Goal: Task Accomplishment & Management: Complete application form

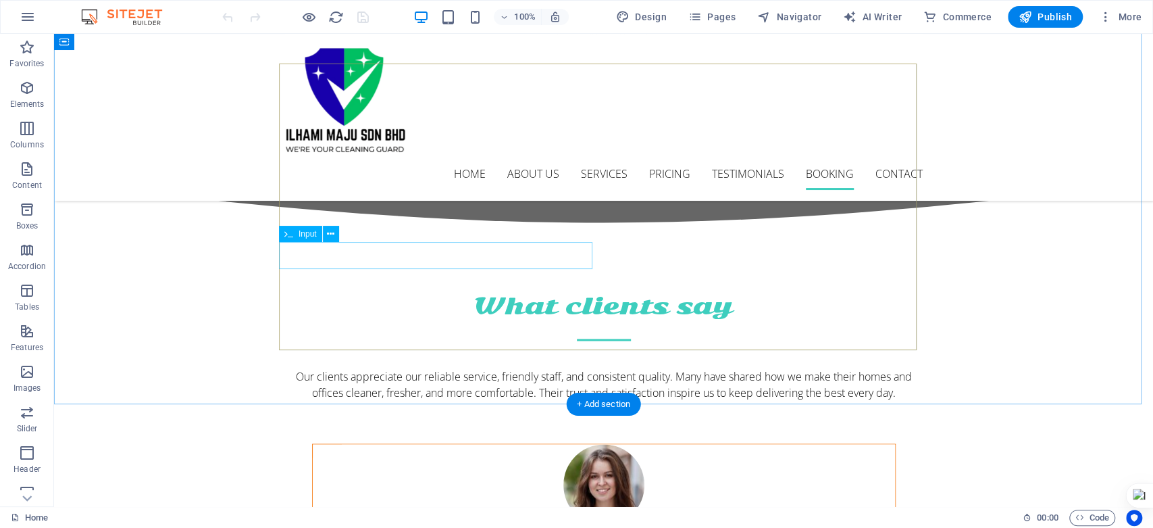
scroll to position [4878, 0]
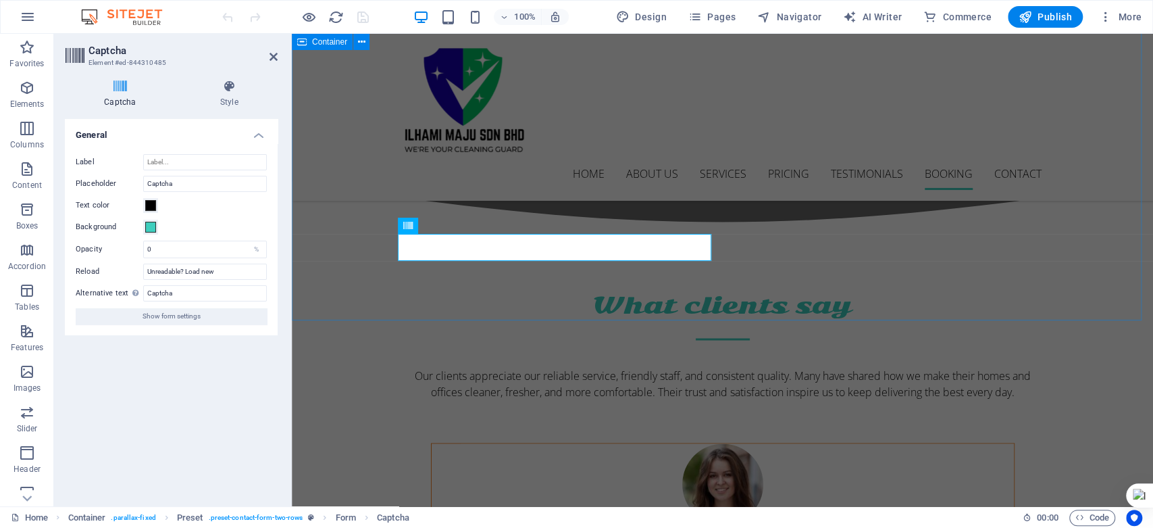
scroll to position [4811, 0]
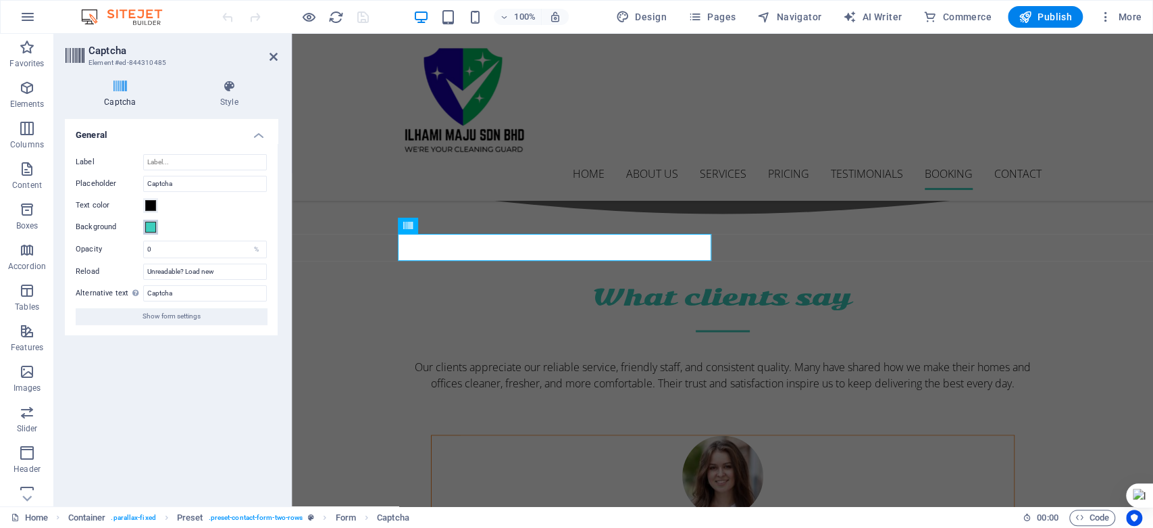
click at [149, 222] on span at bounding box center [150, 227] width 11 height 11
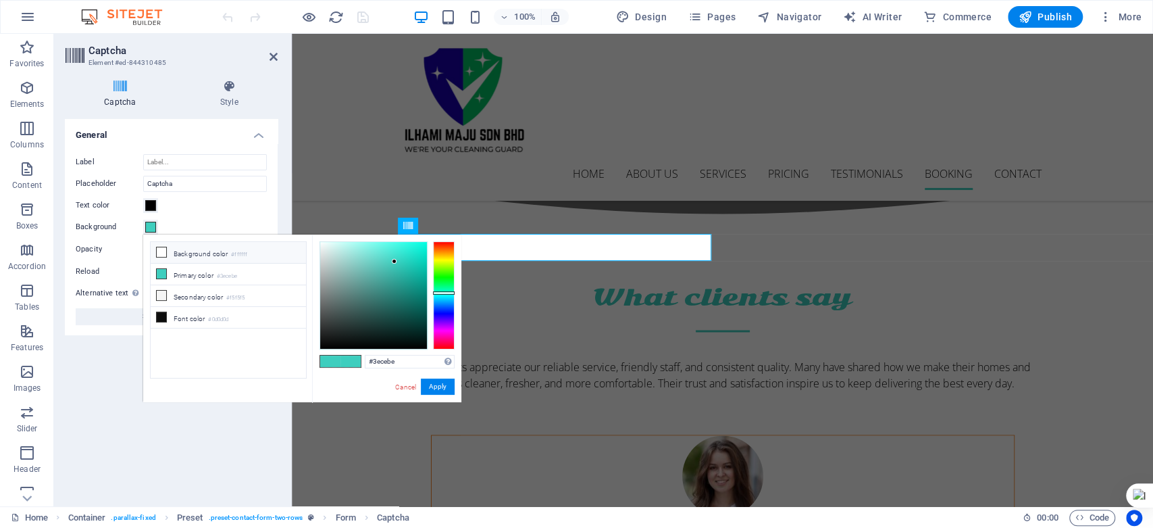
click at [157, 251] on icon at bounding box center [161, 251] width 9 height 9
type input "#ffffff"
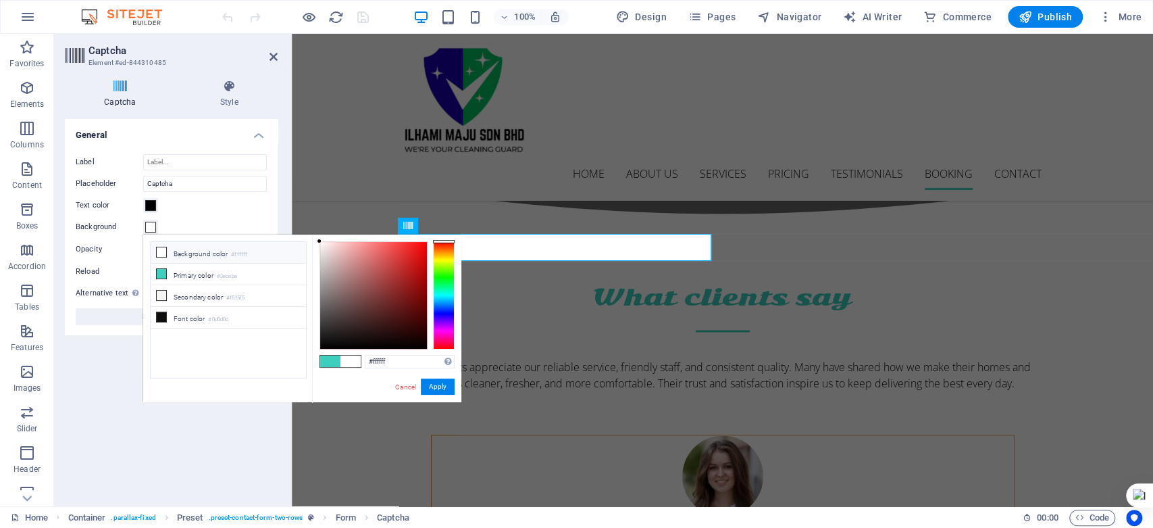
click at [161, 252] on icon at bounding box center [161, 251] width 9 height 9
click at [428, 386] on button "Apply" at bounding box center [438, 386] width 34 height 16
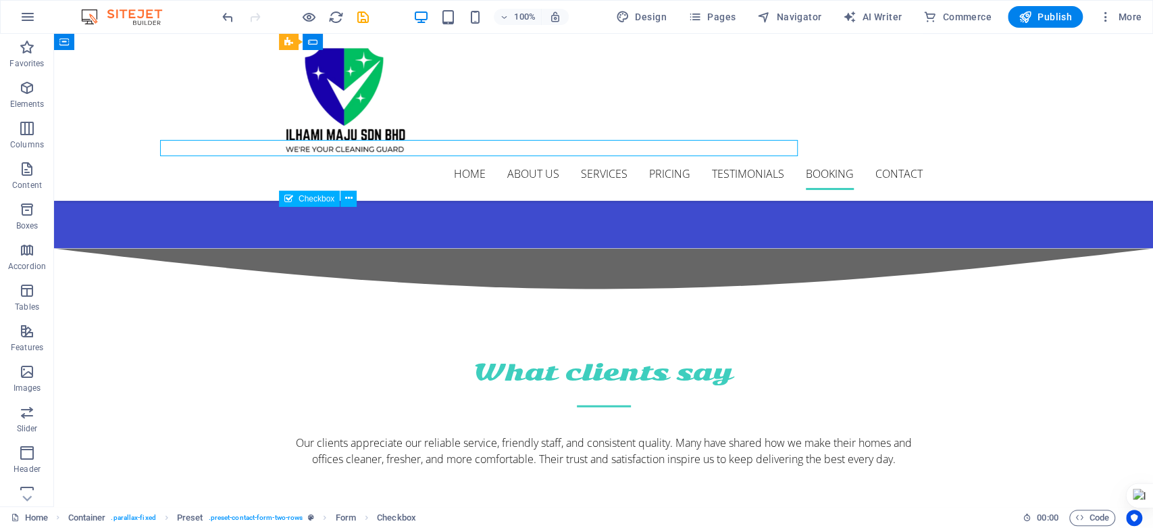
scroll to position [4878, 0]
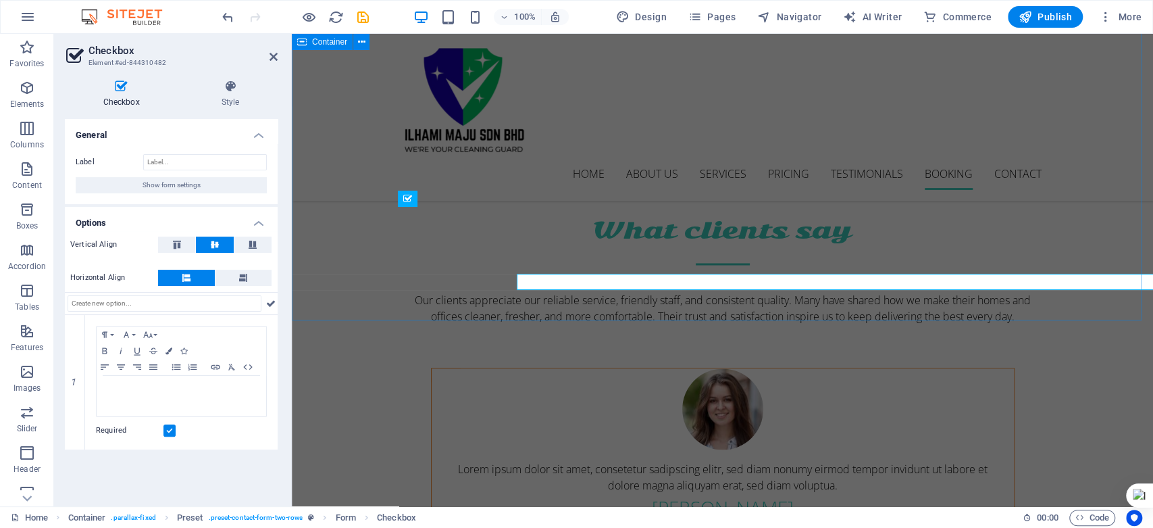
scroll to position [4811, 0]
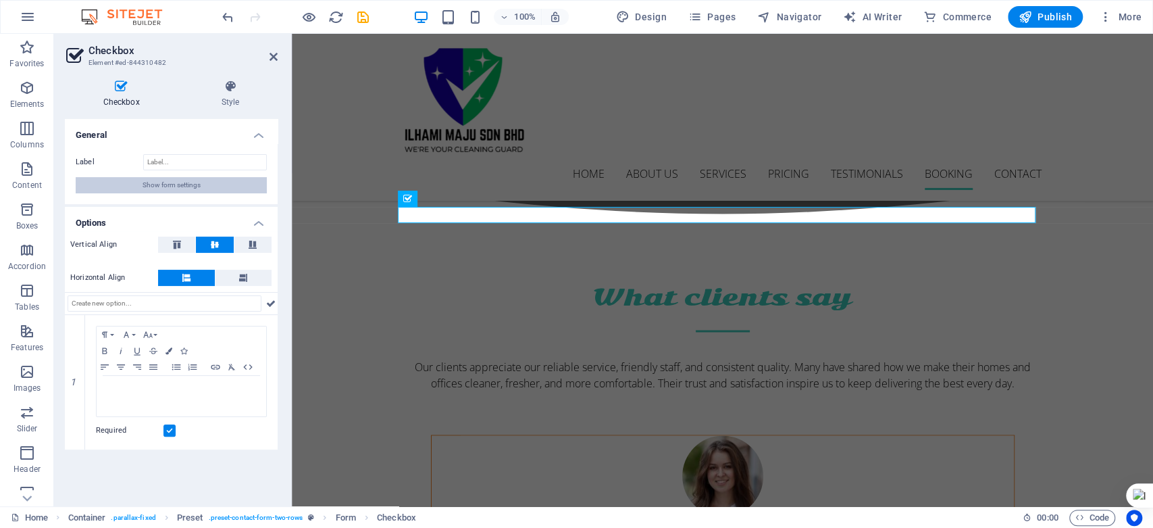
click at [143, 183] on span "Show form settings" at bounding box center [172, 185] width 58 height 16
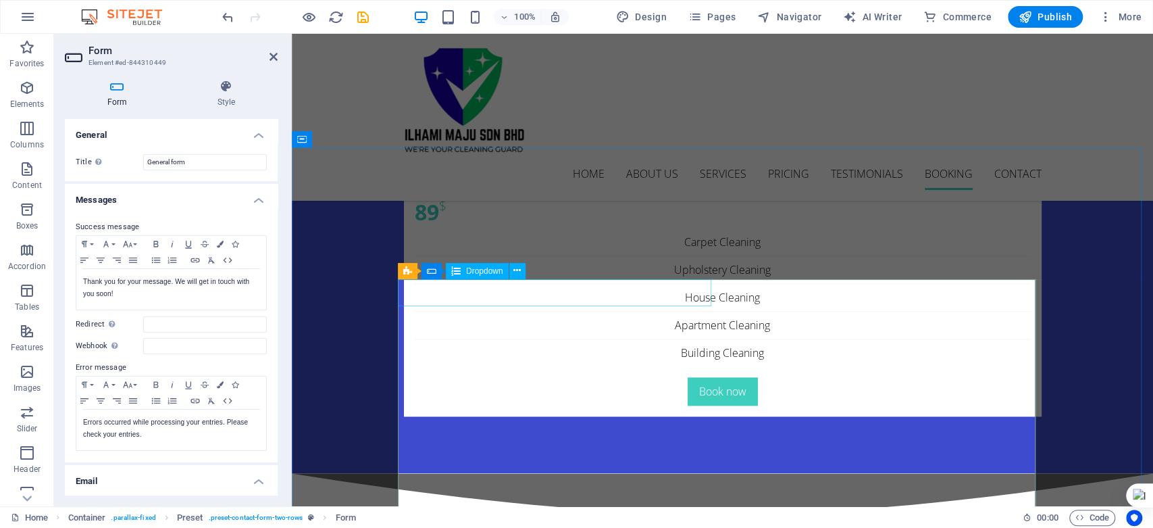
scroll to position [4661, 0]
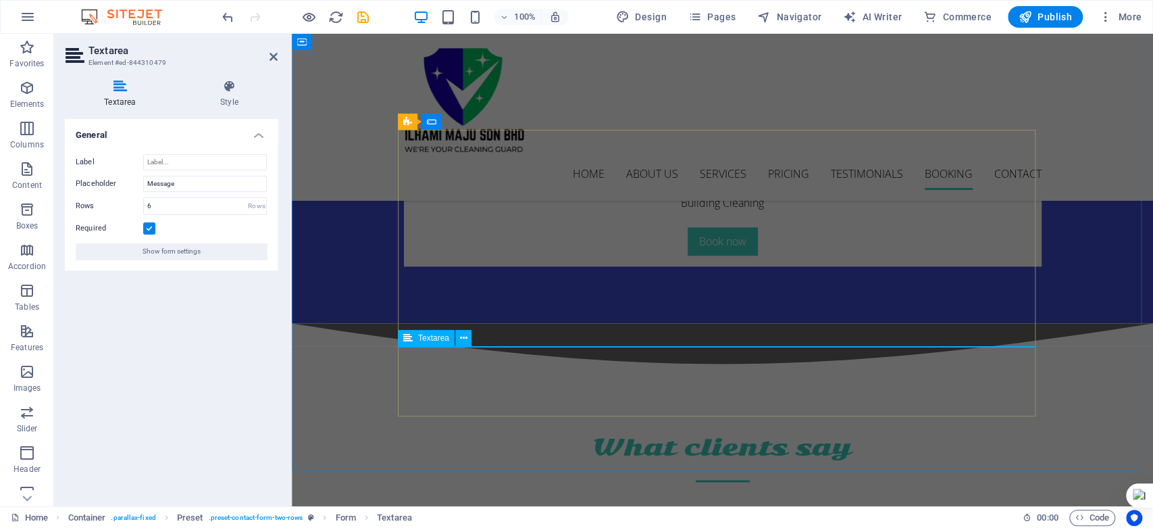
click at [253, 205] on div "Rows" at bounding box center [256, 206] width 19 height 16
click at [256, 204] on div "Rows" at bounding box center [256, 206] width 19 height 16
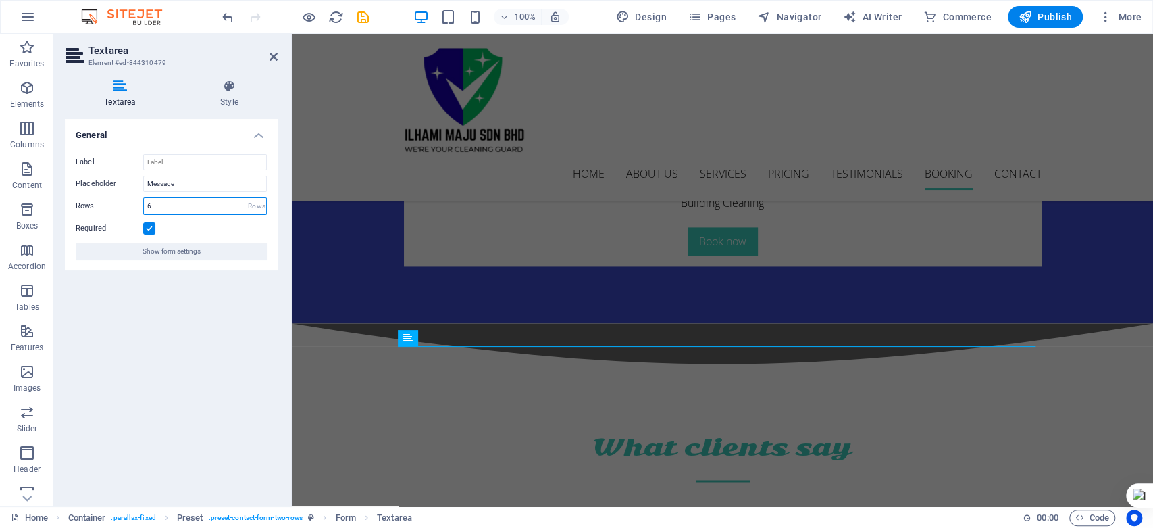
click at [217, 206] on input "6" at bounding box center [205, 206] width 122 height 16
click at [201, 178] on input "Message" at bounding box center [205, 184] width 124 height 16
click at [201, 161] on input "Label" at bounding box center [205, 162] width 124 height 16
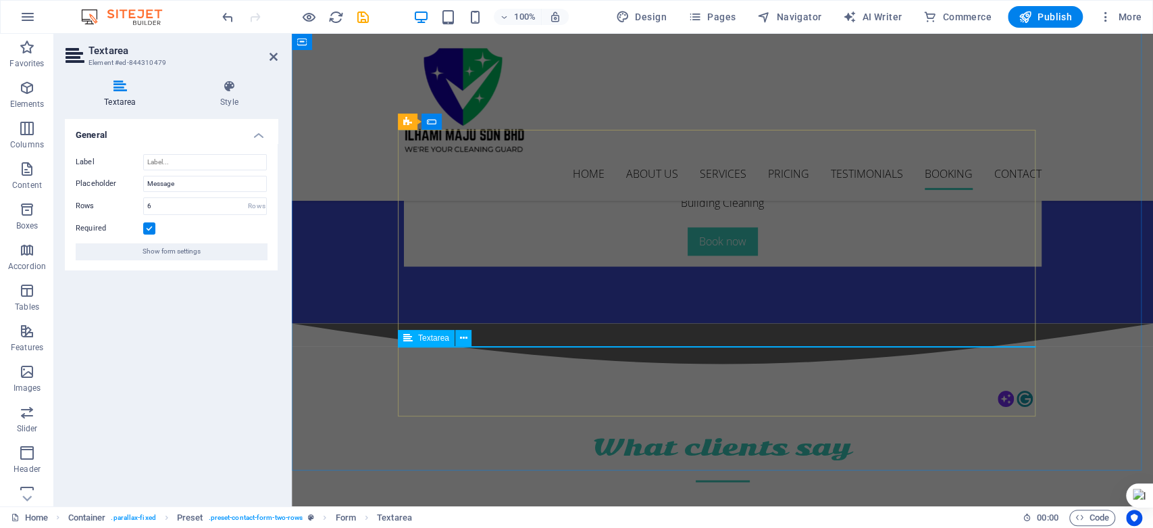
click at [226, 97] on h4 "Style" at bounding box center [229, 94] width 97 height 28
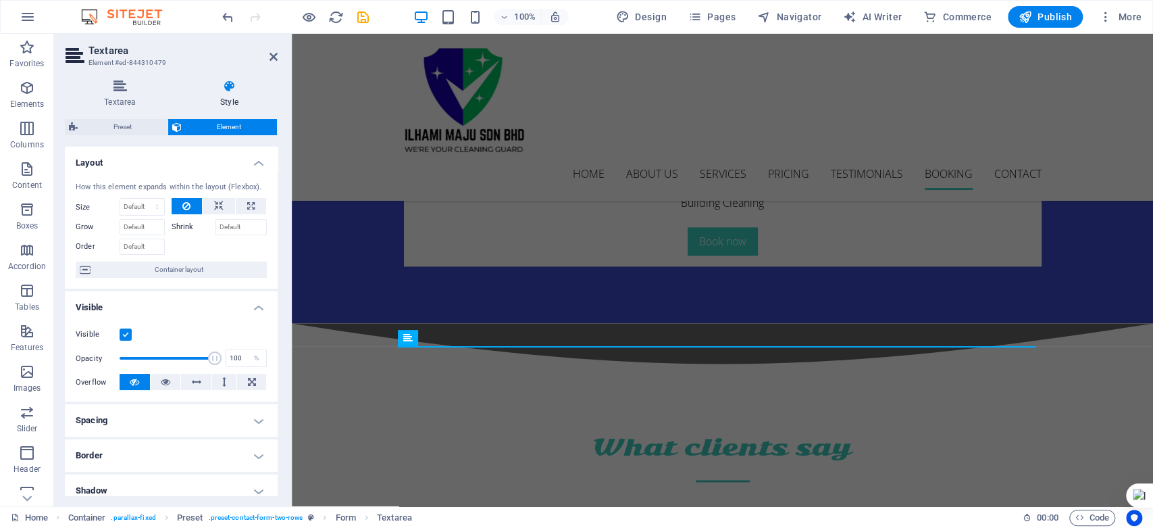
click at [92, 377] on label "Overflow" at bounding box center [98, 382] width 44 height 16
click at [92, 381] on label "Overflow" at bounding box center [98, 382] width 44 height 16
click at [125, 334] on label at bounding box center [126, 334] width 12 height 12
click at [0, 0] on input "Visible" at bounding box center [0, 0] width 0 height 0
click at [125, 334] on label at bounding box center [126, 334] width 12 height 12
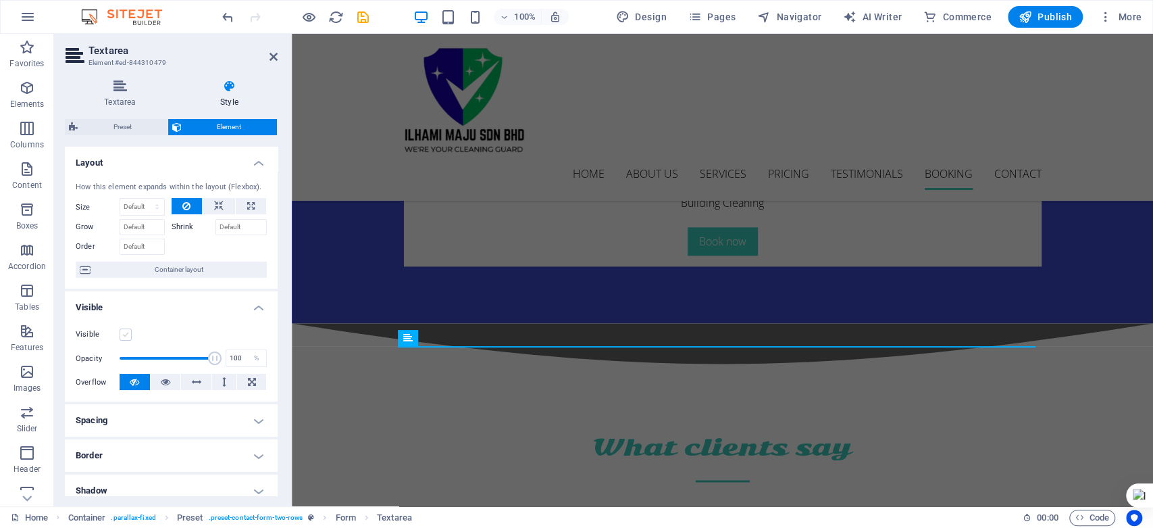
click at [0, 0] on input "Visible" at bounding box center [0, 0] width 0 height 0
click at [125, 334] on label at bounding box center [126, 334] width 12 height 12
click at [0, 0] on input "Visible" at bounding box center [0, 0] width 0 height 0
click at [164, 382] on icon at bounding box center [165, 382] width 9 height 16
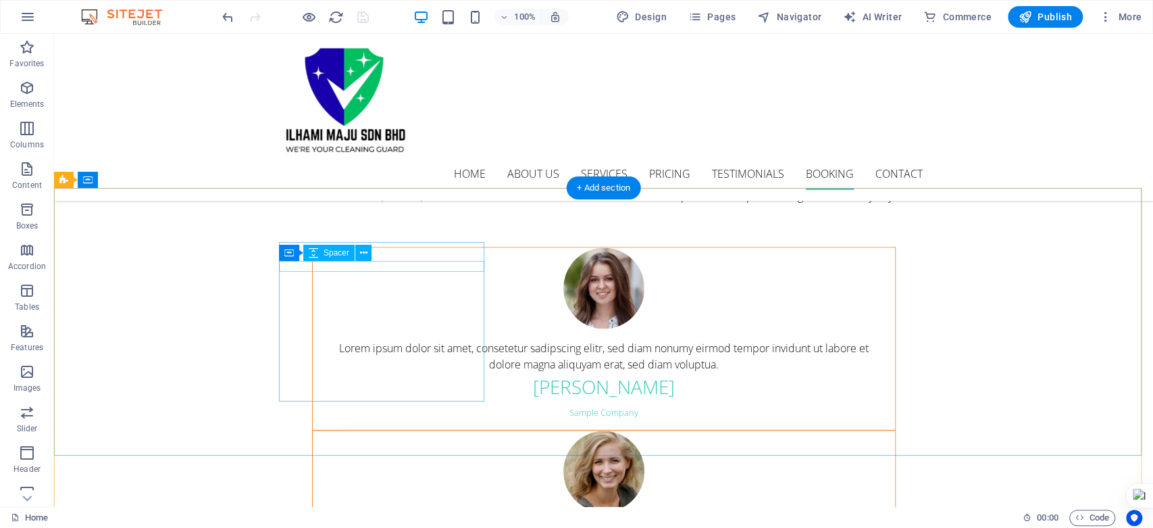
scroll to position [4698, 0]
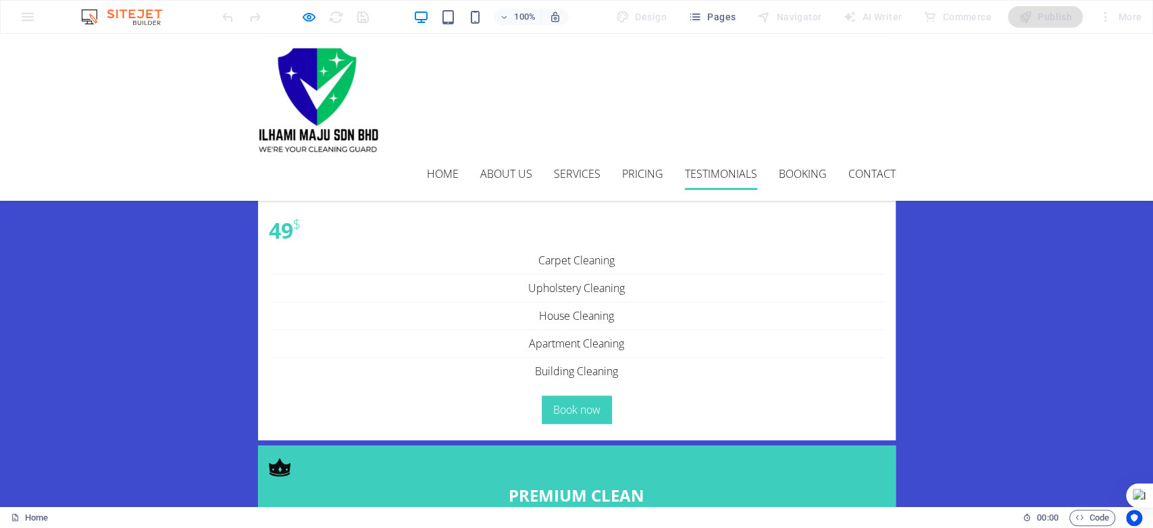
scroll to position [4786, 0]
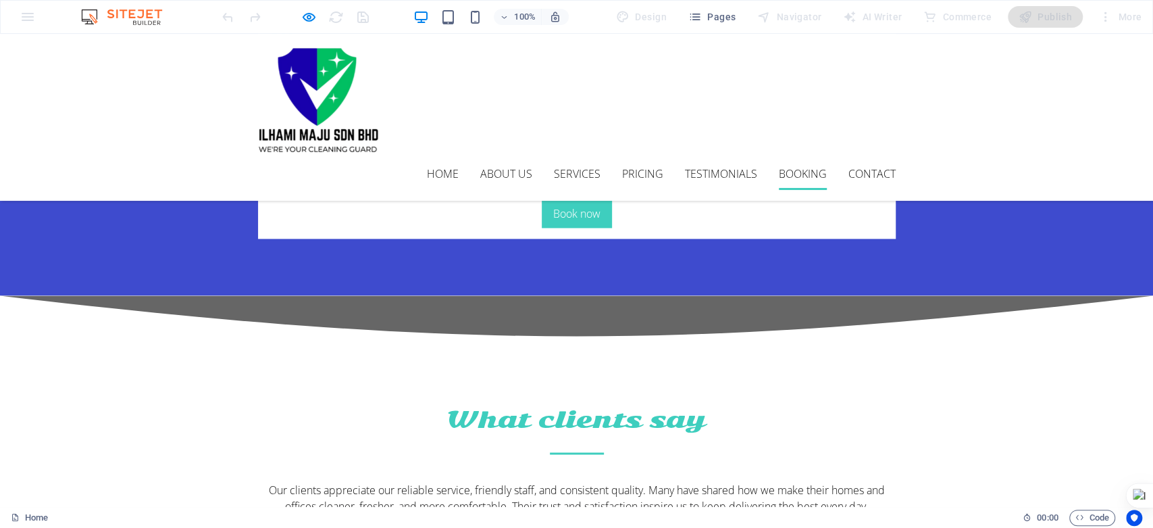
checkbox input "false"
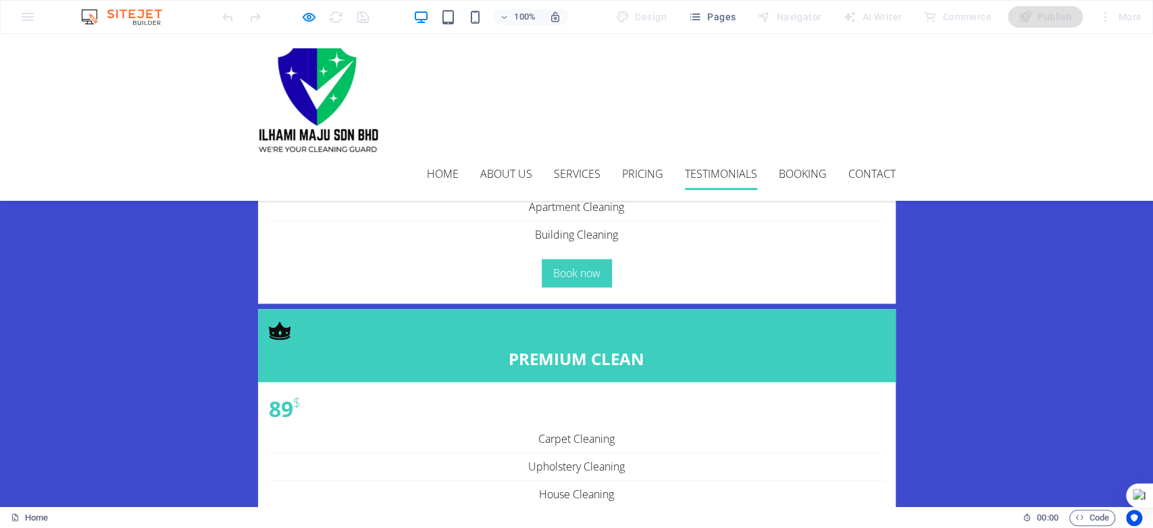
scroll to position [4410, 0]
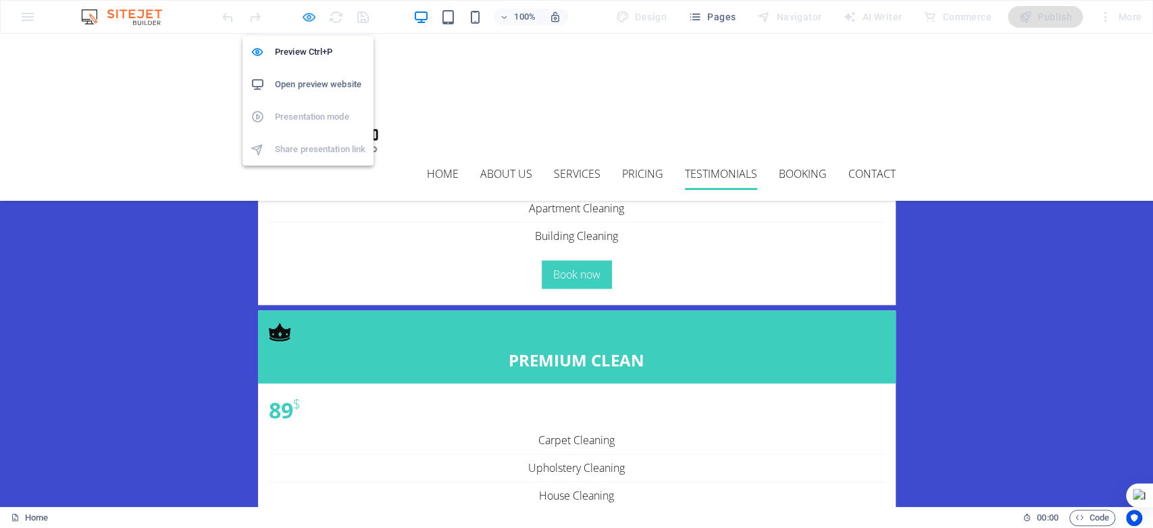
click at [293, 45] on icon "button" at bounding box center [281, 61] width 24 height 32
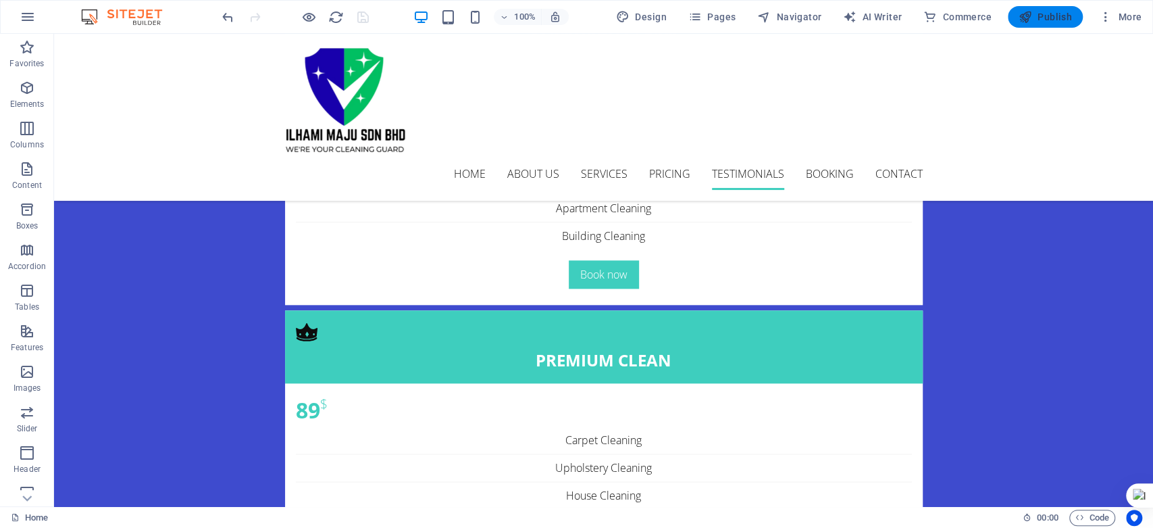
click at [1059, 12] on span "Publish" at bounding box center [1045, 17] width 53 height 14
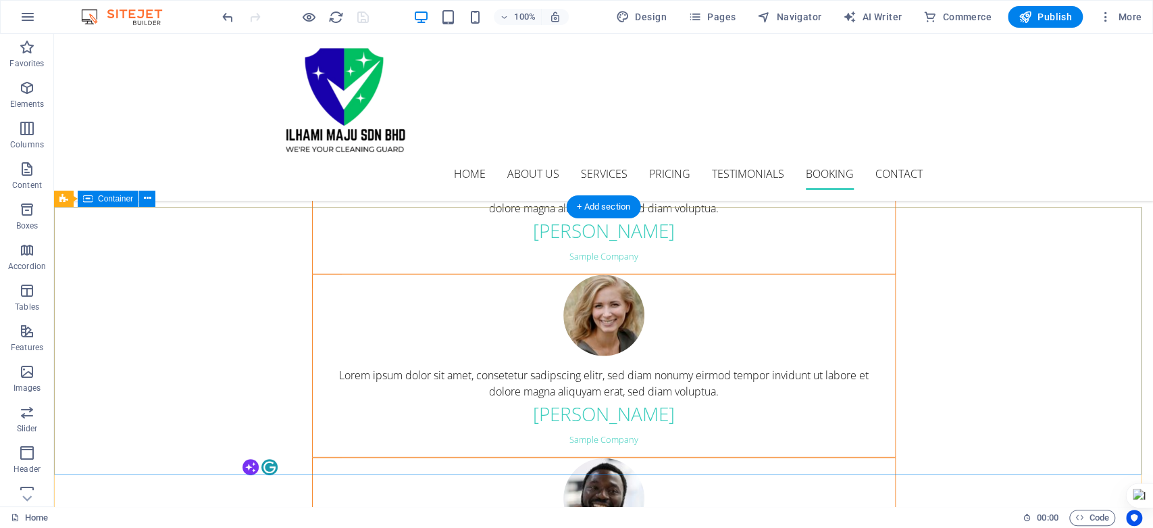
scroll to position [4854, 0]
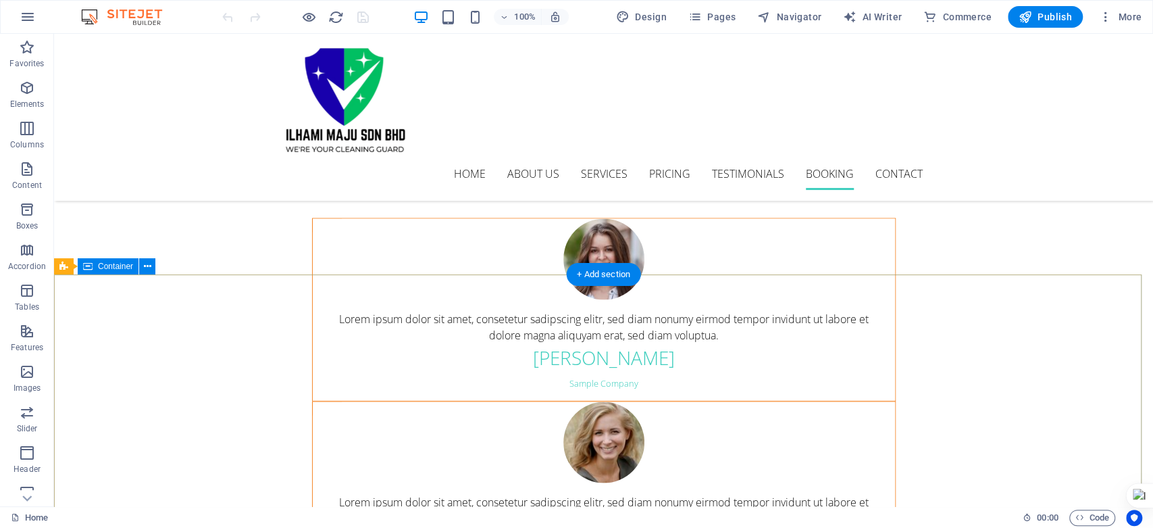
scroll to position [4803, 0]
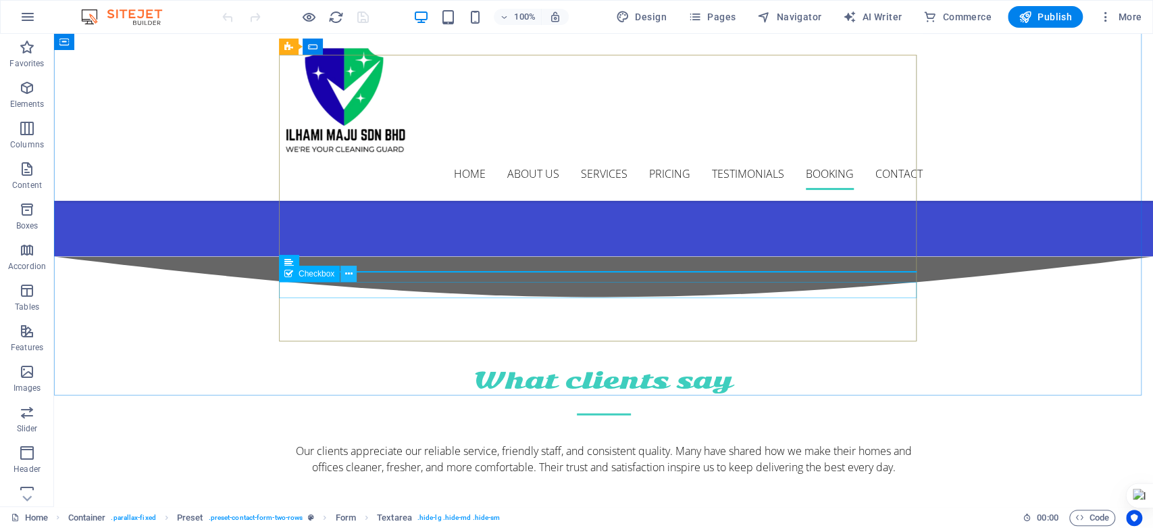
click at [351, 271] on icon at bounding box center [348, 274] width 7 height 14
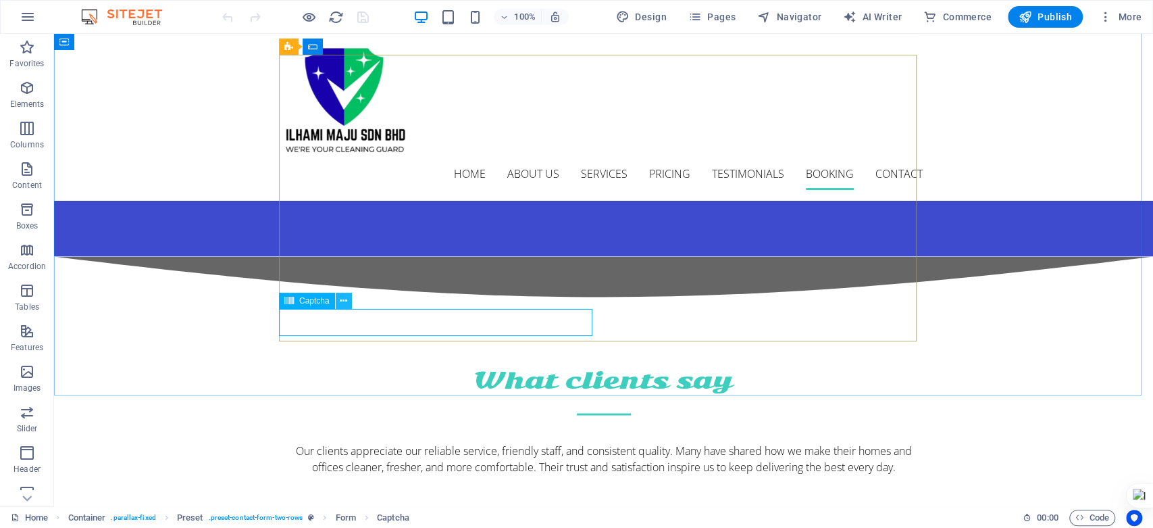
click at [340, 300] on icon at bounding box center [343, 301] width 7 height 14
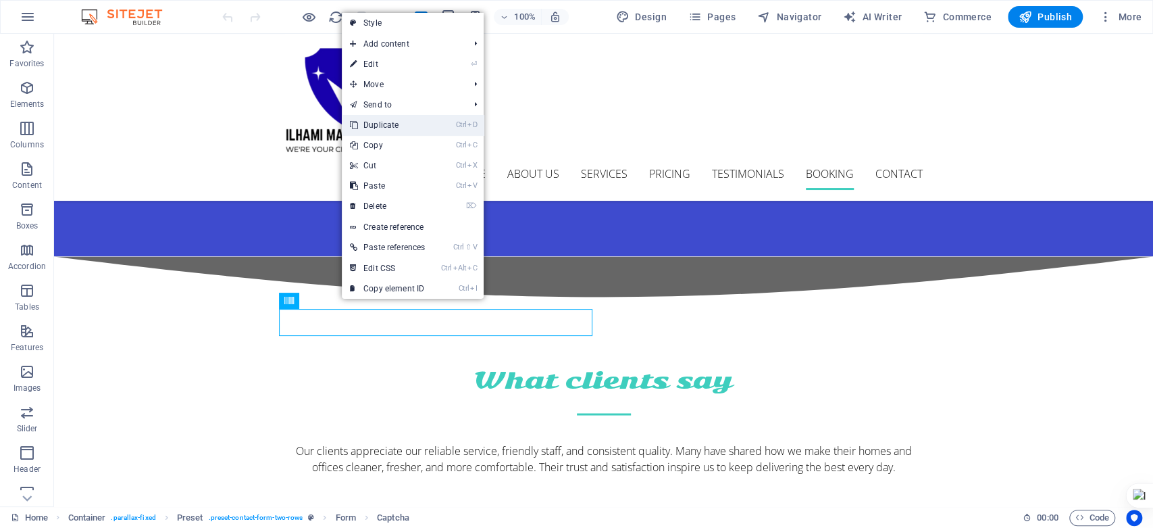
drag, startPoint x: 405, startPoint y: 122, endPoint x: 349, endPoint y: 96, distance: 62.3
click at [405, 122] on link "Ctrl D Duplicate" at bounding box center [387, 125] width 91 height 20
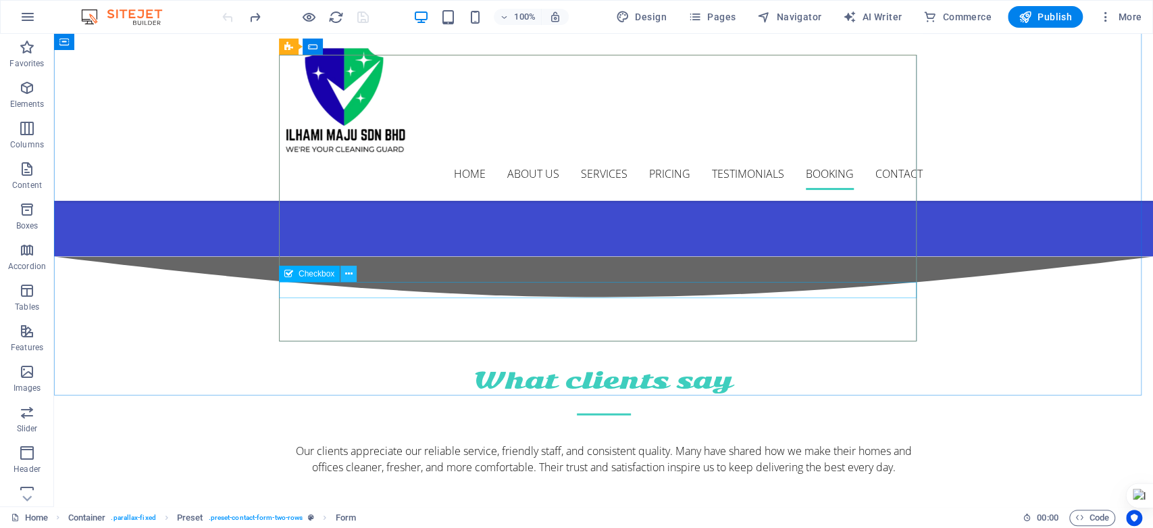
click at [349, 277] on icon at bounding box center [348, 274] width 7 height 14
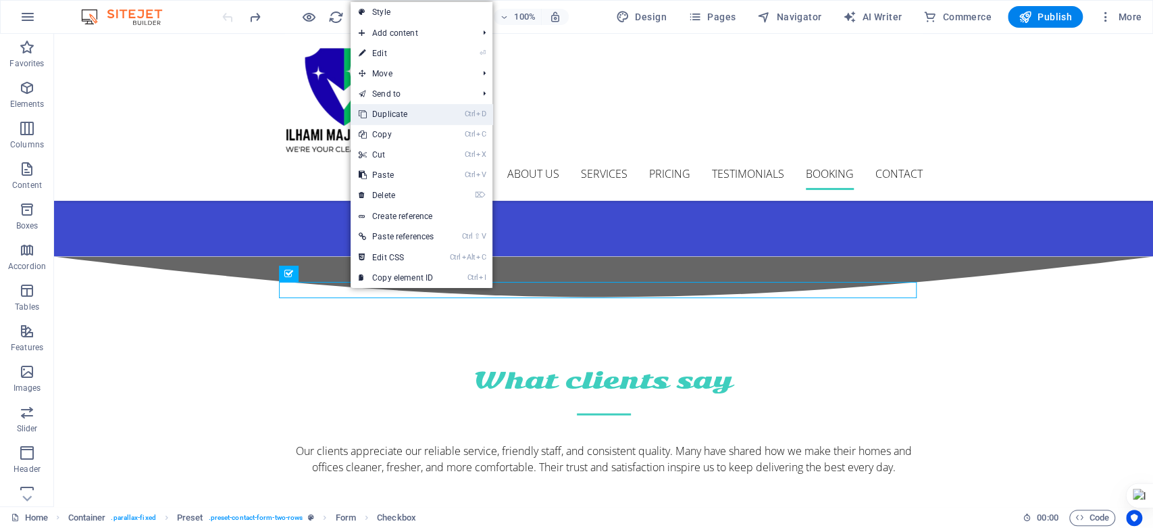
drag, startPoint x: 428, startPoint y: 107, endPoint x: 370, endPoint y: 109, distance: 57.4
click at [428, 107] on link "Ctrl D Duplicate" at bounding box center [396, 114] width 91 height 20
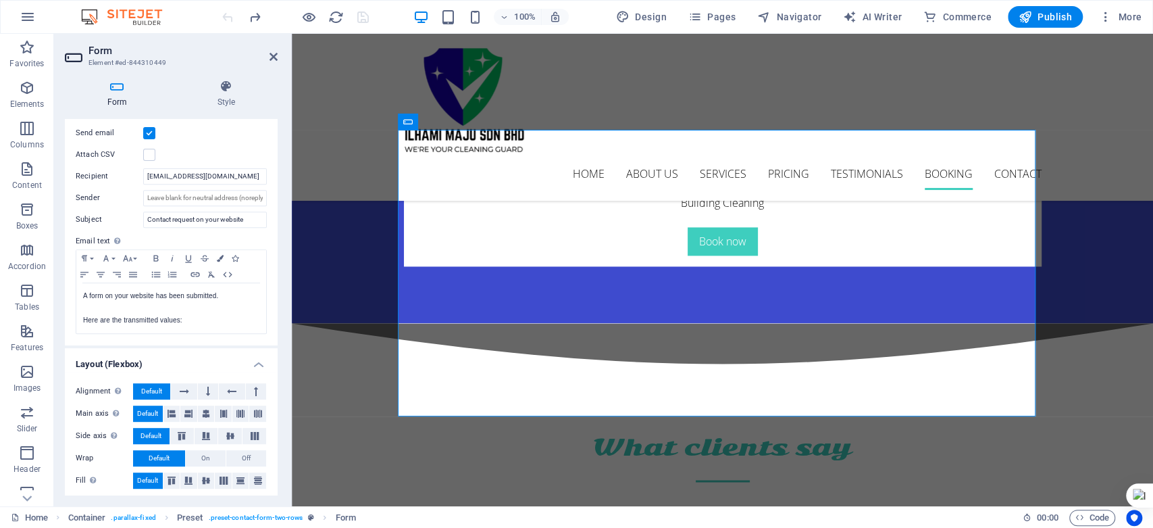
scroll to position [378, 0]
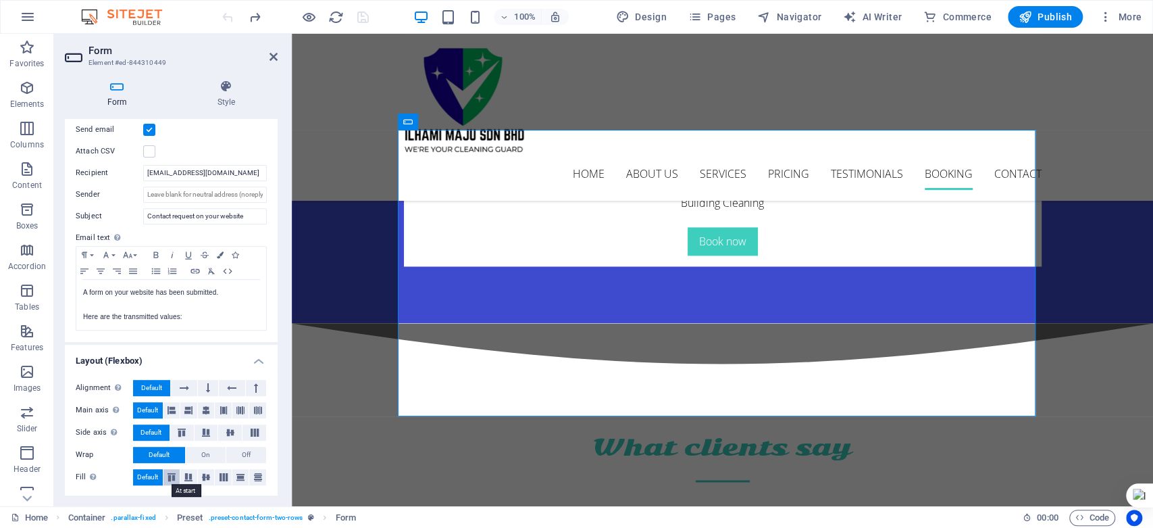
click at [173, 477] on icon at bounding box center [171, 477] width 16 height 8
click at [147, 477] on span "Default" at bounding box center [147, 477] width 21 height 16
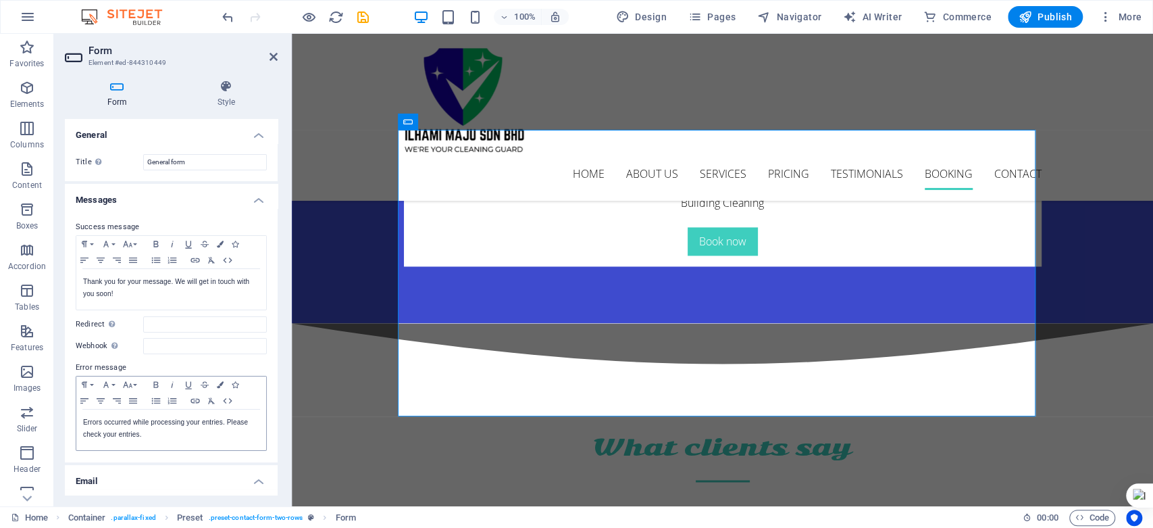
scroll to position [0, 0]
click at [201, 160] on input "General form" at bounding box center [205, 162] width 124 height 16
click at [92, 161] on div "Define a name for the form." at bounding box center [99, 161] width 14 height 16
click at [143, 161] on input "General form" at bounding box center [205, 162] width 124 height 16
click at [96, 170] on div "Define a name for the form." at bounding box center [138, 180] width 108 height 20
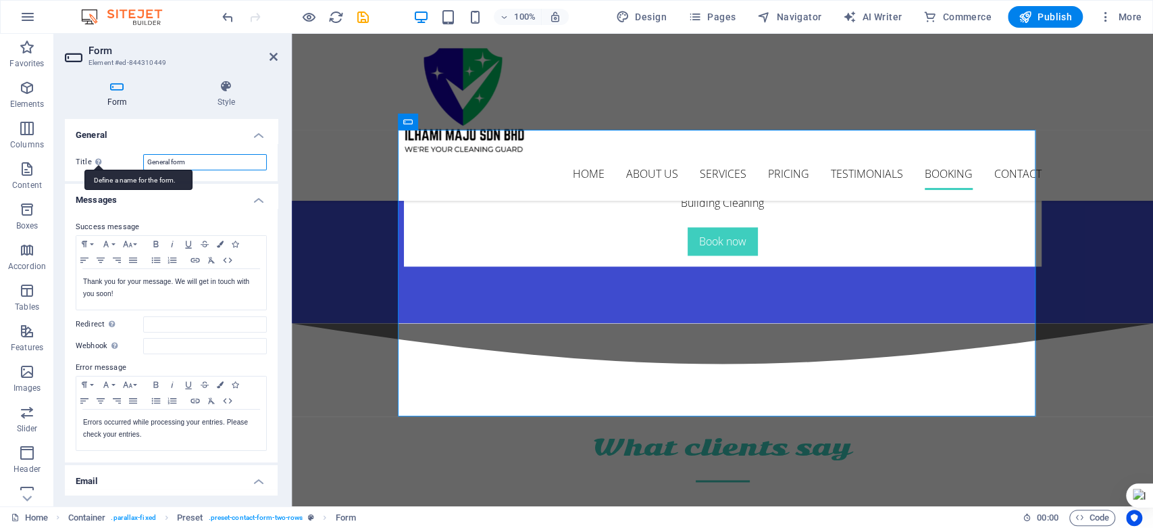
click at [143, 161] on input "General form" at bounding box center [205, 162] width 124 height 16
click at [96, 170] on div "Define a name for the form." at bounding box center [138, 180] width 108 height 20
click at [143, 161] on input "General form" at bounding box center [205, 162] width 124 height 16
click at [233, 104] on h4 "Style" at bounding box center [226, 94] width 103 height 28
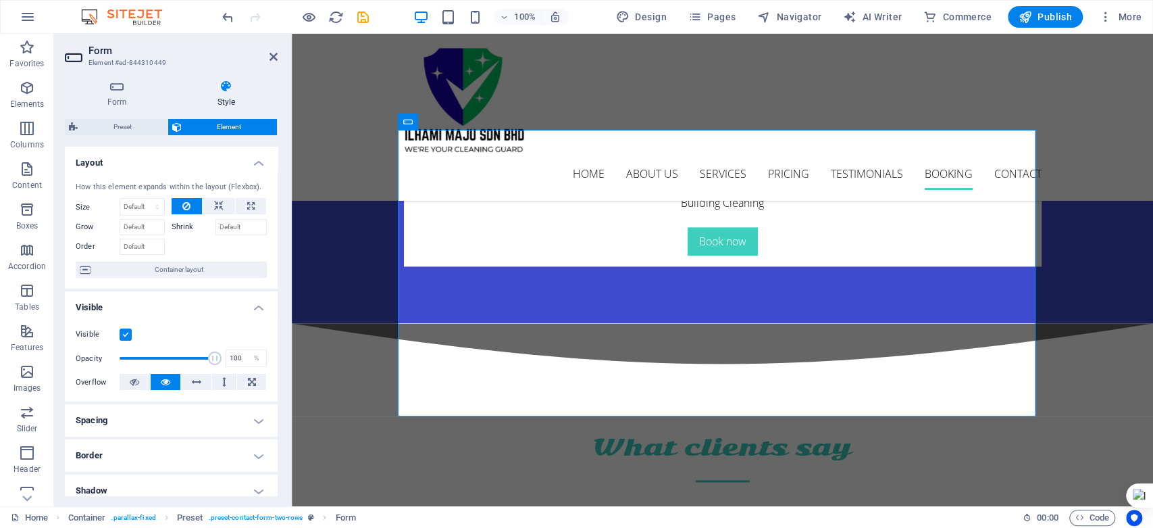
scroll to position [75, 0]
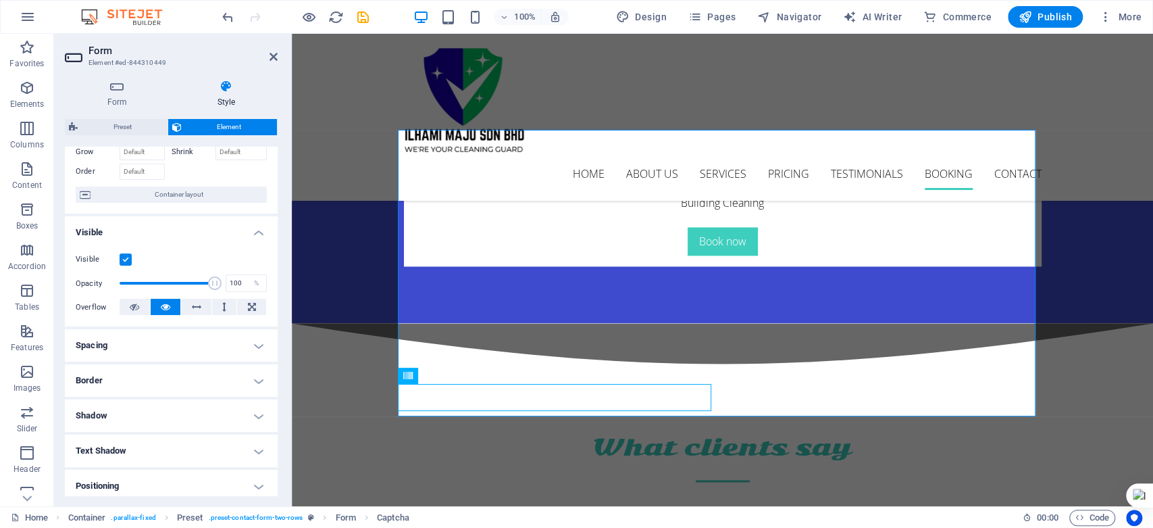
click at [85, 153] on label "Grow" at bounding box center [98, 152] width 44 height 16
click at [120, 153] on input "Grow" at bounding box center [142, 152] width 45 height 16
click at [133, 154] on input "Grow" at bounding box center [142, 155] width 45 height 16
click at [186, 153] on label "Shrink" at bounding box center [194, 155] width 44 height 16
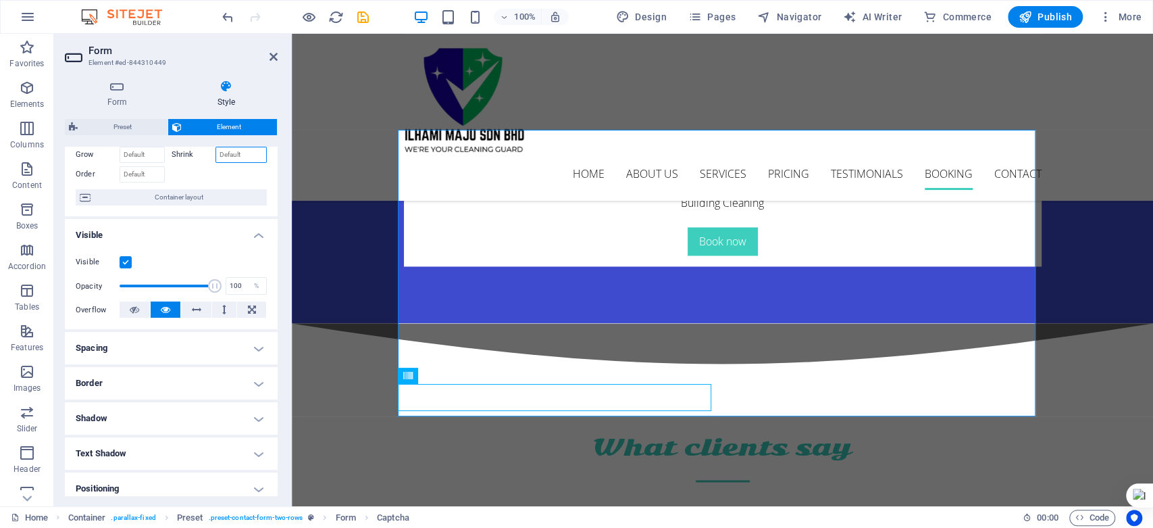
click at [215, 153] on input "Shrink" at bounding box center [241, 155] width 52 height 16
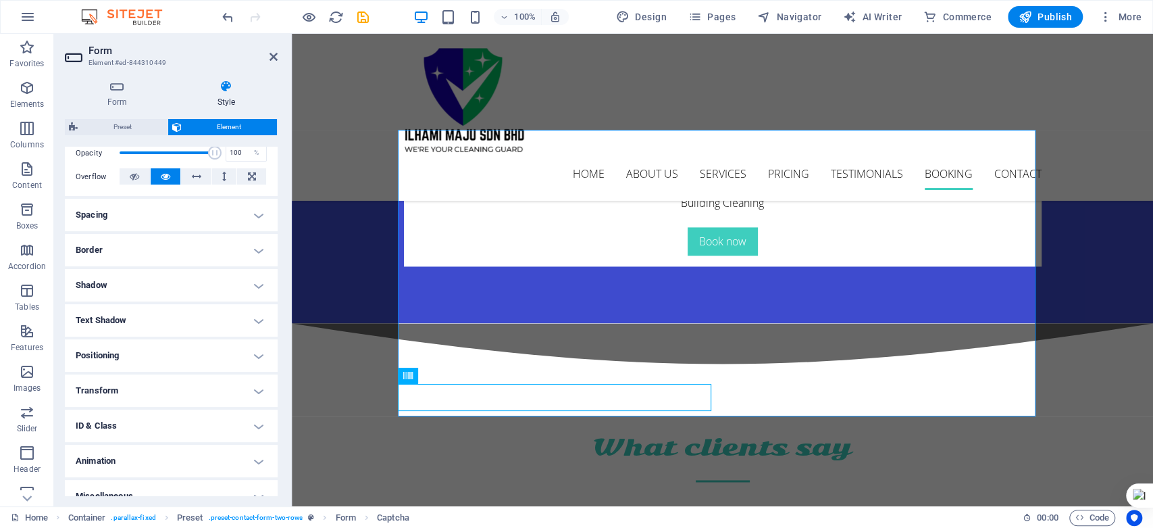
scroll to position [222, 0]
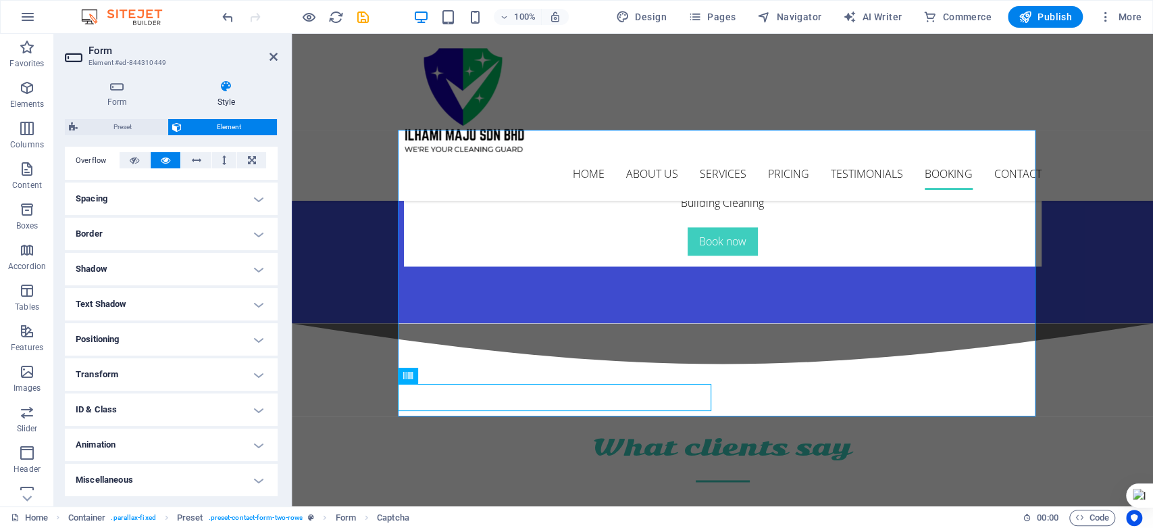
click at [256, 477] on h4 "Miscellaneous" at bounding box center [171, 479] width 213 height 32
click at [157, 267] on h4 "Shadow" at bounding box center [171, 269] width 213 height 32
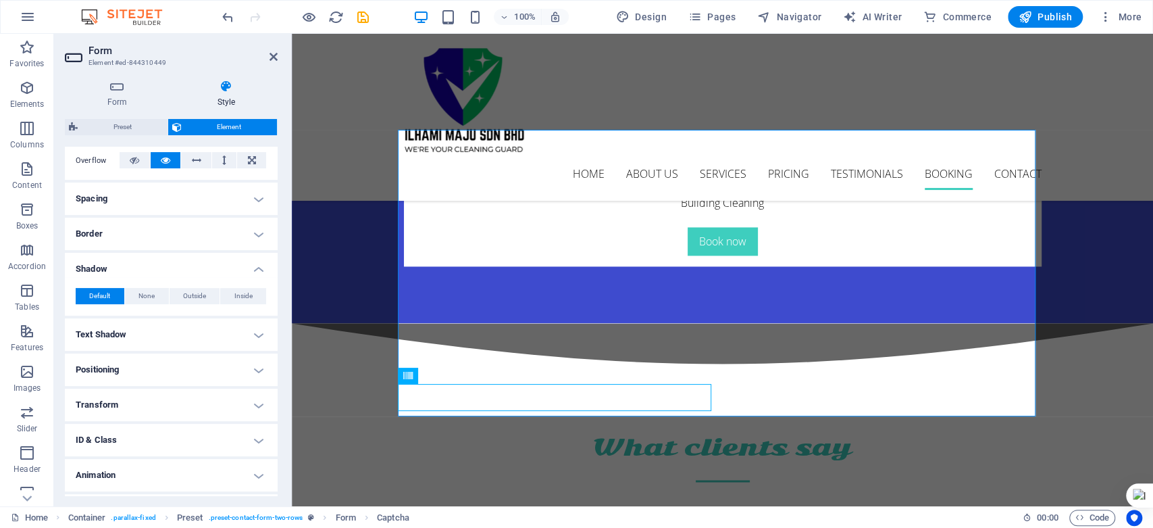
click at [120, 338] on h4 "Text Shadow" at bounding box center [171, 334] width 213 height 32
click at [129, 397] on h4 "Positioning" at bounding box center [171, 400] width 213 height 32
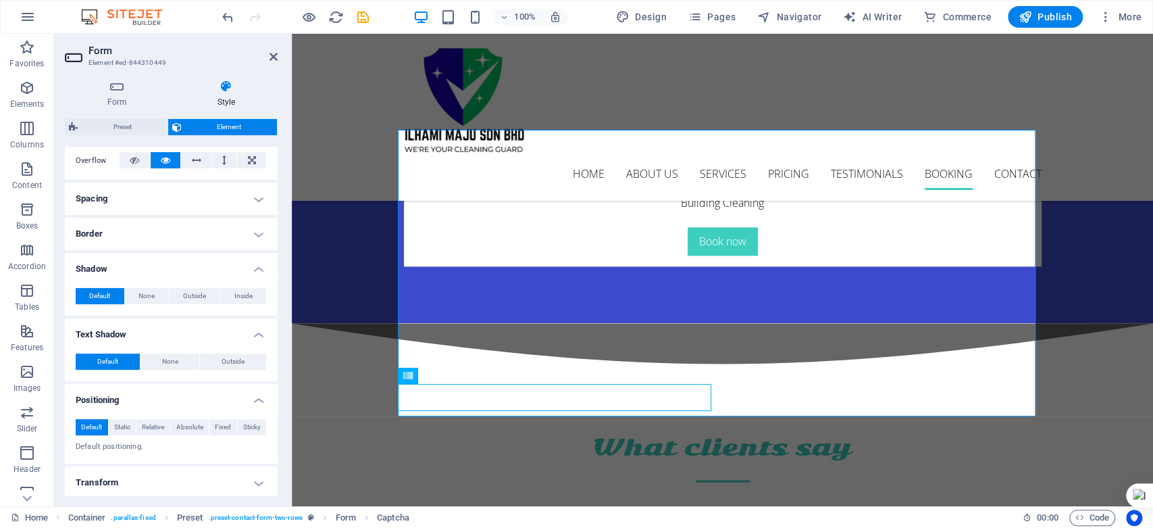
scroll to position [413, 0]
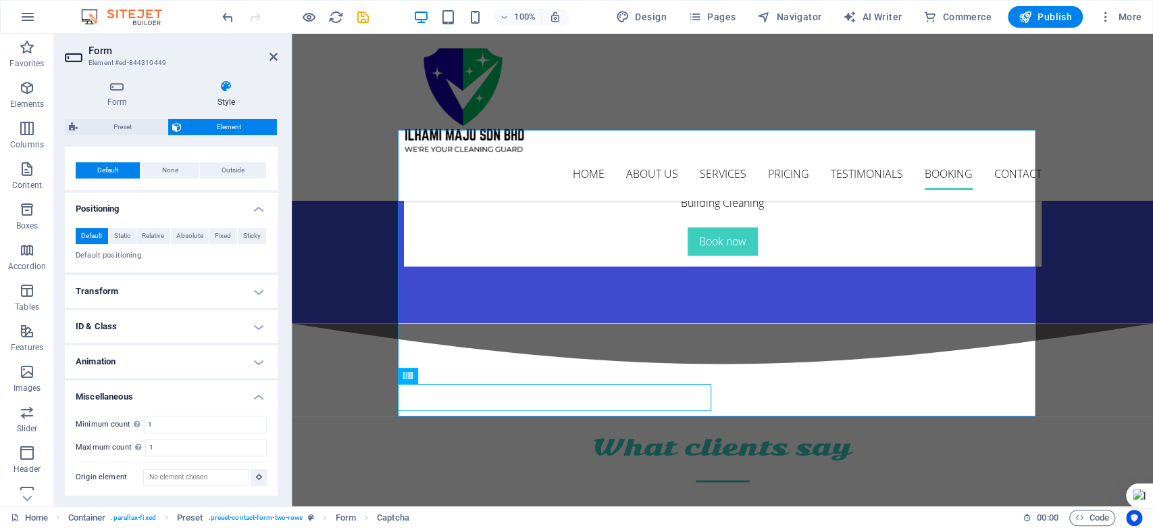
click at [209, 287] on h4 "Transform" at bounding box center [171, 291] width 213 height 32
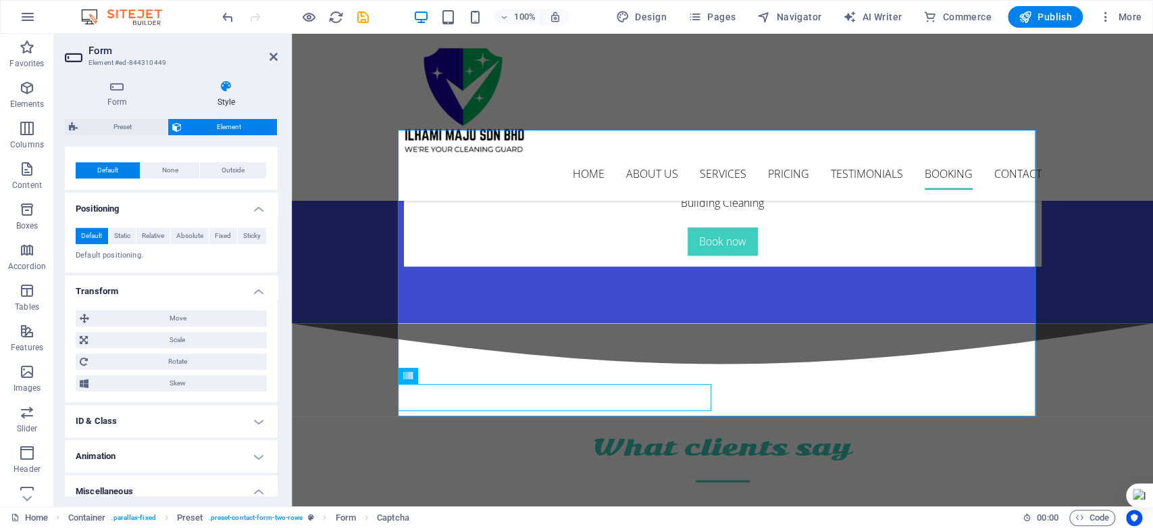
click at [119, 450] on h4 "Animation" at bounding box center [171, 456] width 213 height 32
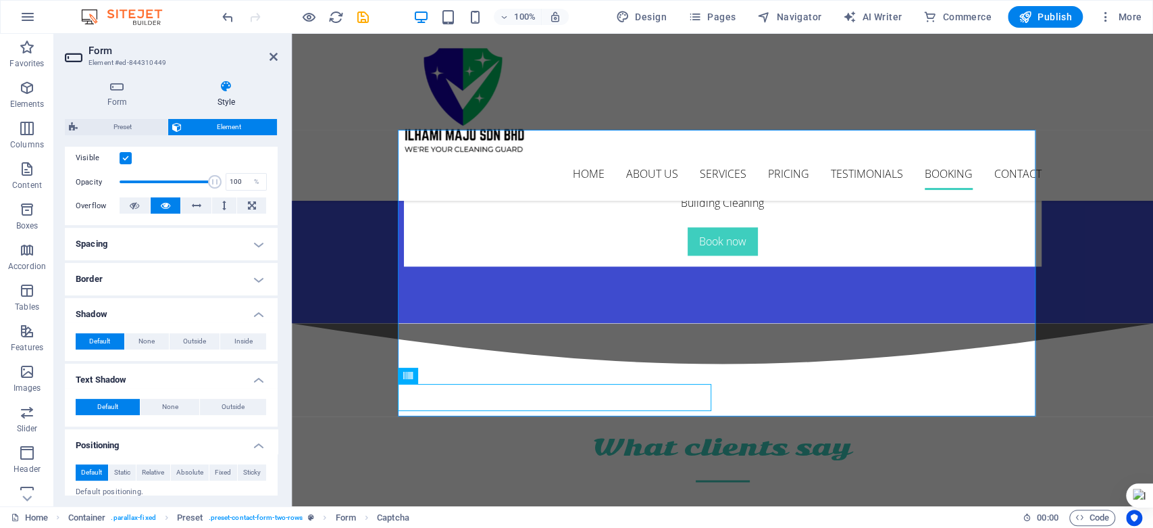
scroll to position [26, 0]
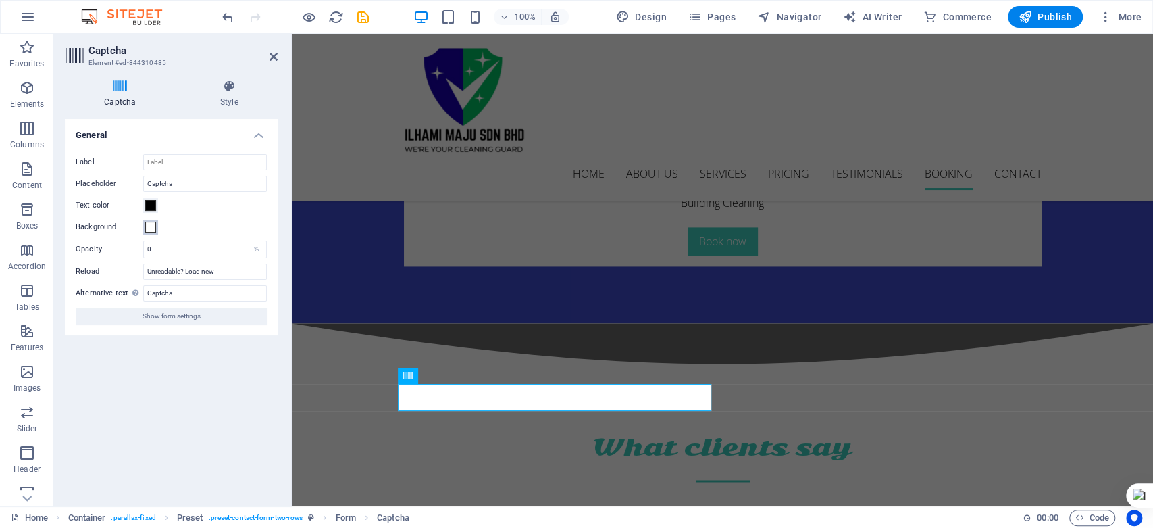
click at [149, 230] on span at bounding box center [150, 227] width 11 height 11
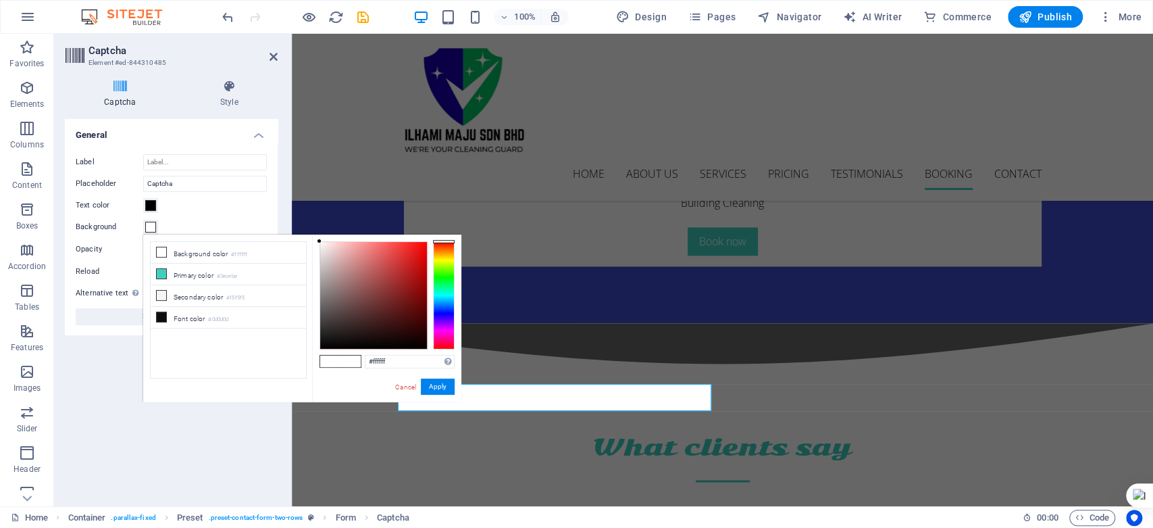
click at [149, 230] on span at bounding box center [150, 227] width 11 height 11
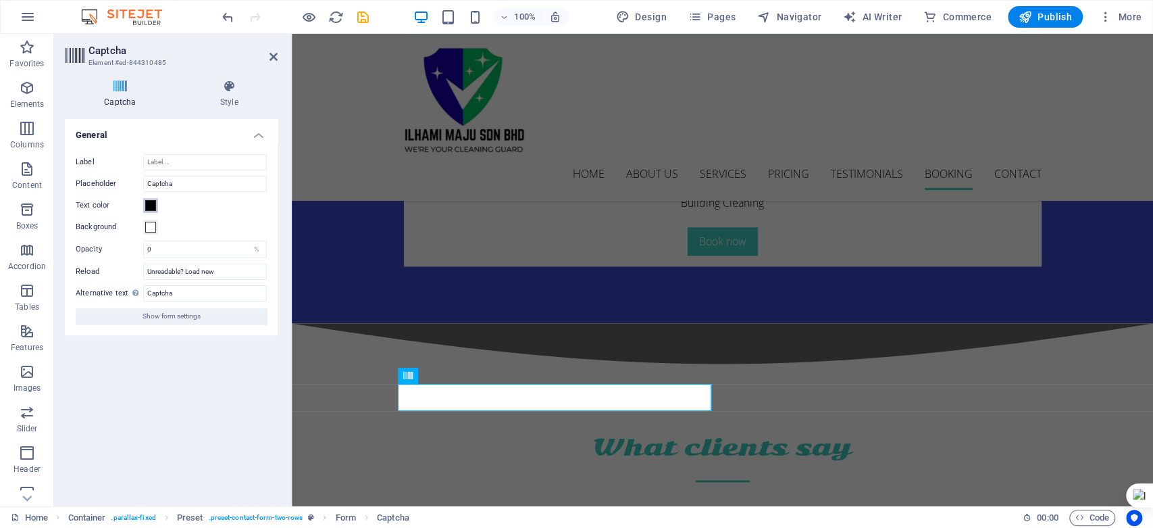
click at [156, 204] on button "Text color" at bounding box center [150, 205] width 15 height 15
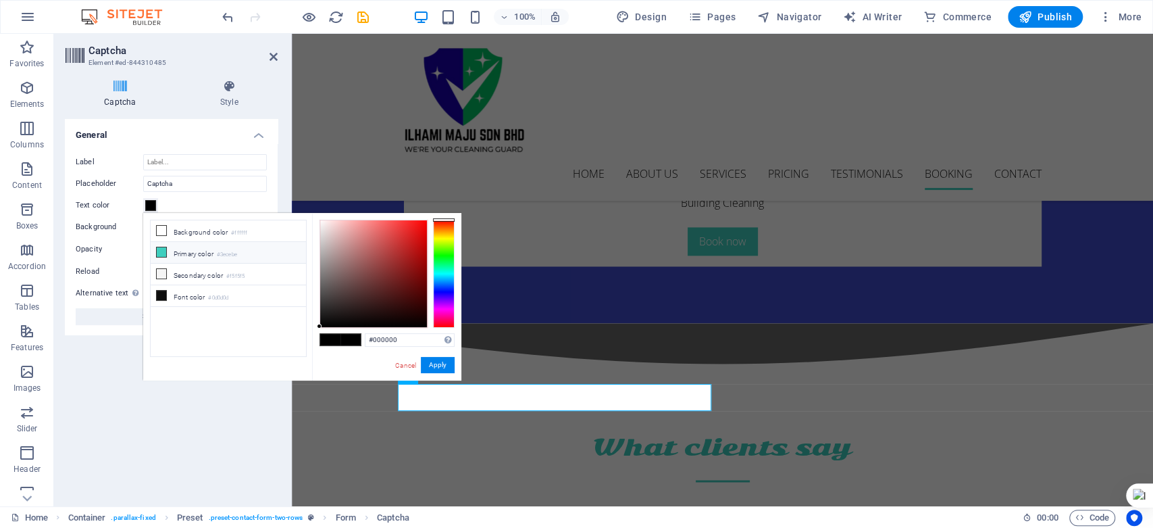
click at [161, 253] on icon at bounding box center [161, 251] width 9 height 9
type input "#3ecebe"
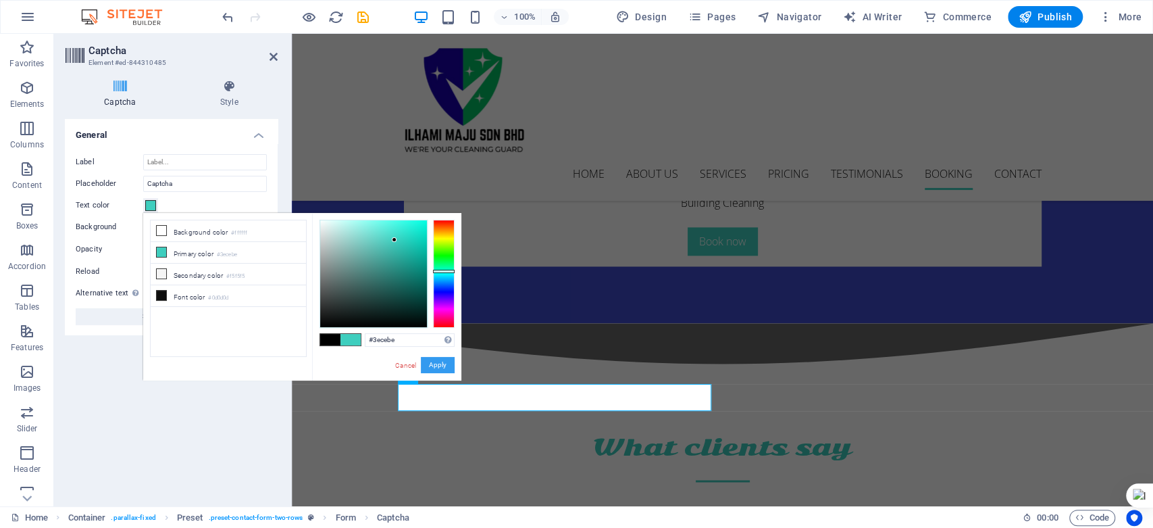
click at [442, 361] on button "Apply" at bounding box center [438, 365] width 34 height 16
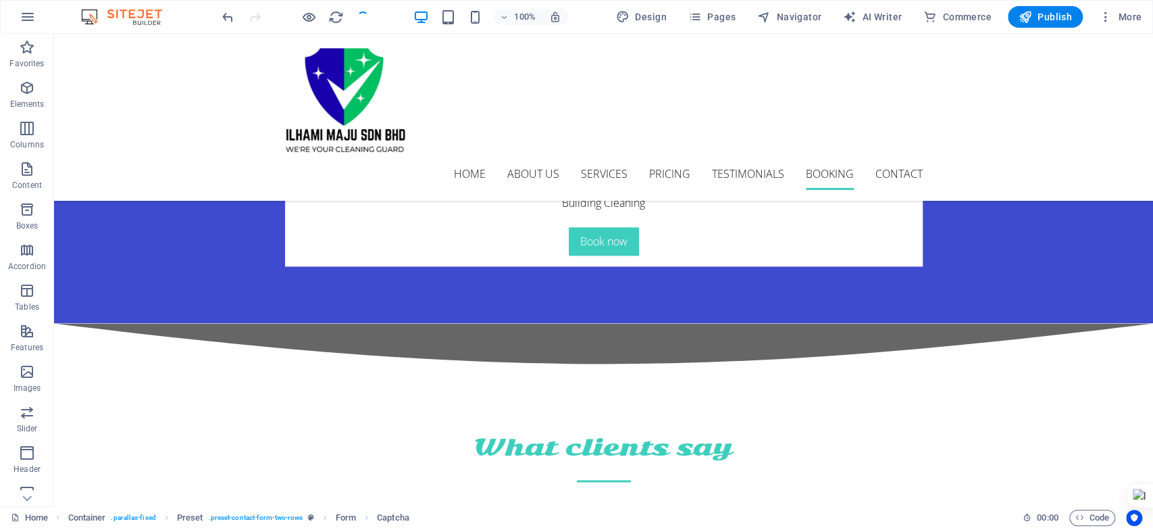
scroll to position [4728, 0]
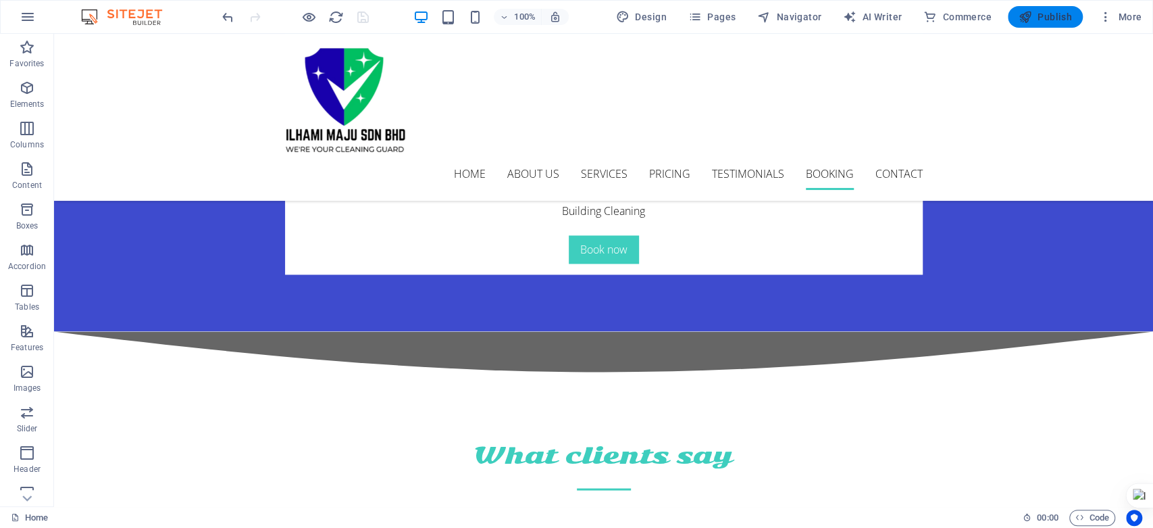
click at [1067, 12] on span "Publish" at bounding box center [1045, 17] width 53 height 14
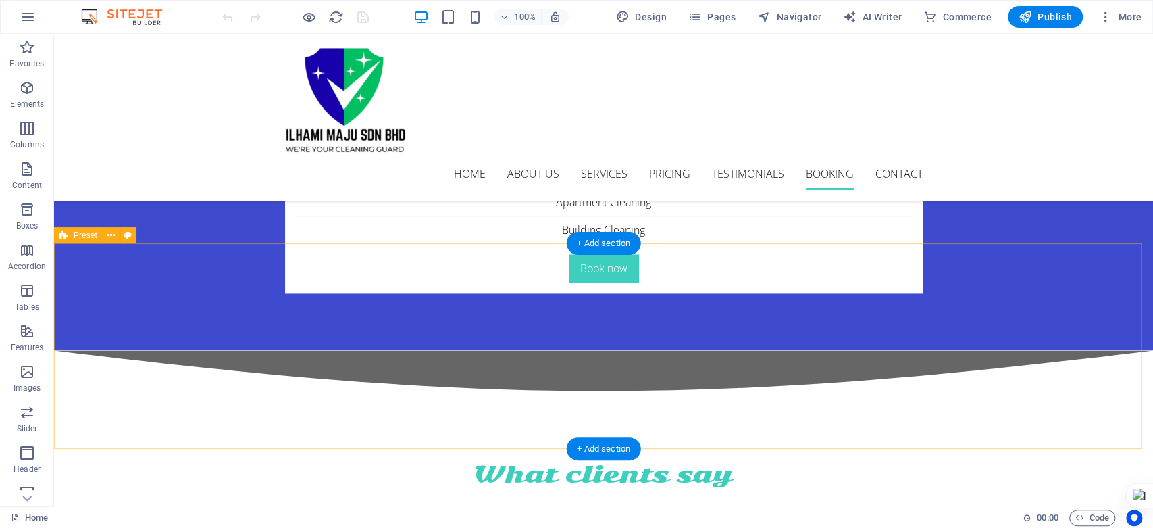
scroll to position [4728, 0]
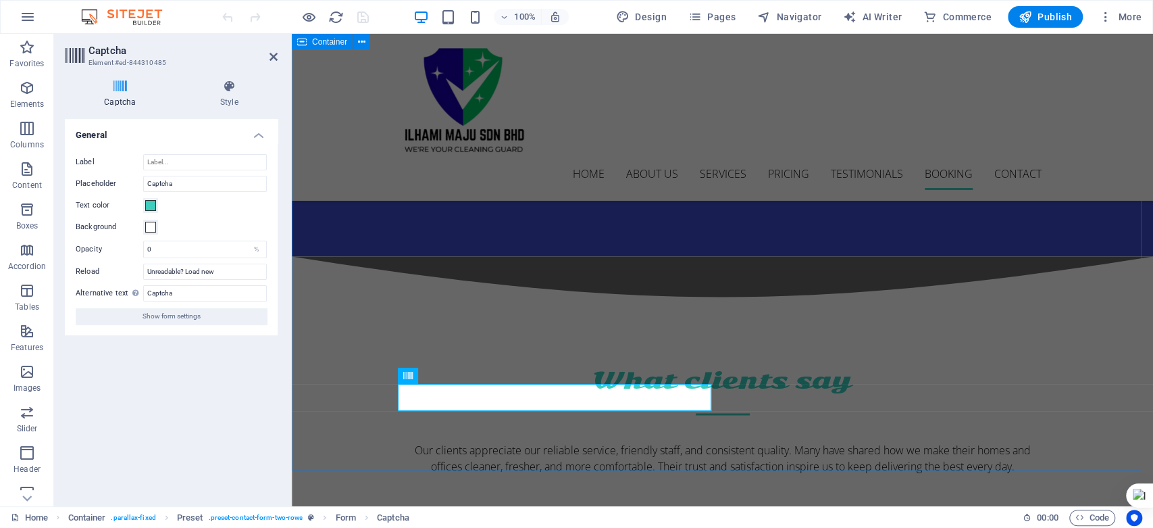
scroll to position [4661, 0]
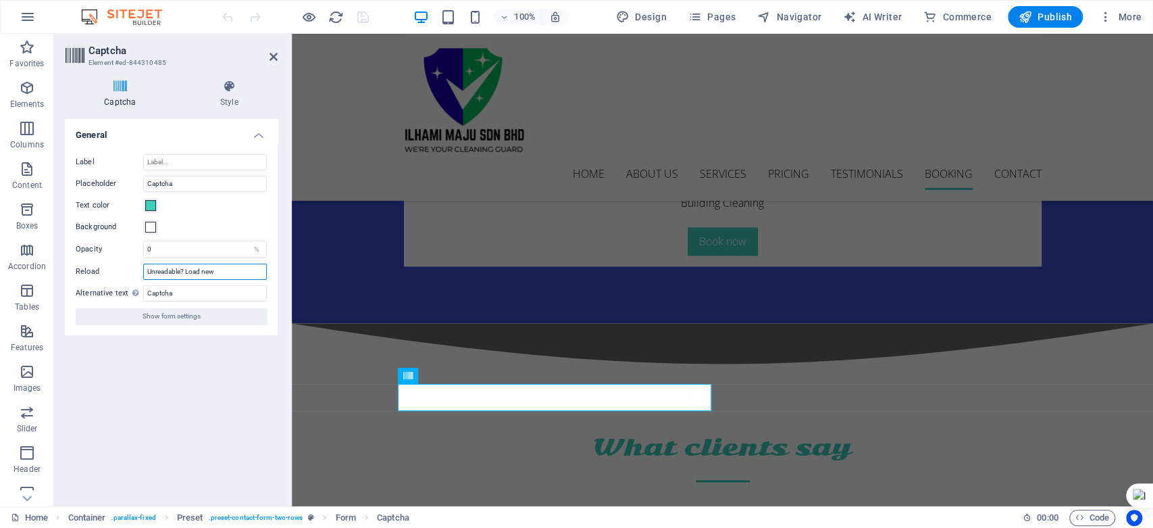
click at [178, 270] on input "Unreadable? Load new" at bounding box center [205, 271] width 124 height 16
click at [224, 265] on input "Unreadable? Load new" at bounding box center [205, 271] width 124 height 16
click at [241, 84] on icon at bounding box center [229, 87] width 97 height 14
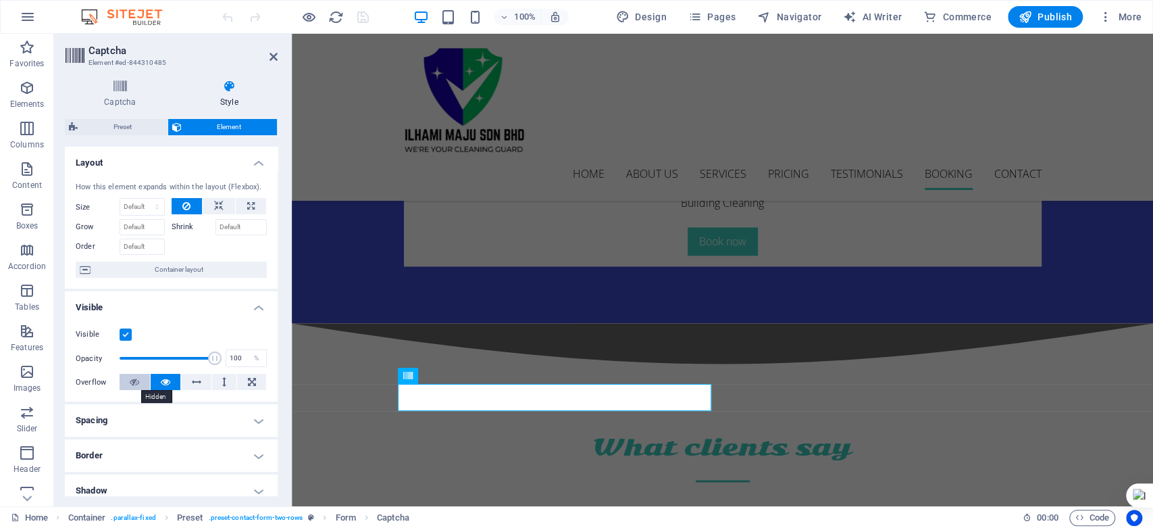
click at [135, 380] on icon at bounding box center [134, 382] width 9 height 16
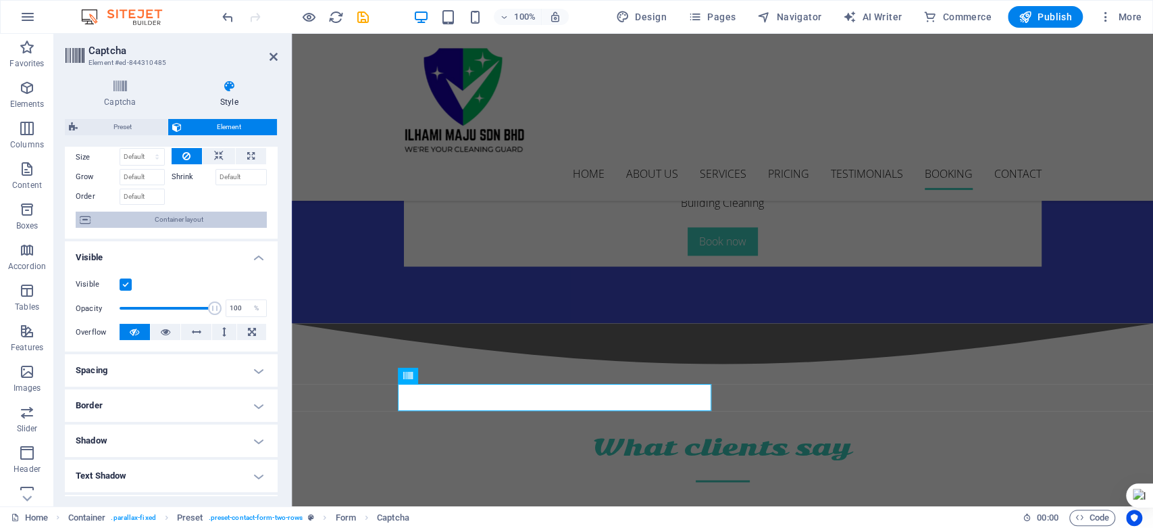
scroll to position [75, 0]
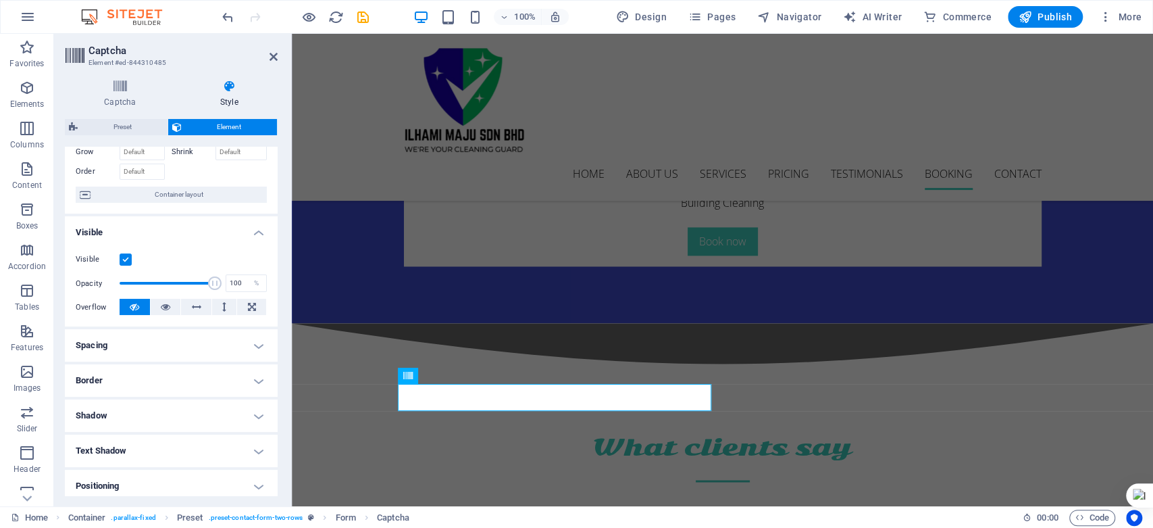
click at [259, 415] on h4 "Shadow" at bounding box center [171, 415] width 213 height 32
click at [150, 445] on span "None" at bounding box center [146, 442] width 16 height 16
click at [99, 444] on span "Default" at bounding box center [99, 442] width 21 height 16
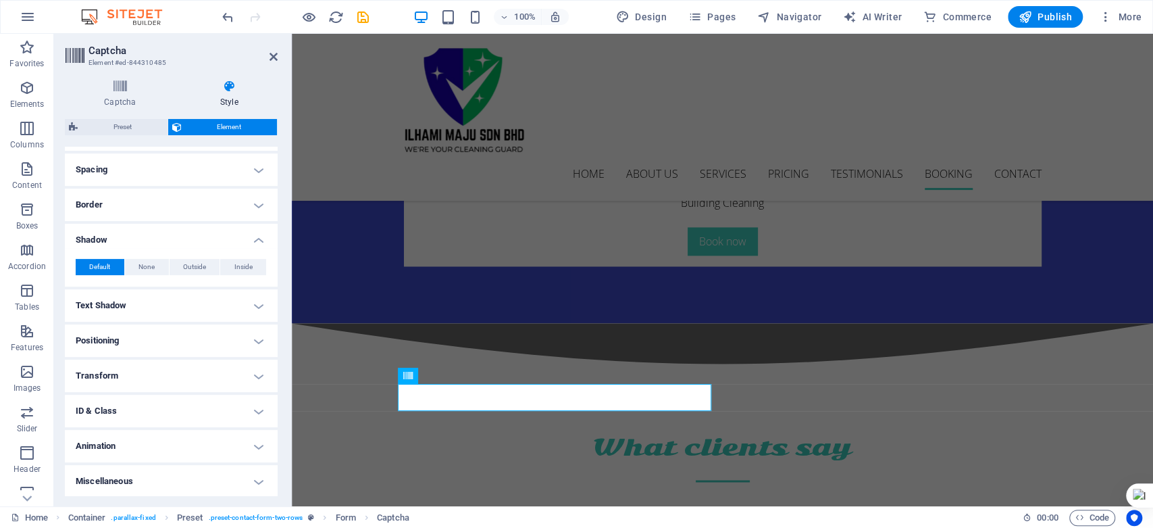
scroll to position [252, 0]
click at [180, 264] on button "Outside" at bounding box center [195, 265] width 51 height 16
type input "2"
type input "4"
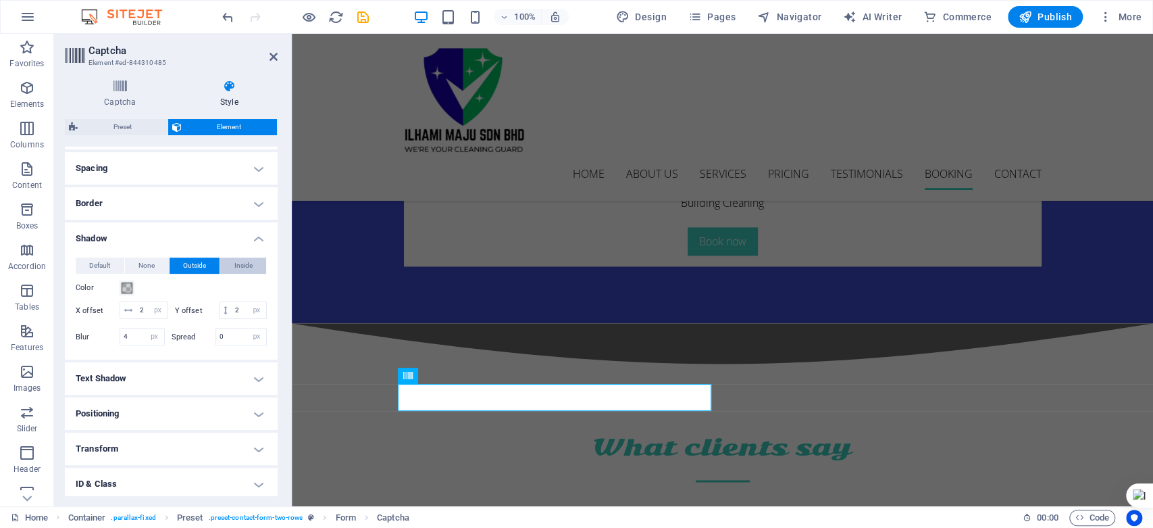
click at [239, 261] on span "Inside" at bounding box center [243, 265] width 18 height 16
click at [204, 259] on span "Outside" at bounding box center [194, 265] width 23 height 16
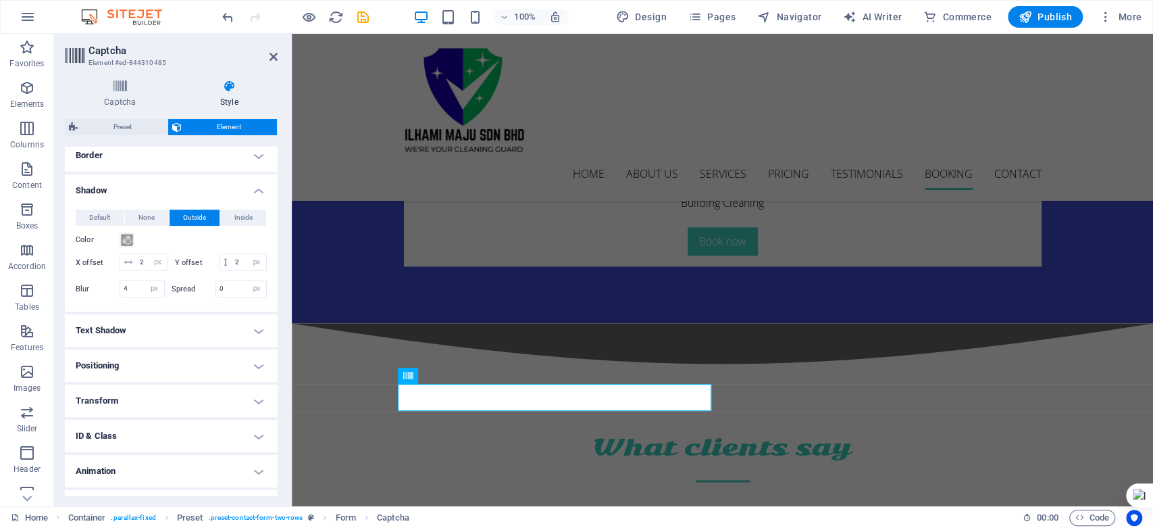
scroll to position [343, 0]
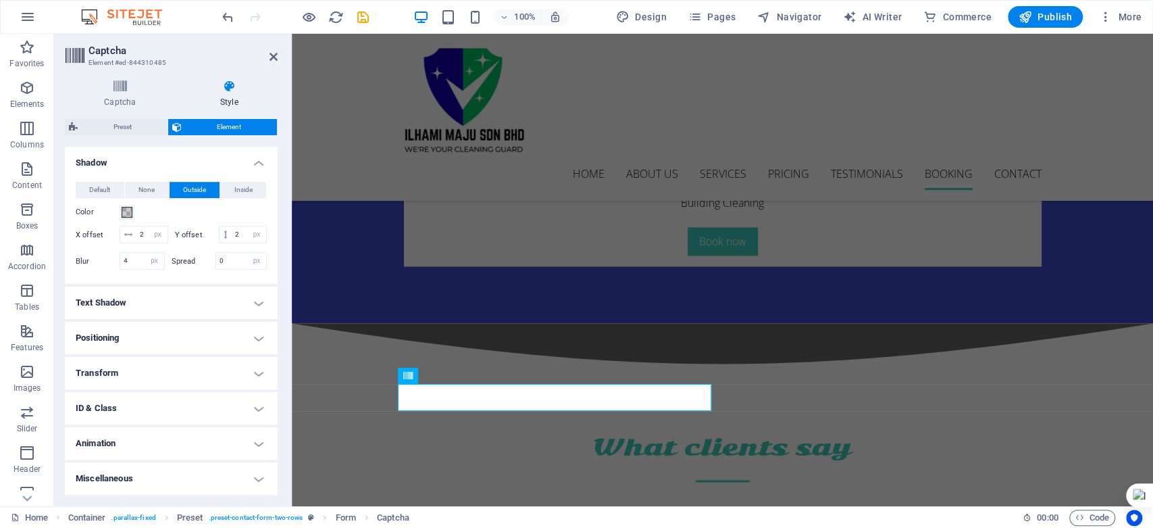
click at [253, 304] on h4 "Text Shadow" at bounding box center [171, 302] width 213 height 32
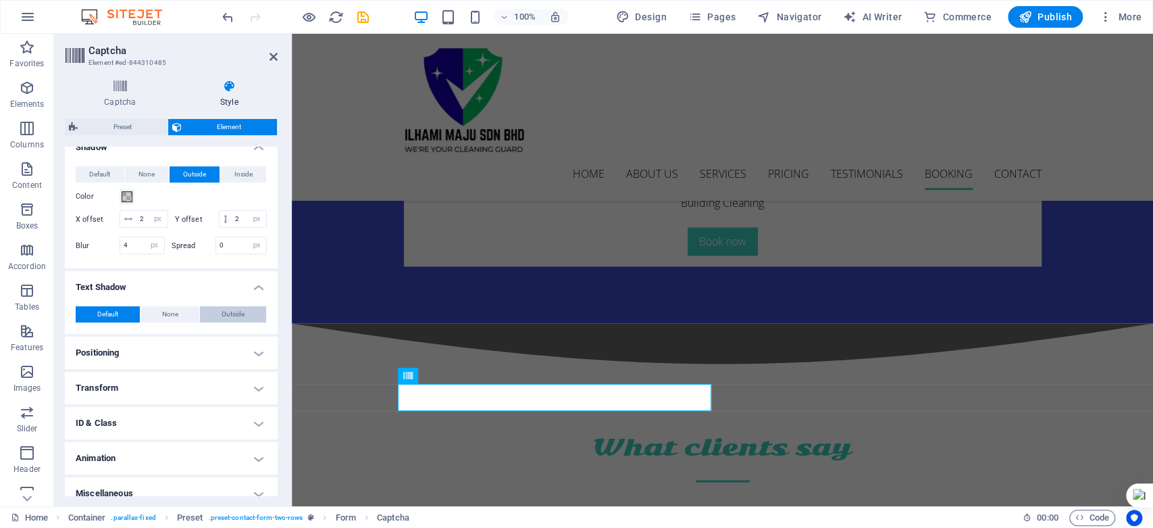
click at [263, 322] on button "Outside" at bounding box center [233, 314] width 66 height 16
type input "2"
type input "4"
click at [129, 342] on span at bounding box center [127, 336] width 11 height 11
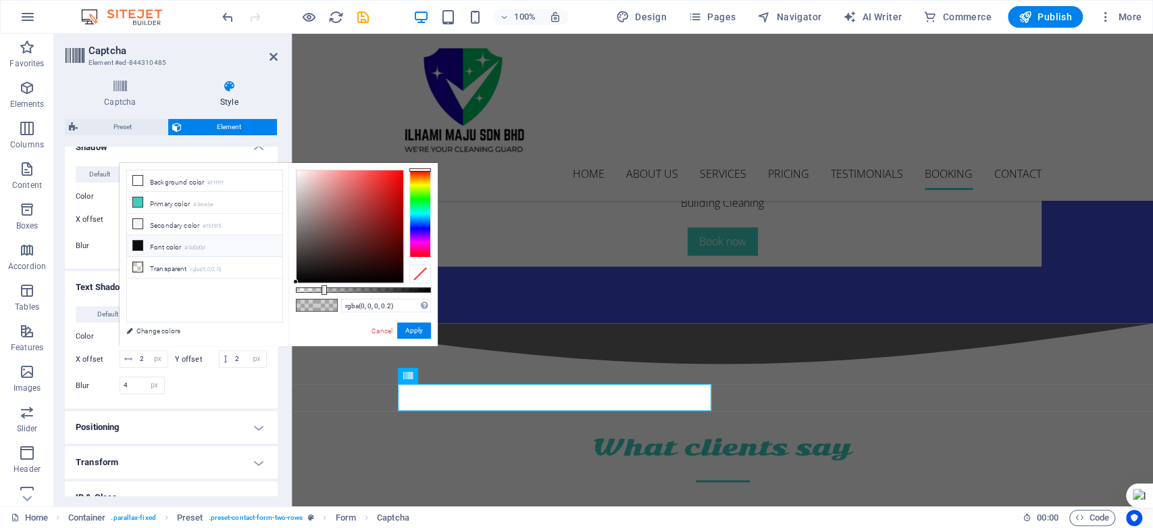
click at [136, 243] on icon at bounding box center [137, 244] width 9 height 9
type input "#0d0d0d"
click at [413, 333] on button "Apply" at bounding box center [414, 330] width 34 height 16
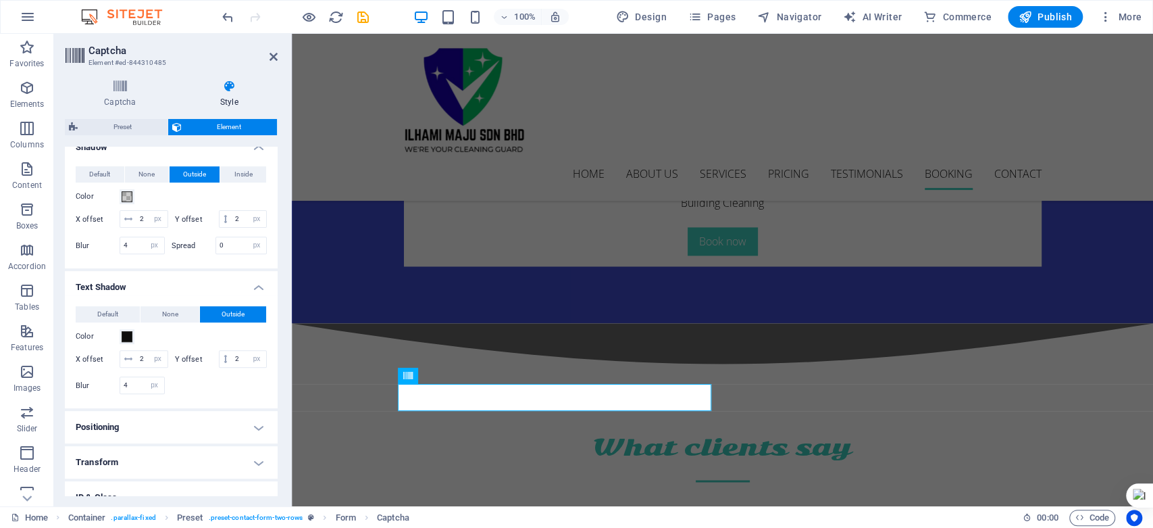
scroll to position [418, 0]
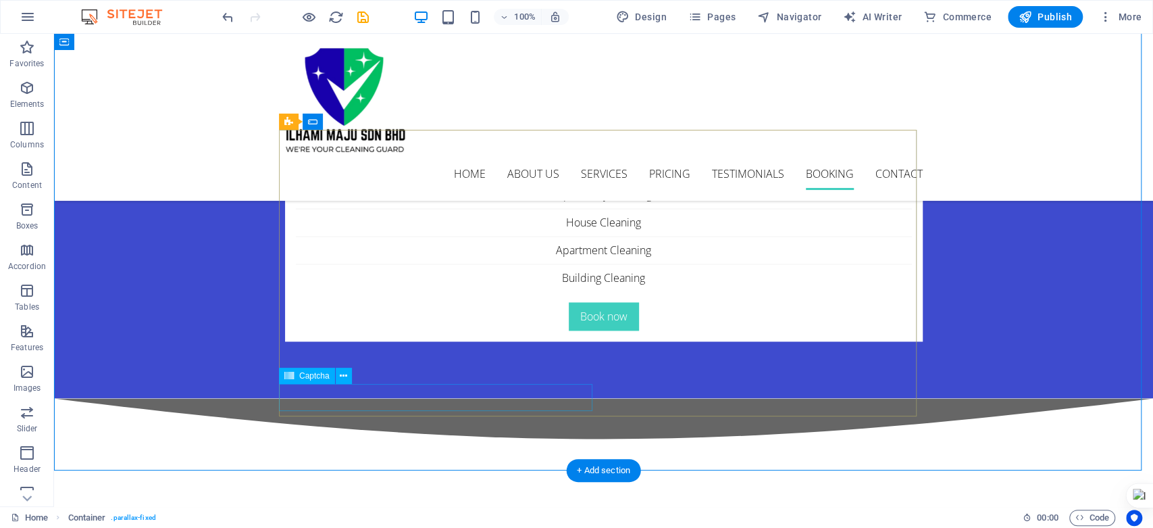
scroll to position [4728, 0]
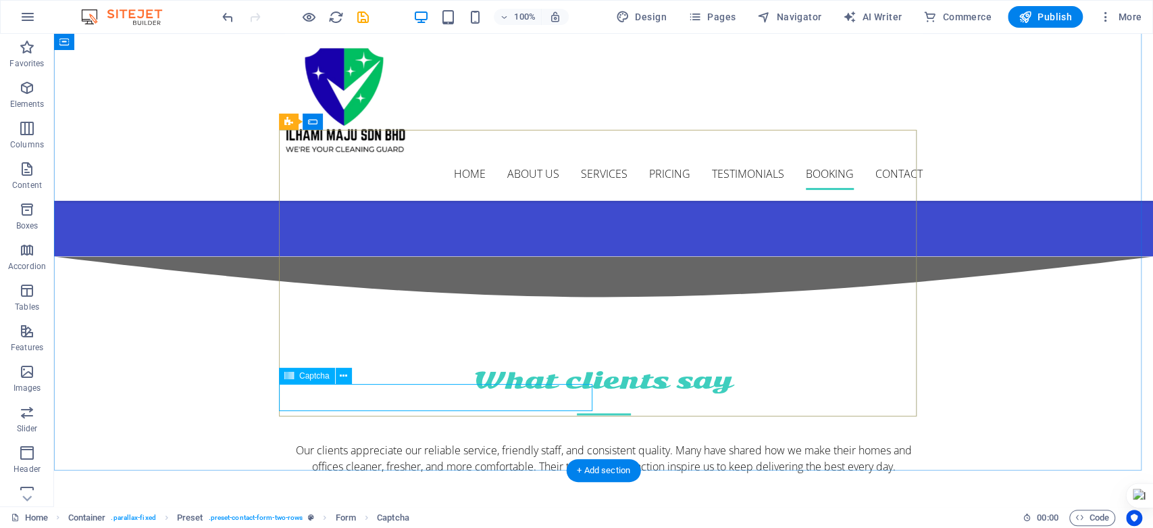
select select "px"
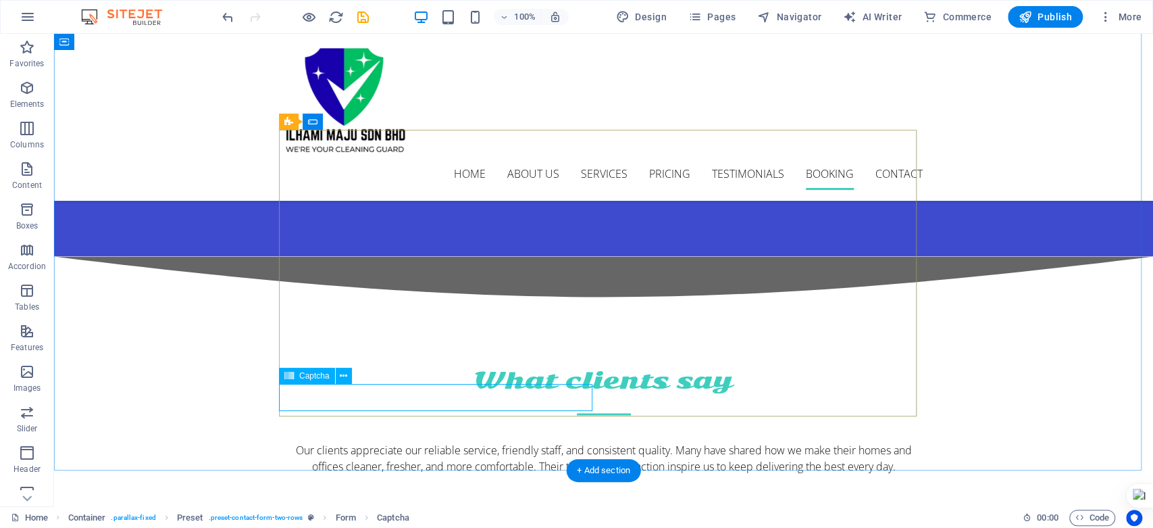
select select "px"
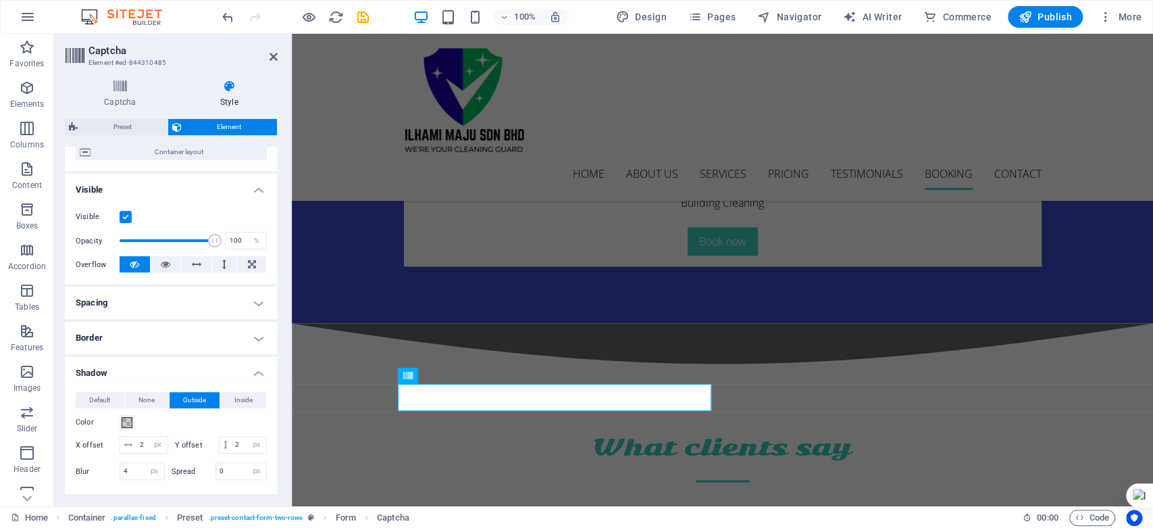
scroll to position [375, 0]
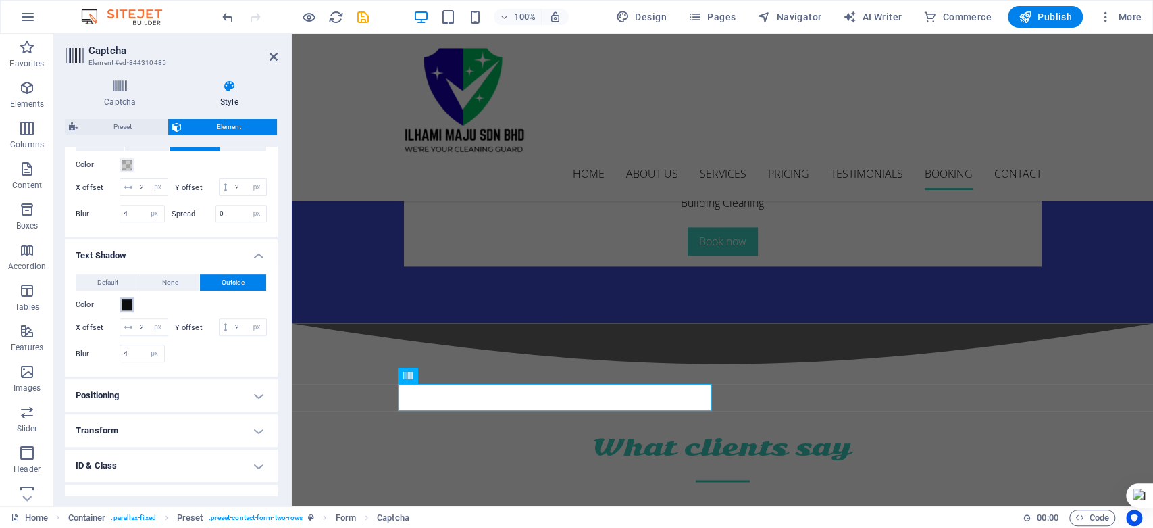
click at [124, 310] on span at bounding box center [127, 304] width 11 height 11
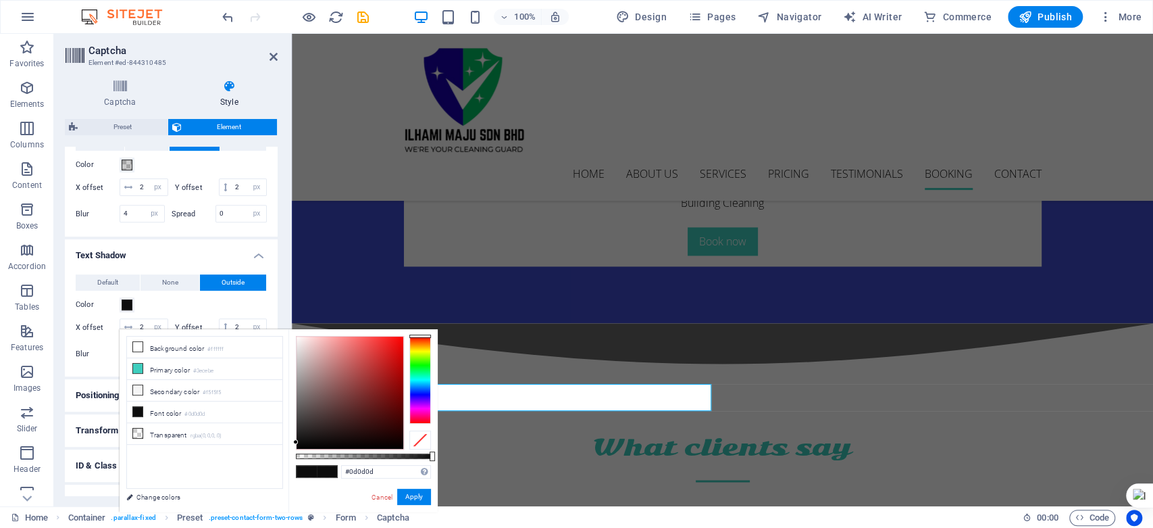
click at [160, 263] on h4 "Text Shadow" at bounding box center [171, 251] width 213 height 24
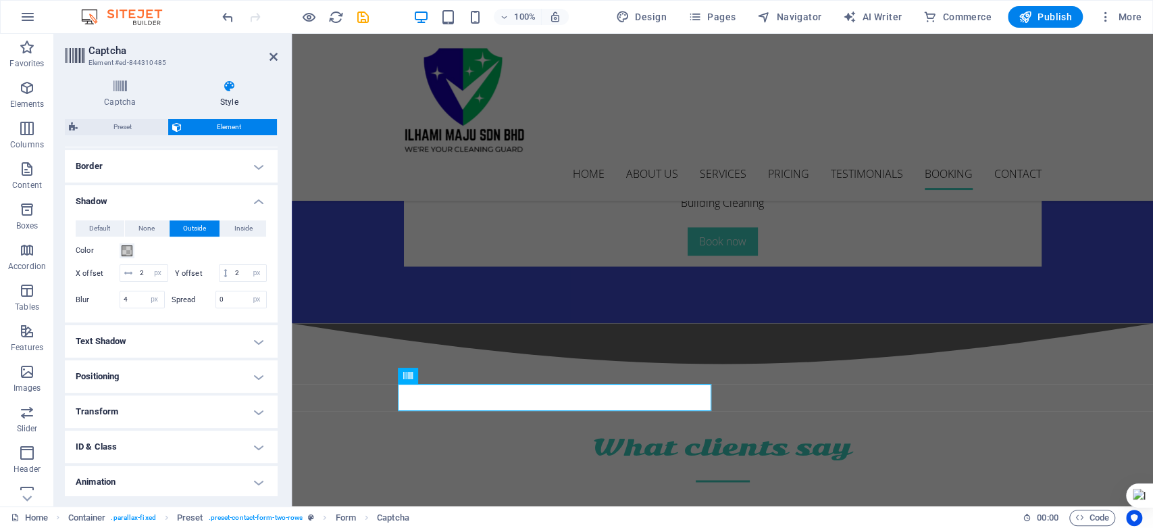
scroll to position [269, 0]
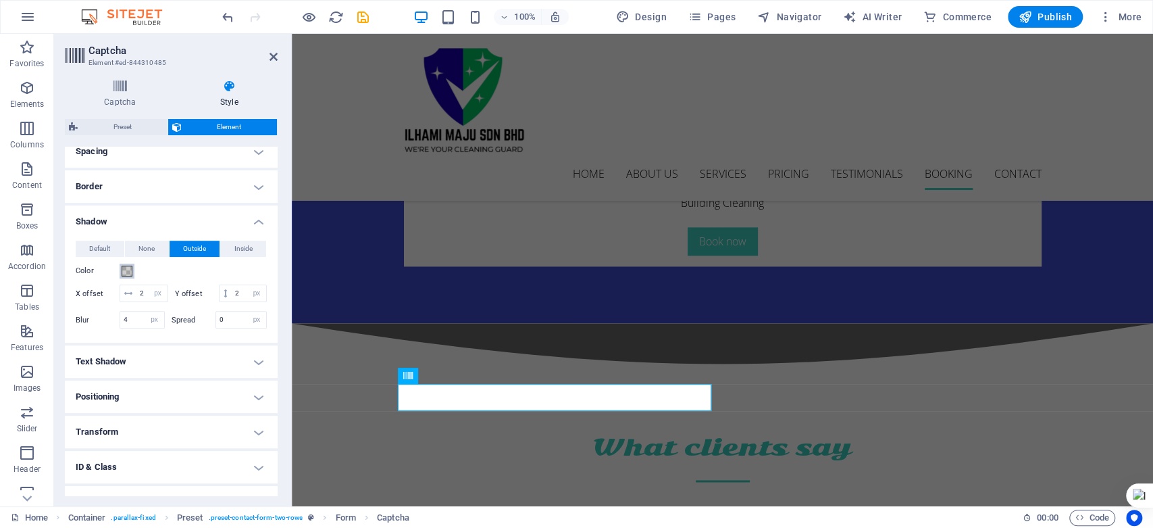
click at [128, 267] on span at bounding box center [127, 270] width 11 height 11
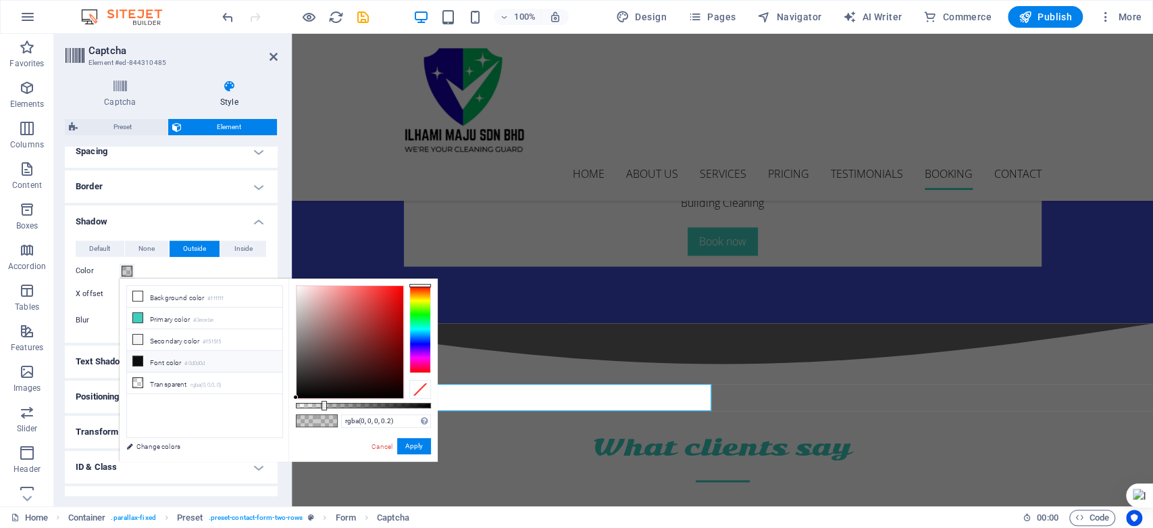
click at [144, 357] on li "Font color #0d0d0d" at bounding box center [204, 362] width 155 height 22
type input "#0d0d0d"
click at [421, 442] on button "Apply" at bounding box center [414, 446] width 34 height 16
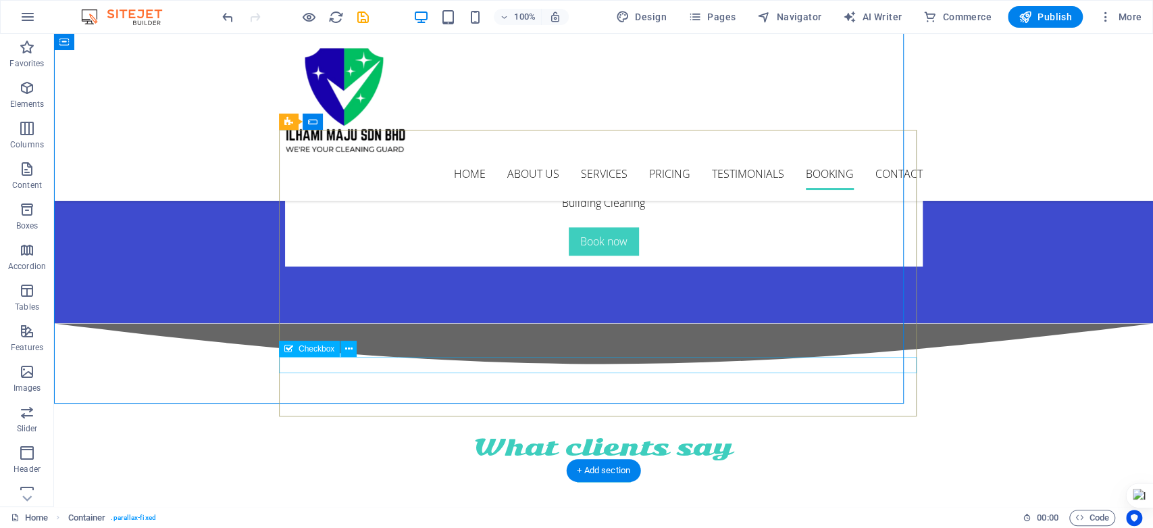
scroll to position [4728, 0]
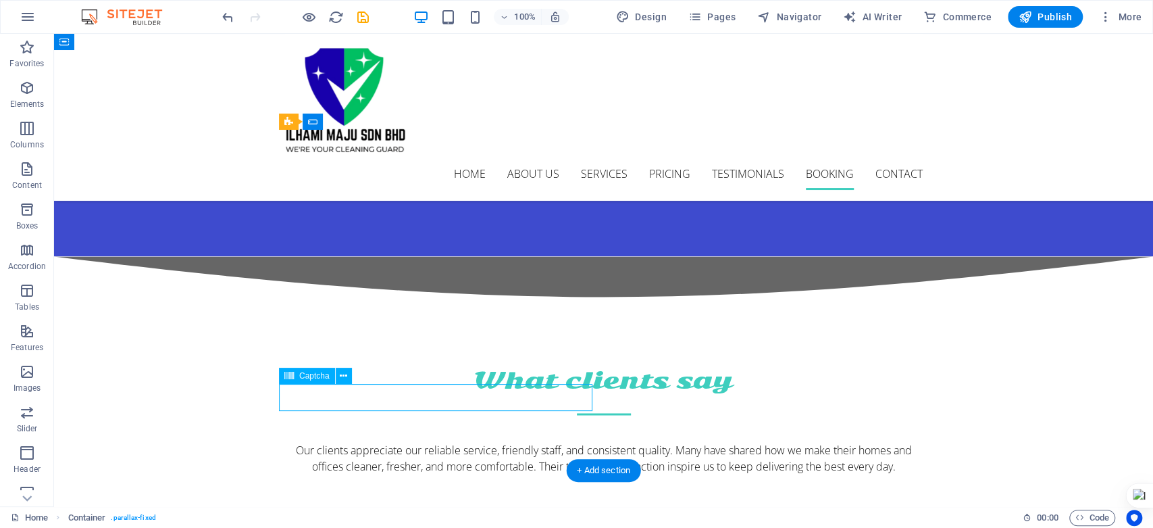
select select "px"
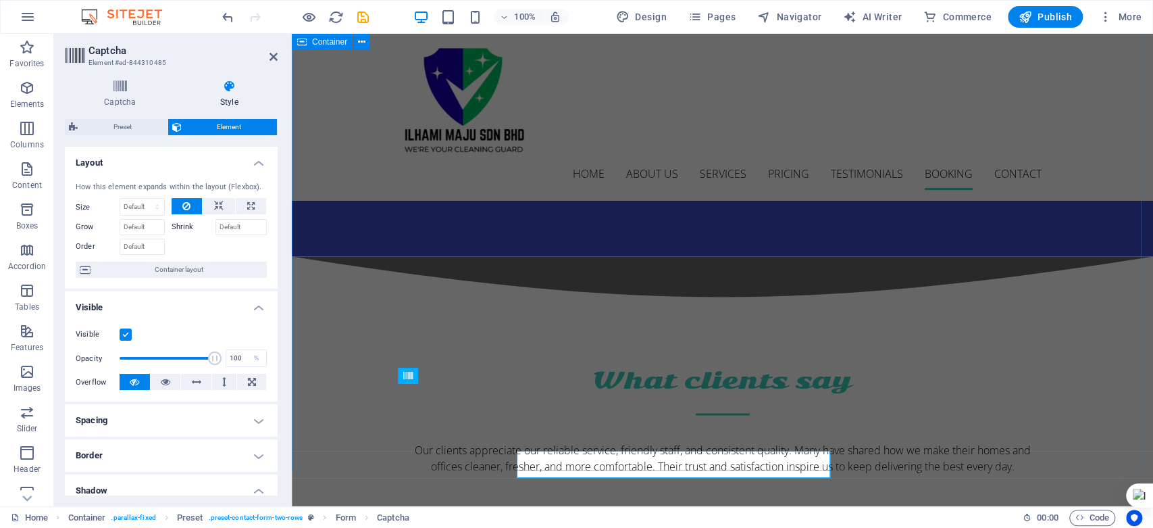
scroll to position [4661, 0]
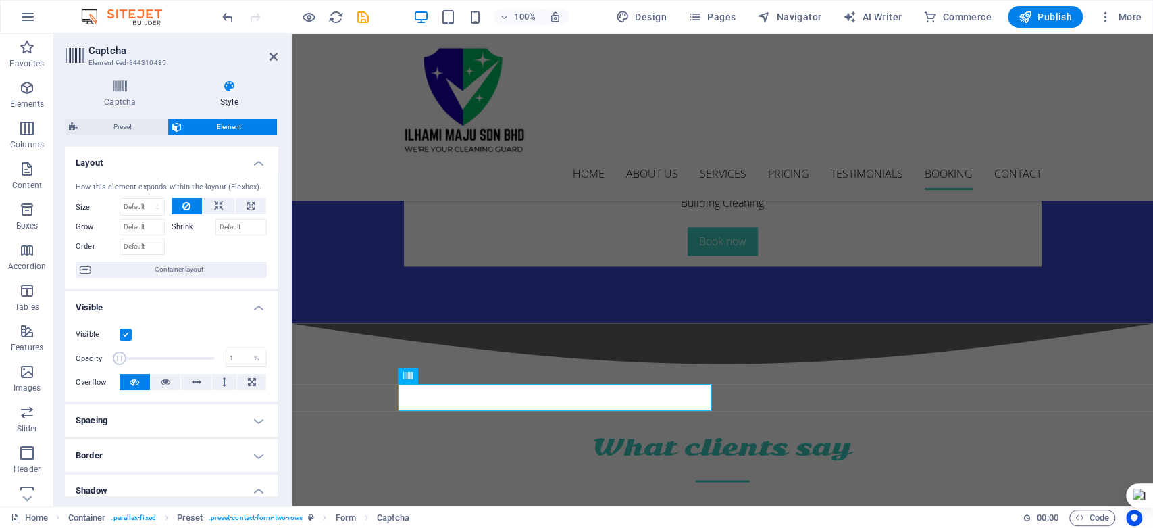
drag, startPoint x: 211, startPoint y: 353, endPoint x: 114, endPoint y: 357, distance: 97.4
click at [114, 357] on span at bounding box center [120, 358] width 14 height 14
type input "100"
drag, startPoint x: 119, startPoint y: 359, endPoint x: 242, endPoint y: 350, distance: 124.0
click at [242, 350] on div "Opacity 100 %" at bounding box center [171, 358] width 191 height 20
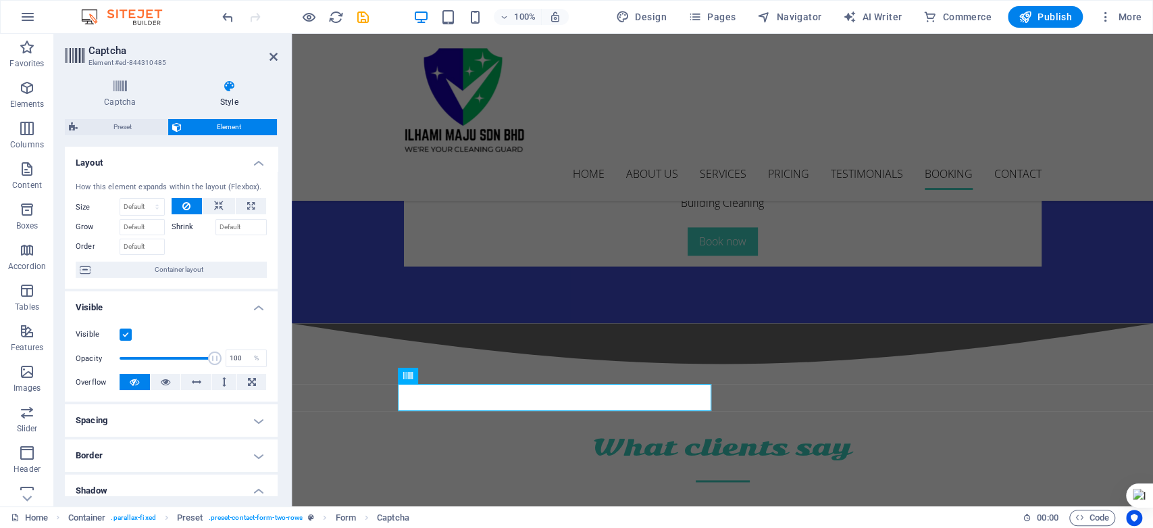
click at [121, 334] on label at bounding box center [126, 334] width 12 height 12
click at [0, 0] on input "Visible" at bounding box center [0, 0] width 0 height 0
click at [121, 334] on label at bounding box center [126, 334] width 12 height 12
click at [0, 0] on input "Visible" at bounding box center [0, 0] width 0 height 0
click at [121, 334] on label at bounding box center [126, 334] width 12 height 12
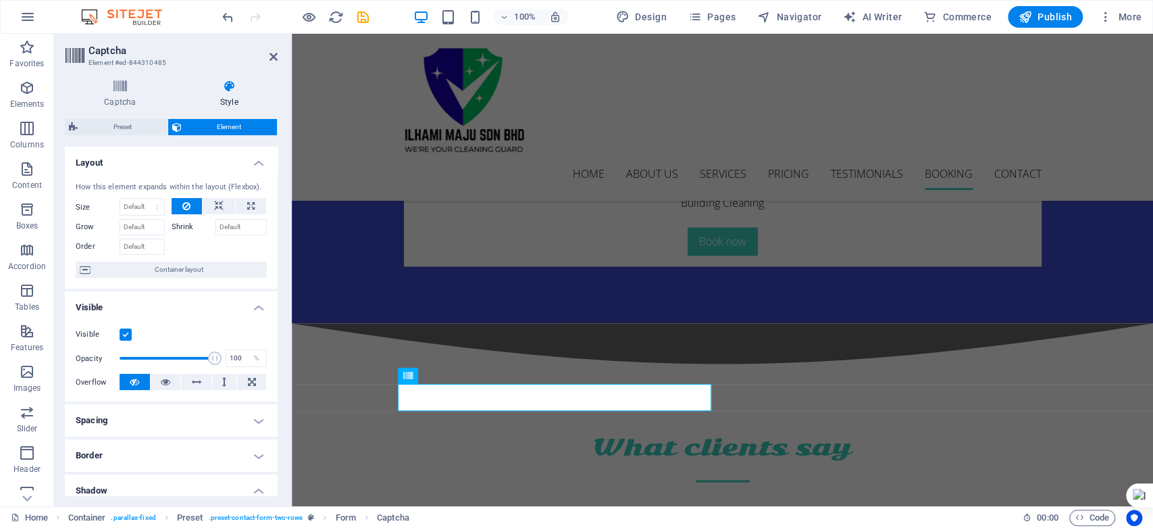
click at [0, 0] on input "Visible" at bounding box center [0, 0] width 0 height 0
click at [126, 332] on label at bounding box center [126, 334] width 12 height 12
click at [0, 0] on input "Visible" at bounding box center [0, 0] width 0 height 0
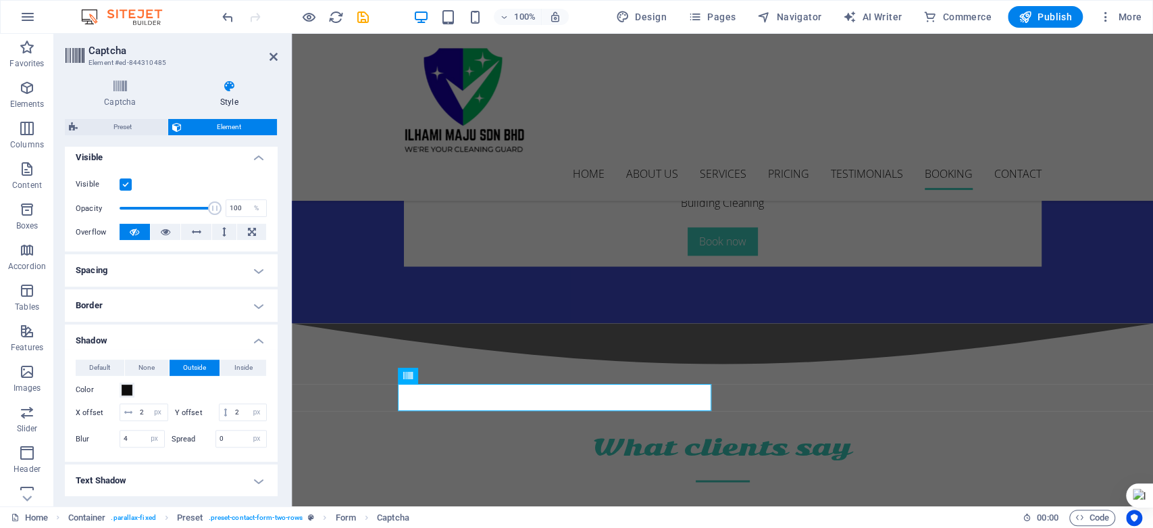
click at [259, 312] on h4 "Border" at bounding box center [171, 305] width 213 height 32
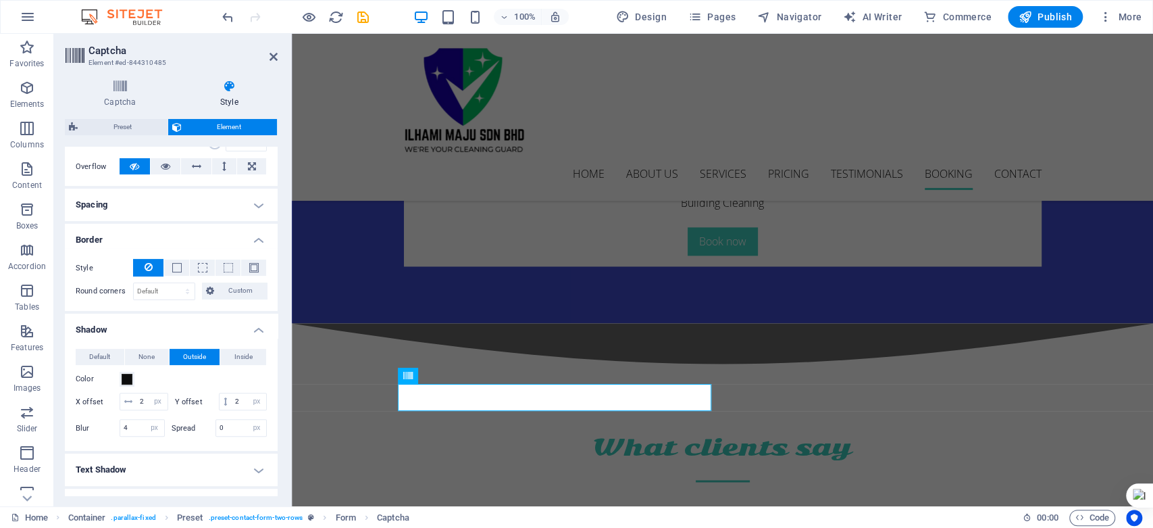
scroll to position [300, 0]
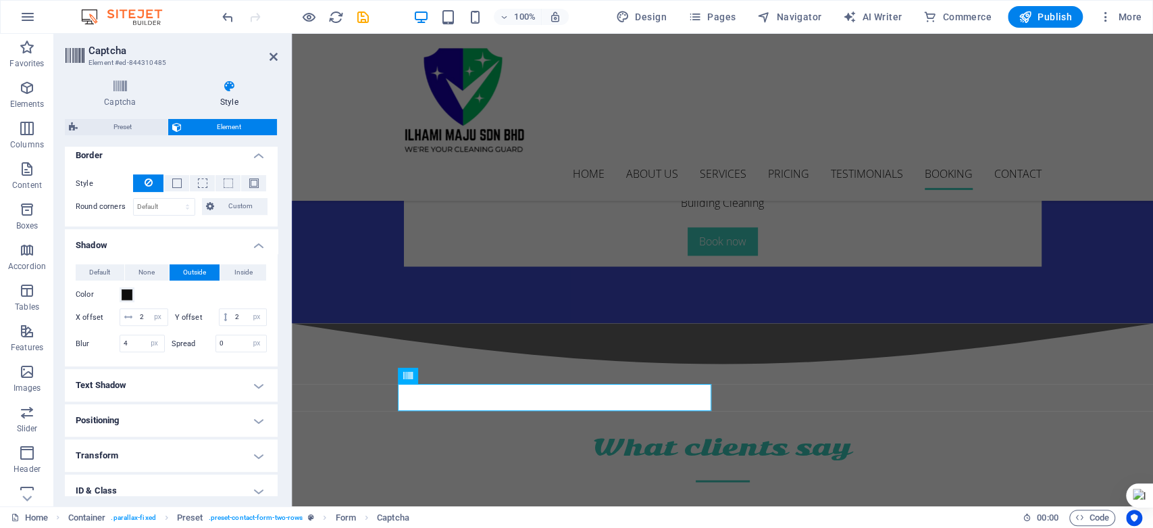
click at [194, 430] on h4 "Positioning" at bounding box center [171, 420] width 213 height 32
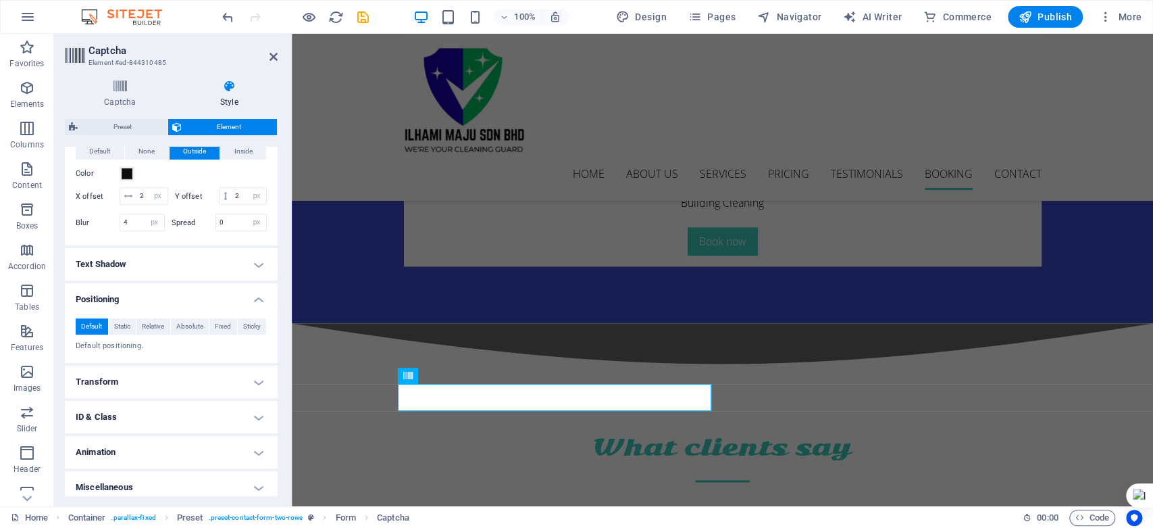
scroll to position [444, 0]
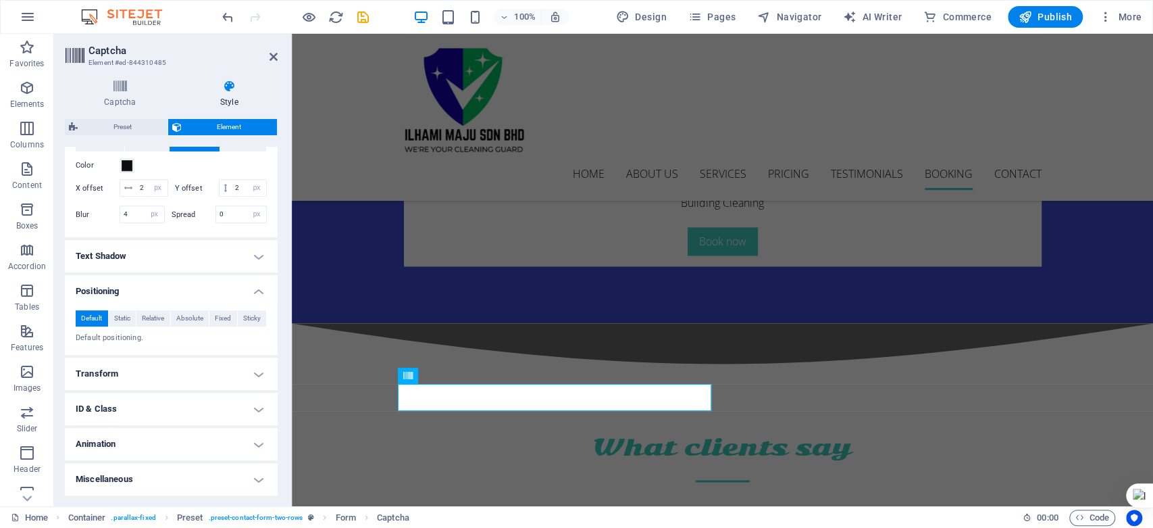
click at [191, 371] on h4 "Transform" at bounding box center [171, 373] width 213 height 32
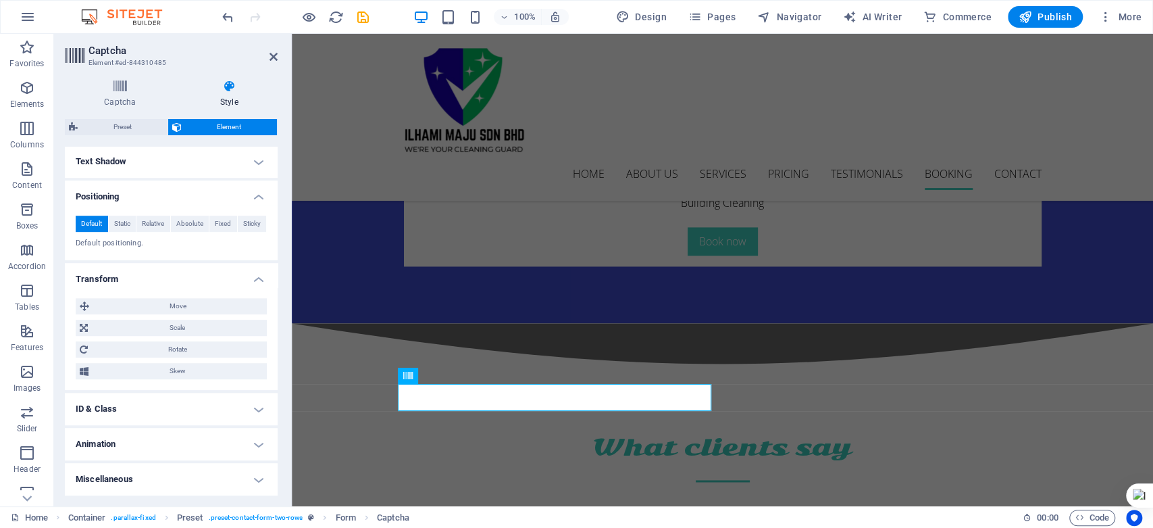
scroll to position [540, 0]
click at [178, 415] on h4 "ID & Class" at bounding box center [171, 408] width 213 height 32
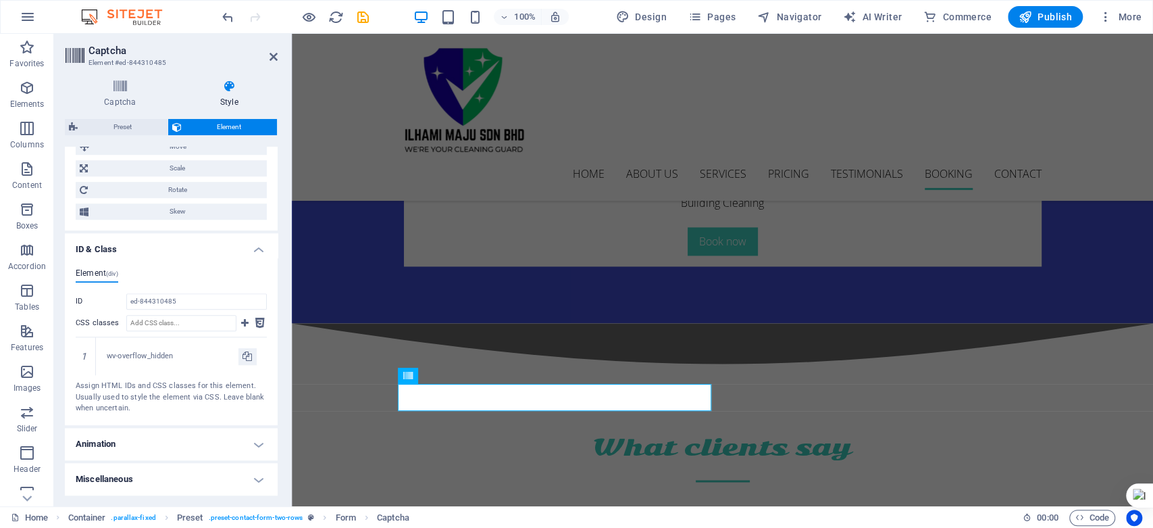
scroll to position [698, 0]
click at [172, 476] on h4 "Miscellaneous" at bounding box center [171, 479] width 213 height 32
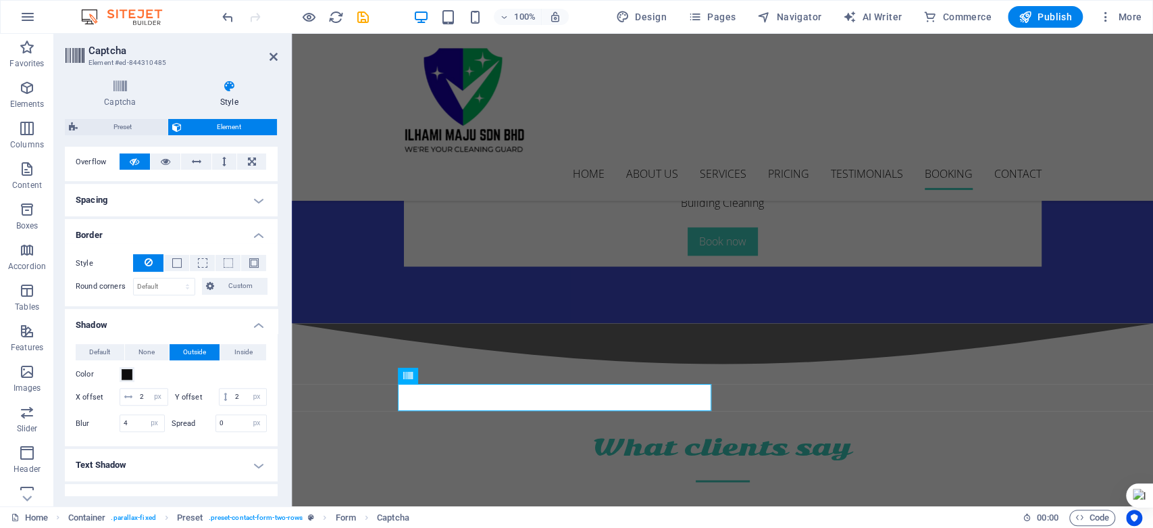
scroll to position [182, 0]
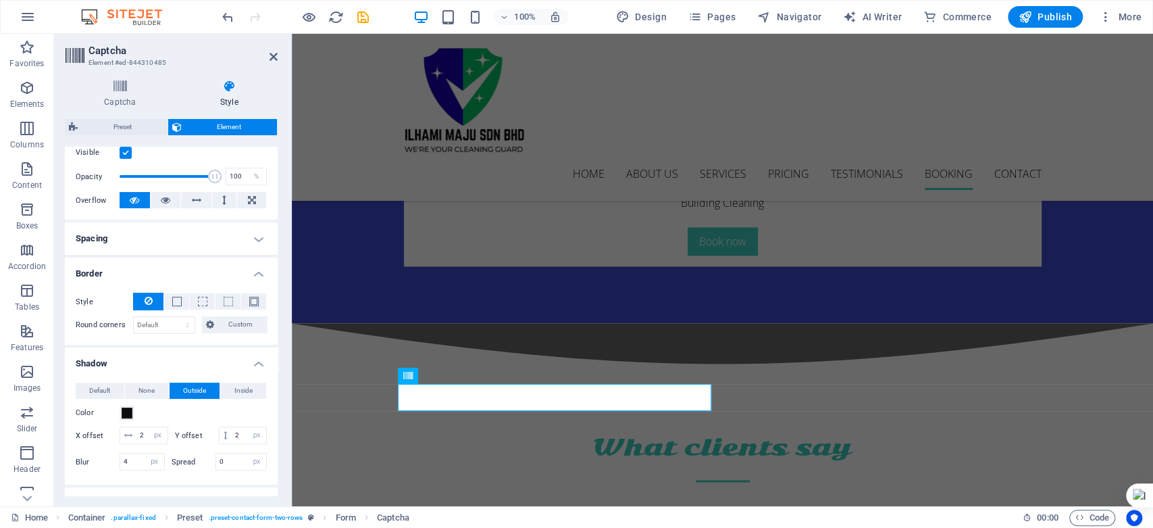
click at [255, 242] on h4 "Spacing" at bounding box center [171, 238] width 213 height 32
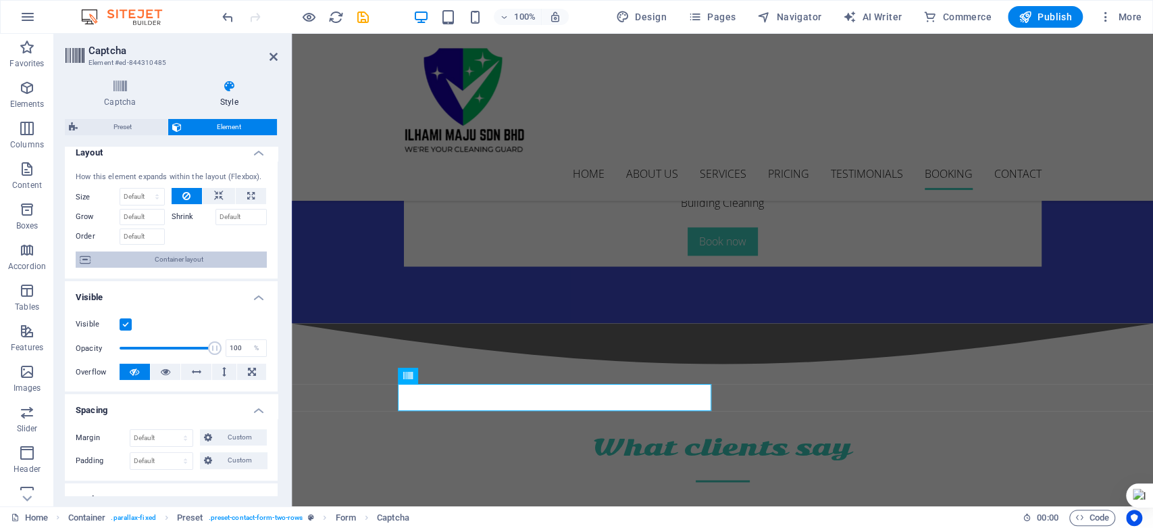
scroll to position [0, 0]
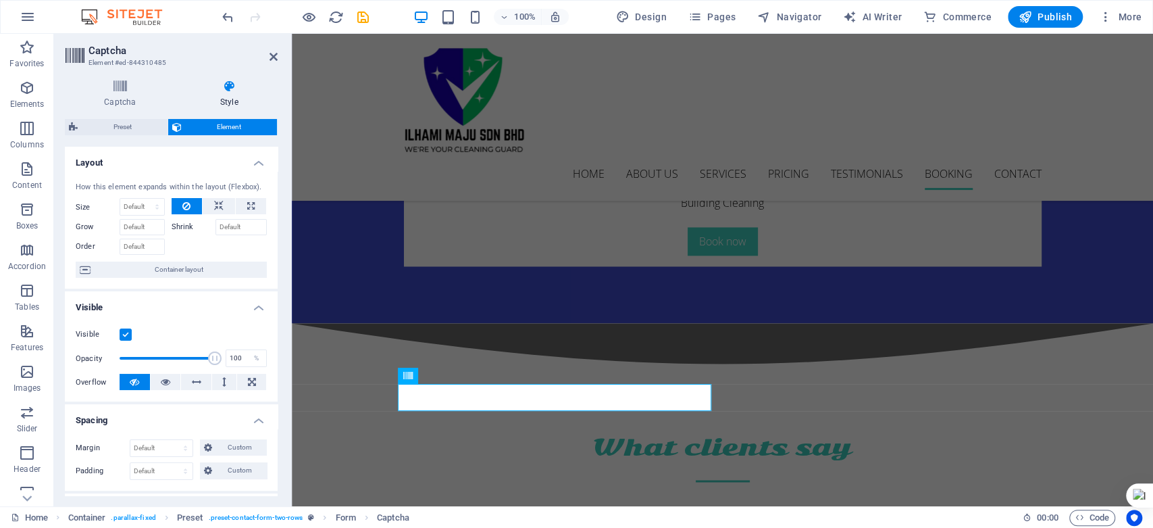
click at [173, 226] on label "Shrink" at bounding box center [194, 227] width 44 height 16
click at [215, 226] on input "Shrink" at bounding box center [241, 227] width 52 height 16
click at [134, 270] on span "Container layout" at bounding box center [179, 269] width 168 height 16
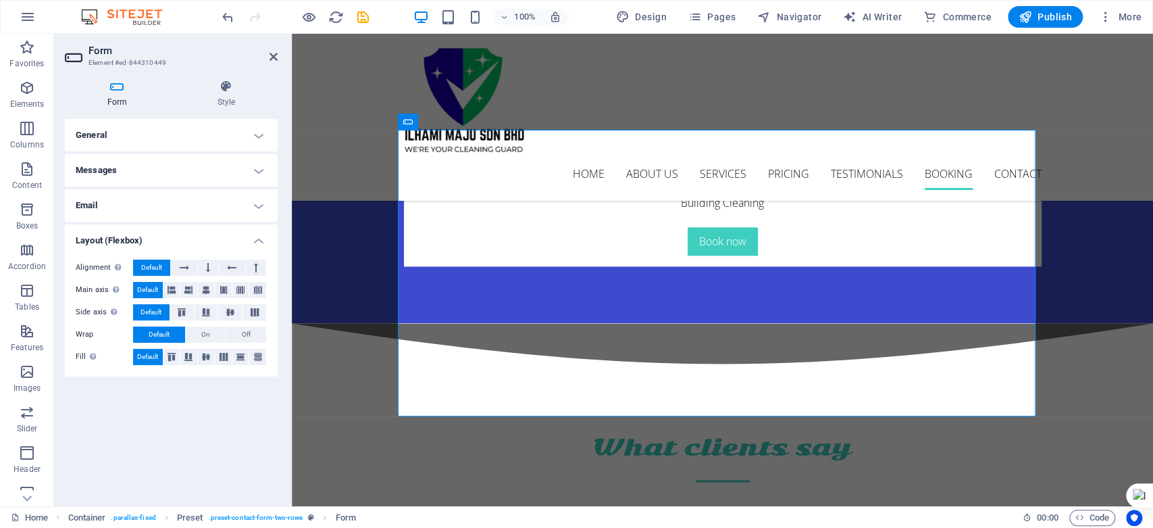
click at [258, 163] on h4 "Messages" at bounding box center [171, 170] width 213 height 32
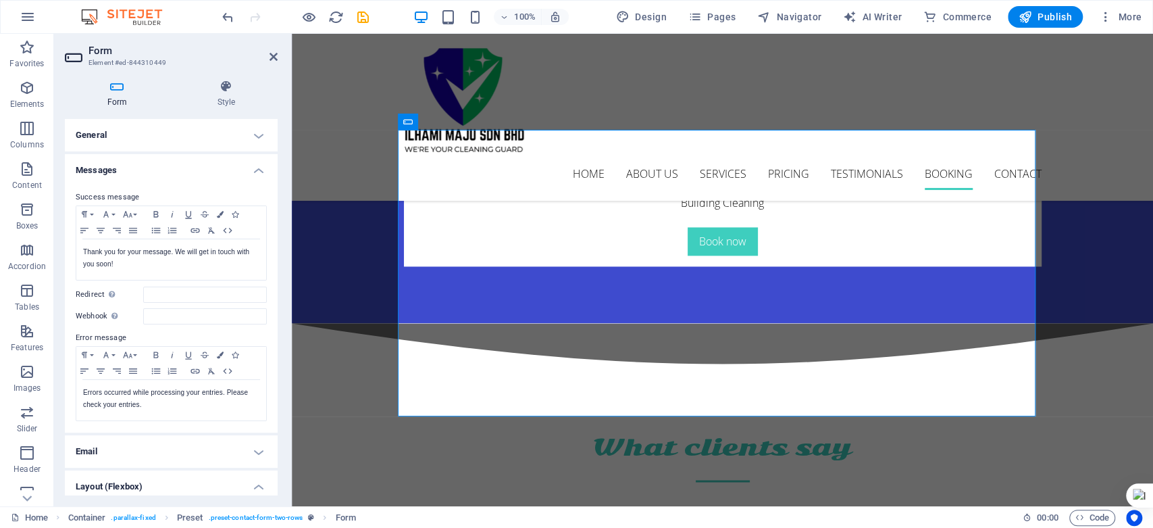
click at [251, 132] on h4 "General" at bounding box center [171, 135] width 213 height 32
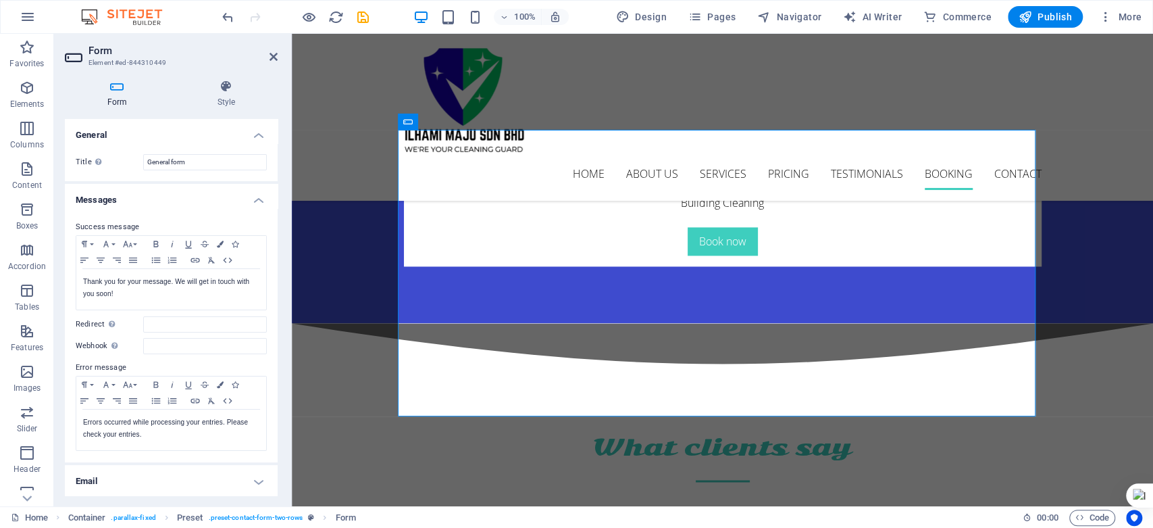
click at [259, 143] on div "Title Define a name for the form. General form" at bounding box center [171, 162] width 213 height 38
click at [259, 134] on h4 "General" at bounding box center [171, 131] width 213 height 24
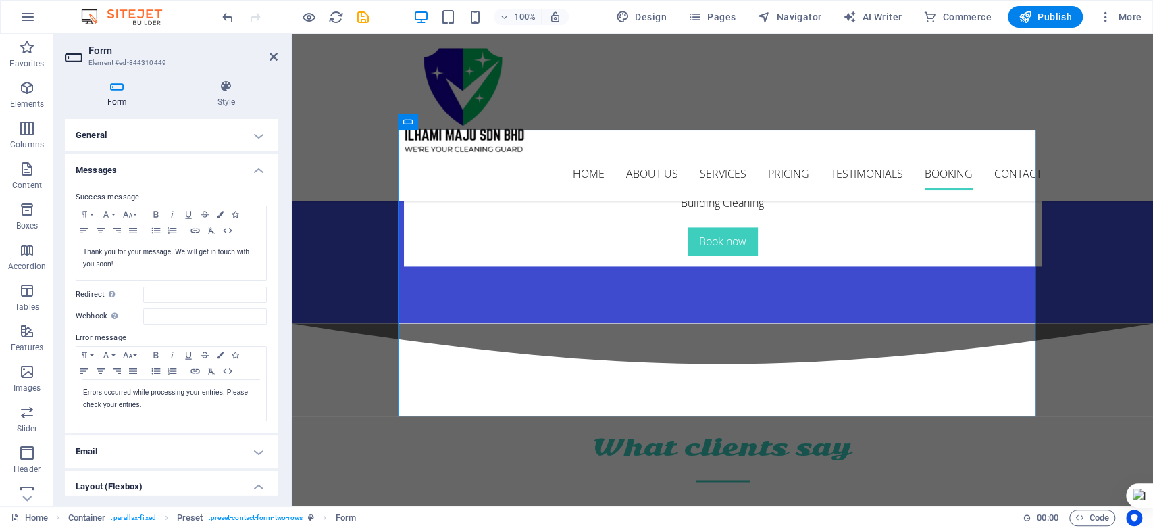
click at [257, 133] on h4 "General" at bounding box center [171, 135] width 213 height 32
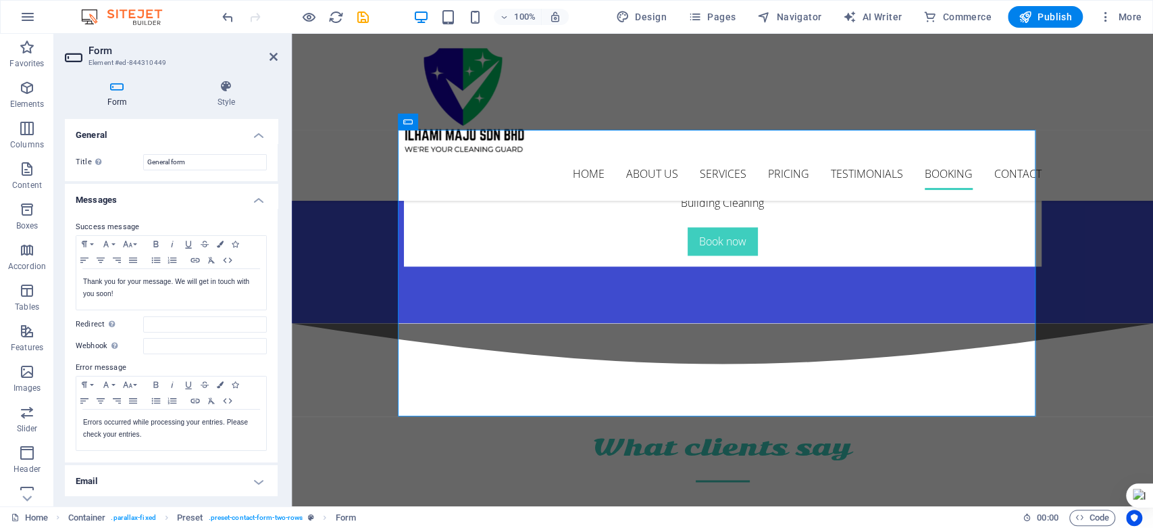
click at [257, 133] on h4 "General" at bounding box center [171, 131] width 213 height 24
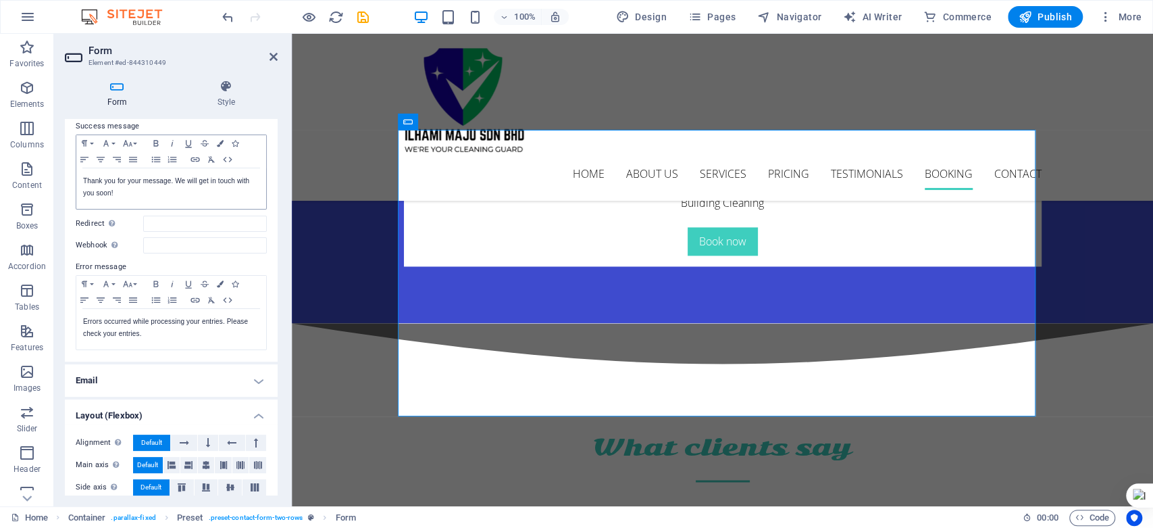
scroll to position [126, 0]
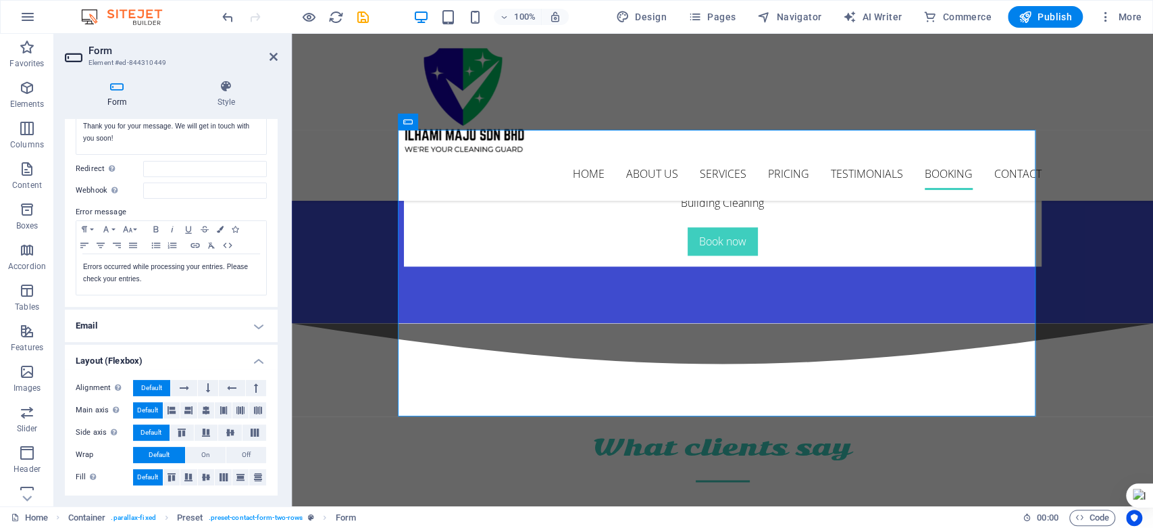
click at [257, 322] on h4 "Email" at bounding box center [171, 325] width 213 height 32
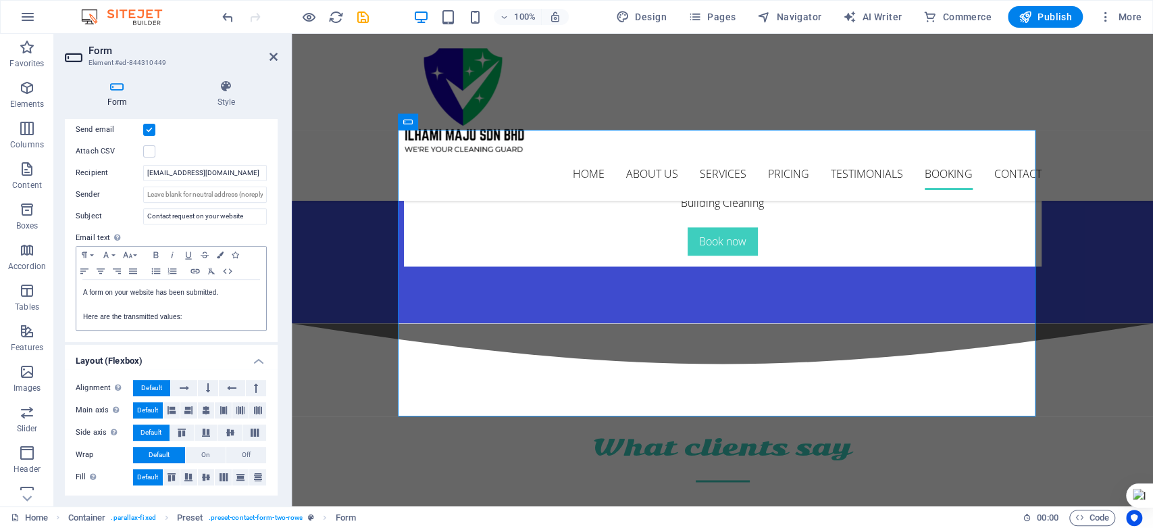
scroll to position [0, 0]
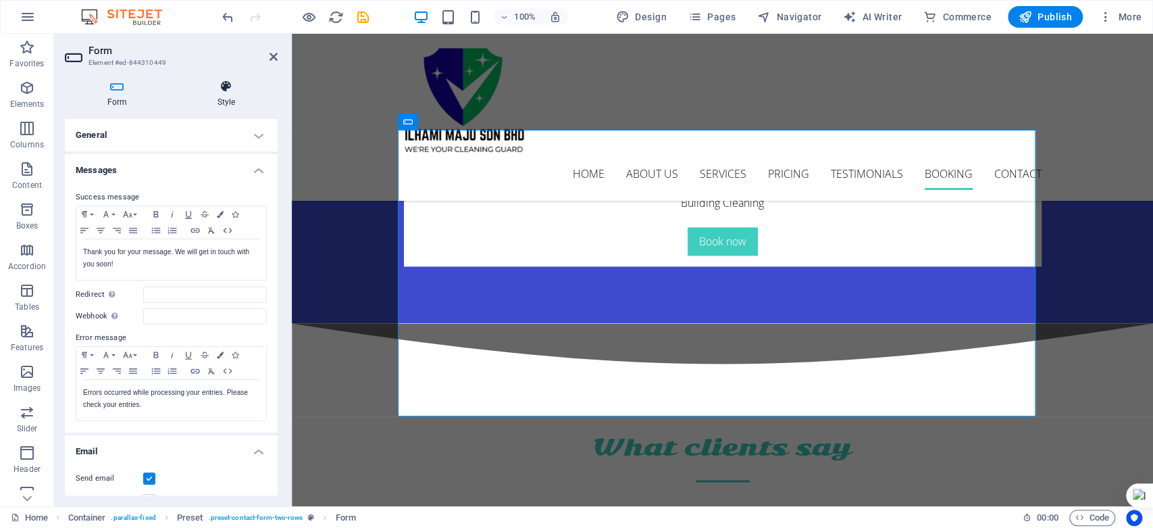
click at [209, 101] on h4 "Style" at bounding box center [226, 94] width 103 height 28
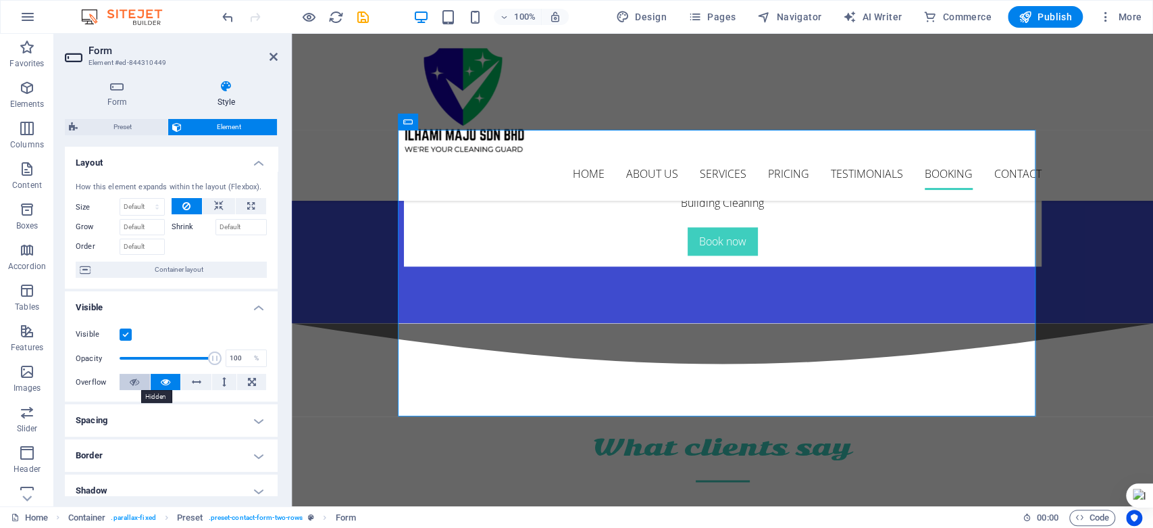
click at [135, 377] on icon at bounding box center [134, 382] width 9 height 16
click at [168, 378] on icon at bounding box center [165, 382] width 9 height 16
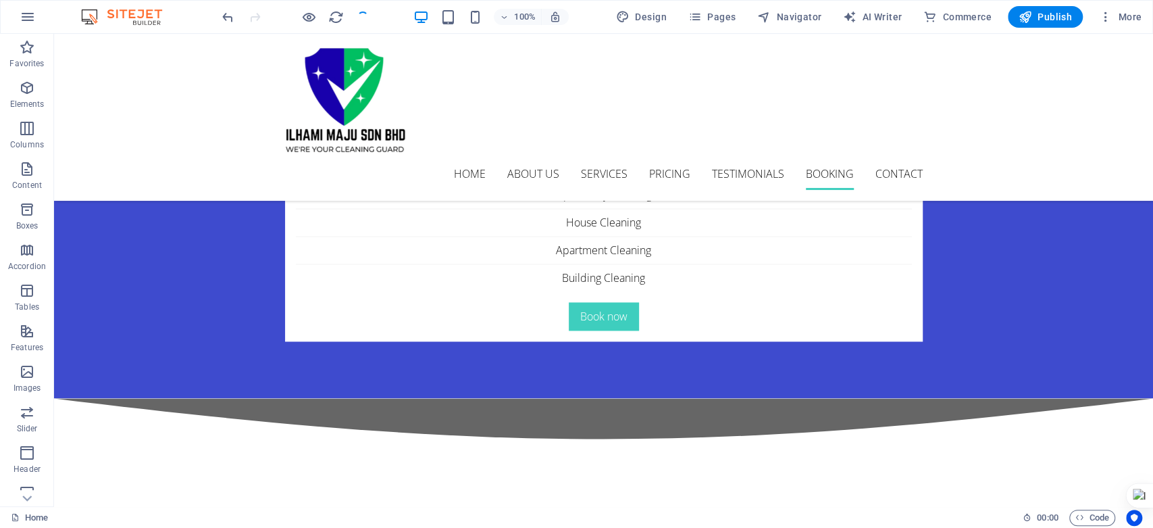
scroll to position [4728, 0]
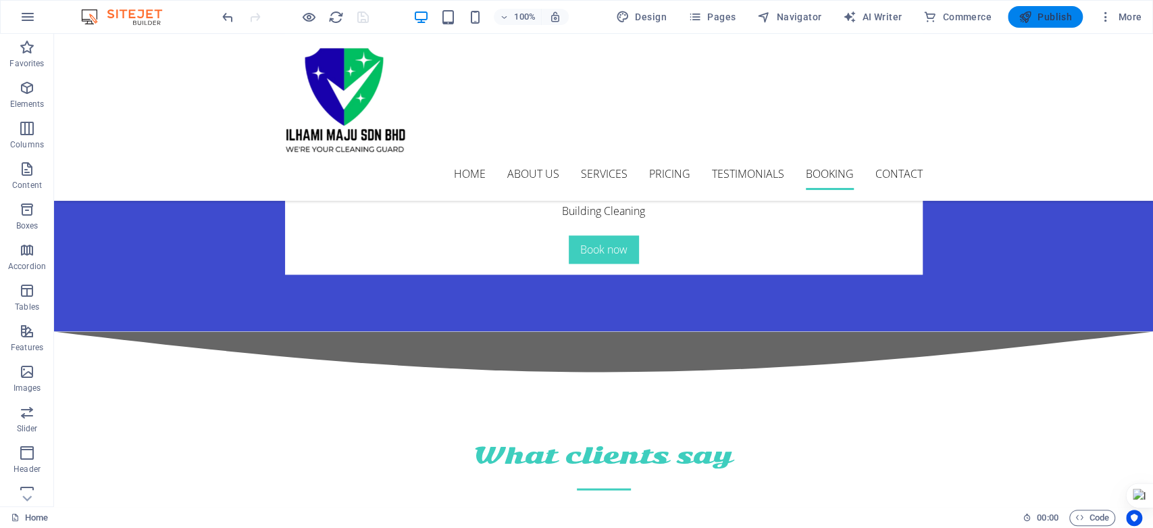
click at [1036, 13] on span "Publish" at bounding box center [1045, 17] width 53 height 14
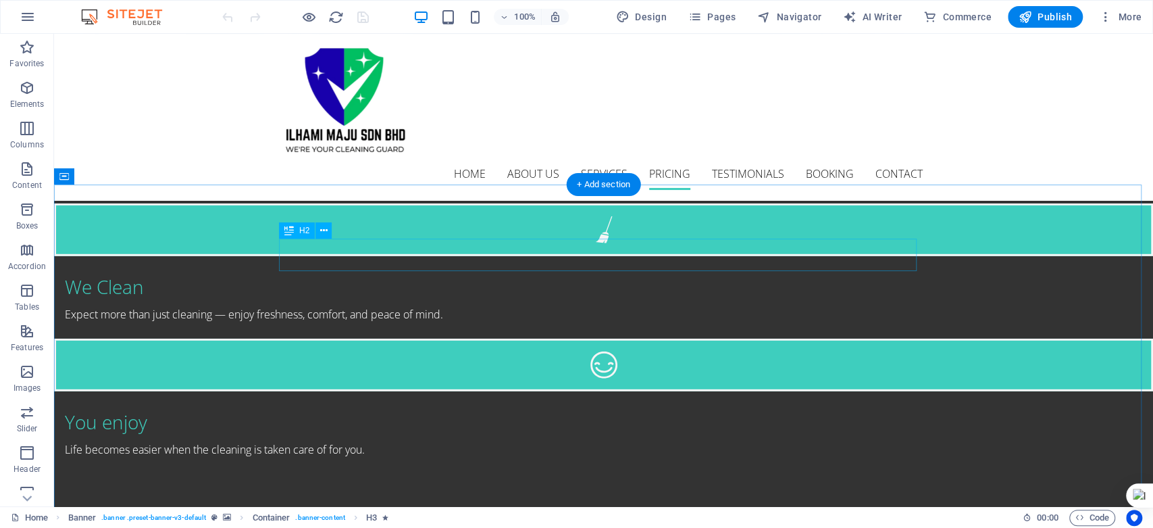
scroll to position [3002, 0]
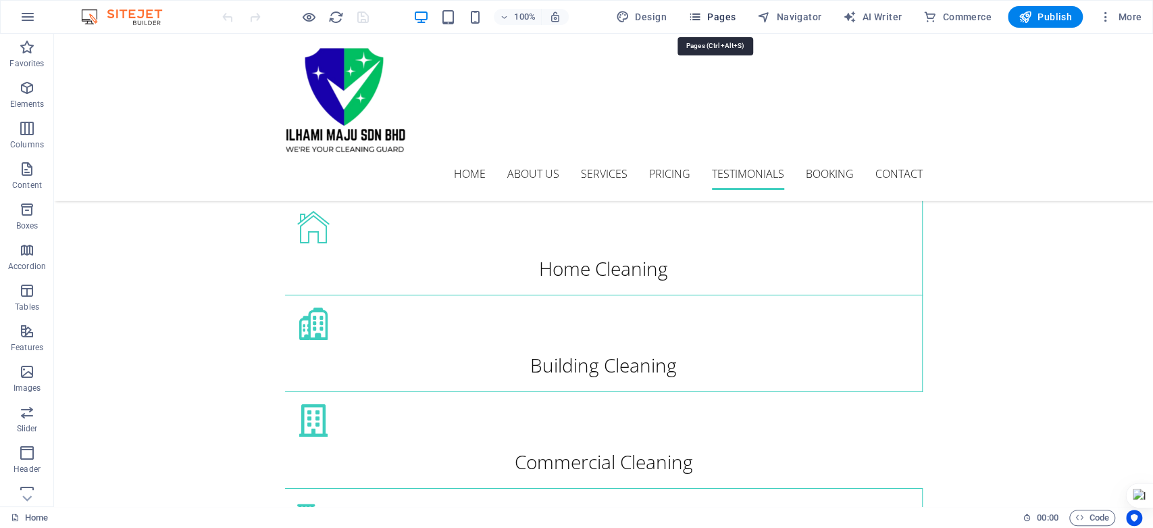
click at [723, 14] on span "Pages" at bounding box center [711, 17] width 47 height 14
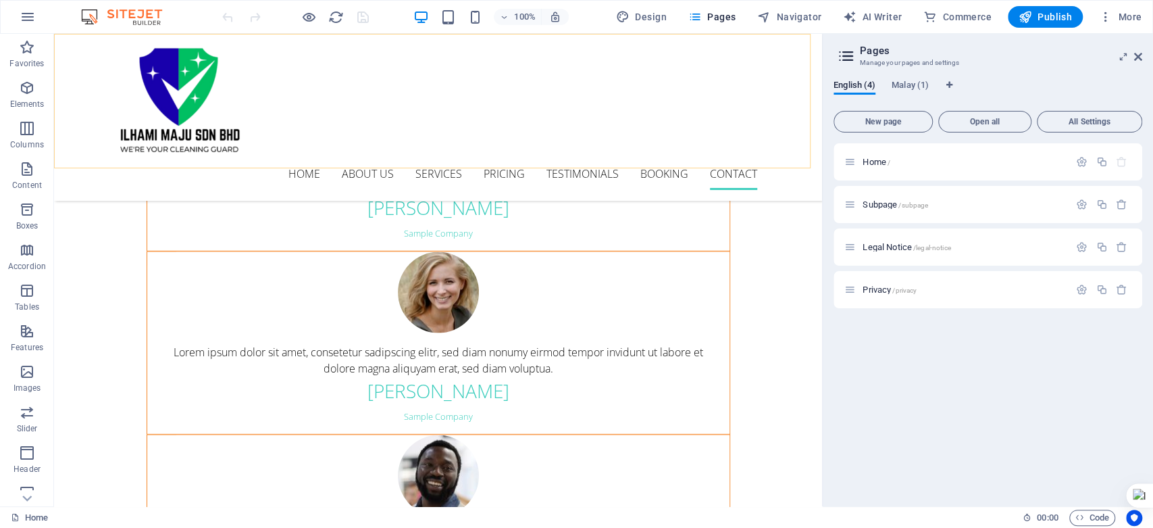
scroll to position [5195, 0]
click at [907, 85] on span "Malay (1)" at bounding box center [910, 86] width 37 height 19
click at [863, 85] on span "English (4)" at bounding box center [855, 86] width 42 height 19
click at [857, 161] on div "Home /" at bounding box center [956, 162] width 225 height 16
click at [853, 165] on icon at bounding box center [849, 161] width 11 height 11
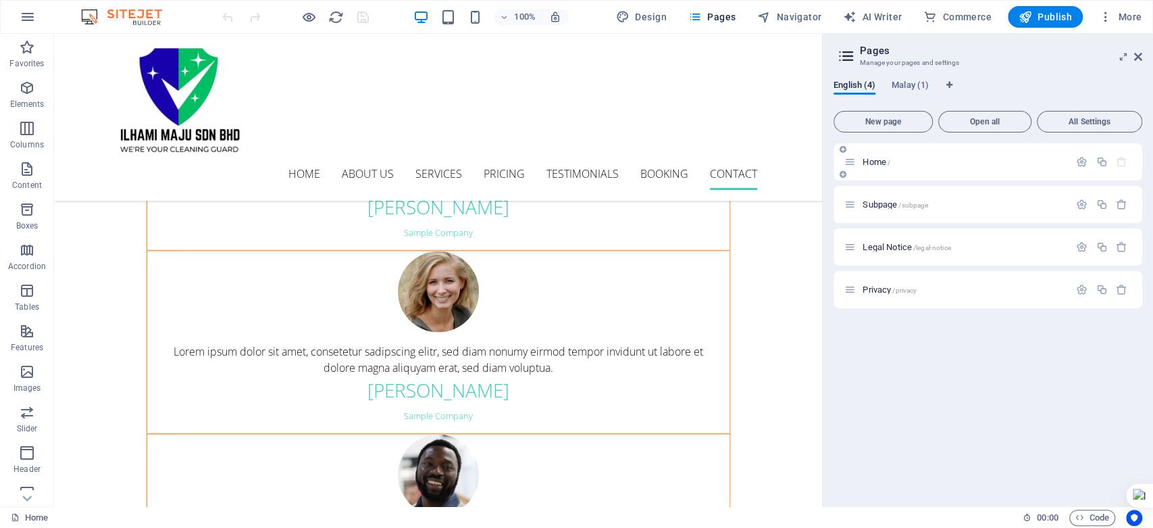
click at [879, 165] on span "Home /" at bounding box center [877, 162] width 28 height 10
click at [1083, 163] on icon "button" at bounding box center [1081, 161] width 11 height 11
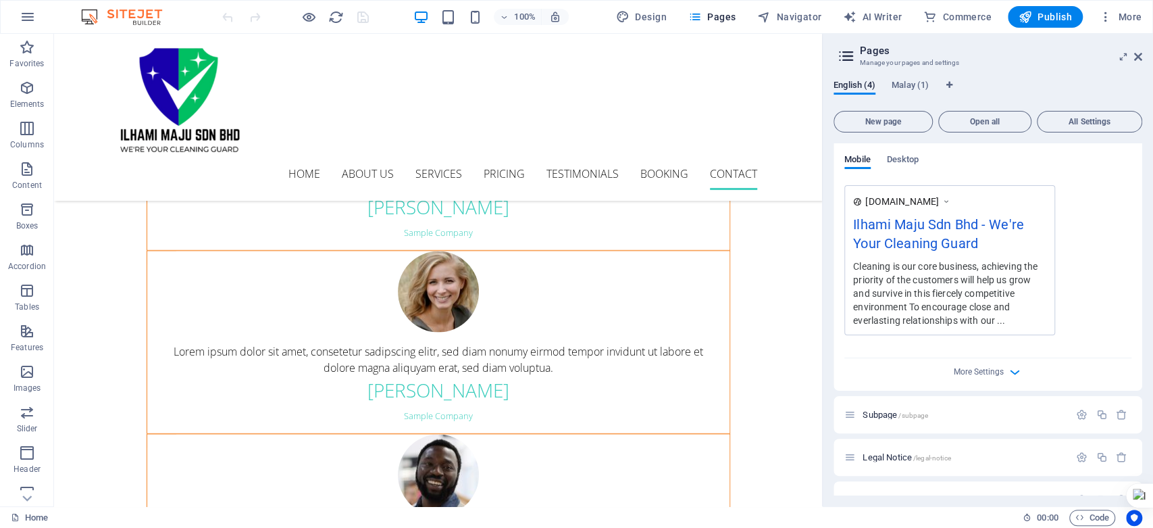
scroll to position [394, 0]
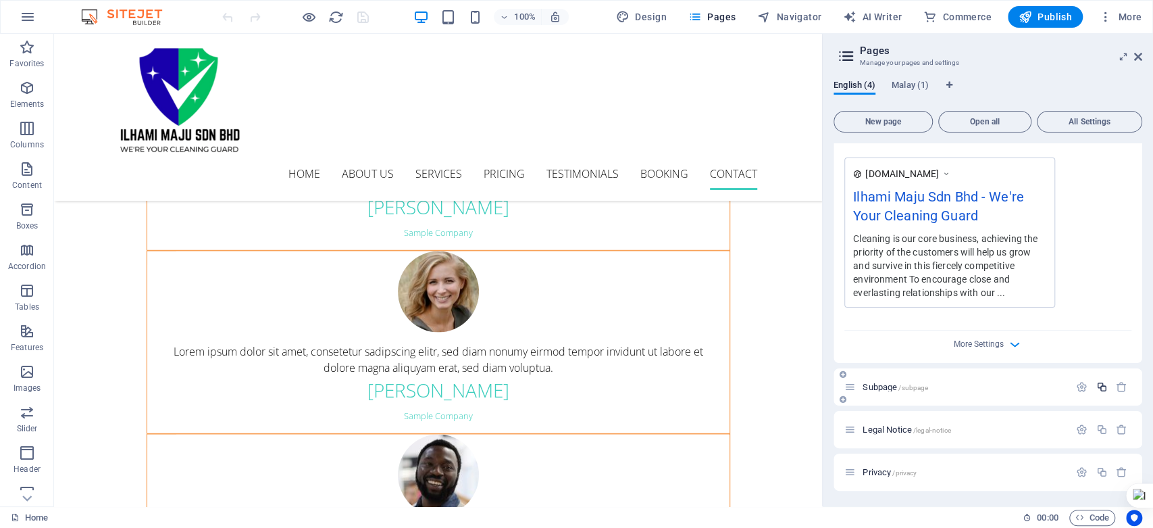
click at [1102, 384] on icon "button" at bounding box center [1101, 386] width 11 height 11
click at [1141, 401] on icon at bounding box center [1139, 404] width 9 height 9
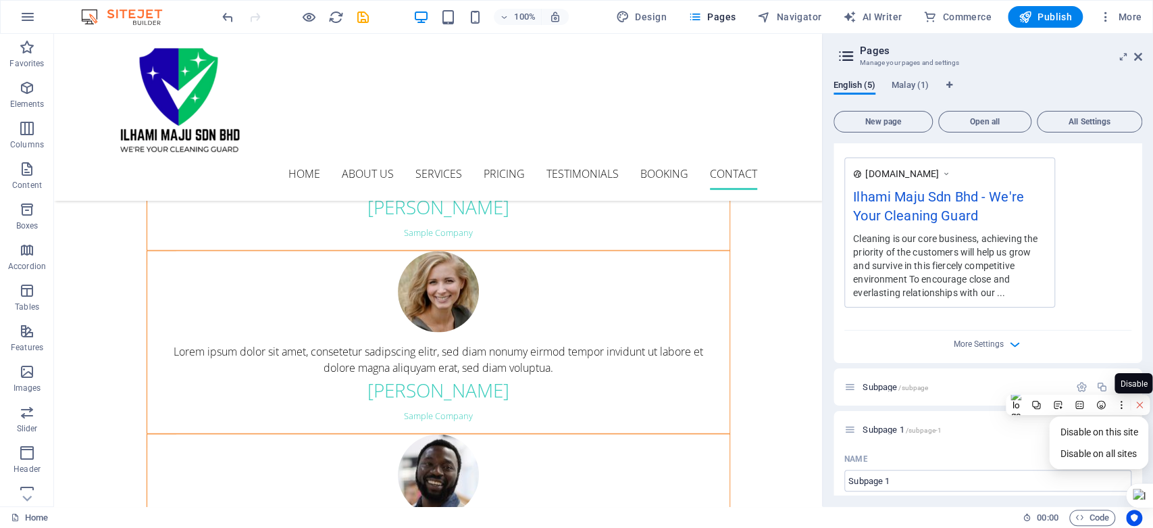
click at [1137, 404] on icon at bounding box center [1139, 404] width 9 height 9
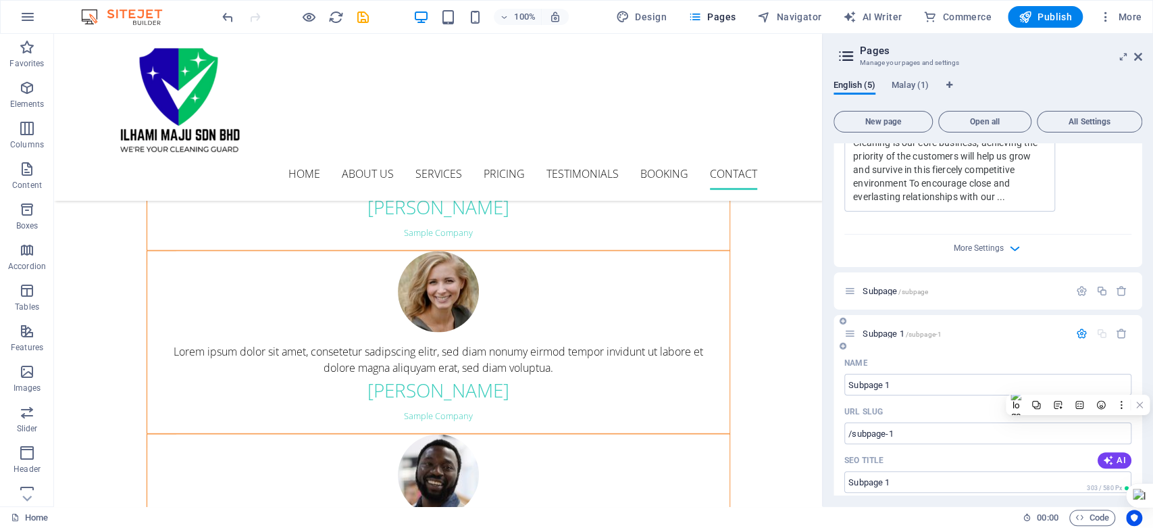
scroll to position [469, 0]
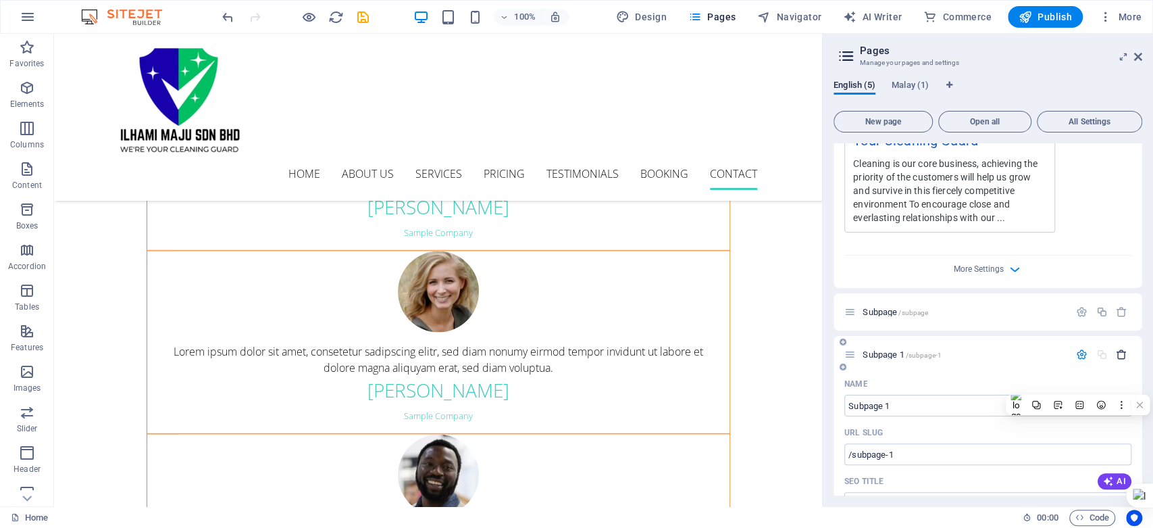
click at [1119, 355] on icon "button" at bounding box center [1121, 354] width 11 height 11
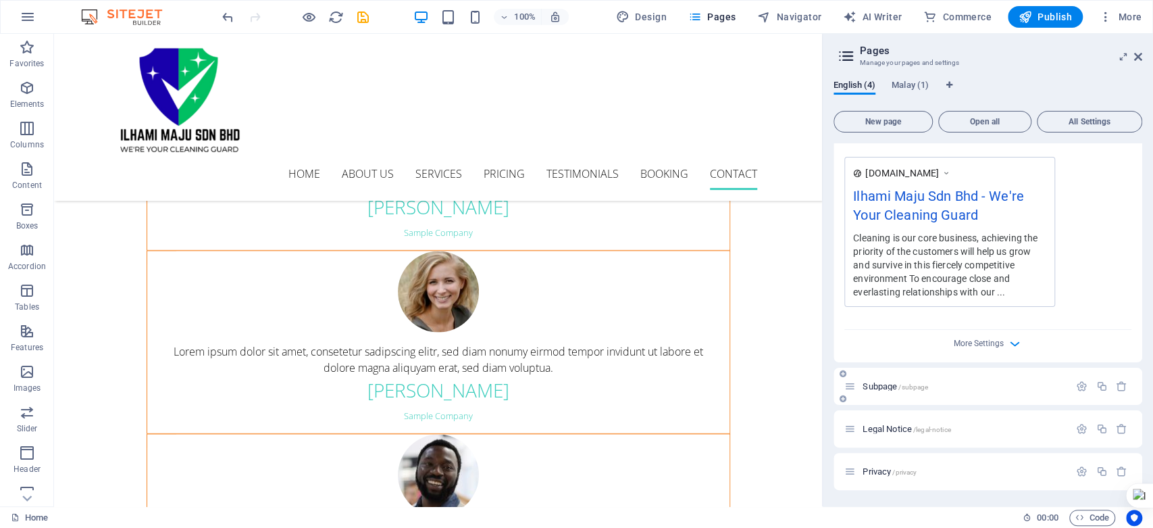
scroll to position [394, 0]
click at [1080, 390] on icon "button" at bounding box center [1081, 386] width 11 height 11
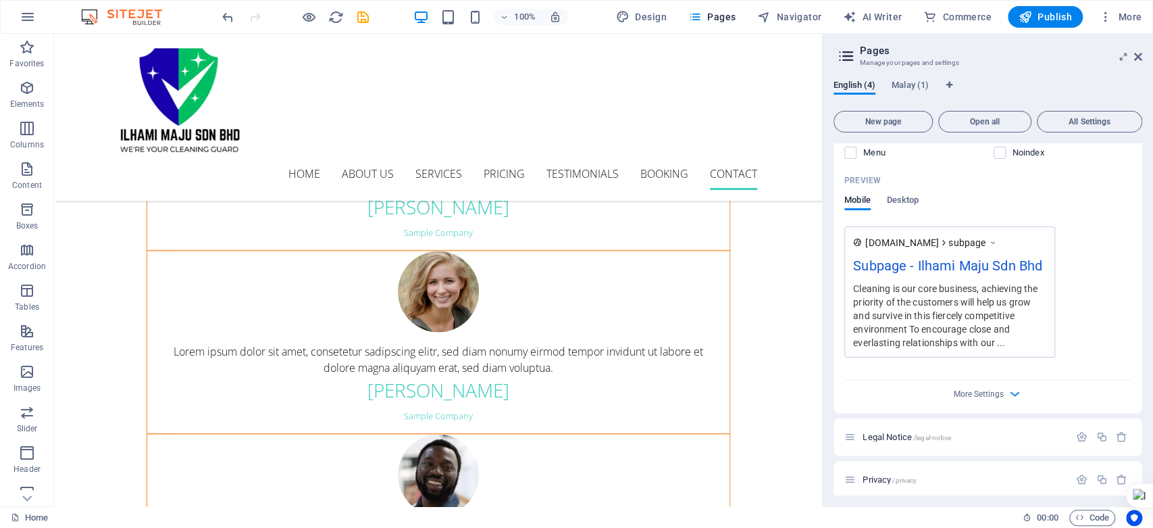
scroll to position [951, 0]
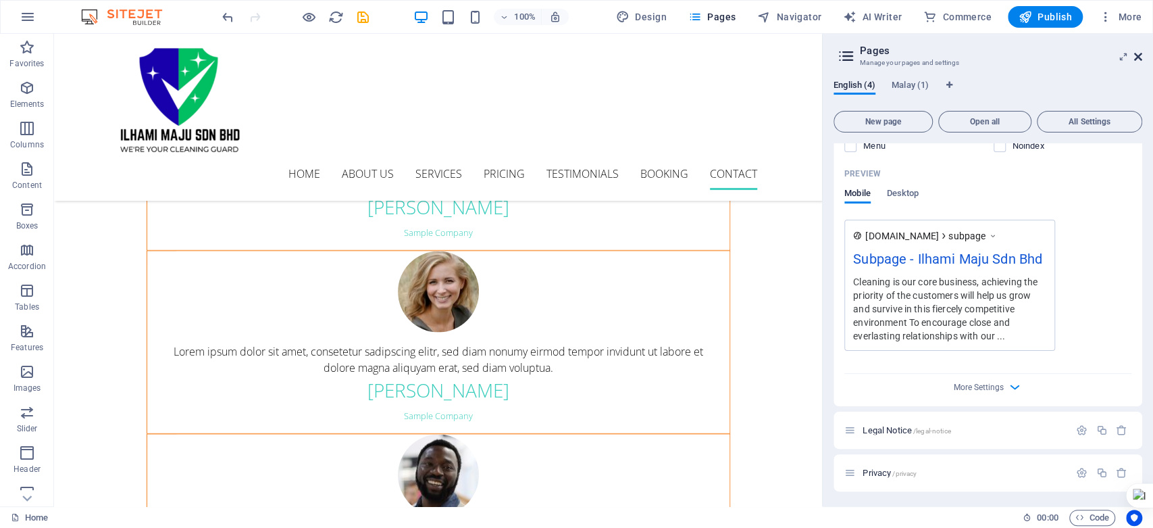
click at [1136, 55] on icon at bounding box center [1138, 56] width 8 height 11
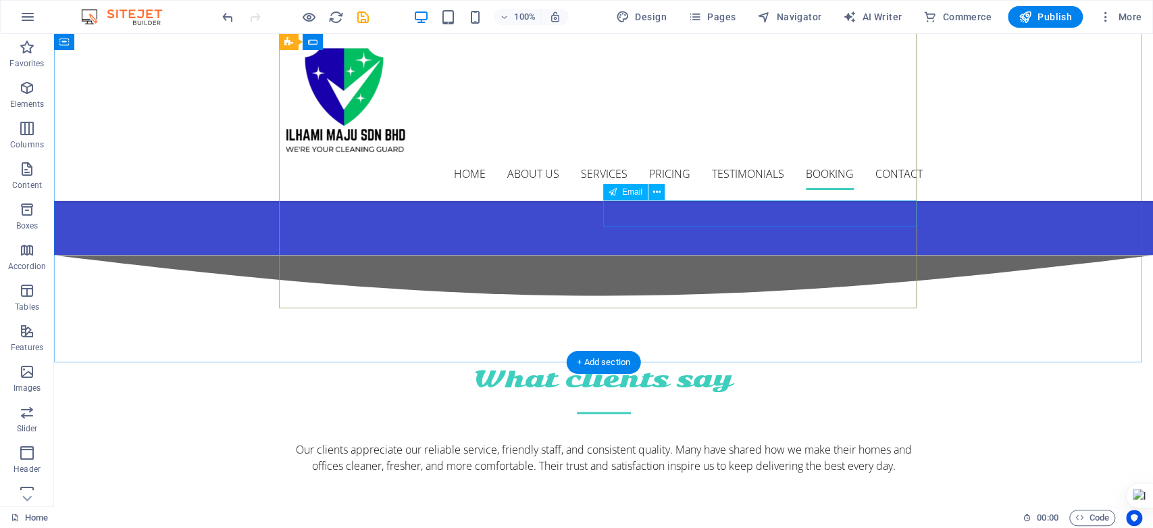
scroll to position [4779, 0]
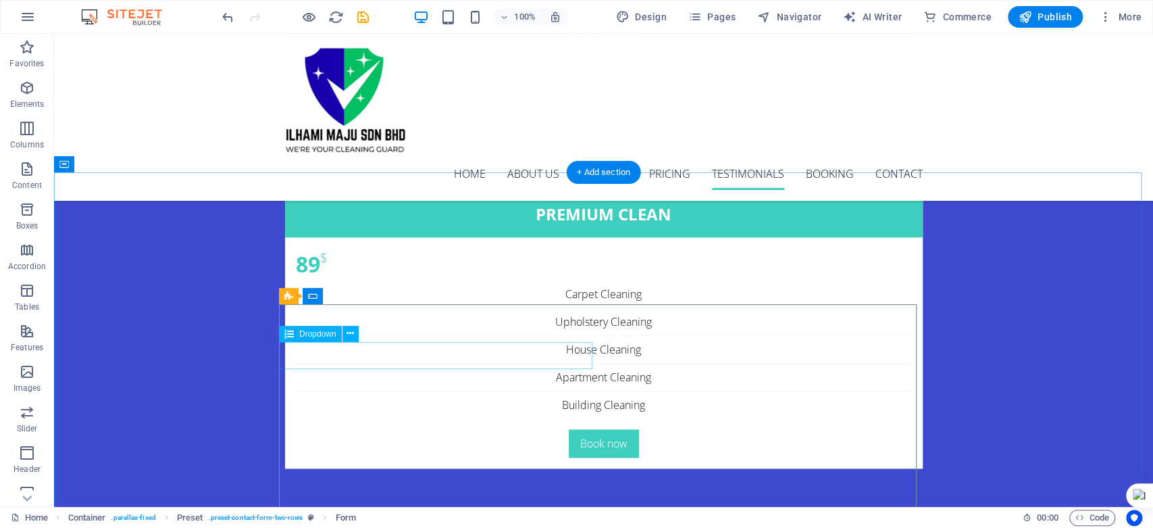
scroll to position [4554, 0]
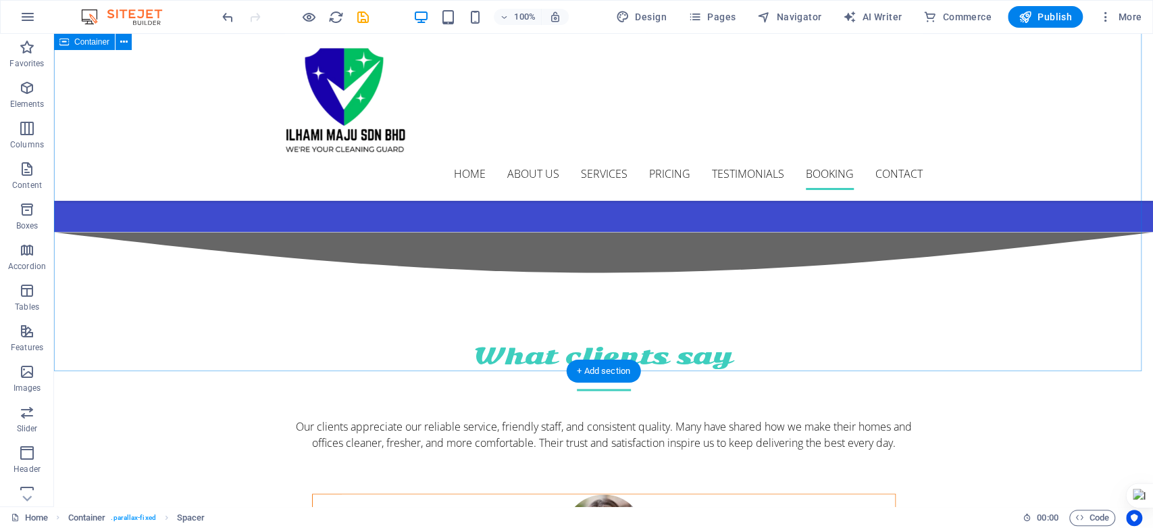
scroll to position [4854, 0]
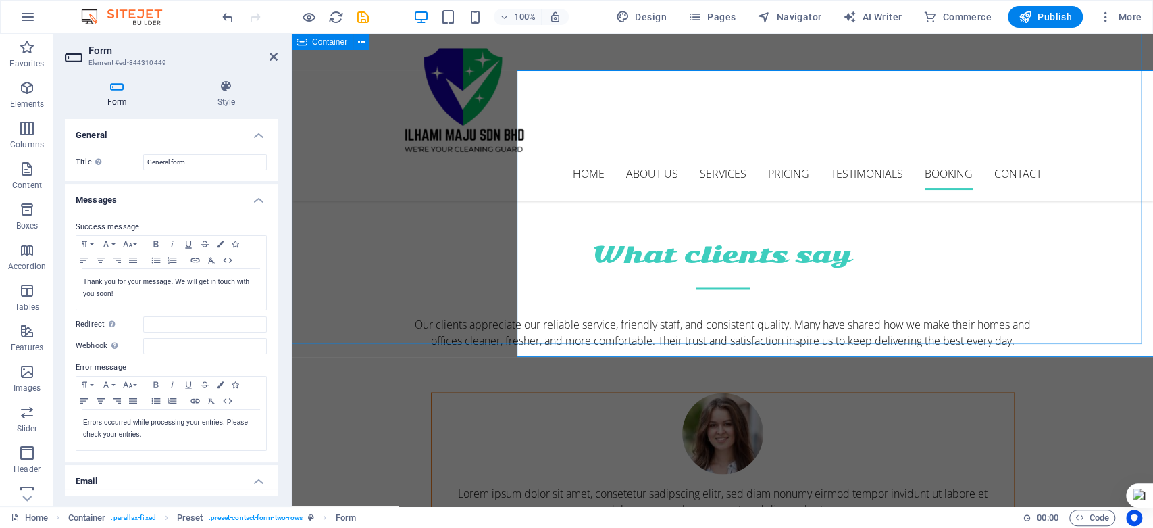
scroll to position [4788, 0]
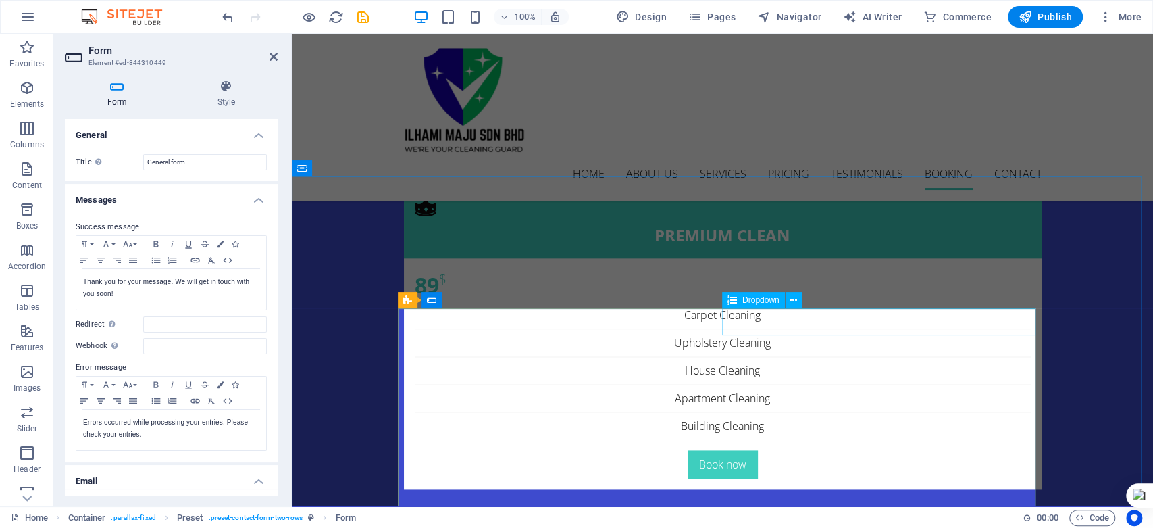
scroll to position [4412, 0]
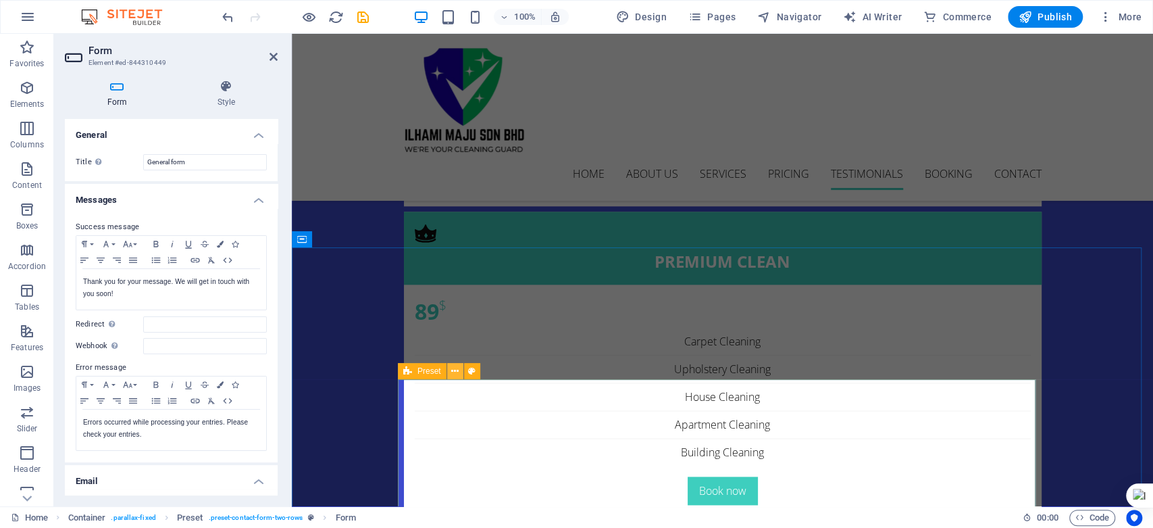
click at [457, 371] on icon at bounding box center [454, 371] width 7 height 14
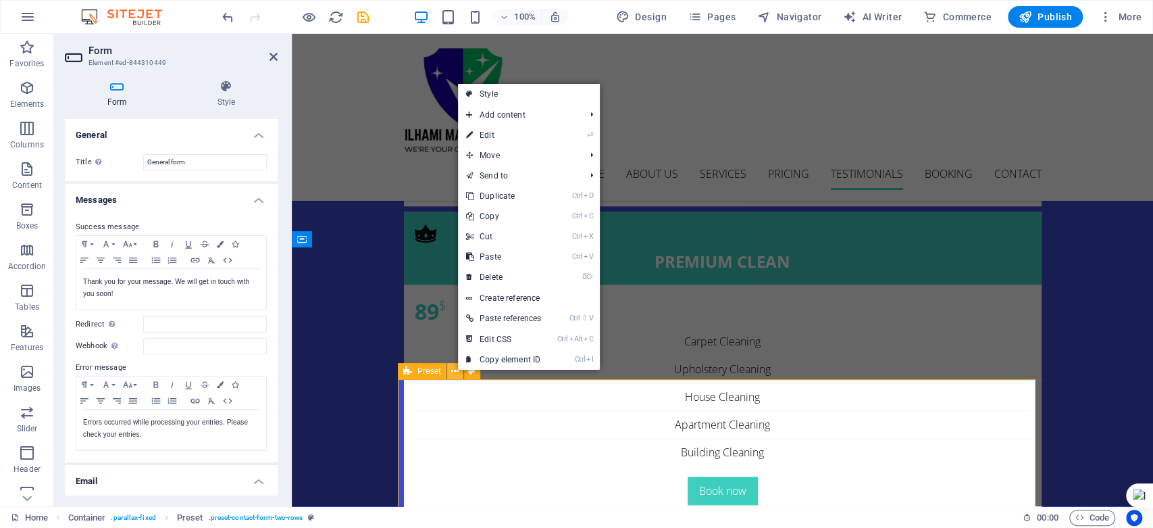
scroll to position [4479, 0]
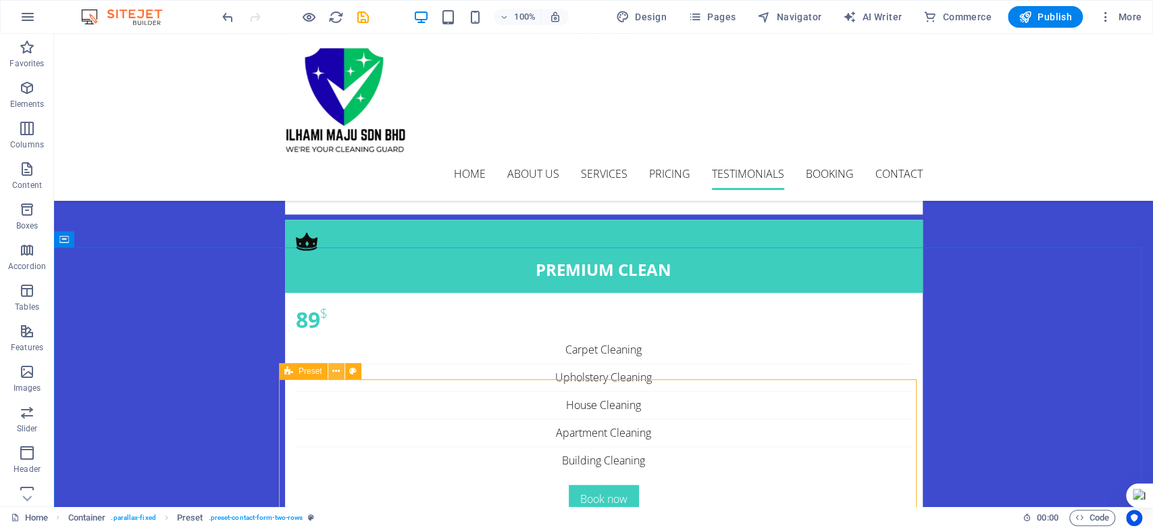
click at [339, 371] on icon at bounding box center [335, 371] width 7 height 14
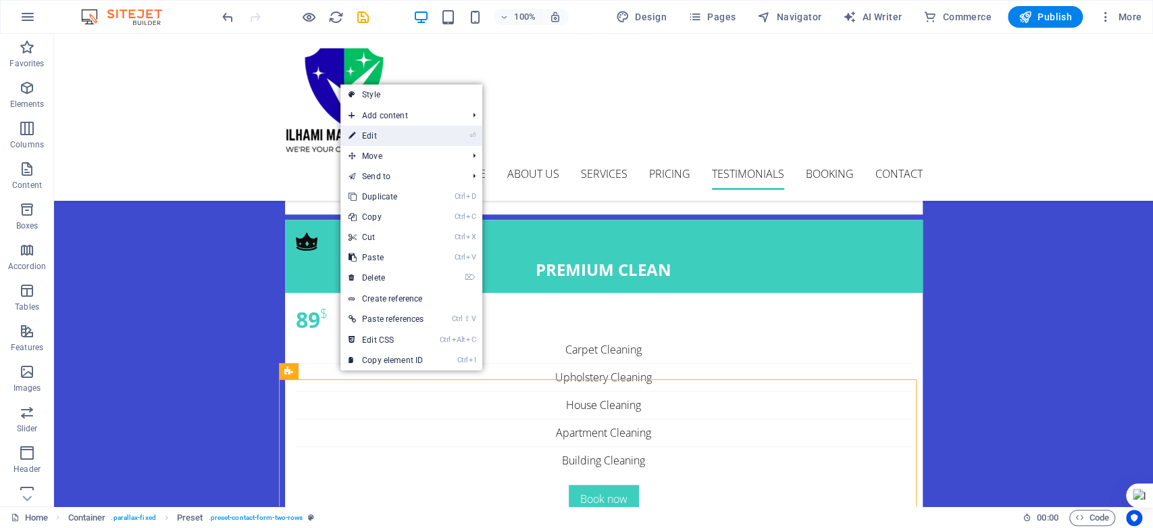
click at [416, 141] on link "⏎ Edit" at bounding box center [385, 136] width 91 height 20
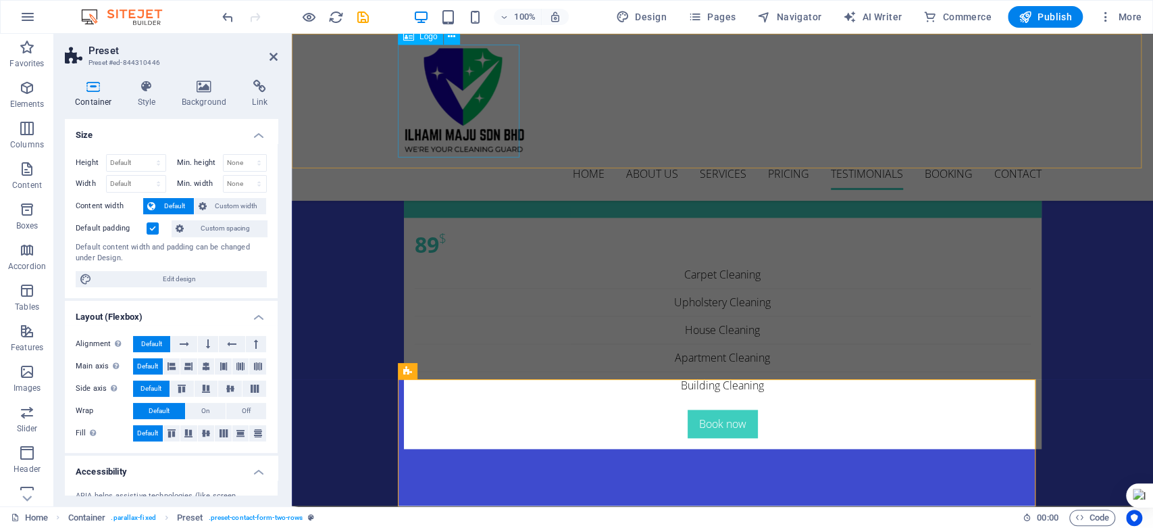
scroll to position [4412, 0]
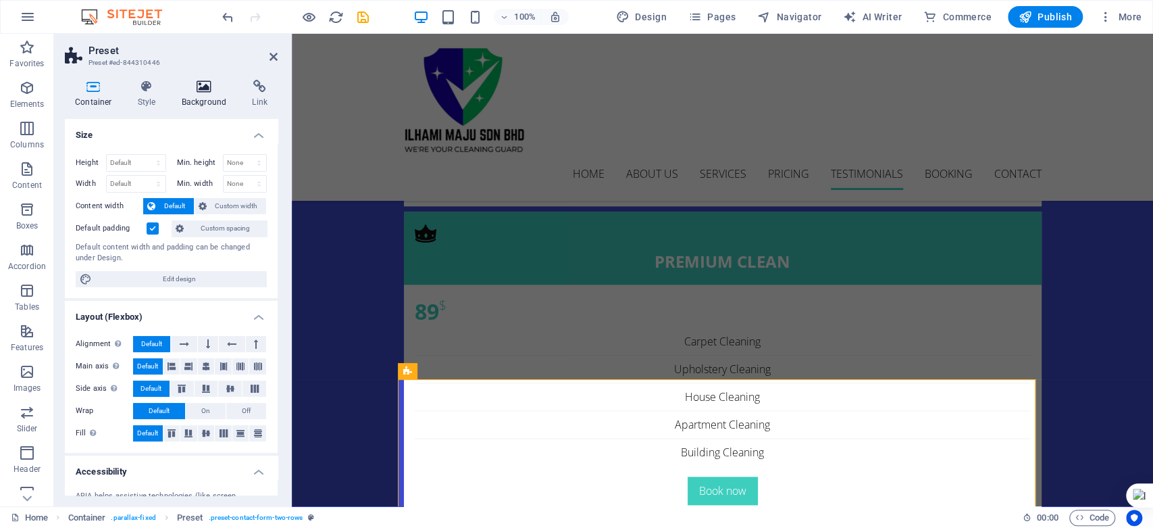
click at [196, 90] on icon at bounding box center [205, 87] width 66 height 14
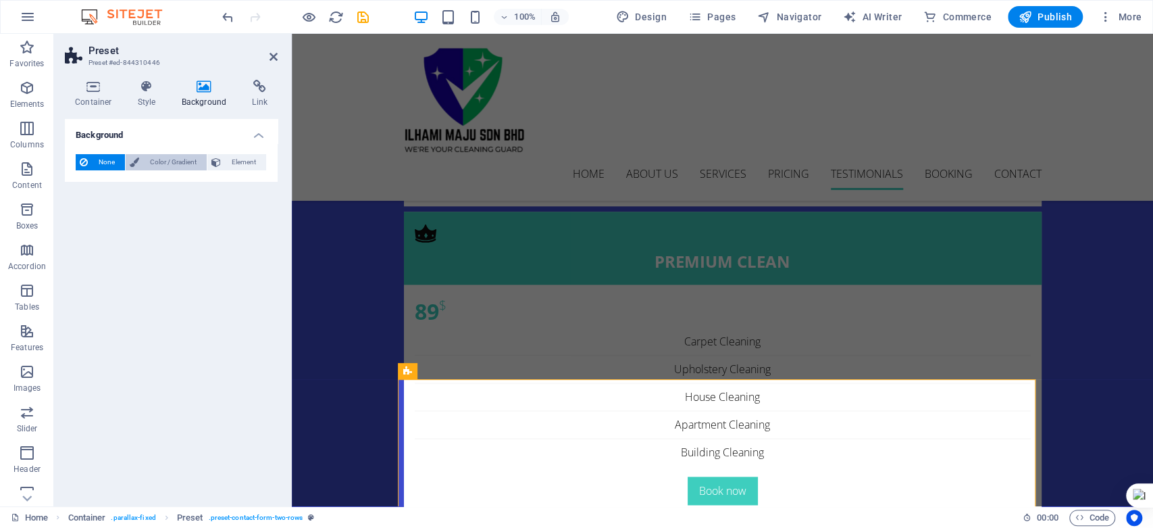
click at [157, 161] on span "Color / Gradient" at bounding box center [172, 162] width 59 height 16
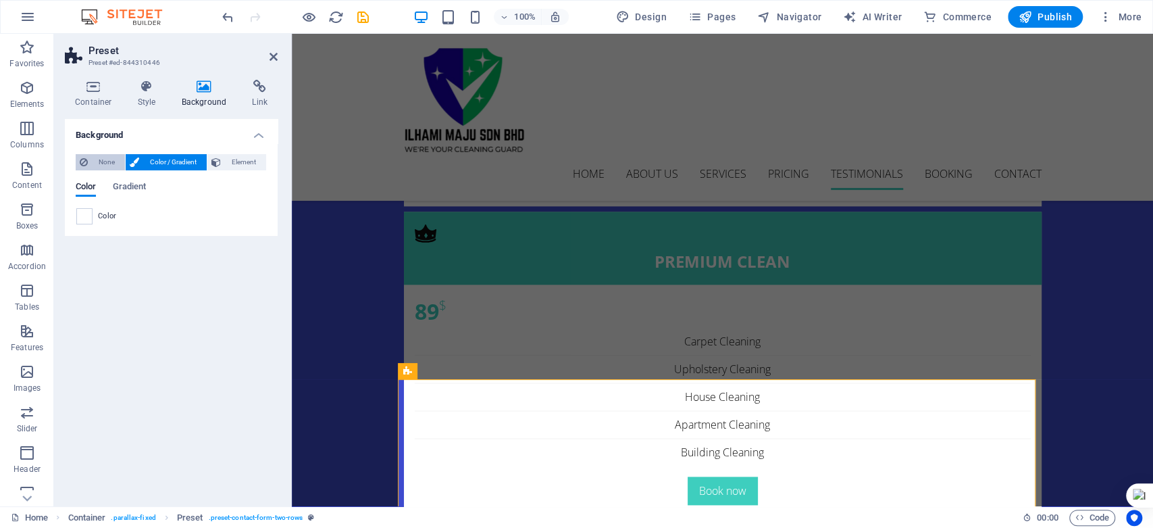
click at [102, 159] on span "None" at bounding box center [106, 162] width 29 height 16
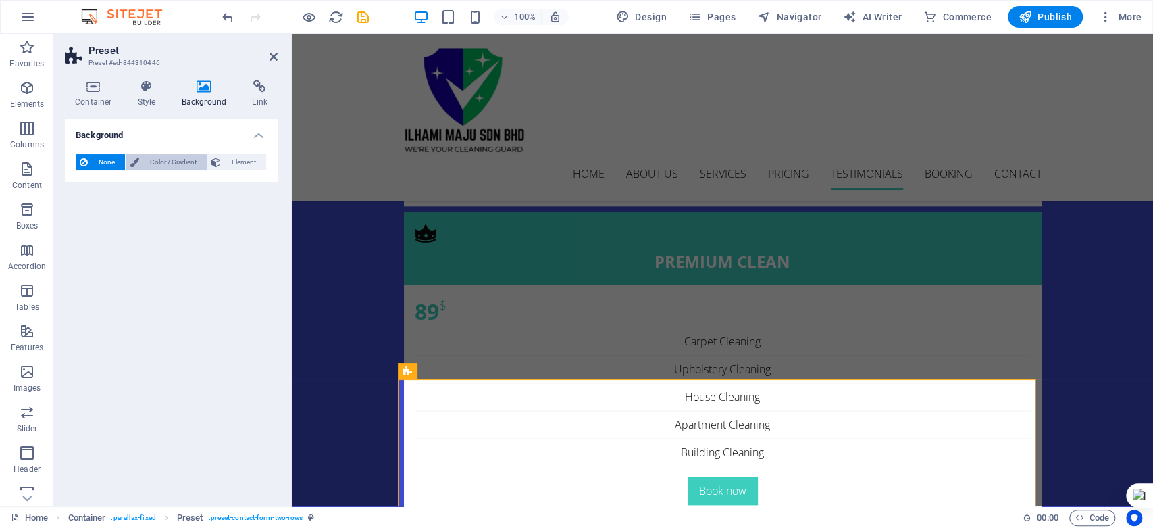
click at [155, 157] on span "Color / Gradient" at bounding box center [172, 162] width 59 height 16
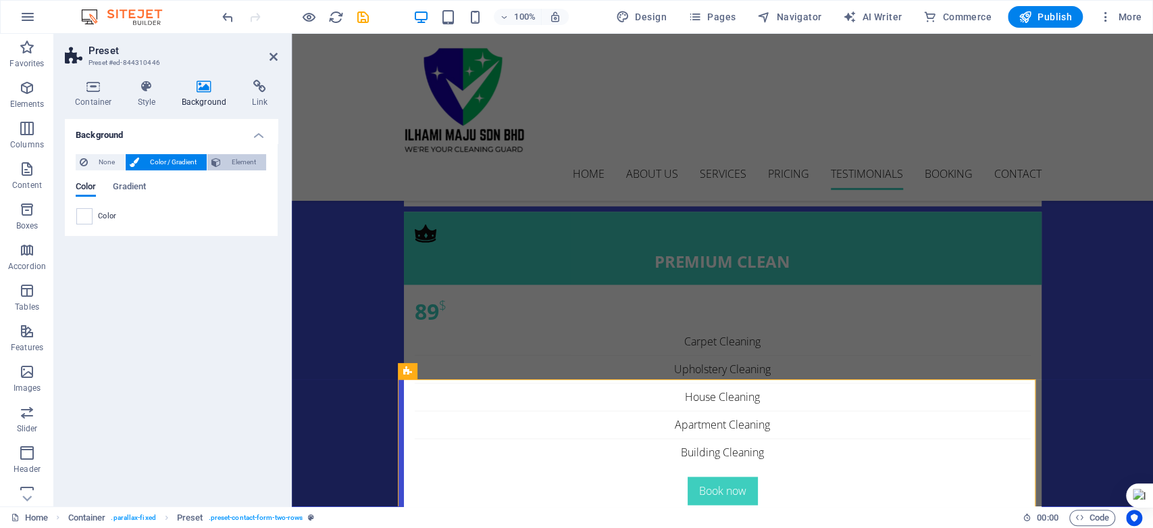
click at [237, 163] on span "Element" at bounding box center [243, 162] width 37 height 16
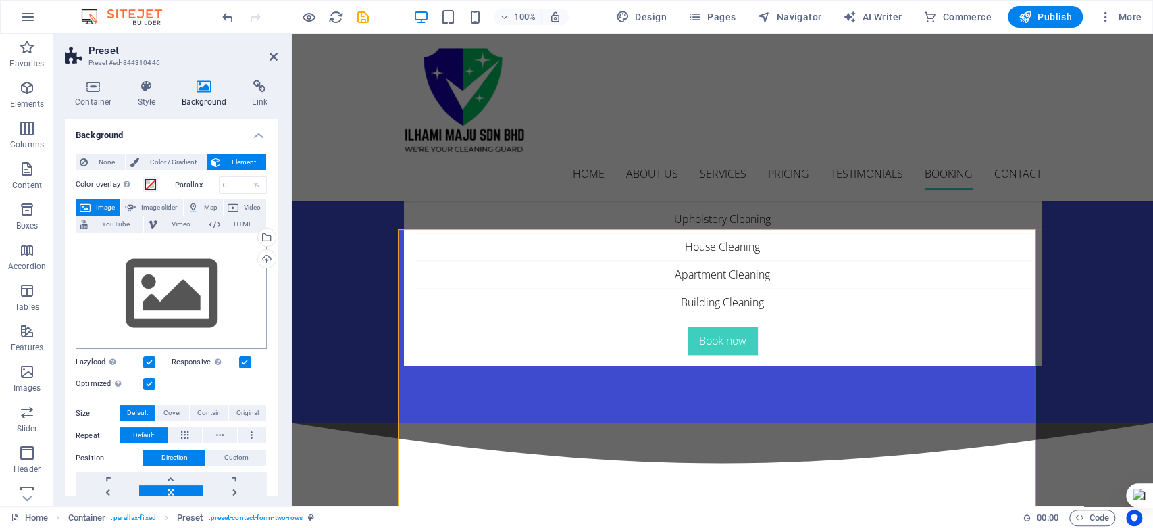
scroll to position [75, 0]
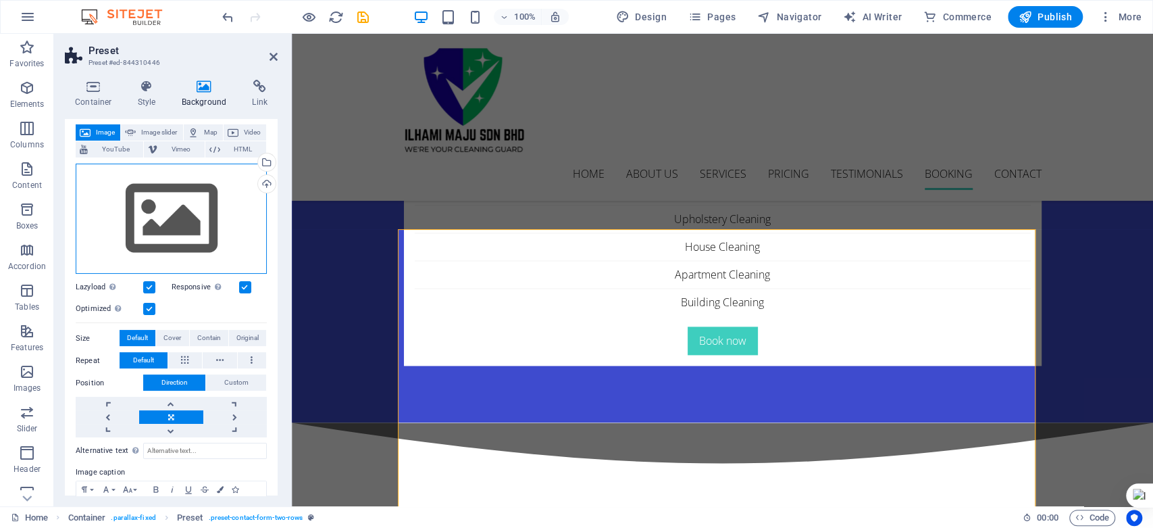
click at [195, 237] on div "Drag files here, click to choose files or select files from Files or our free s…" at bounding box center [171, 218] width 191 height 111
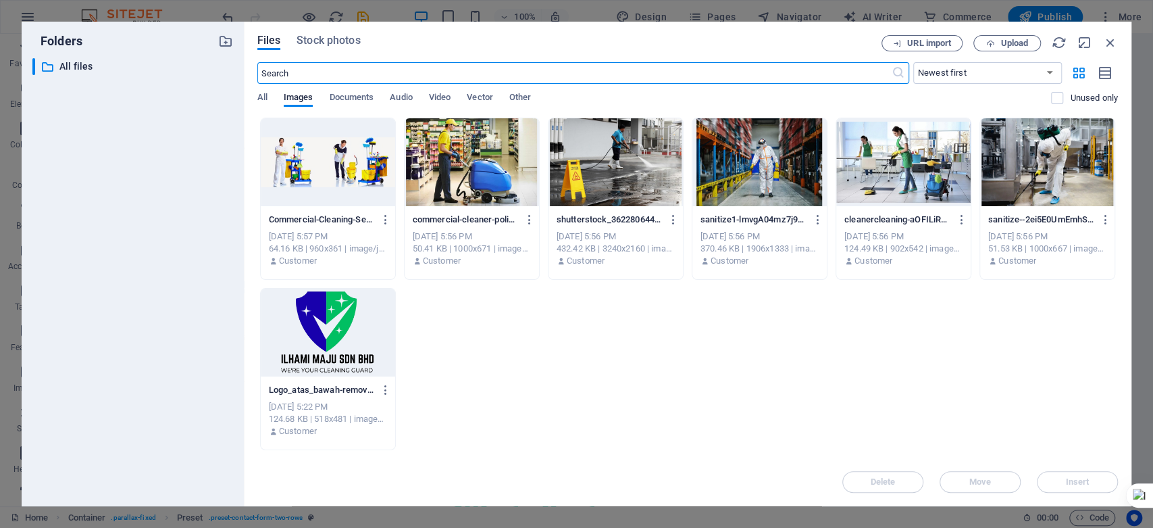
scroll to position [4611, 0]
click at [1000, 42] on span "Upload" at bounding box center [1014, 43] width 28 height 8
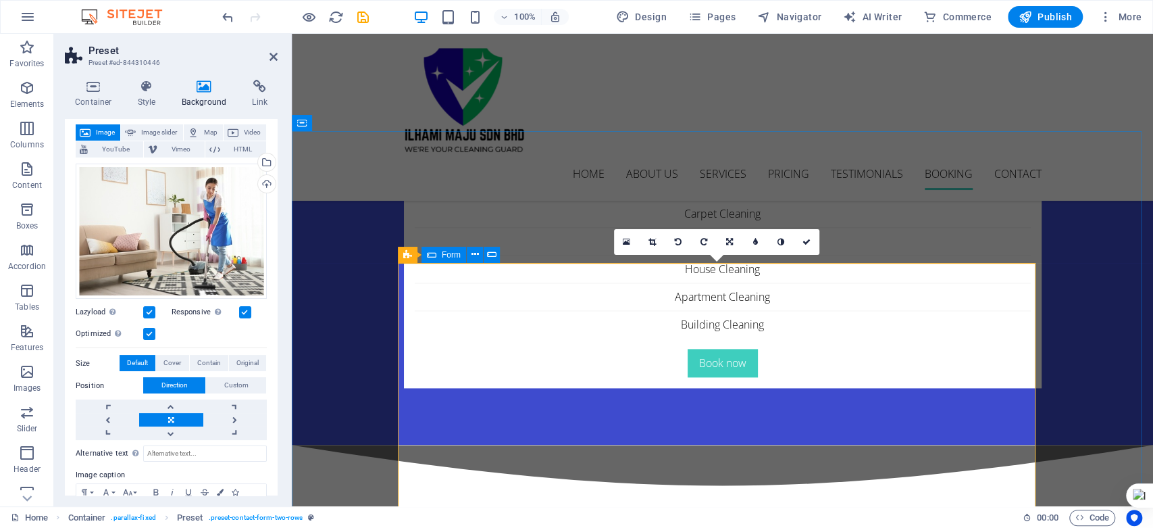
scroll to position [4562, 0]
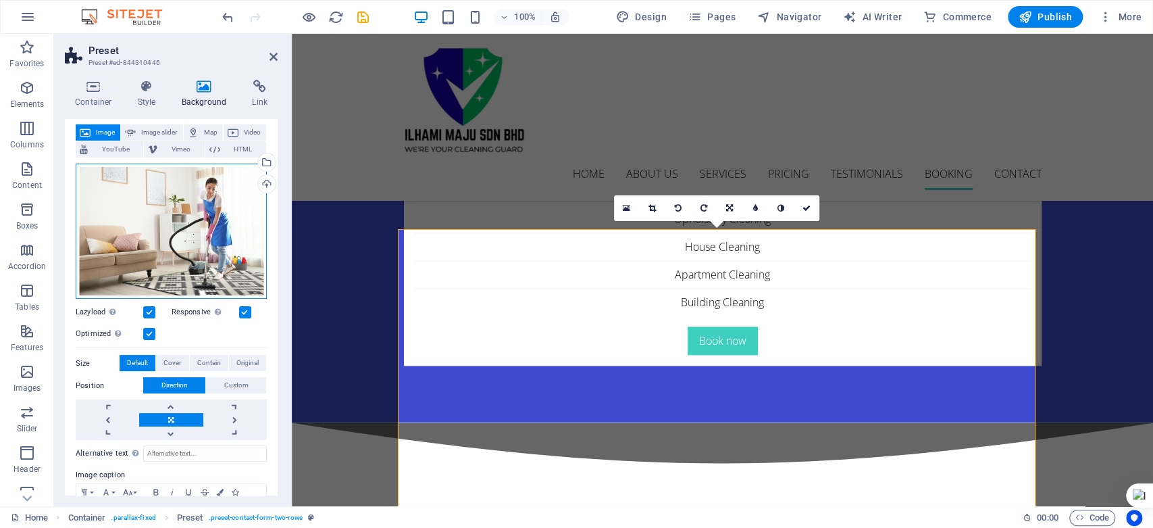
click at [201, 258] on div "Drag files here, click to choose files or select files from Files or our free s…" at bounding box center [171, 230] width 191 height 135
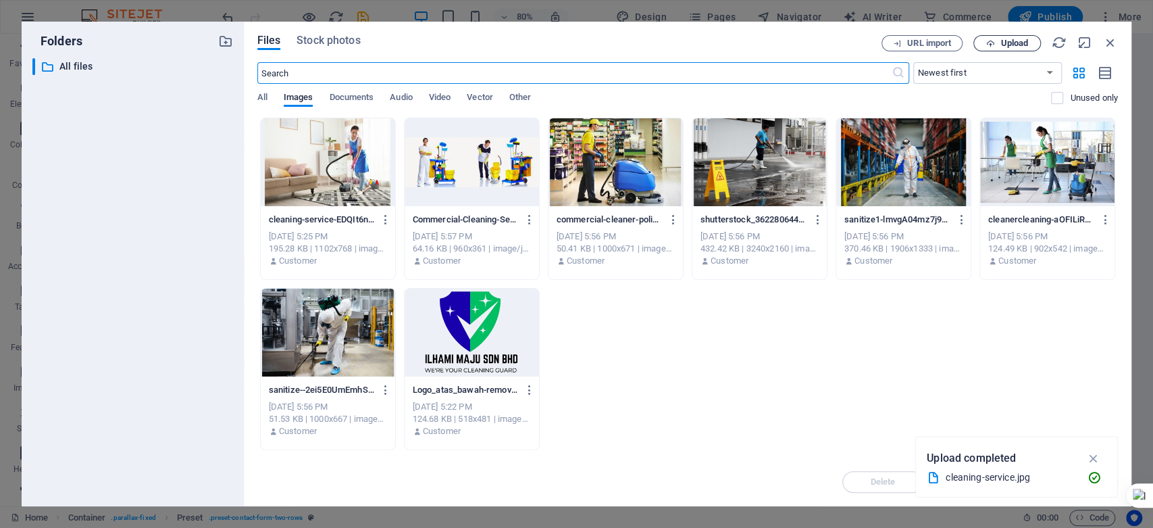
click at [995, 44] on span "Upload" at bounding box center [1006, 43] width 55 height 9
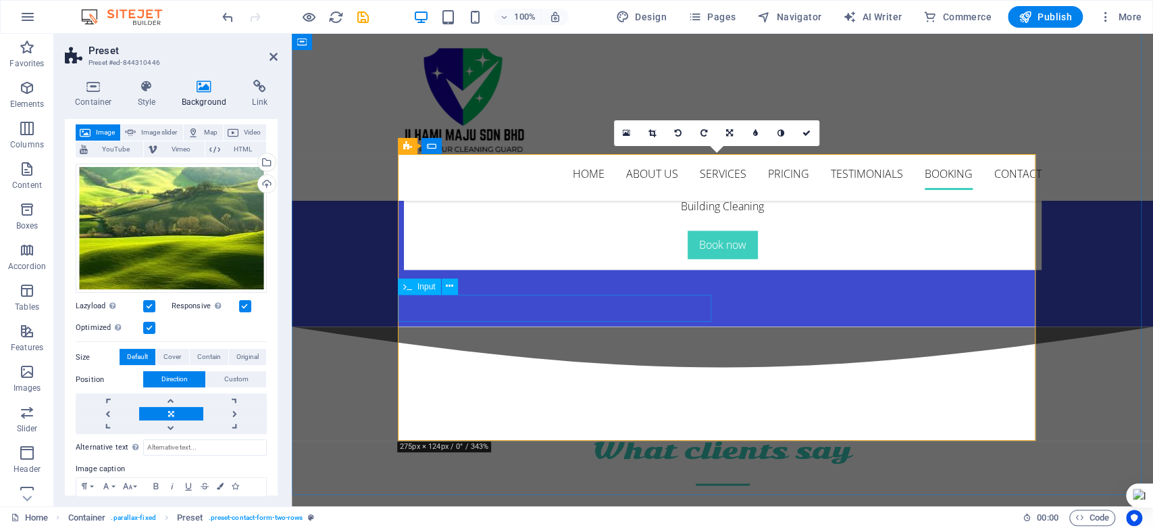
scroll to position [4637, 0]
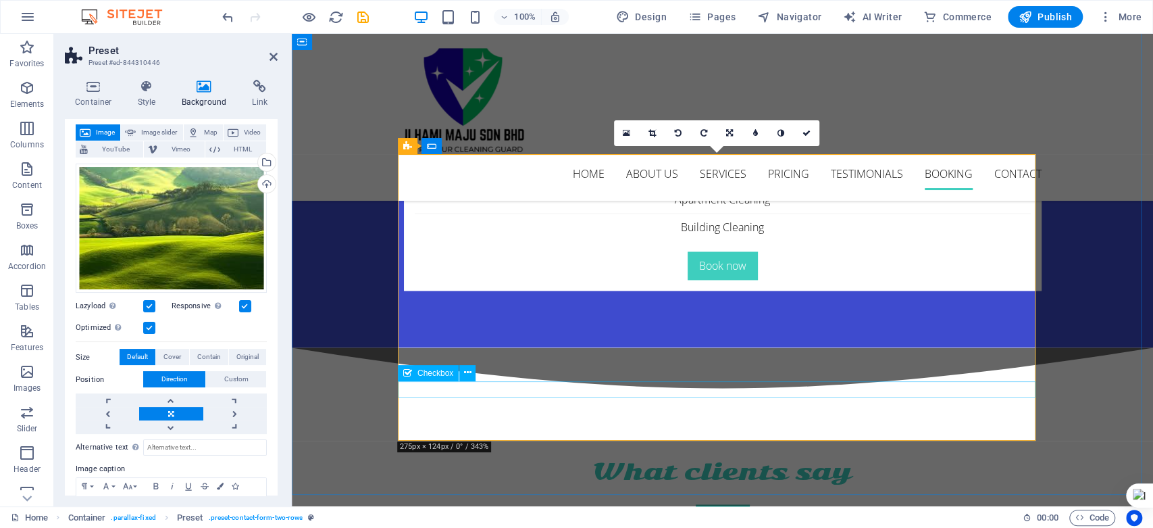
checkbox input "false"
click at [427, 375] on span "Checkbox" at bounding box center [435, 373] width 36 height 8
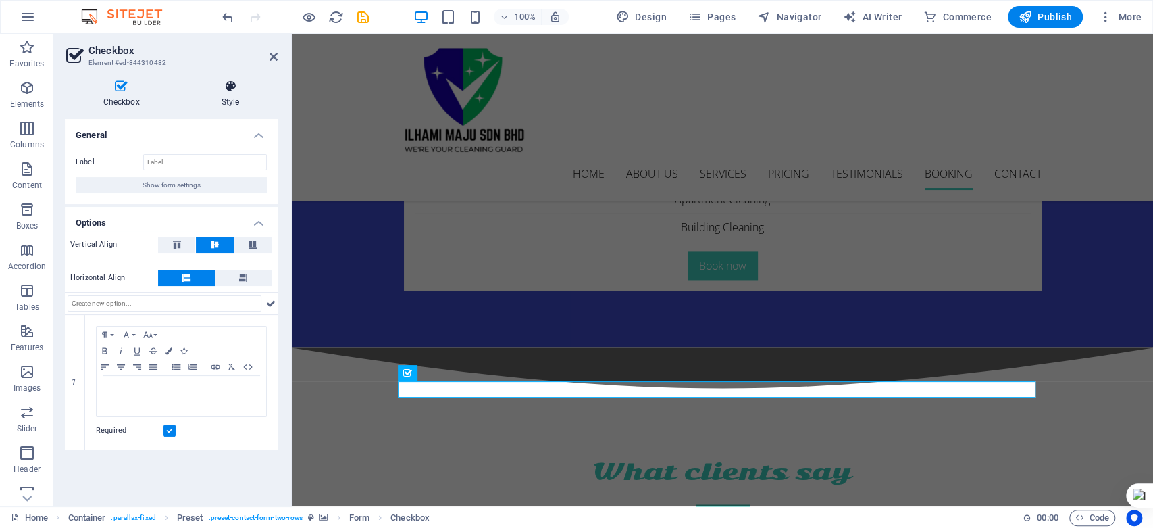
click at [218, 93] on icon at bounding box center [230, 87] width 95 height 14
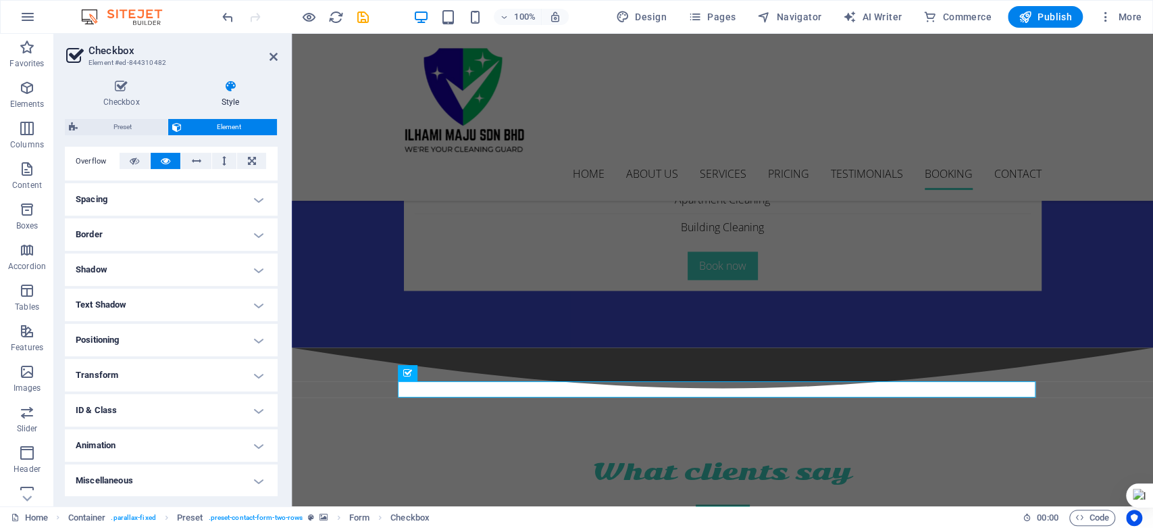
scroll to position [222, 0]
click at [112, 92] on icon at bounding box center [121, 87] width 113 height 14
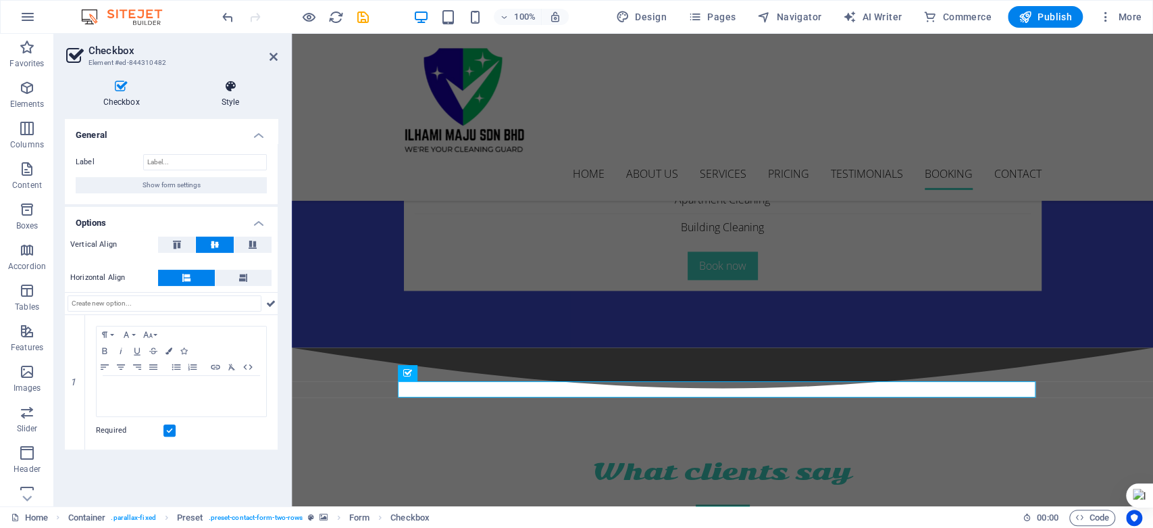
click at [216, 92] on icon at bounding box center [230, 87] width 95 height 14
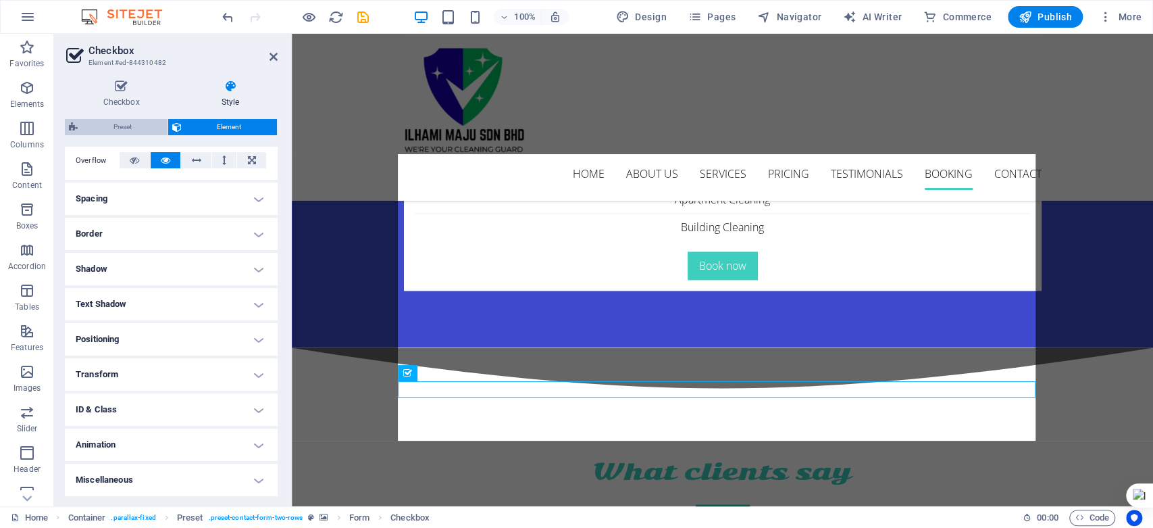
click at [130, 124] on span "Preset" at bounding box center [123, 127] width 82 height 16
select select "px"
select select "rem"
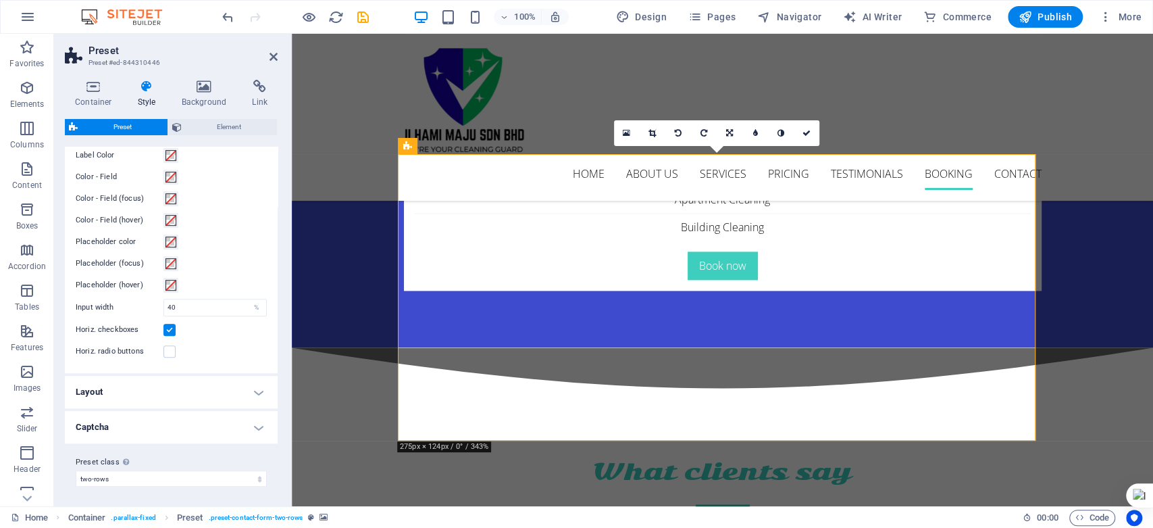
scroll to position [465, 0]
click at [255, 394] on h4 "Layout" at bounding box center [171, 391] width 213 height 32
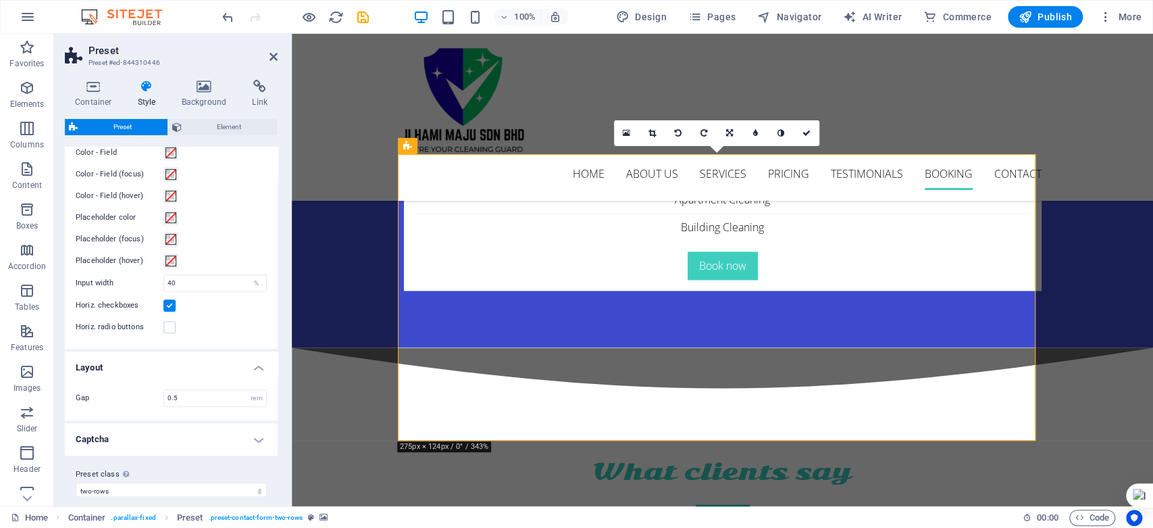
scroll to position [501, 0]
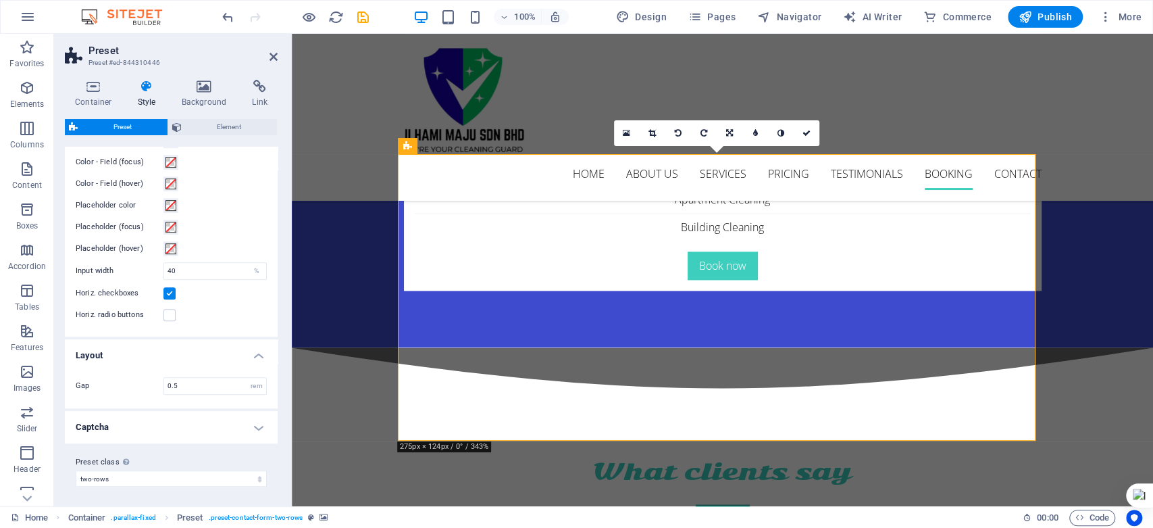
click at [259, 421] on h4 "Captcha" at bounding box center [171, 427] width 213 height 32
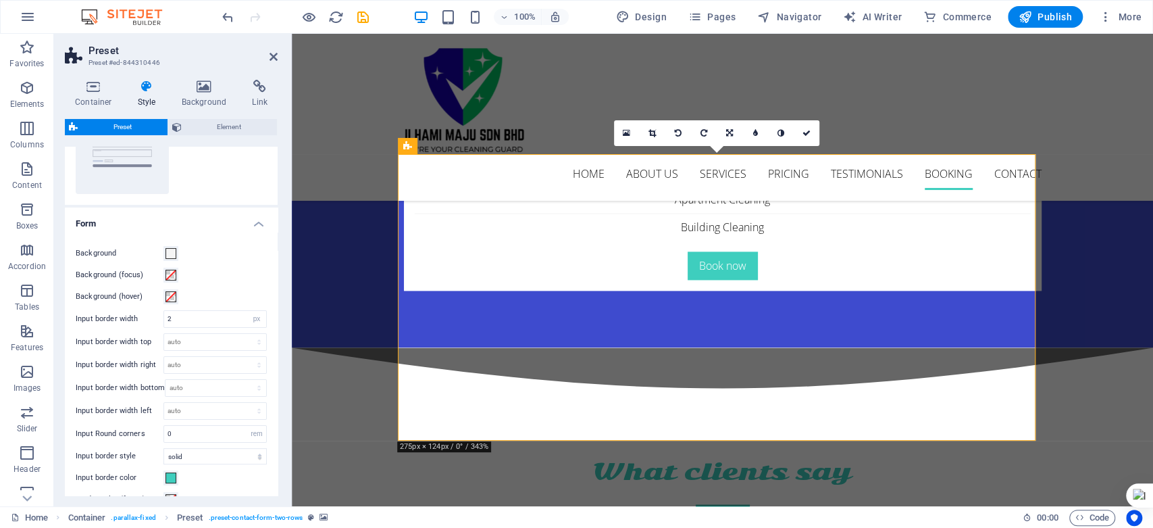
scroll to position [56, 0]
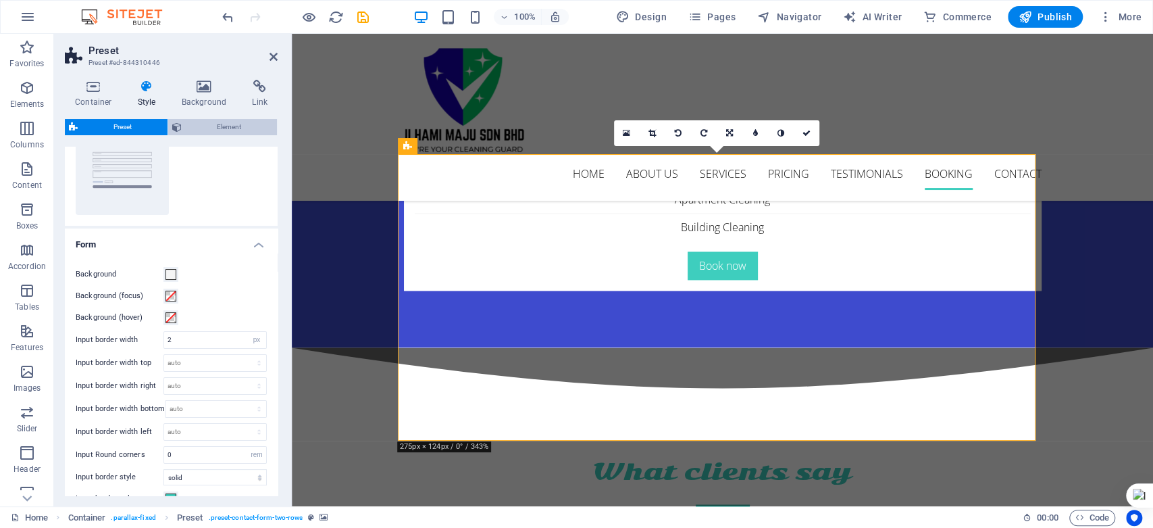
click at [246, 126] on span "Element" at bounding box center [230, 127] width 88 height 16
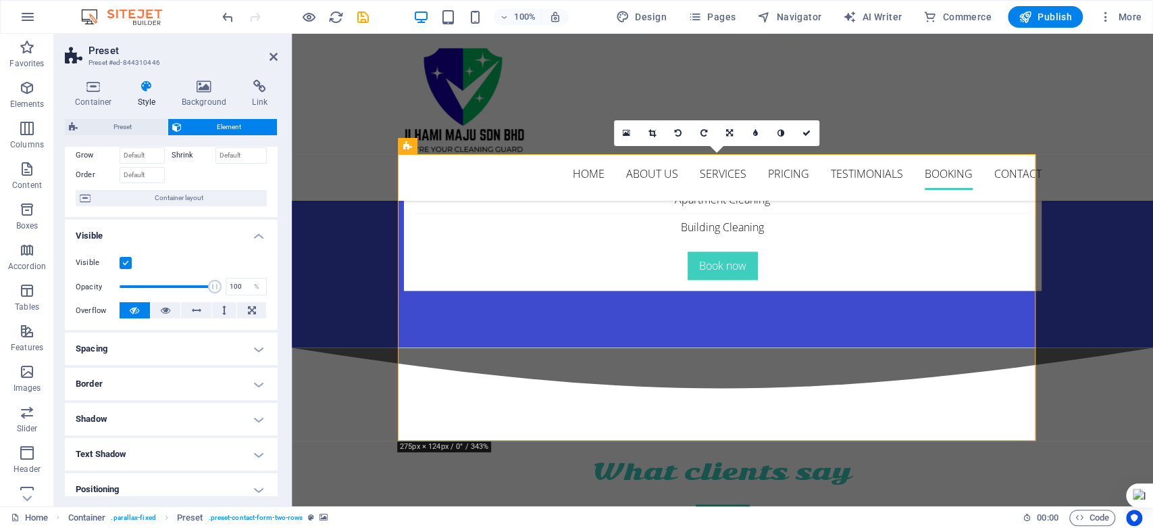
scroll to position [0, 0]
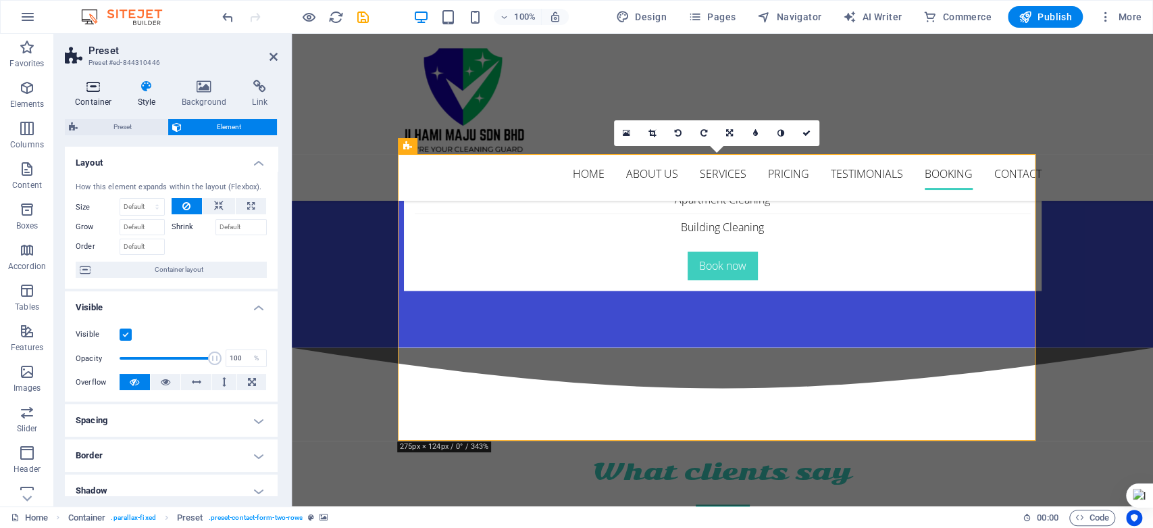
click at [100, 99] on h4 "Container" at bounding box center [96, 94] width 63 height 28
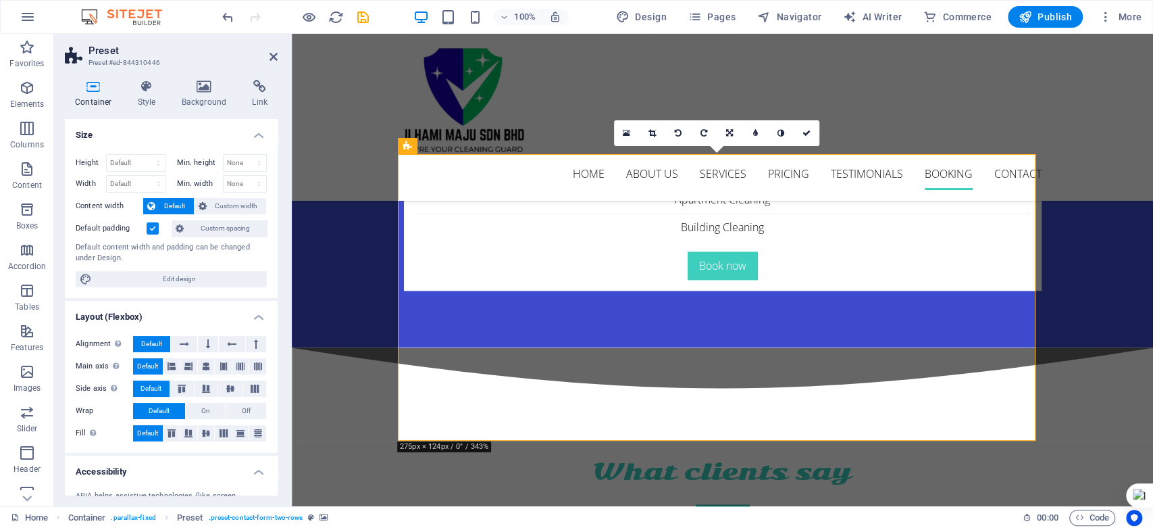
scroll to position [146, 0]
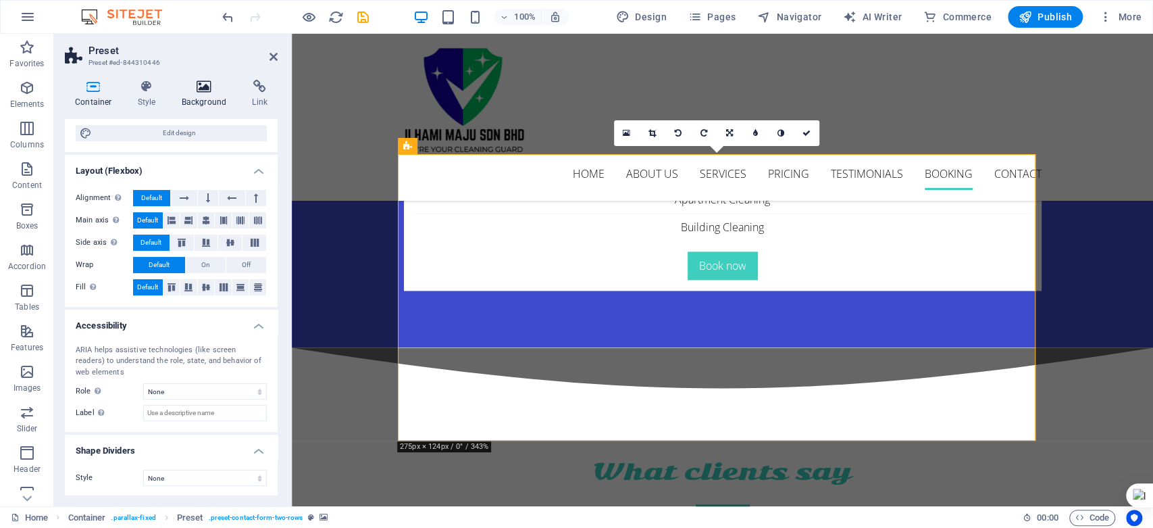
click at [199, 96] on h4 "Background" at bounding box center [207, 94] width 71 height 28
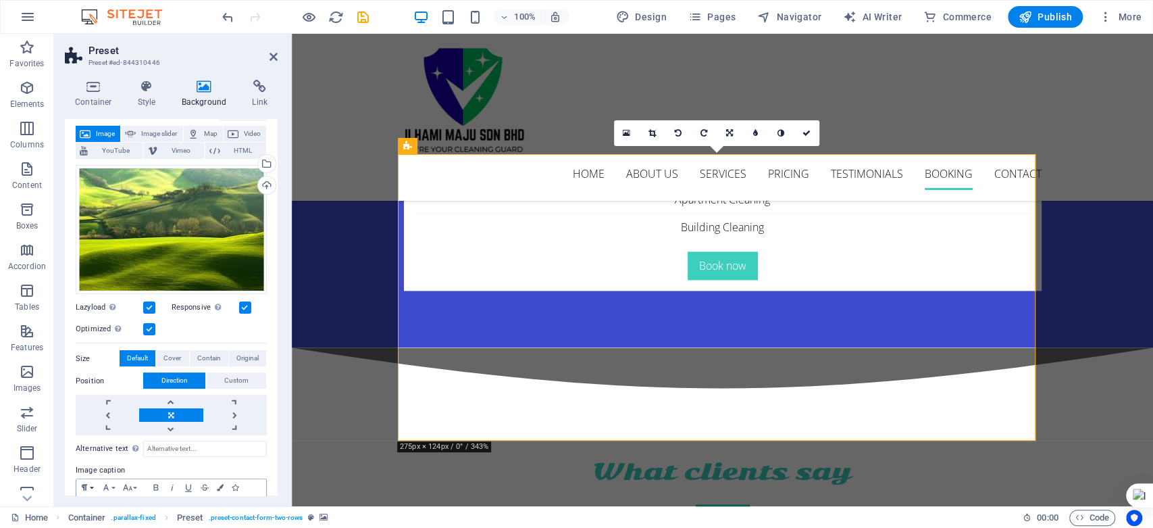
scroll to position [0, 0]
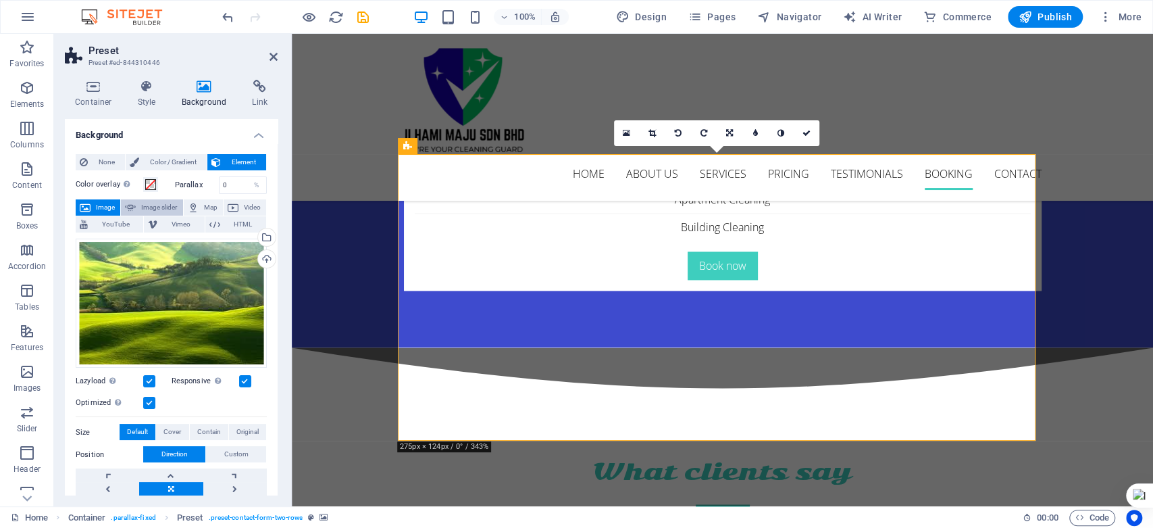
click at [163, 205] on span "Image slider" at bounding box center [159, 207] width 39 height 16
select select "ms"
select select "s"
select select "progressive"
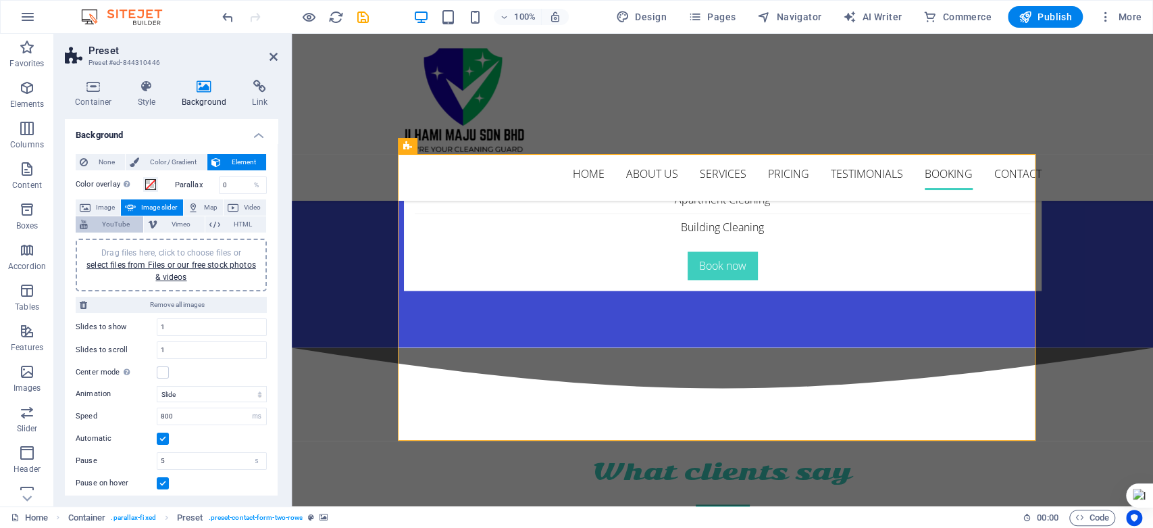
click at [103, 216] on span "YouTube" at bounding box center [115, 224] width 47 height 16
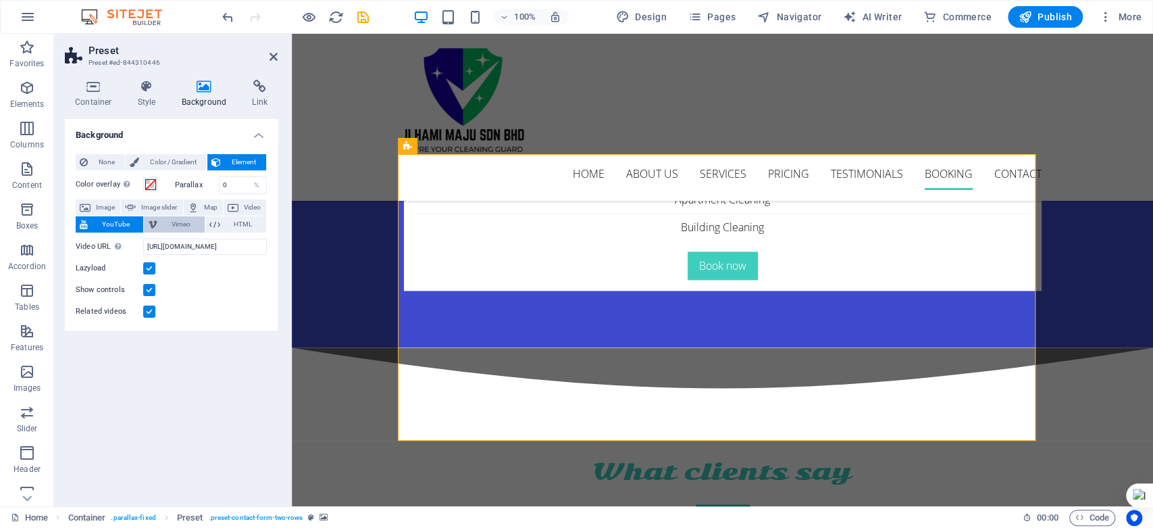
click at [151, 221] on icon at bounding box center [152, 224] width 9 height 16
select select "ar16_9"
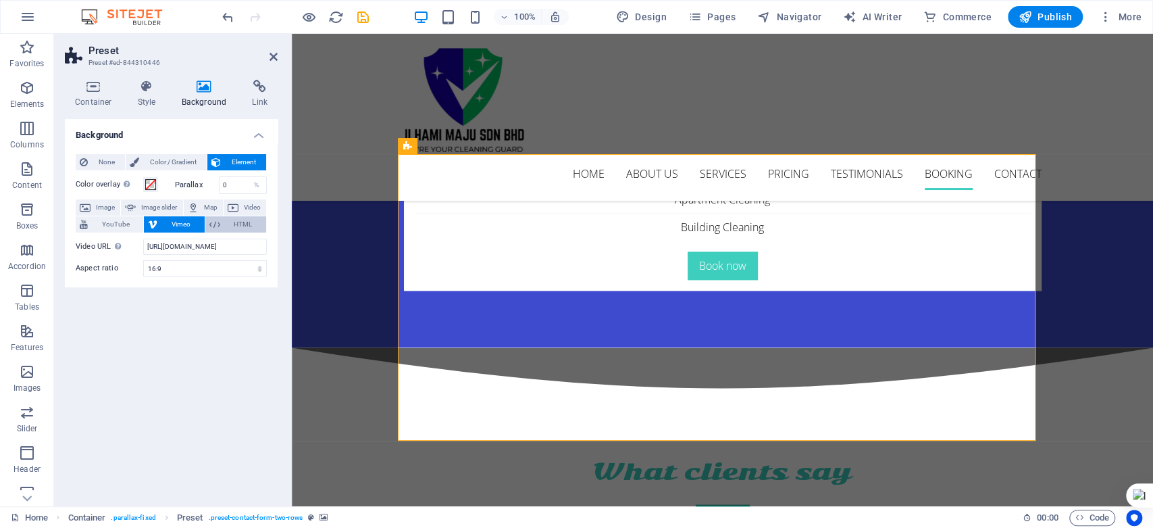
click at [224, 220] on span "HTML" at bounding box center [243, 224] width 38 height 16
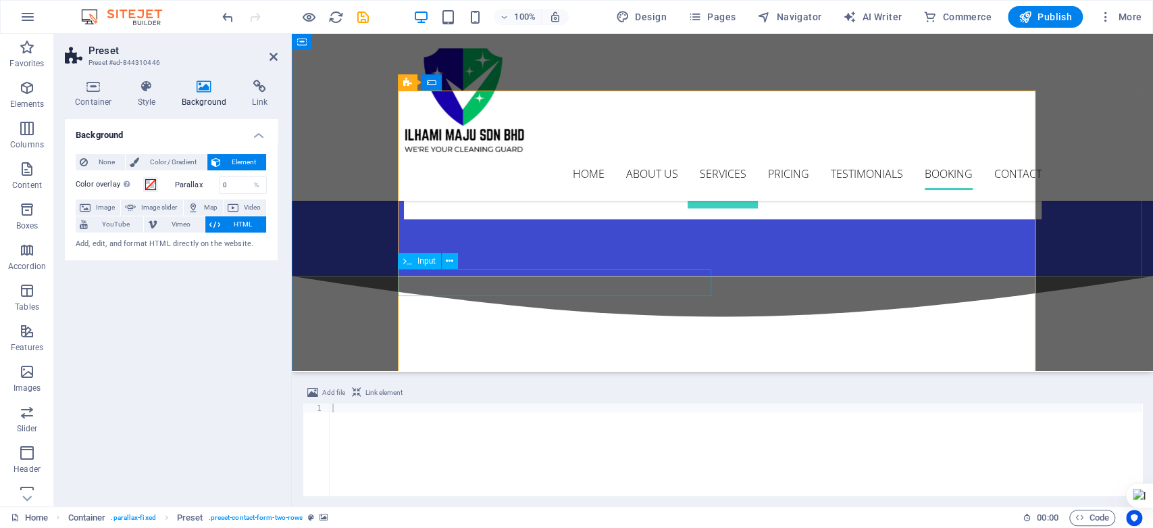
scroll to position [4637, 0]
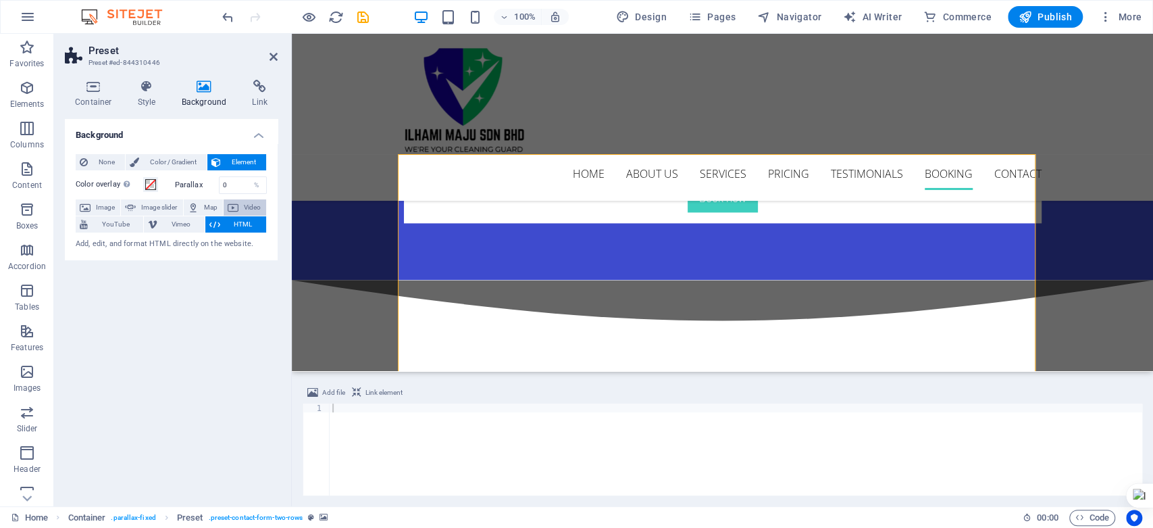
click at [253, 201] on span "Video" at bounding box center [252, 207] width 20 height 16
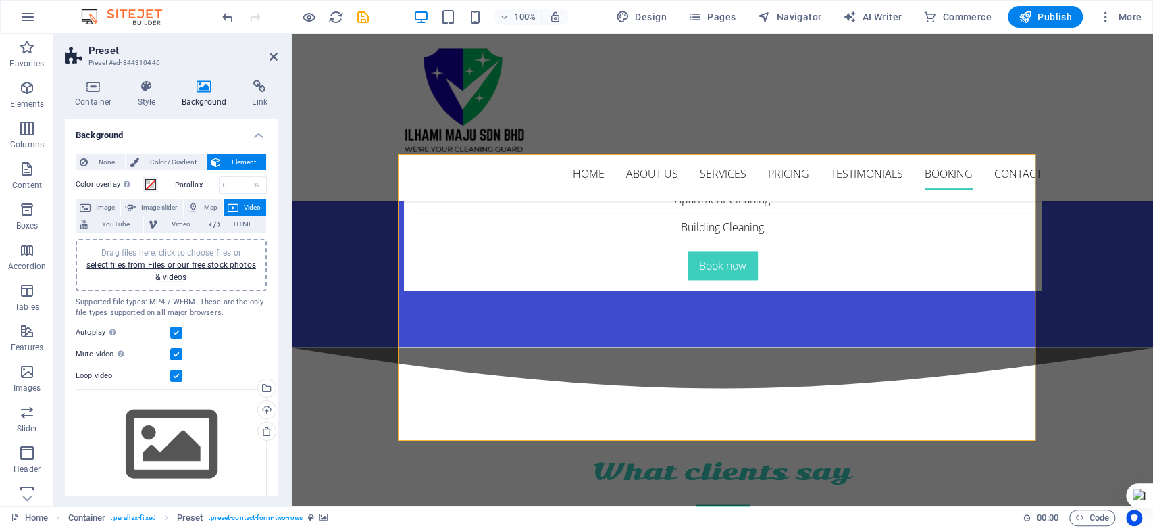
scroll to position [41, 0]
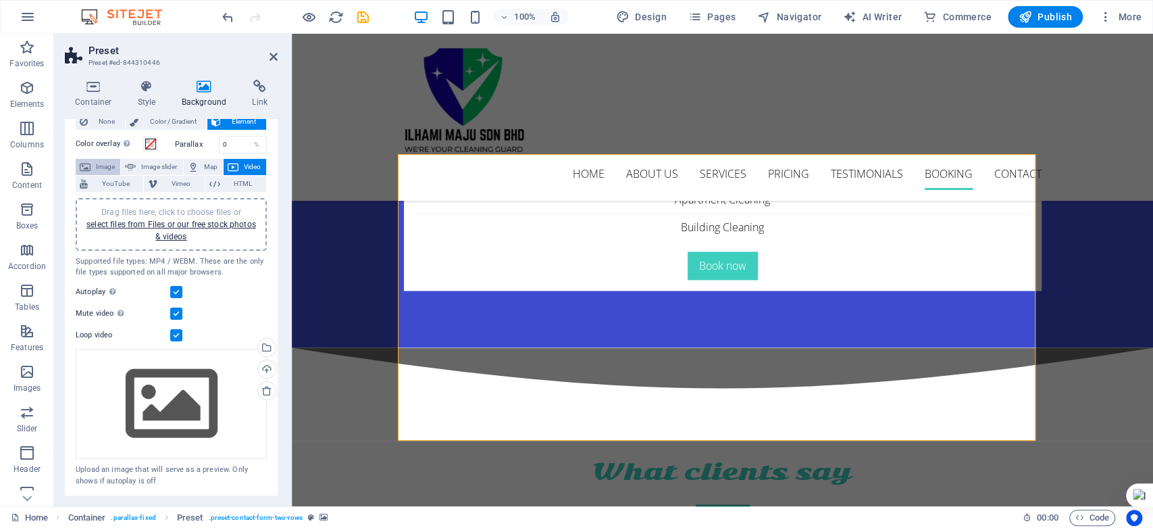
click at [103, 166] on span "Image" at bounding box center [106, 167] width 22 height 16
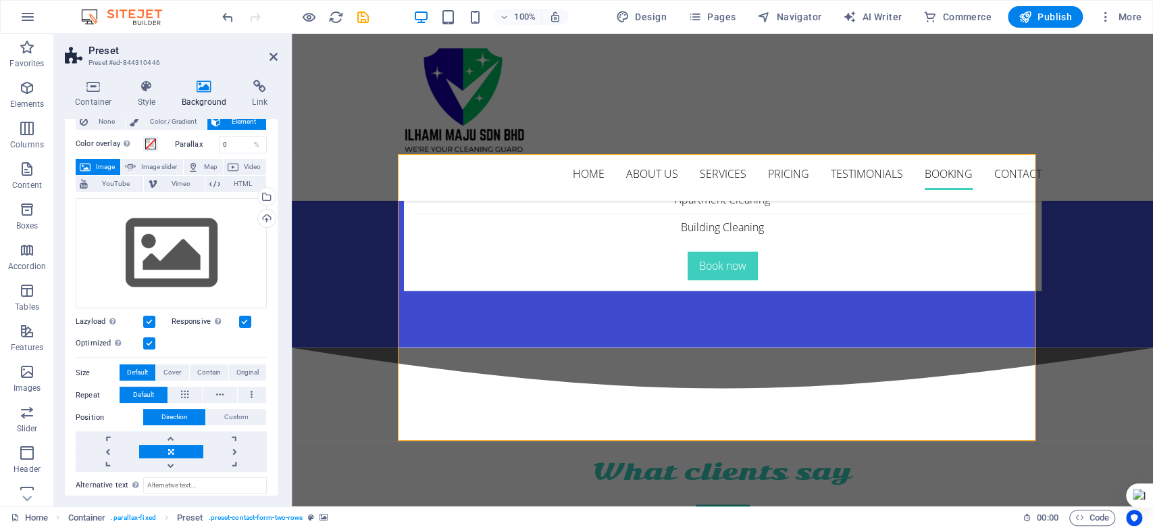
scroll to position [0, 0]
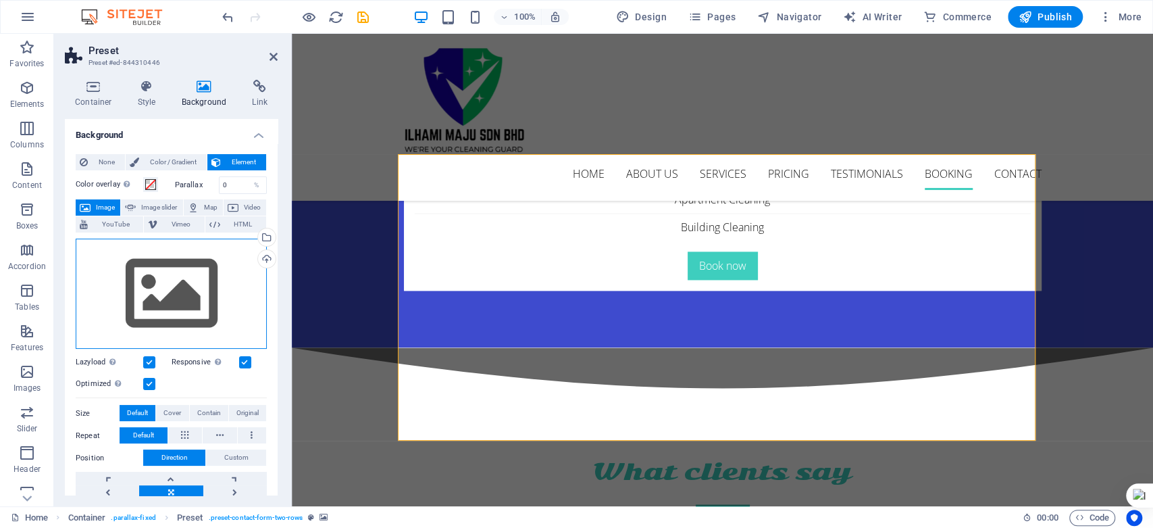
click at [162, 309] on div "Drag files here, click to choose files or select files from Files or our free s…" at bounding box center [171, 293] width 191 height 111
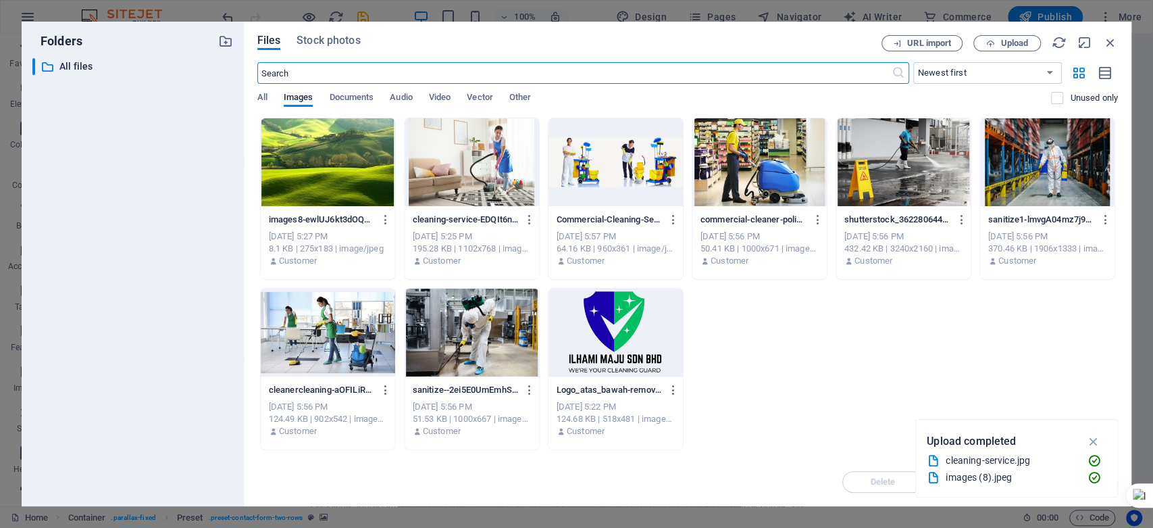
scroll to position [4686, 0]
click at [351, 190] on div at bounding box center [328, 162] width 134 height 88
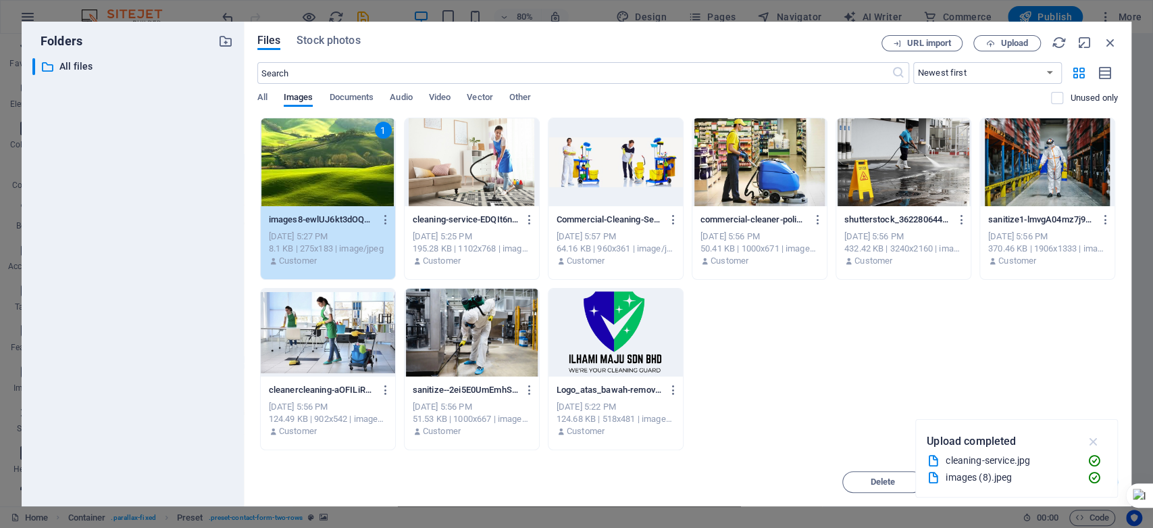
click at [1088, 442] on icon "button" at bounding box center [1093, 441] width 16 height 15
drag, startPoint x: 1059, startPoint y: 488, endPoint x: 1048, endPoint y: 480, distance: 14.1
click at [1048, 480] on button "Insert" at bounding box center [1077, 482] width 81 height 22
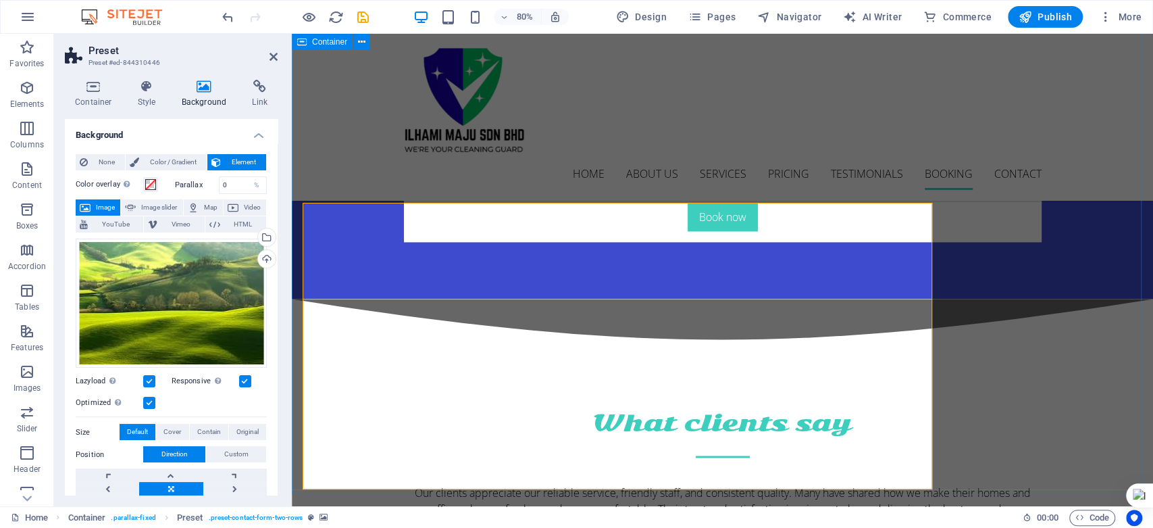
scroll to position [4637, 0]
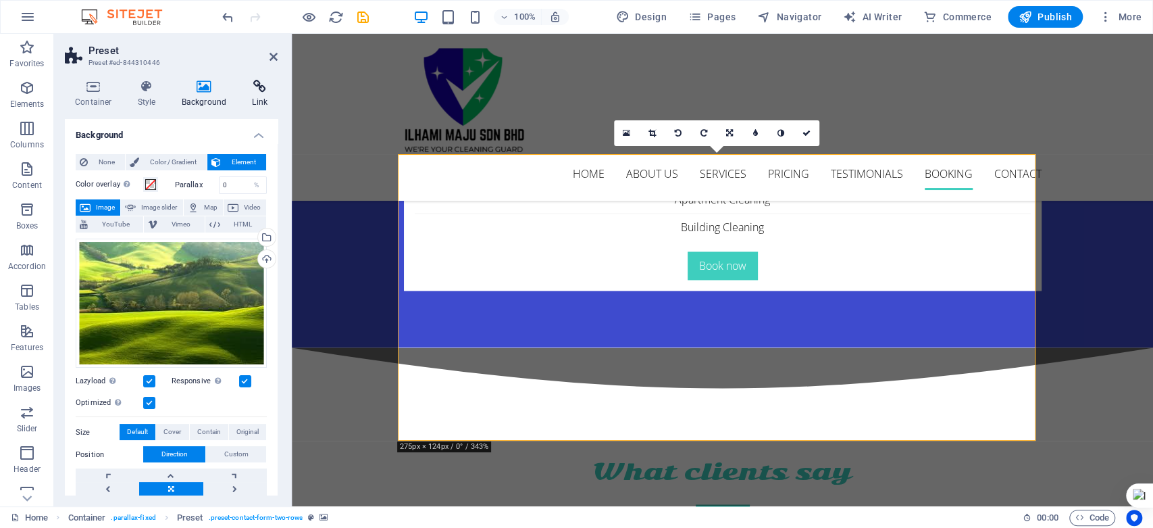
click at [256, 82] on icon at bounding box center [260, 87] width 36 height 14
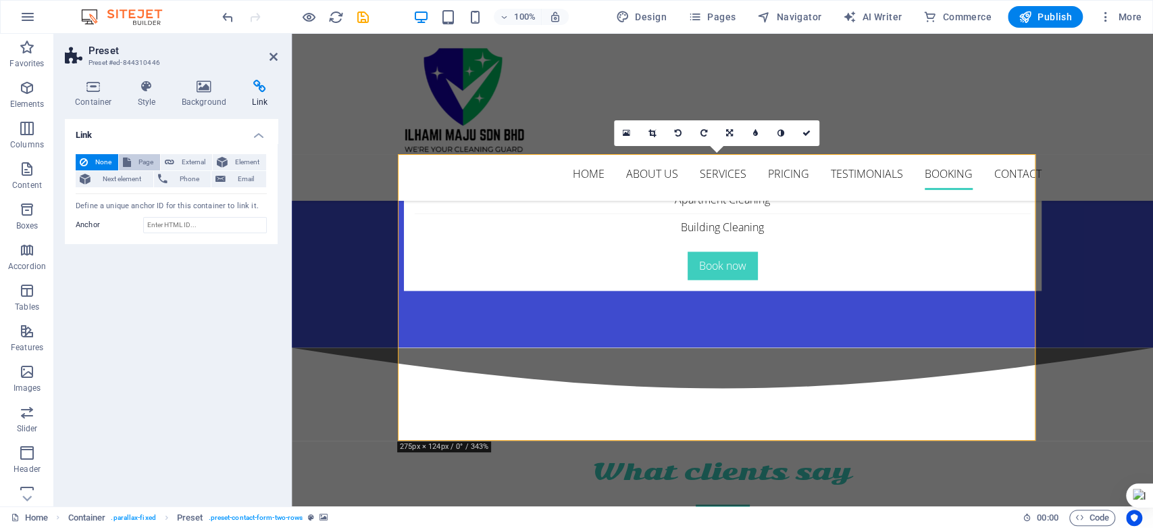
click at [126, 166] on icon at bounding box center [127, 162] width 8 height 16
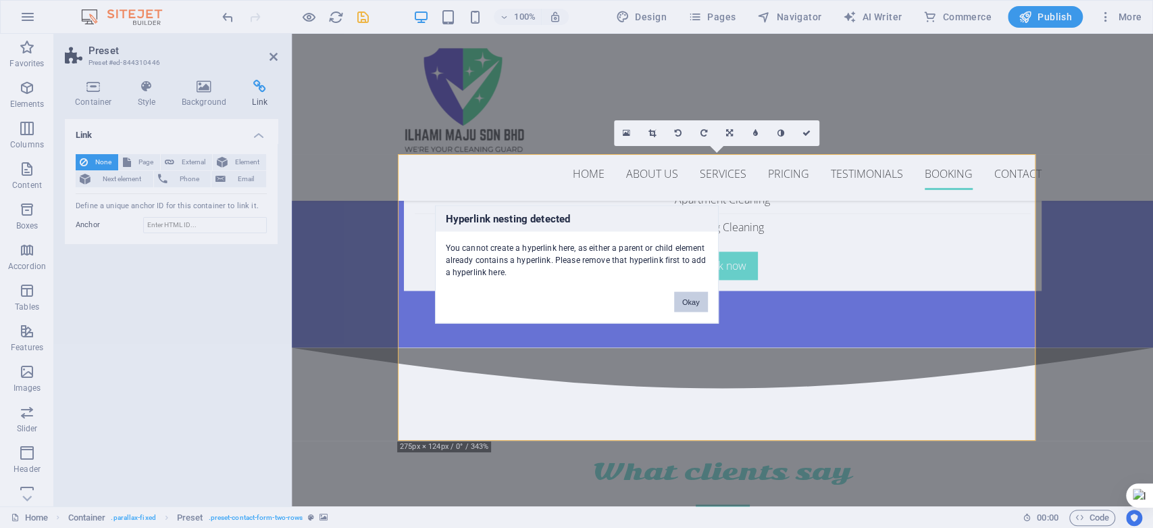
click at [683, 301] on button "Okay" at bounding box center [691, 301] width 34 height 20
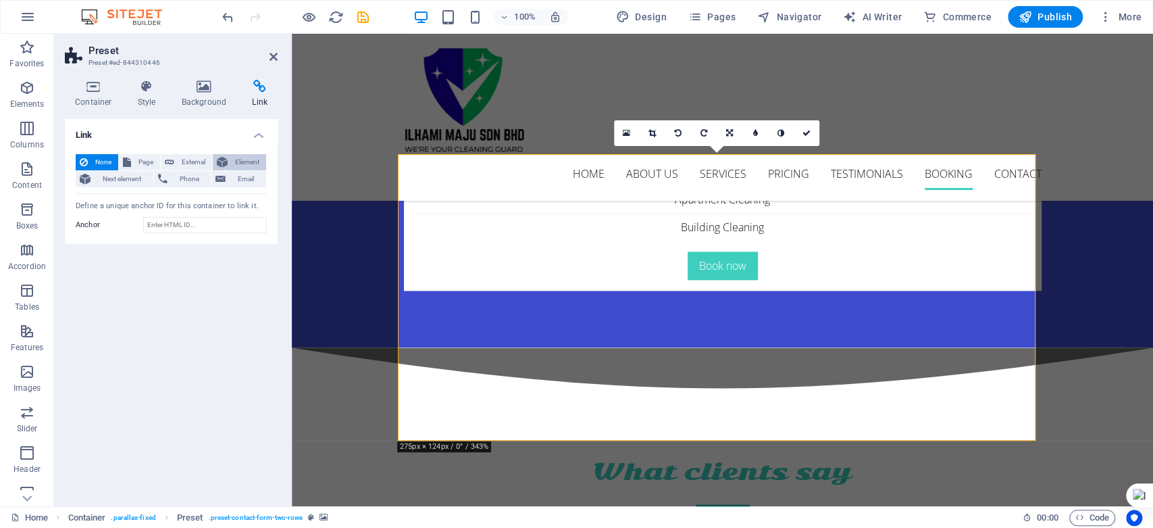
click at [229, 157] on button "Element" at bounding box center [239, 162] width 53 height 16
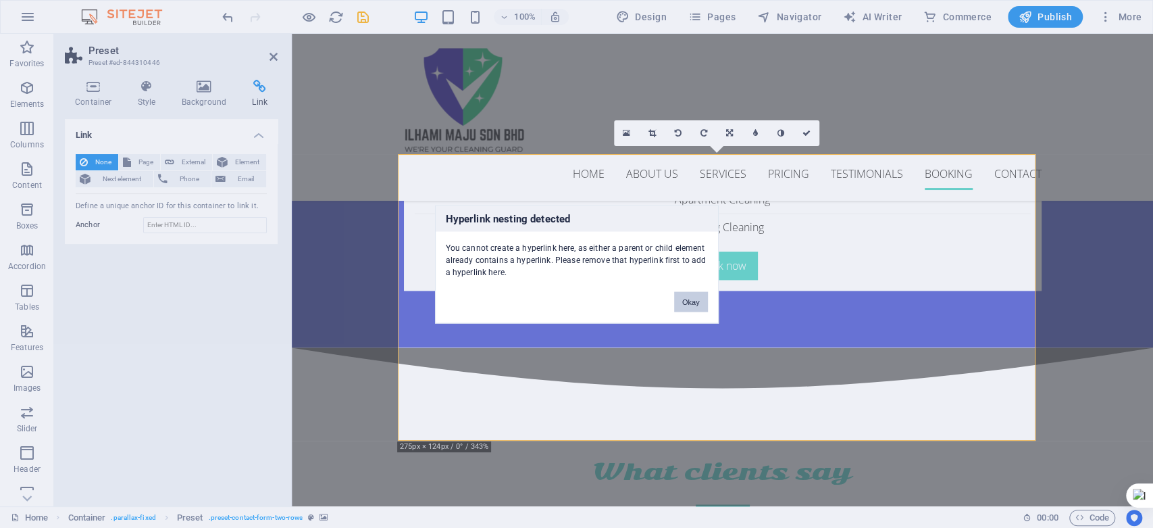
click at [698, 305] on button "Okay" at bounding box center [691, 301] width 34 height 20
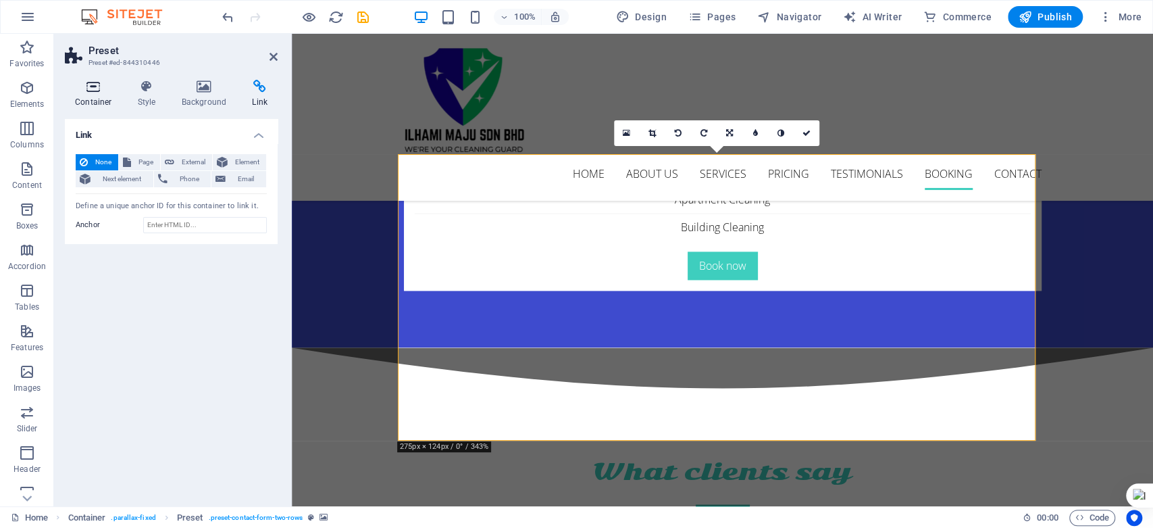
click at [91, 91] on icon at bounding box center [93, 87] width 57 height 14
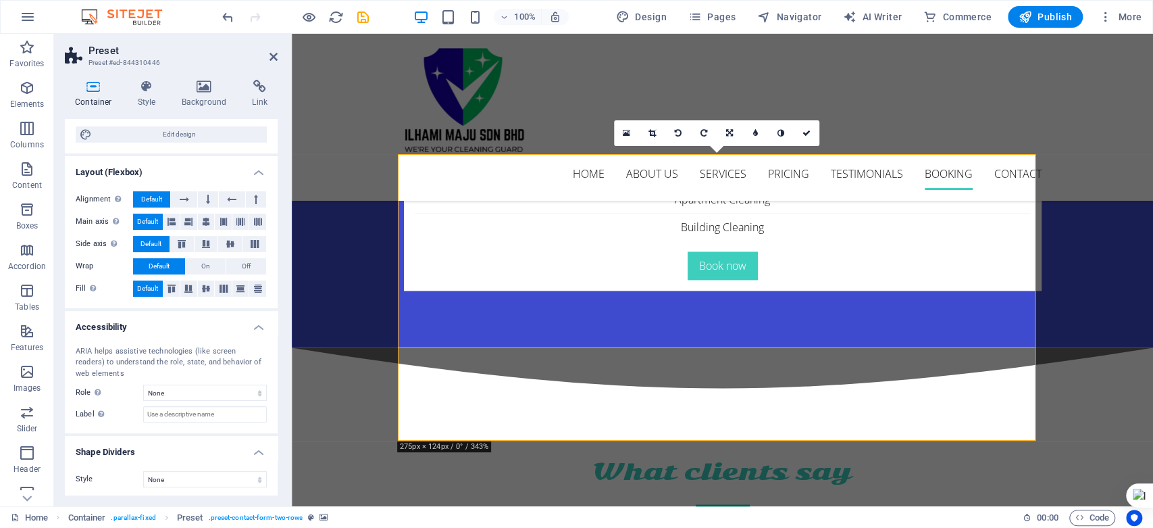
scroll to position [146, 0]
click at [151, 93] on icon at bounding box center [147, 87] width 39 height 14
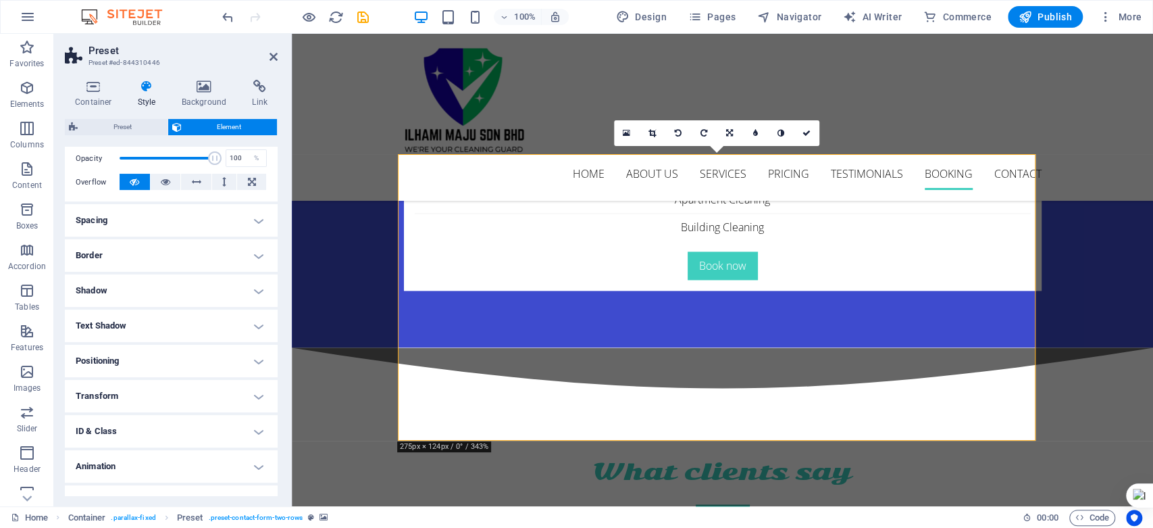
scroll to position [222, 0]
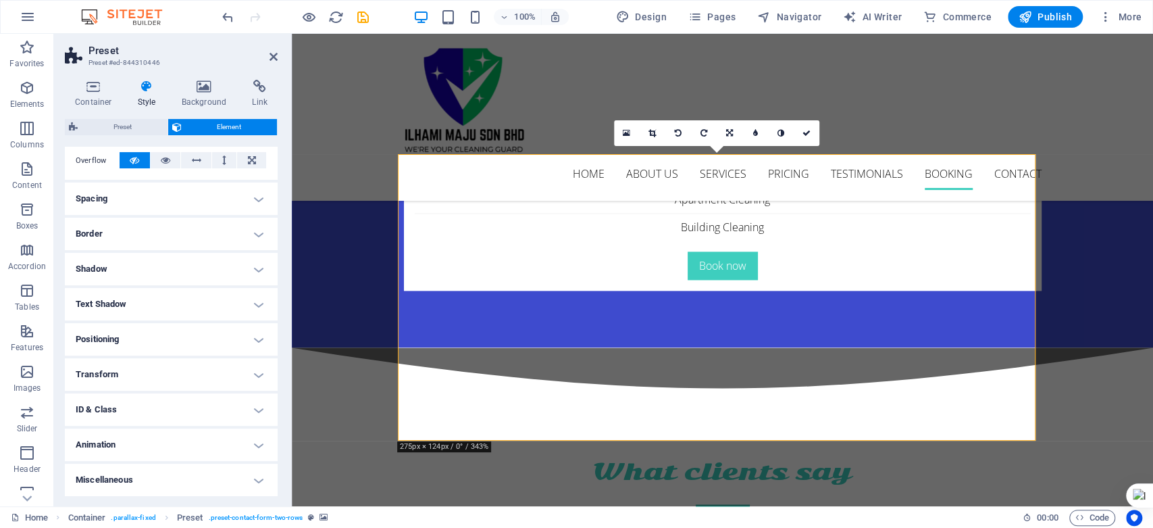
click at [249, 477] on h4 "Miscellaneous" at bounding box center [171, 479] width 213 height 32
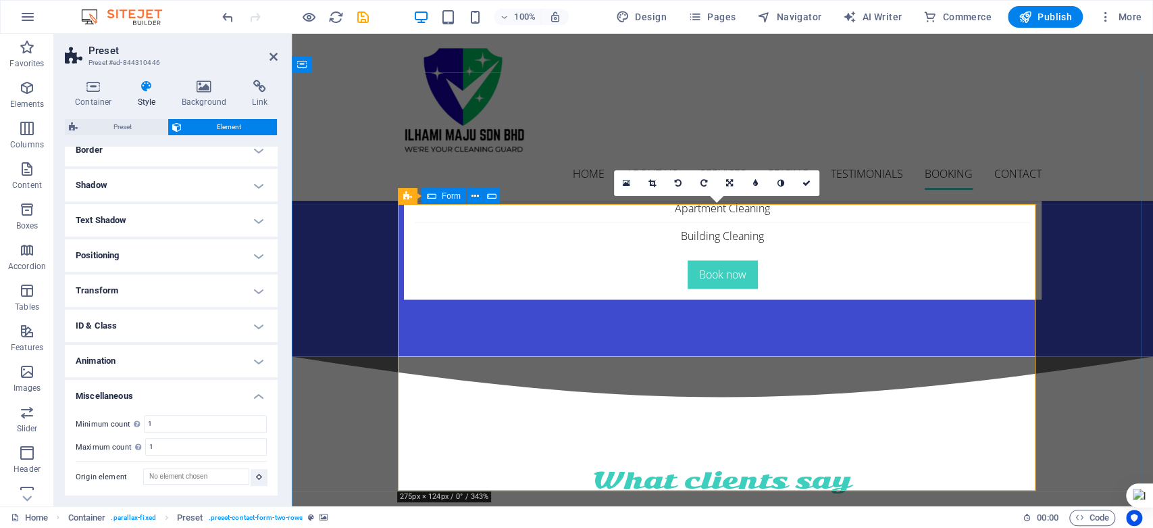
scroll to position [4494, 0]
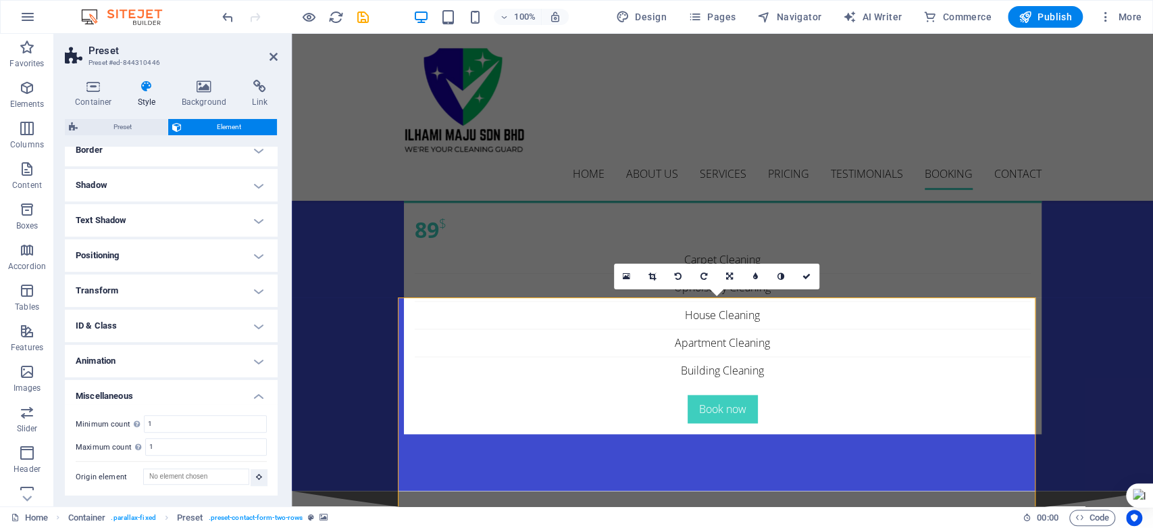
click at [259, 397] on h4 "Miscellaneous" at bounding box center [171, 392] width 213 height 24
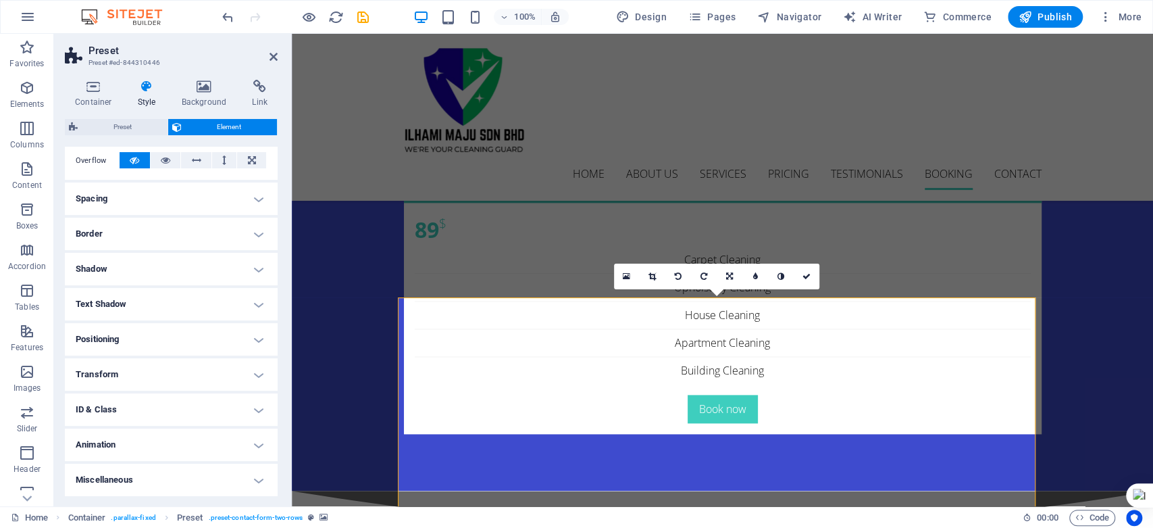
click at [257, 446] on h4 "Animation" at bounding box center [171, 444] width 213 height 32
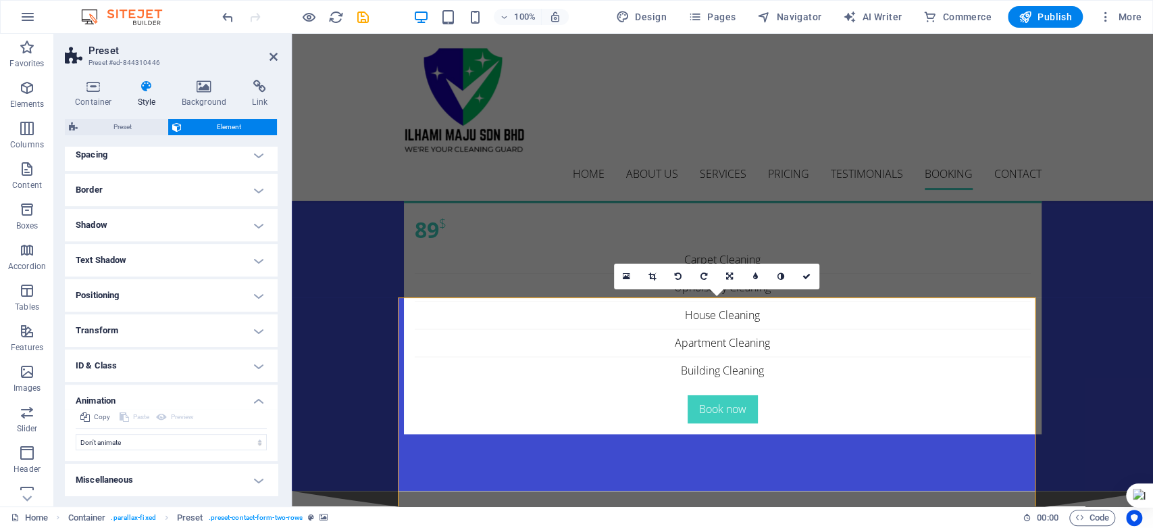
click at [261, 361] on h4 "ID & Class" at bounding box center [171, 365] width 213 height 32
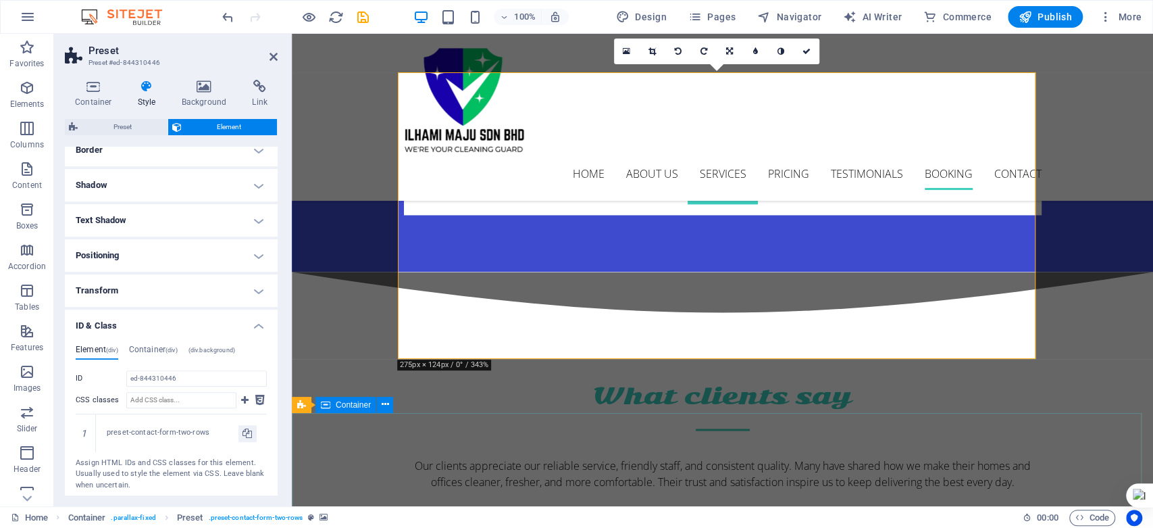
scroll to position [4719, 0]
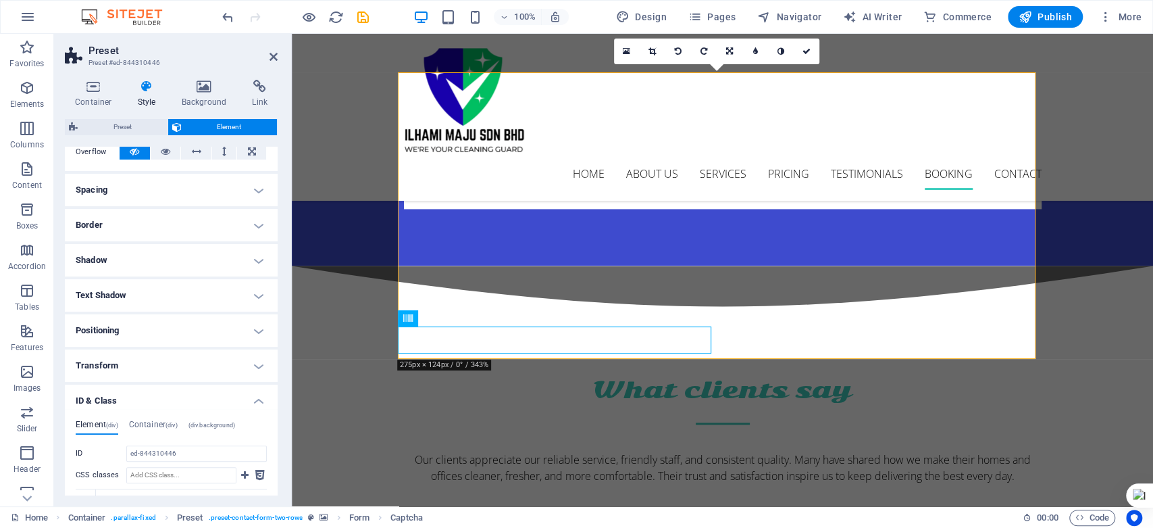
click at [228, 222] on h4 "Border" at bounding box center [171, 225] width 213 height 32
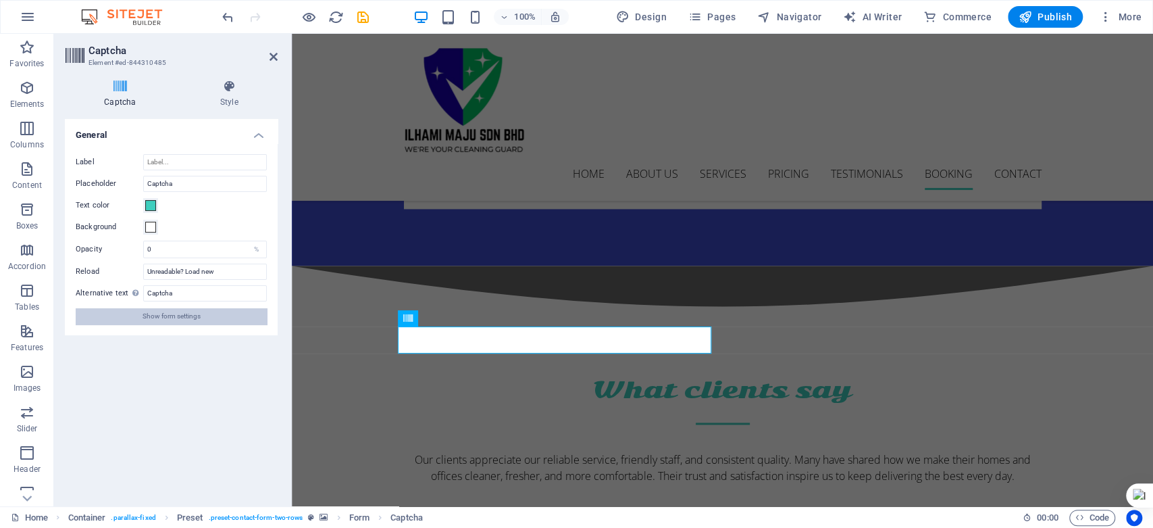
click at [173, 314] on span "Show form settings" at bounding box center [172, 316] width 58 height 16
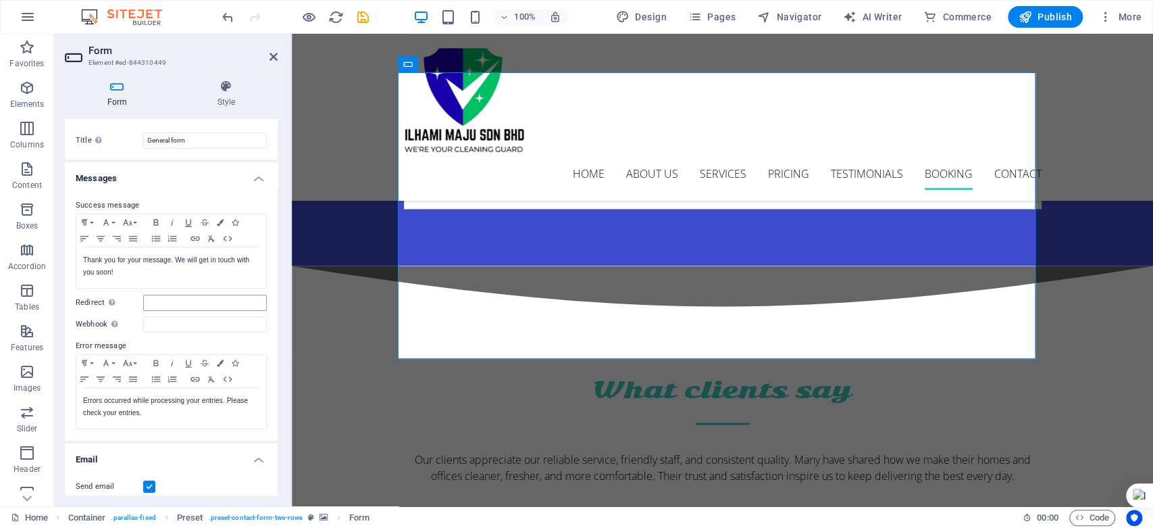
scroll to position [0, 0]
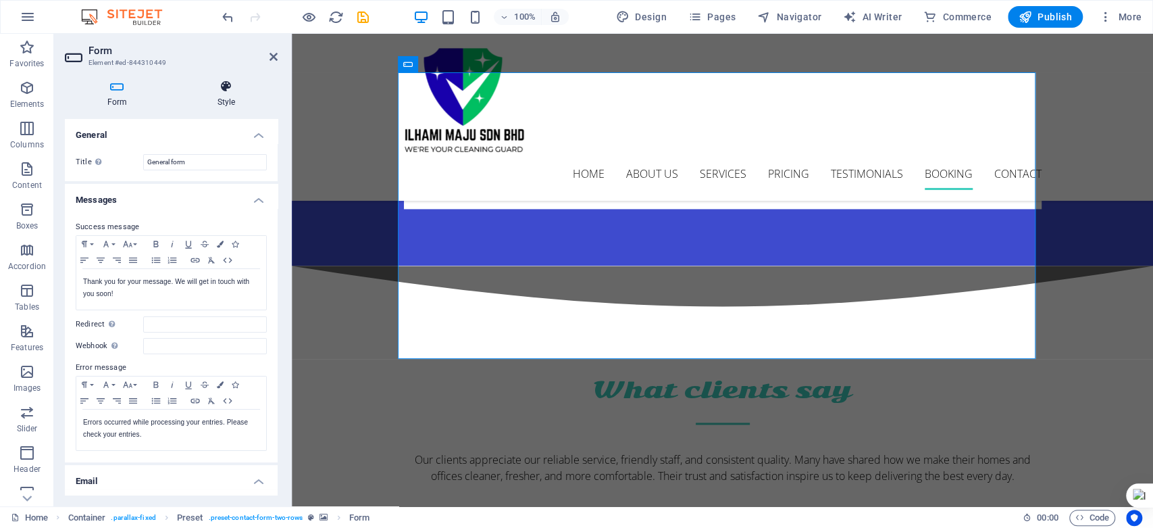
click at [218, 82] on icon at bounding box center [226, 87] width 103 height 14
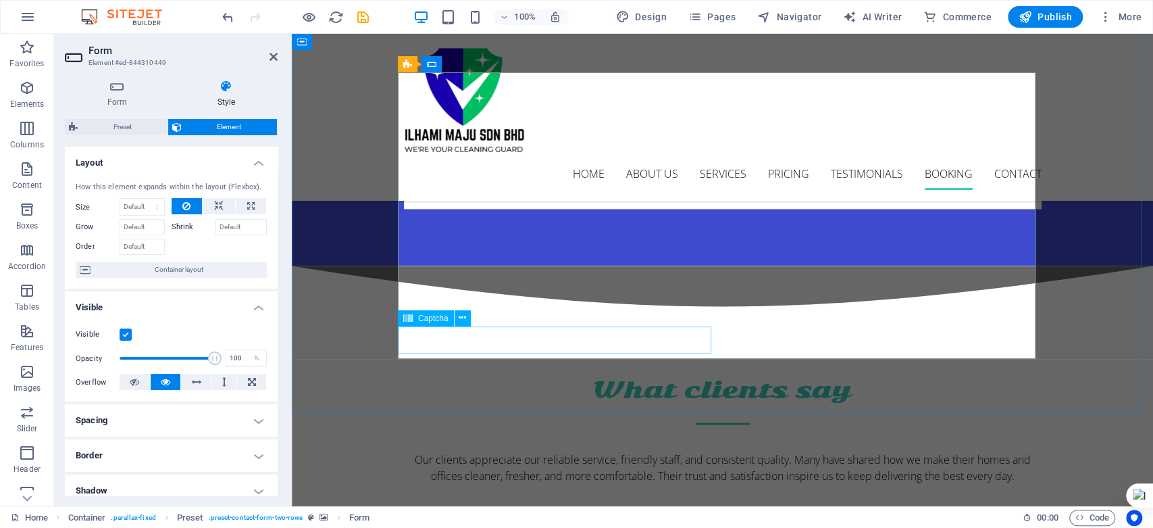
click at [437, 318] on span "Captcha" at bounding box center [433, 318] width 30 height 8
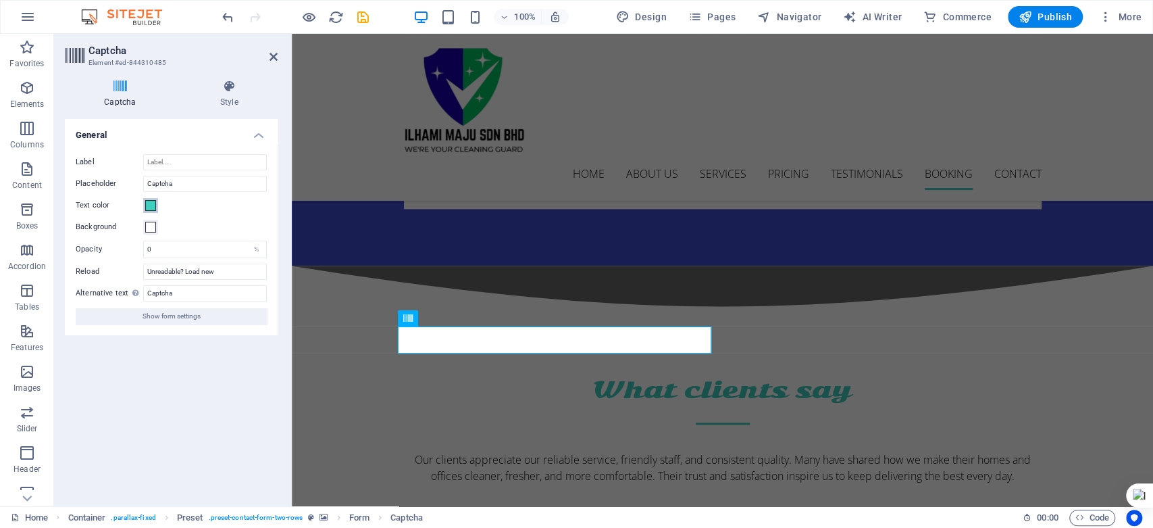
click at [151, 206] on span at bounding box center [150, 205] width 11 height 11
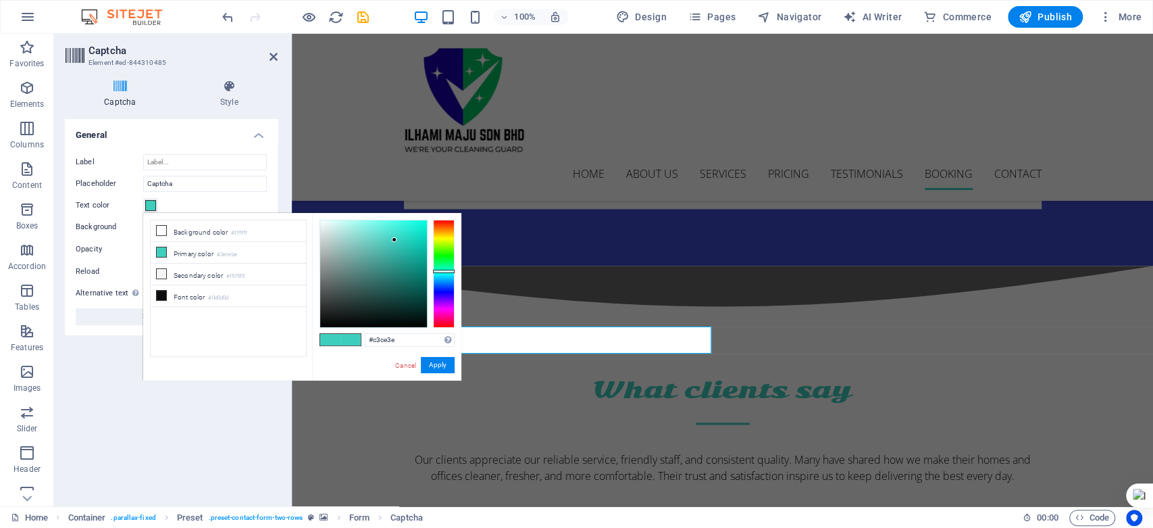
click at [446, 238] on div at bounding box center [444, 274] width 22 height 108
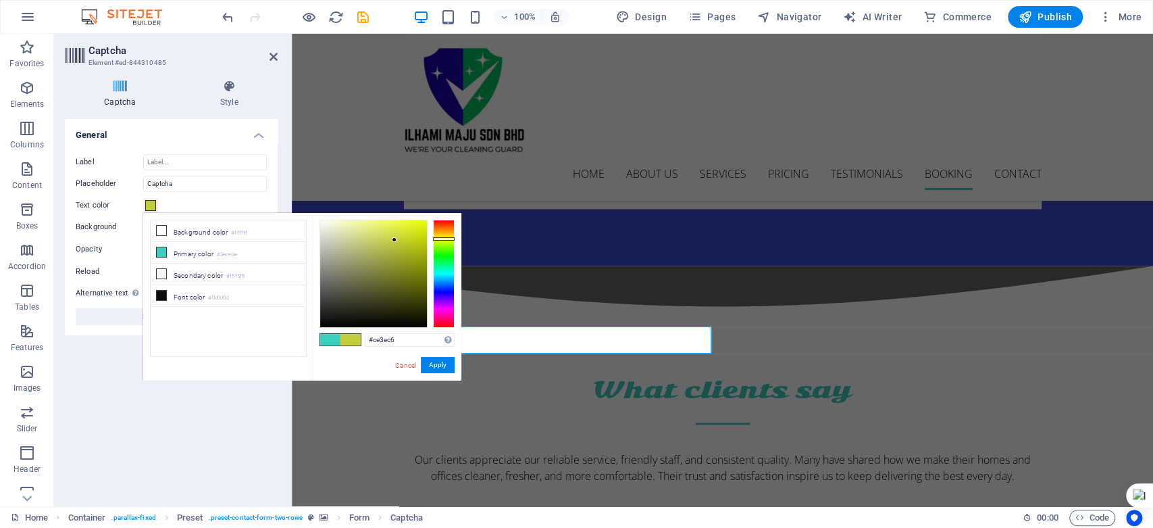
click at [447, 309] on div at bounding box center [444, 274] width 22 height 108
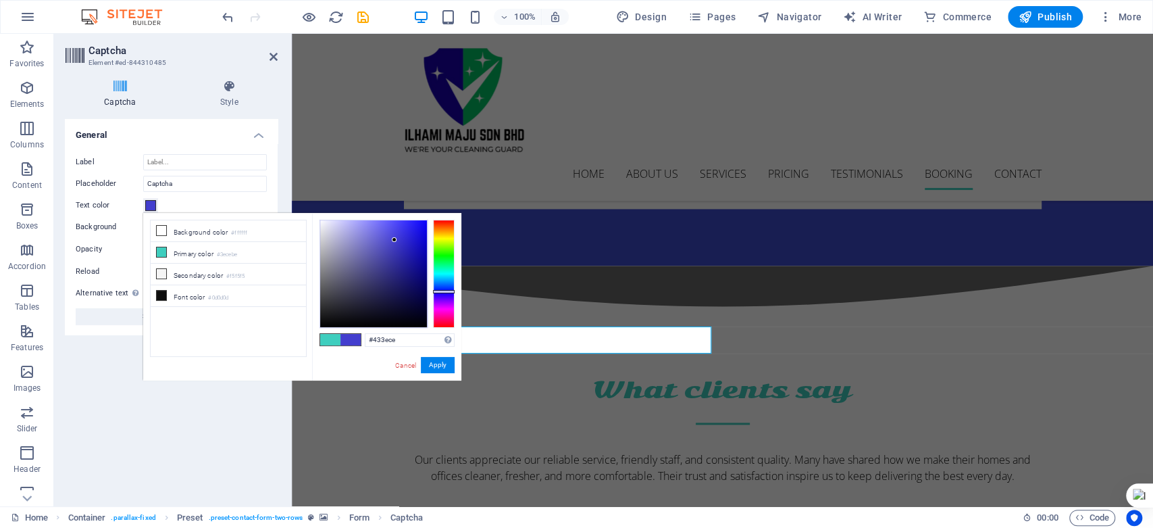
click at [445, 291] on div at bounding box center [444, 274] width 22 height 108
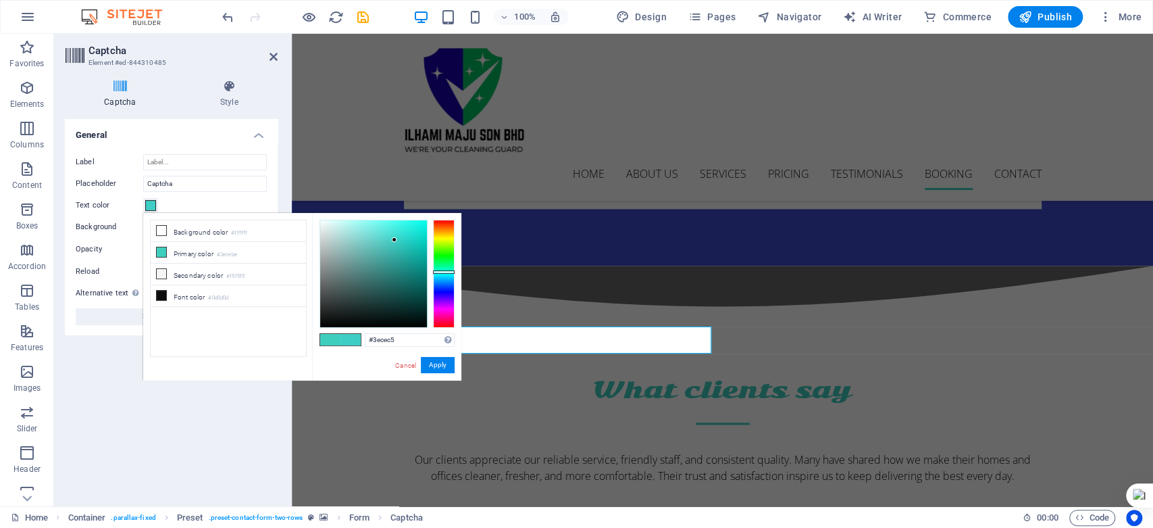
click at [444, 272] on div at bounding box center [444, 274] width 22 height 108
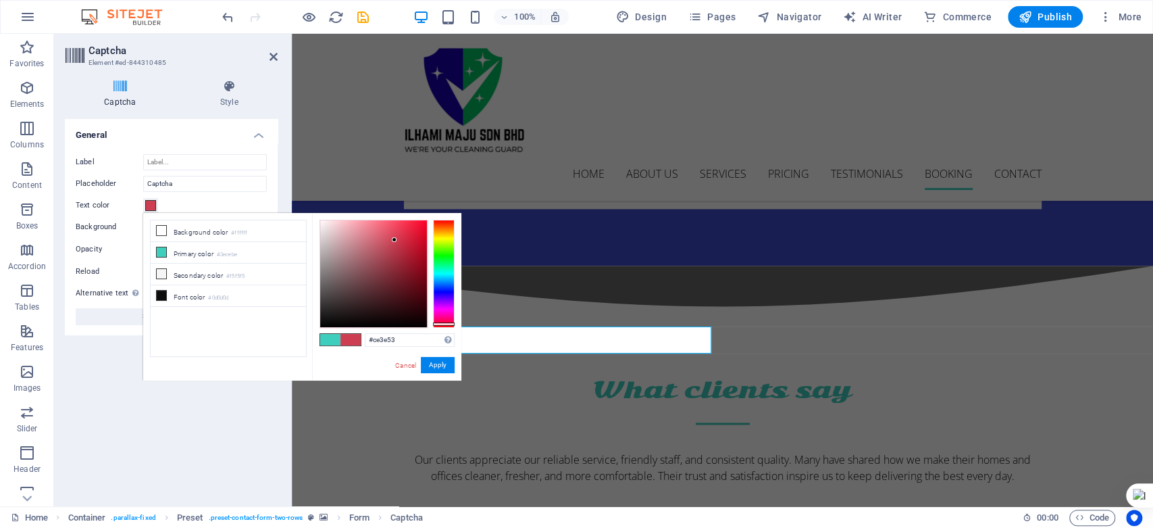
click at [442, 324] on div at bounding box center [444, 274] width 22 height 108
click at [453, 325] on div at bounding box center [444, 325] width 22 height 3
click at [419, 251] on div at bounding box center [373, 273] width 107 height 107
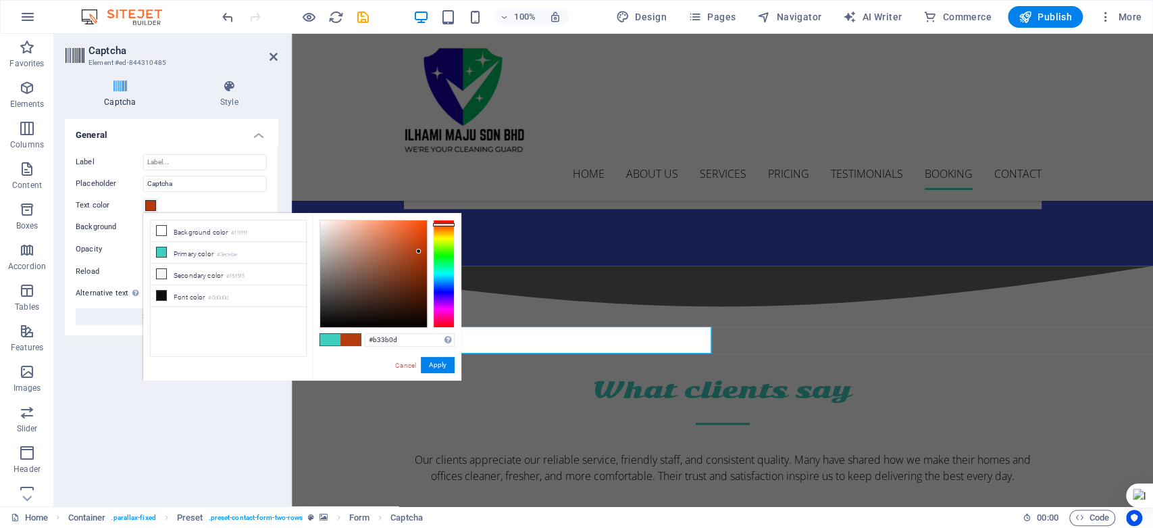
click at [442, 224] on div at bounding box center [444, 274] width 22 height 108
drag, startPoint x: 446, startPoint y: 223, endPoint x: 448, endPoint y: 213, distance: 9.7
click at [448, 213] on div "#b30d0d Supported formats #0852ed rgb(8, 82, 237) rgba(8, 82, 237, 90%) hsv(221…" at bounding box center [386, 394] width 149 height 363
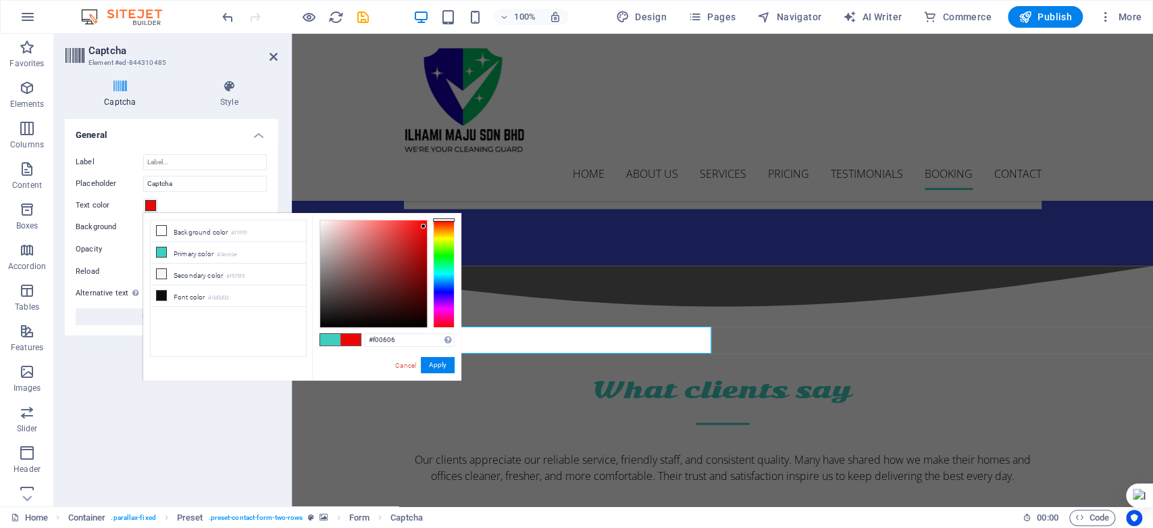
click at [424, 226] on div at bounding box center [373, 273] width 107 height 107
type input "#06f015"
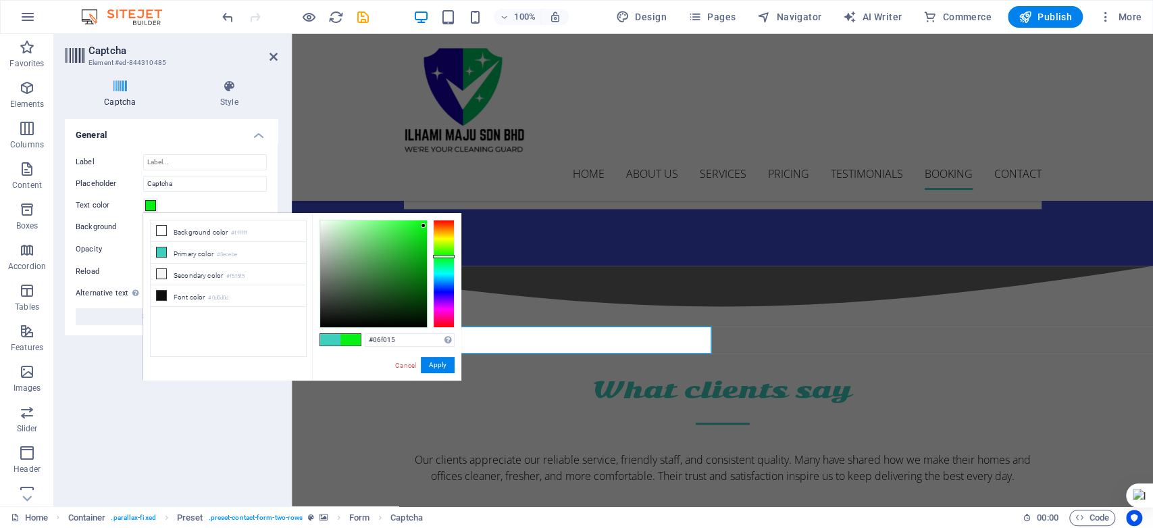
click at [444, 256] on div at bounding box center [444, 274] width 22 height 108
click at [443, 363] on button "Apply" at bounding box center [438, 365] width 34 height 16
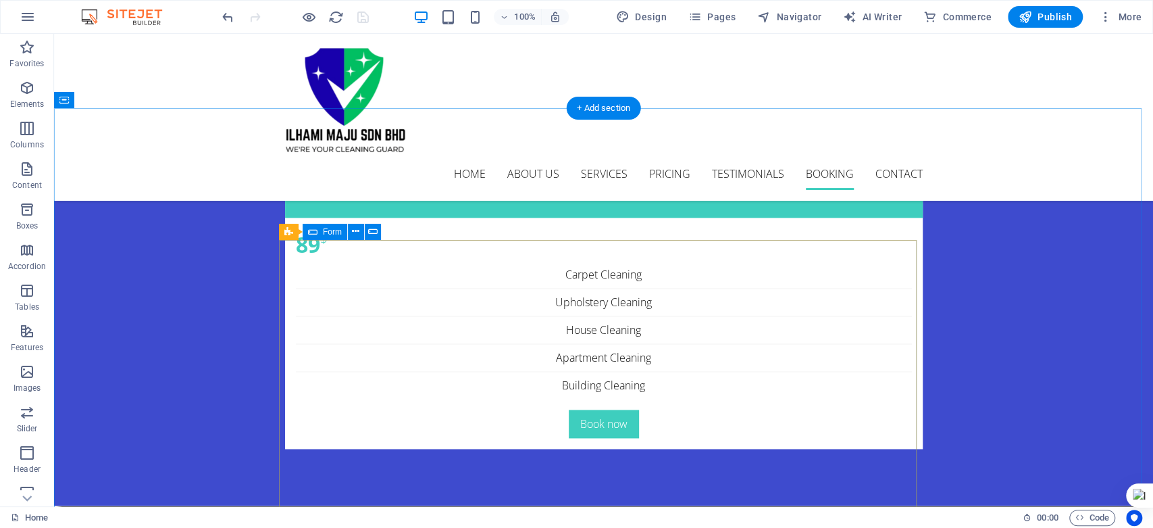
scroll to position [4854, 0]
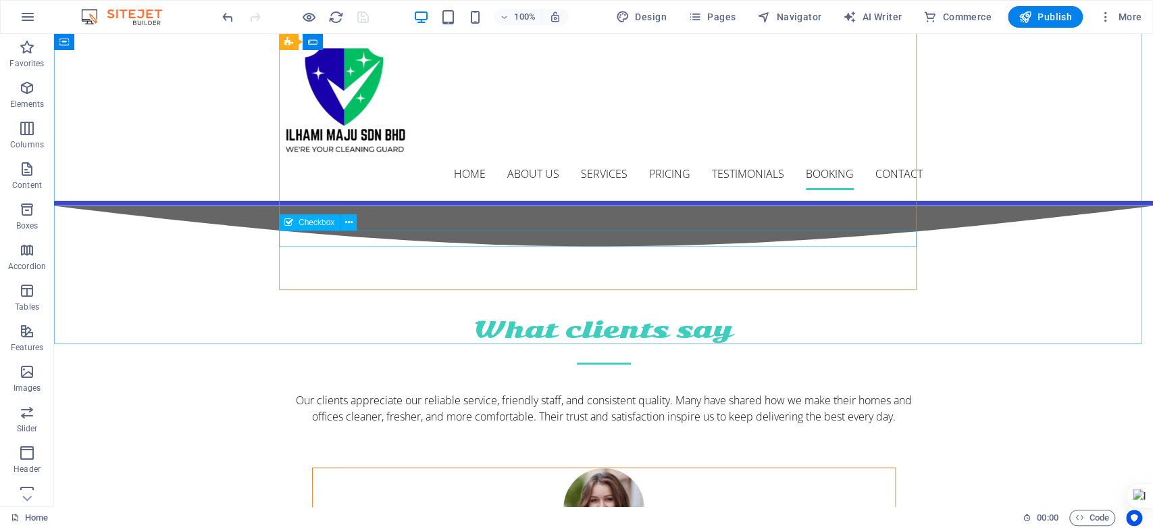
click at [326, 226] on span "Checkbox" at bounding box center [317, 222] width 36 height 8
select select "%"
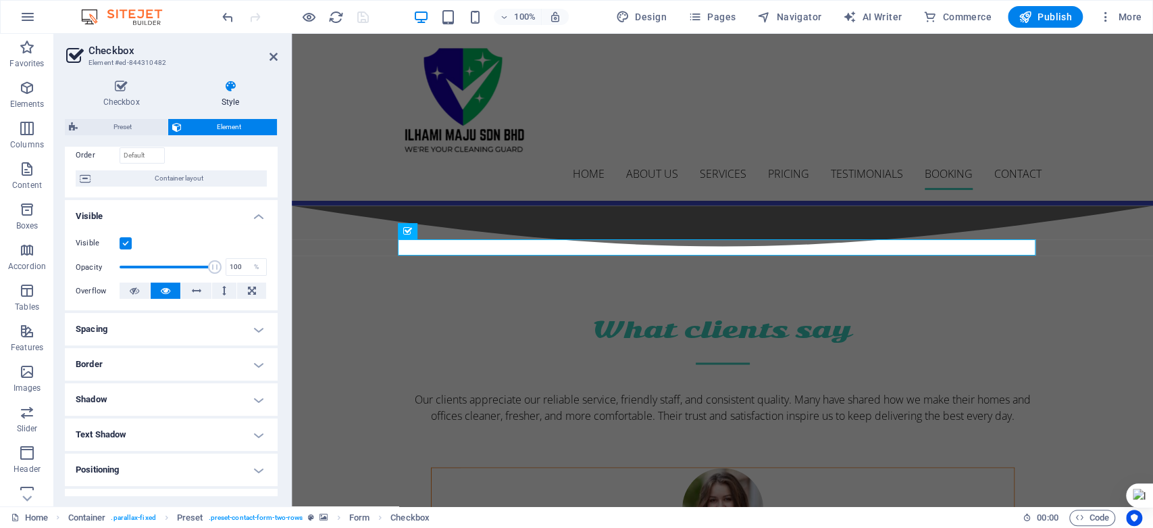
scroll to position [0, 0]
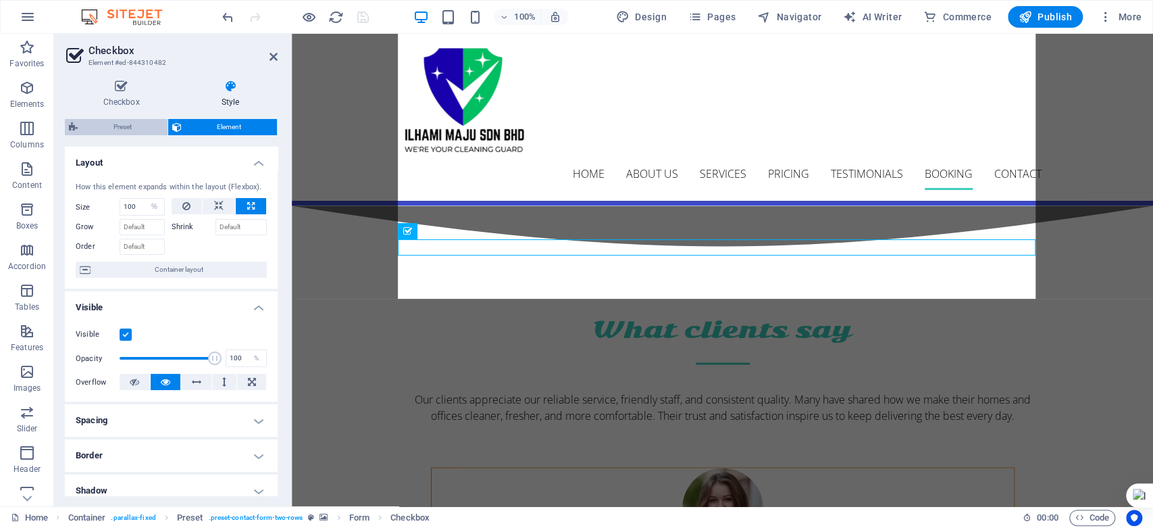
click at [129, 127] on span "Preset" at bounding box center [123, 127] width 82 height 16
select select "px"
select select "rem"
select select "px"
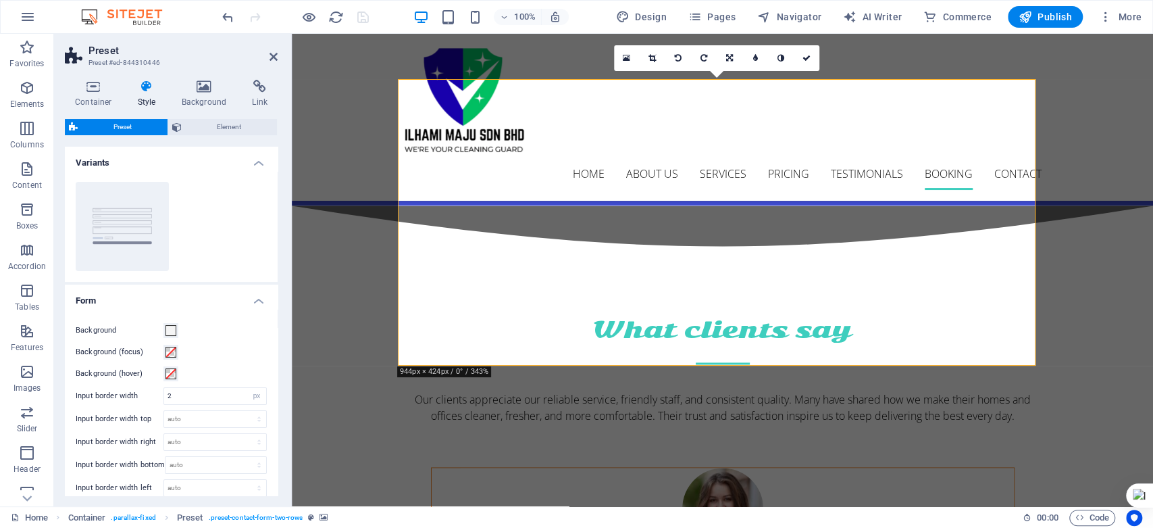
scroll to position [4712, 0]
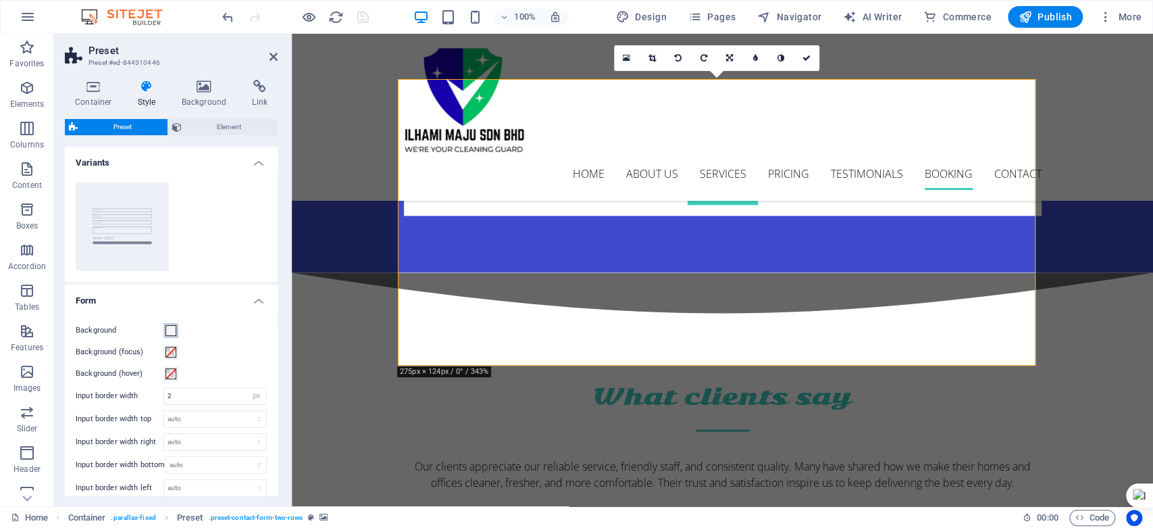
click at [173, 330] on span at bounding box center [170, 330] width 11 height 11
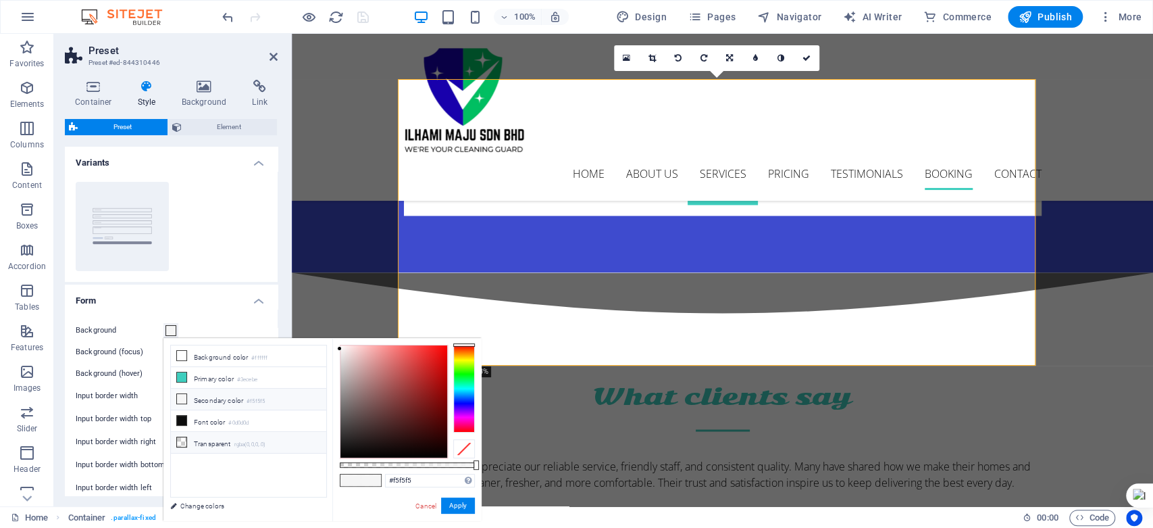
click at [180, 441] on icon at bounding box center [181, 441] width 9 height 9
type input "rgba(0, 0, 0, 0)"
click at [427, 507] on link "Cancel" at bounding box center [426, 506] width 24 height 10
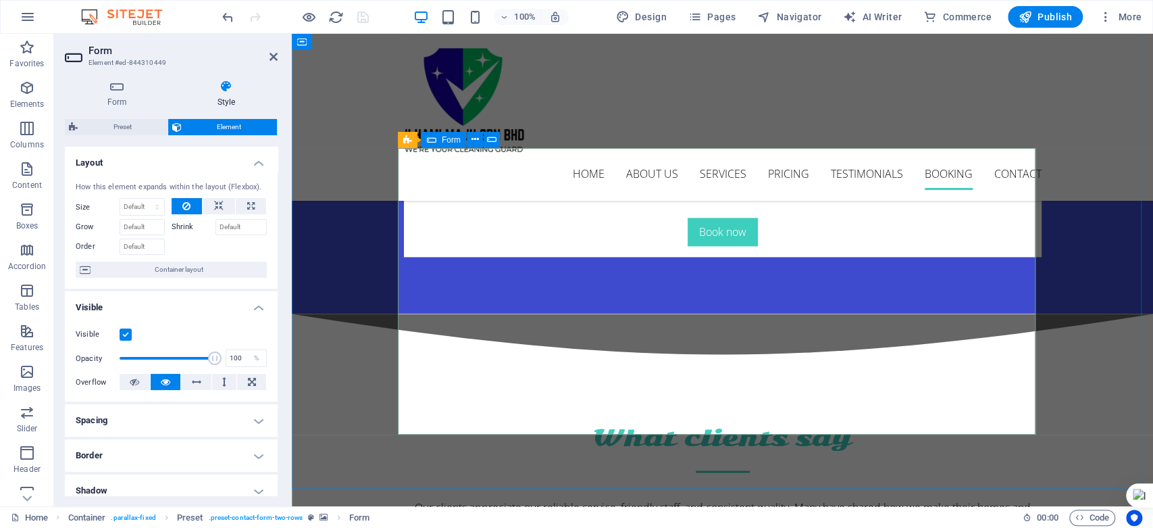
scroll to position [4637, 0]
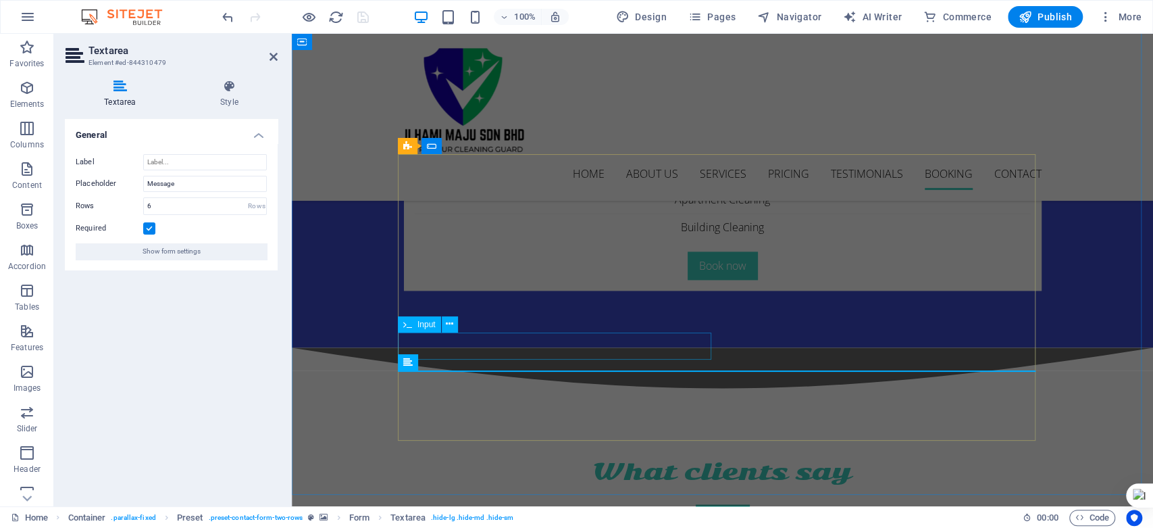
scroll to position [4562, 0]
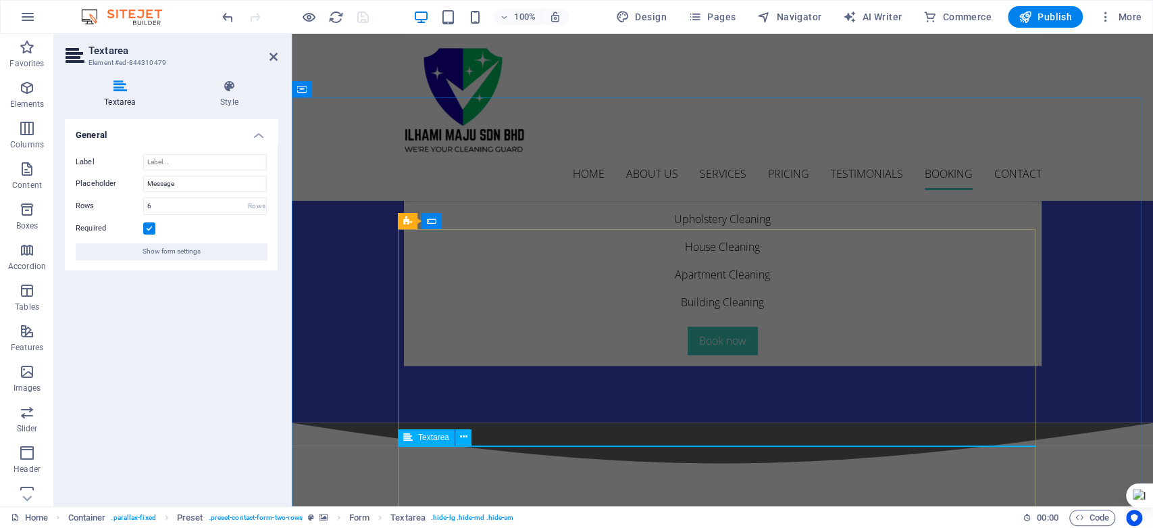
click at [432, 436] on span "Textarea" at bounding box center [433, 437] width 31 height 8
click at [410, 434] on icon at bounding box center [407, 437] width 9 height 16
click at [221, 95] on h4 "Style" at bounding box center [229, 94] width 97 height 28
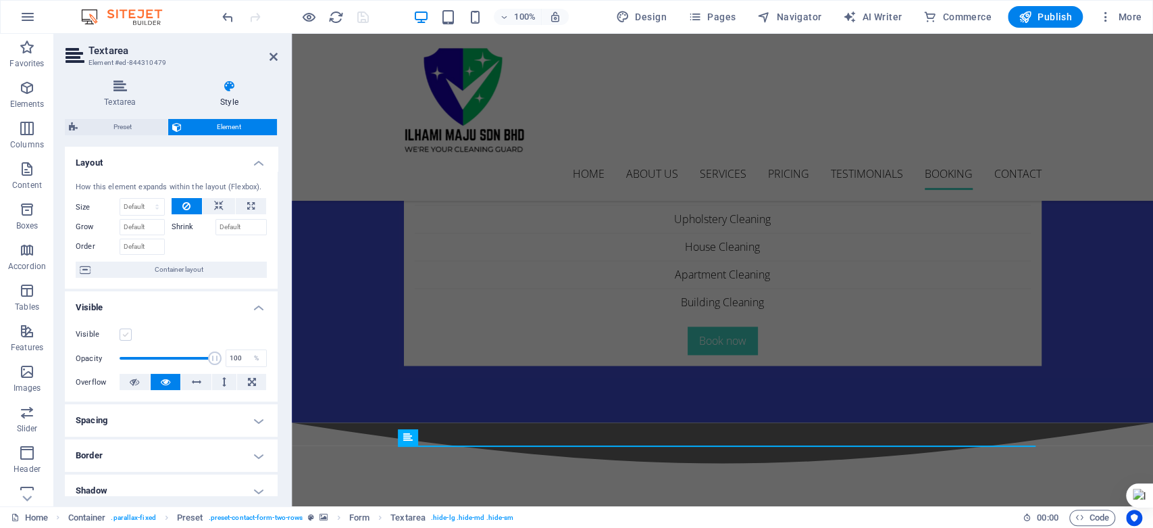
click at [124, 334] on label at bounding box center [126, 334] width 12 height 12
click at [0, 0] on input "Visible" at bounding box center [0, 0] width 0 height 0
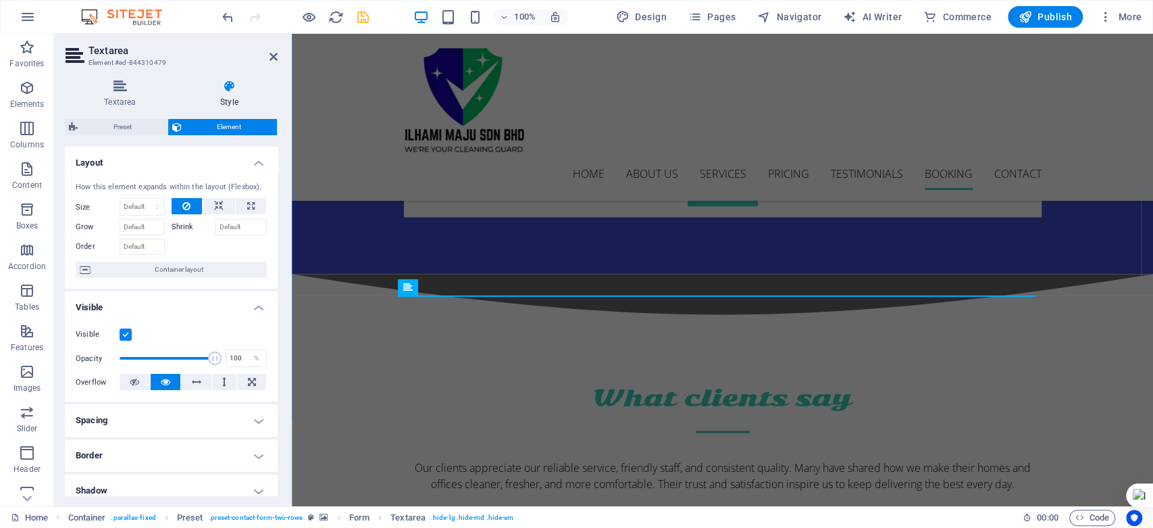
scroll to position [4712, 0]
click at [123, 334] on label at bounding box center [126, 334] width 12 height 12
click at [0, 0] on input "Visible" at bounding box center [0, 0] width 0 height 0
click at [123, 334] on label at bounding box center [126, 334] width 12 height 12
click at [0, 0] on input "Visible" at bounding box center [0, 0] width 0 height 0
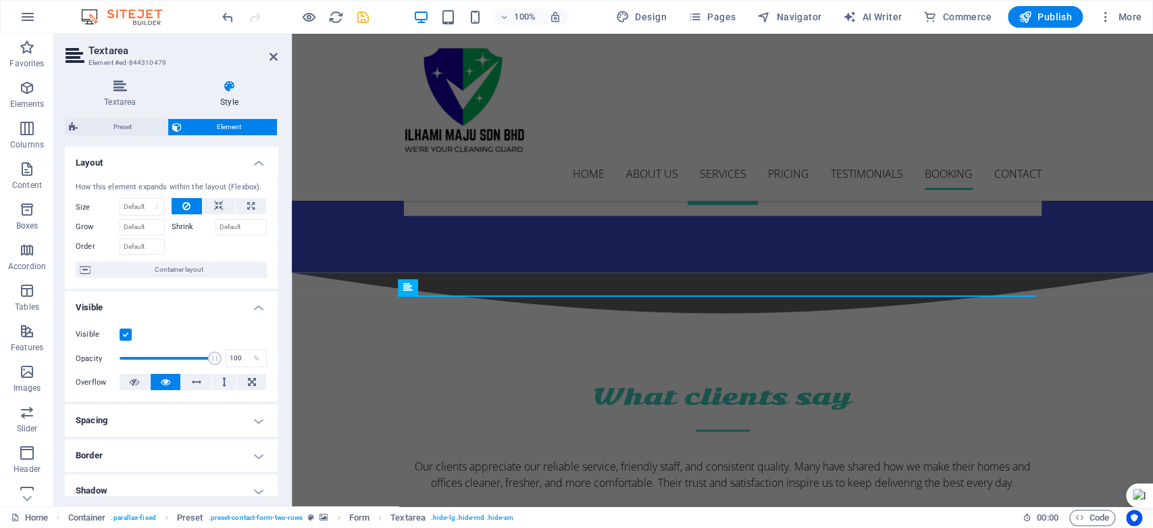
click at [124, 334] on label at bounding box center [126, 334] width 12 height 12
click at [0, 0] on input "Visible" at bounding box center [0, 0] width 0 height 0
click at [131, 382] on icon at bounding box center [134, 382] width 9 height 16
click at [161, 382] on icon at bounding box center [165, 382] width 9 height 16
click at [130, 379] on icon at bounding box center [134, 382] width 9 height 16
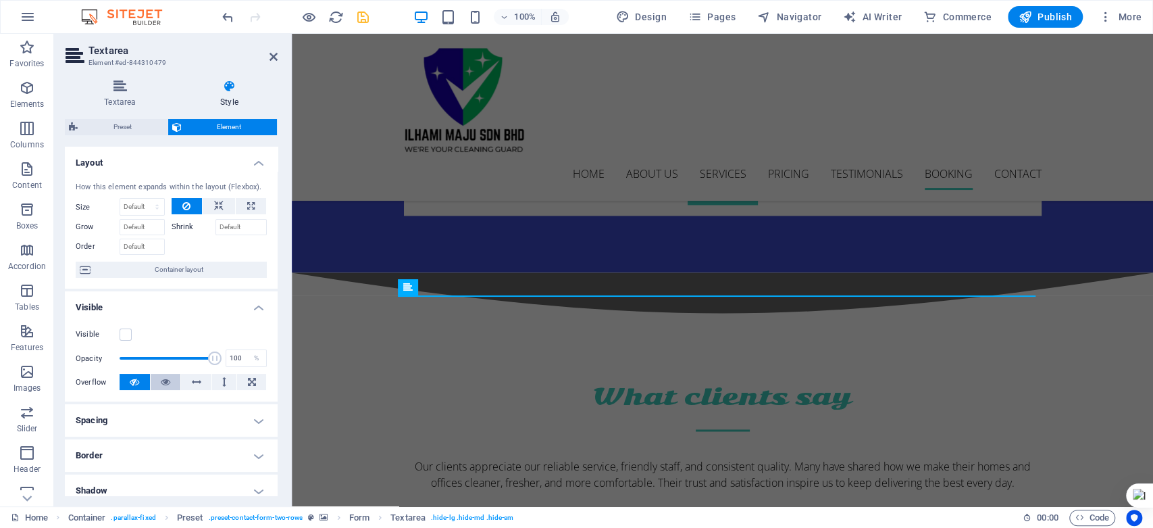
click at [151, 377] on button at bounding box center [166, 382] width 30 height 16
click at [139, 379] on button at bounding box center [135, 382] width 30 height 16
click at [367, 12] on icon "save" at bounding box center [363, 17] width 16 height 16
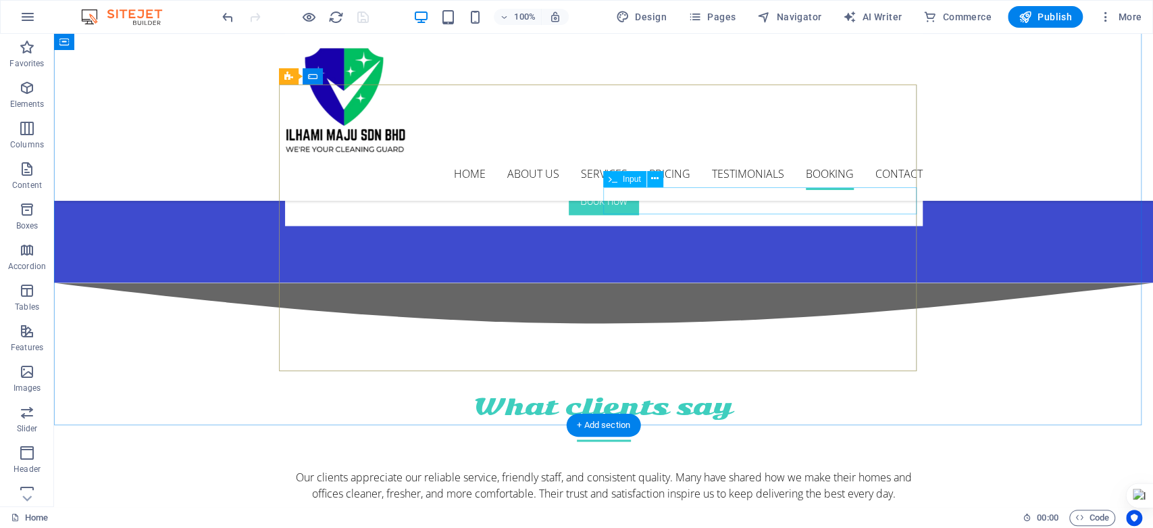
scroll to position [4773, 0]
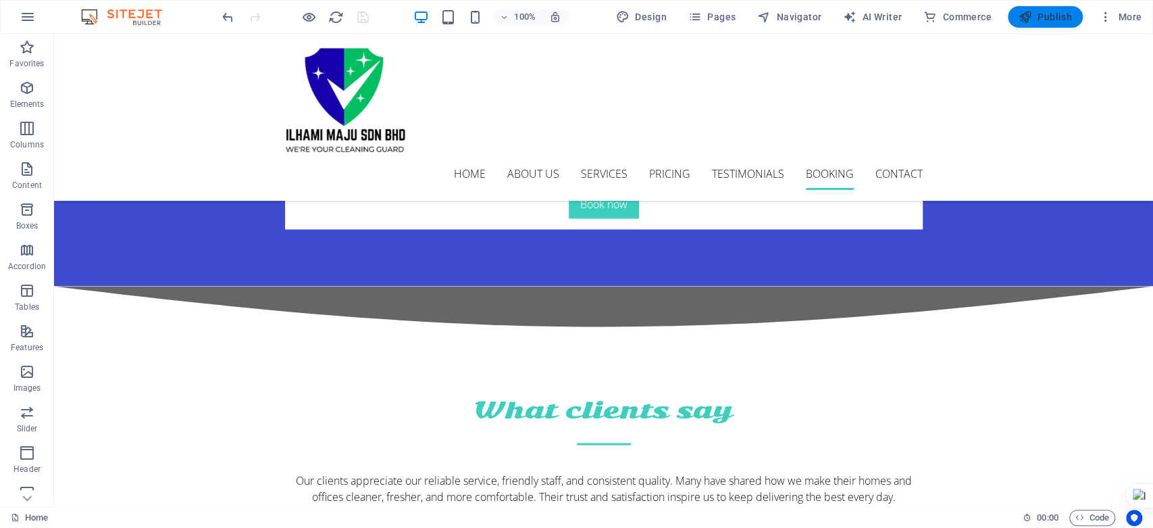
click at [1035, 11] on span "Publish" at bounding box center [1045, 17] width 53 height 14
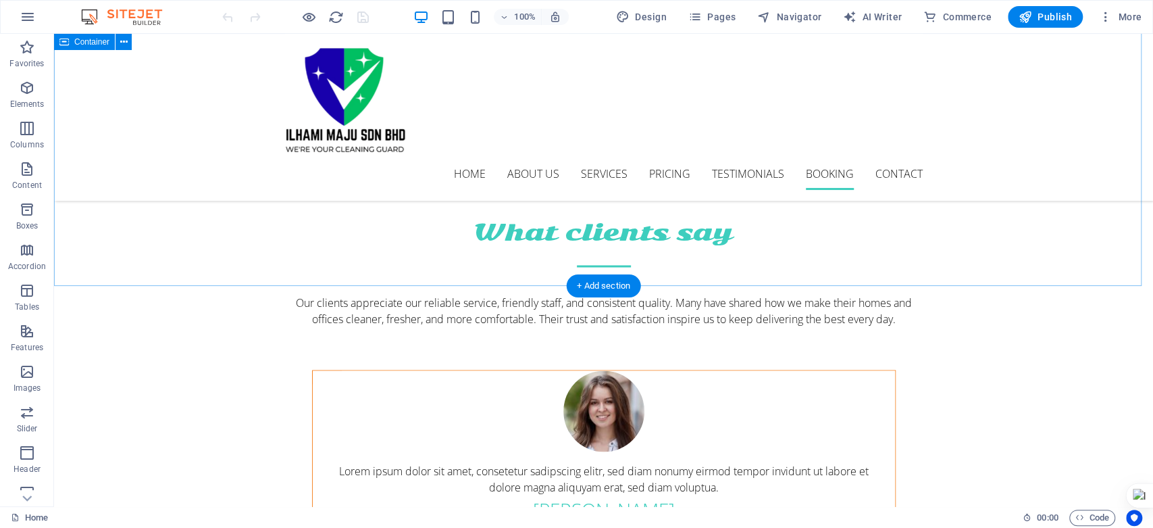
scroll to position [4803, 0]
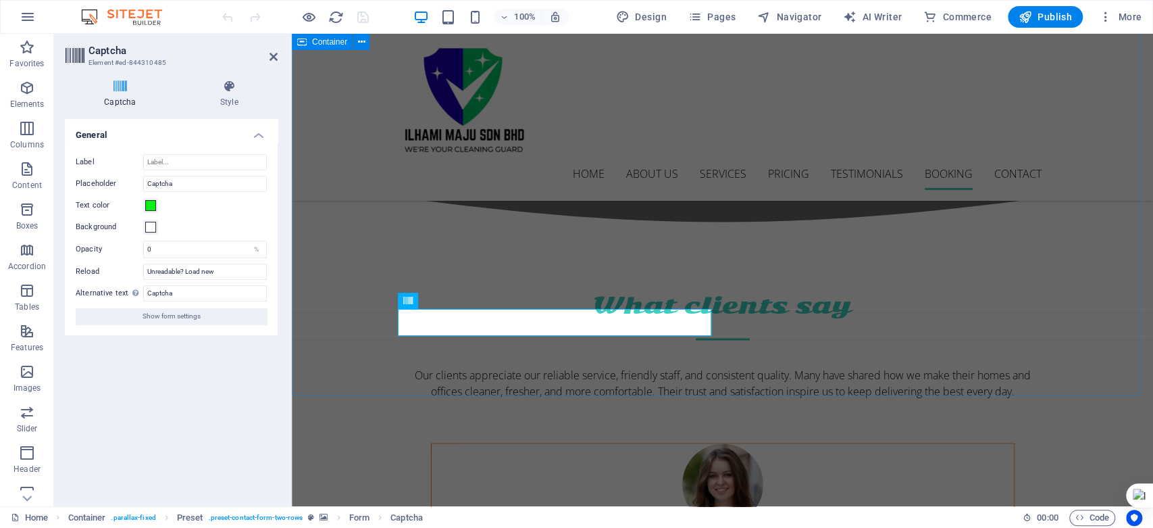
scroll to position [4736, 0]
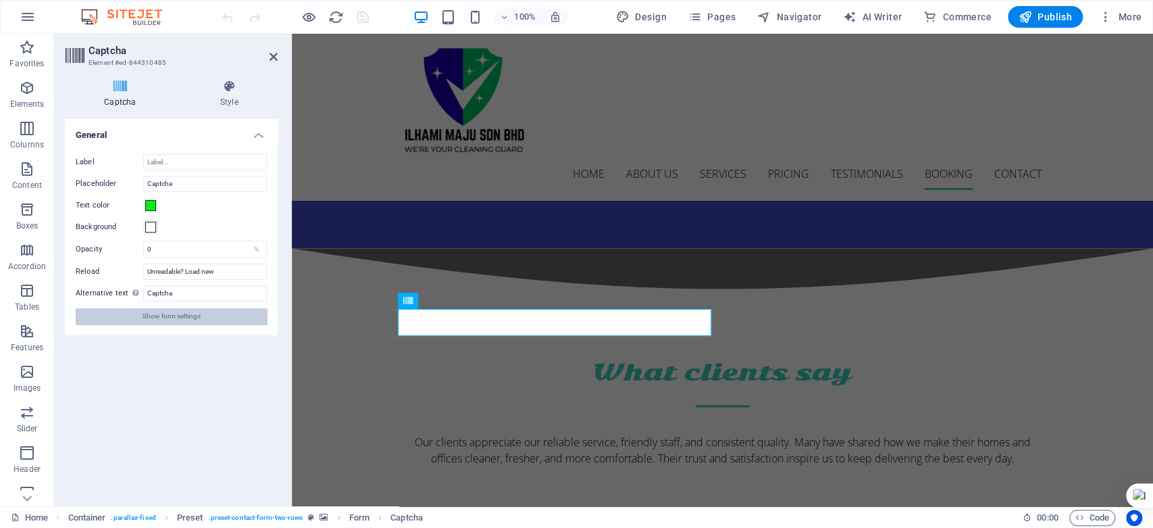
click at [178, 315] on span "Show form settings" at bounding box center [172, 316] width 58 height 16
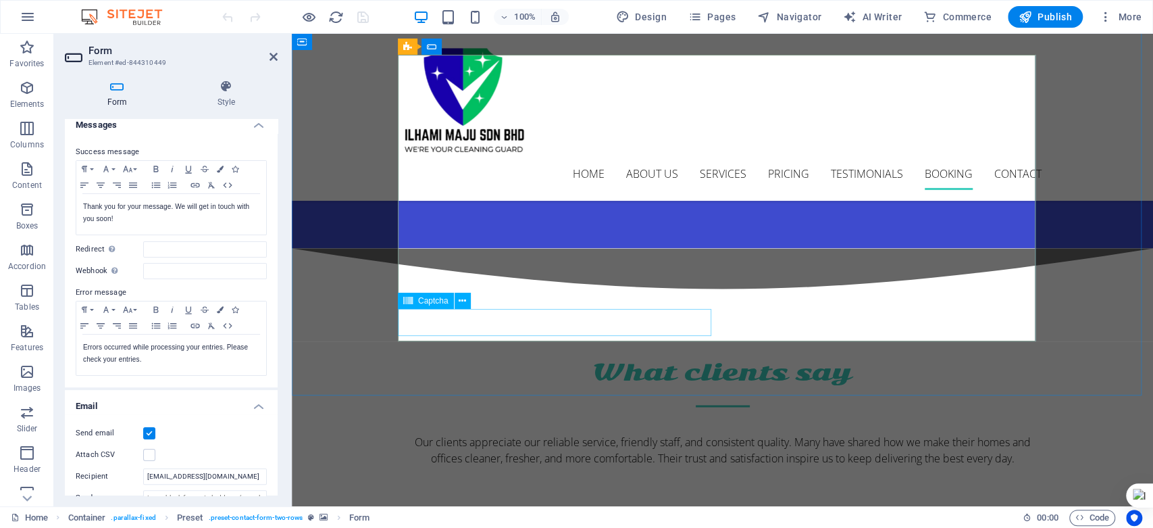
scroll to position [4803, 0]
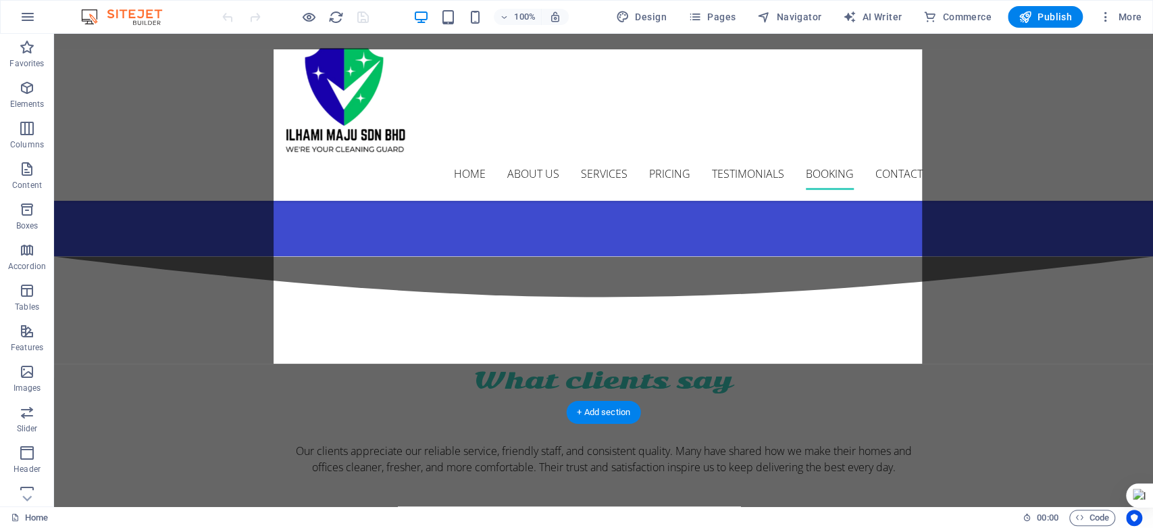
drag, startPoint x: 391, startPoint y: 321, endPoint x: 778, endPoint y: 308, distance: 387.2
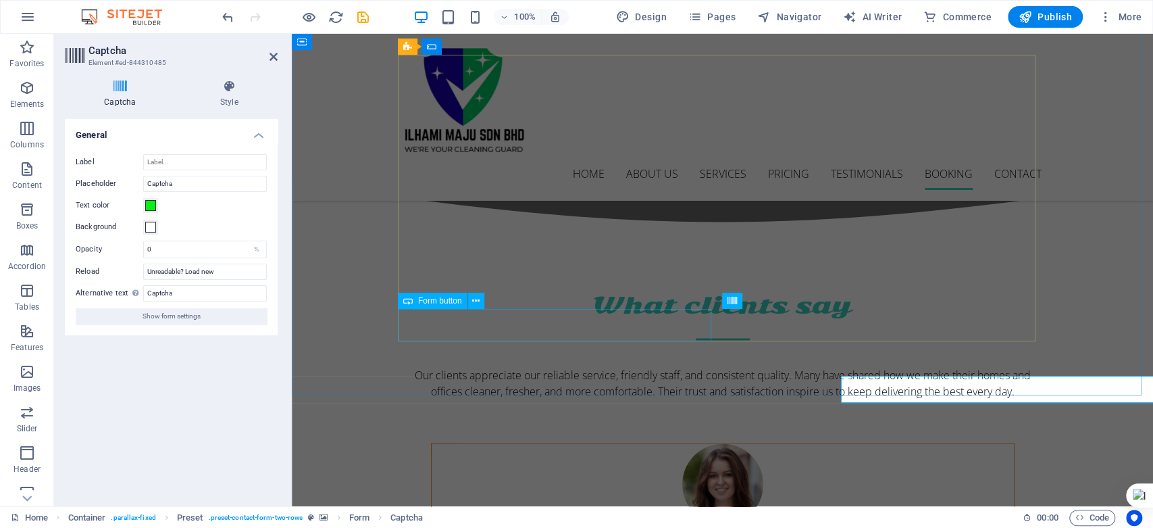
scroll to position [4736, 0]
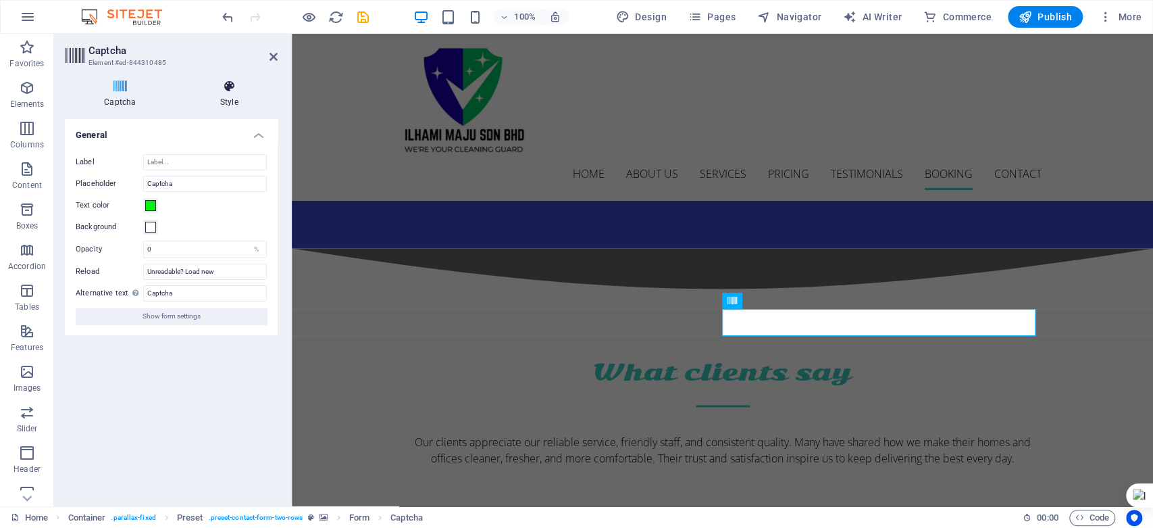
click at [219, 83] on icon at bounding box center [229, 87] width 97 height 14
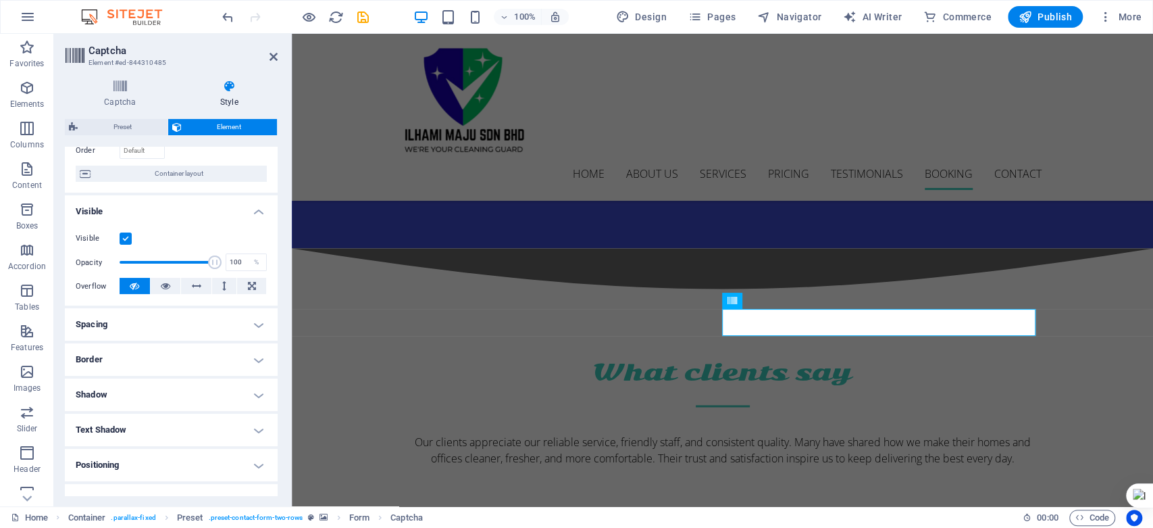
scroll to position [75, 0]
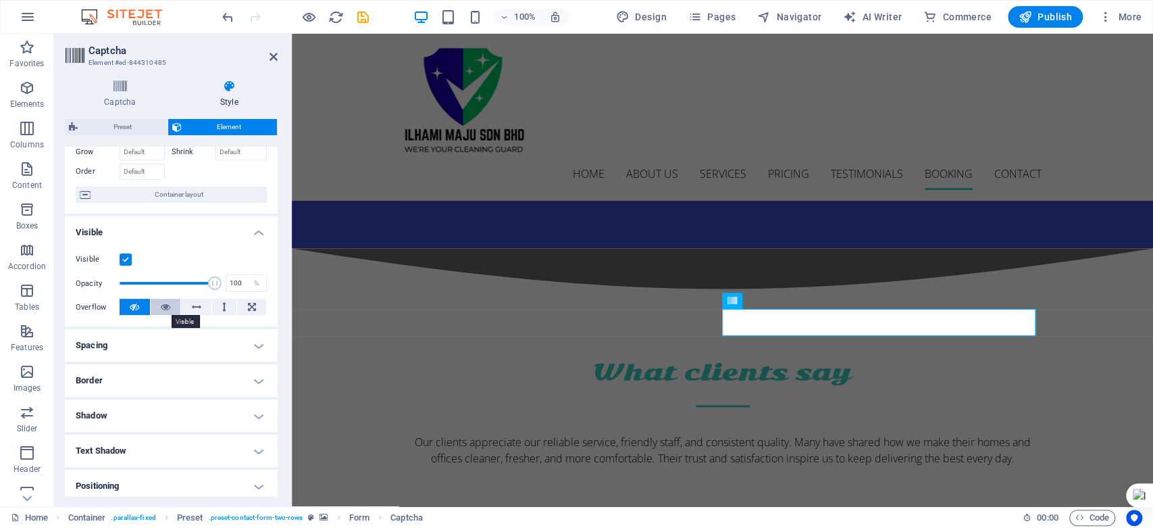
click at [171, 310] on button at bounding box center [166, 307] width 30 height 16
click at [130, 308] on icon at bounding box center [134, 307] width 9 height 16
click at [154, 301] on button at bounding box center [166, 307] width 30 height 16
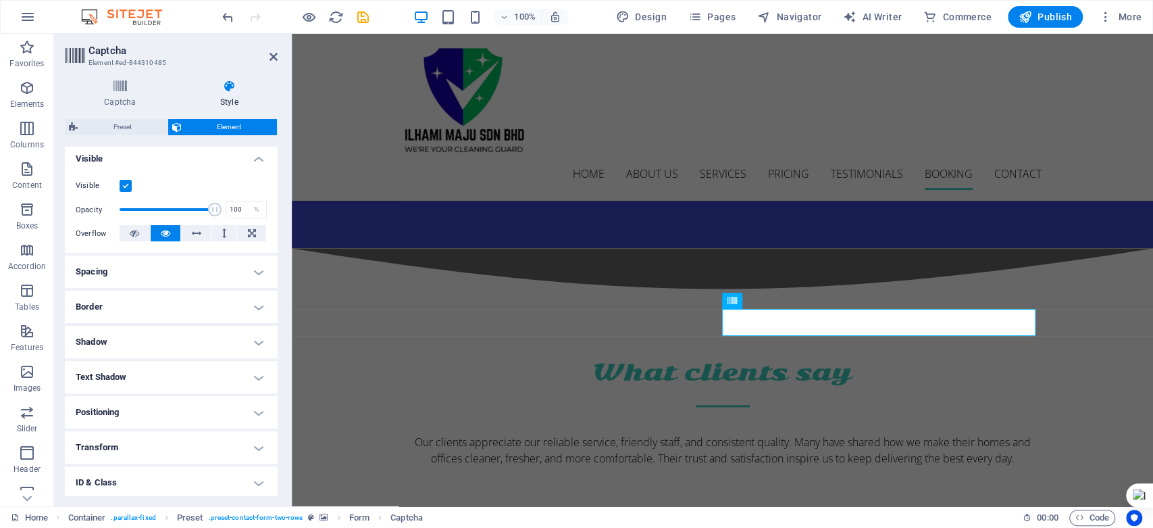
scroll to position [222, 0]
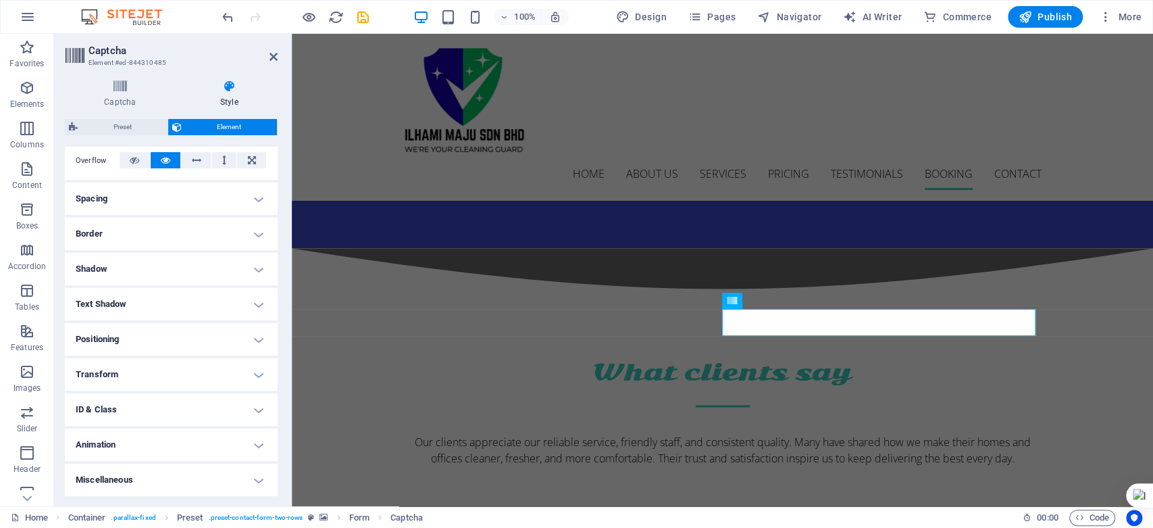
click at [255, 296] on h4 "Text Shadow" at bounding box center [171, 304] width 213 height 32
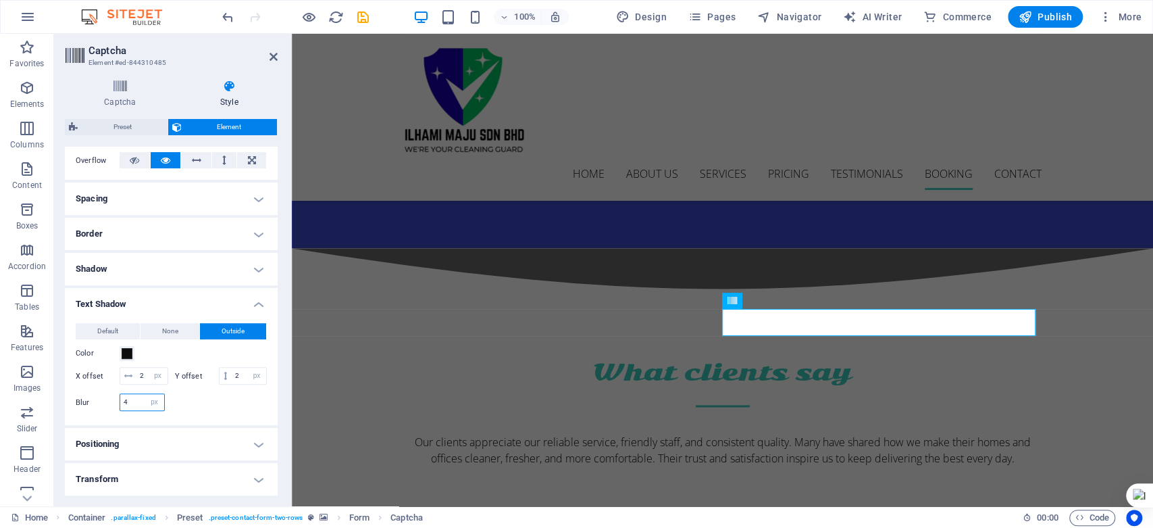
drag, startPoint x: 139, startPoint y: 421, endPoint x: 124, endPoint y: 417, distance: 15.9
click at [124, 410] on input "4" at bounding box center [142, 402] width 44 height 16
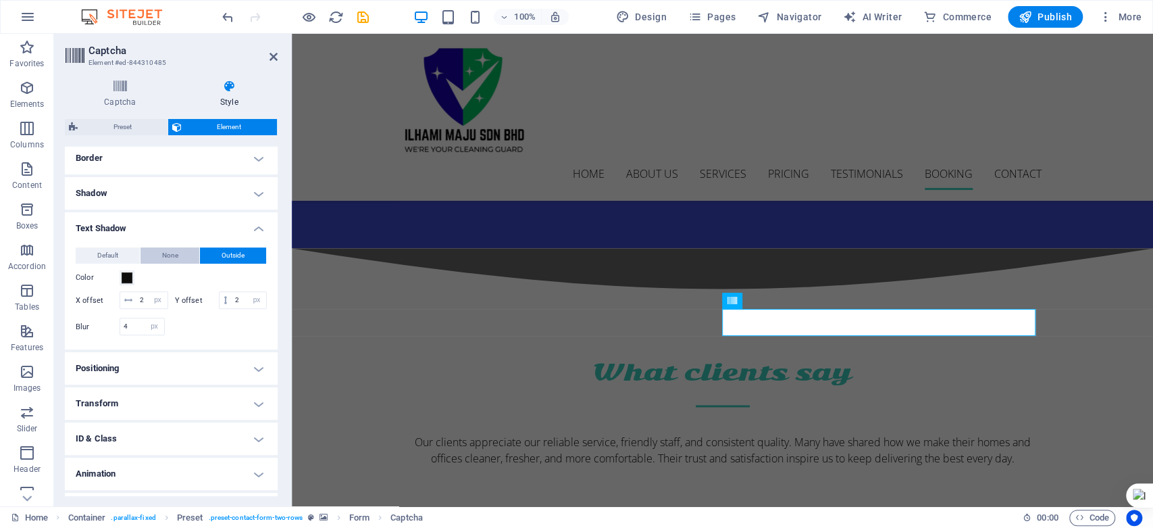
click at [170, 255] on span "None" at bounding box center [170, 255] width 16 height 16
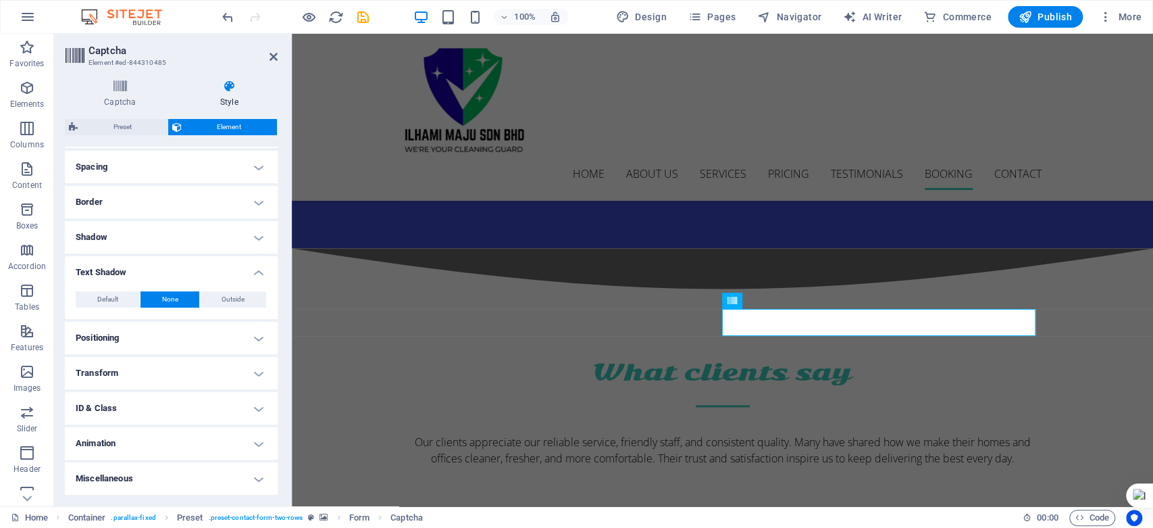
scroll to position [253, 0]
click at [240, 297] on span "Outside" at bounding box center [233, 300] width 23 height 16
type input "2"
type input "4"
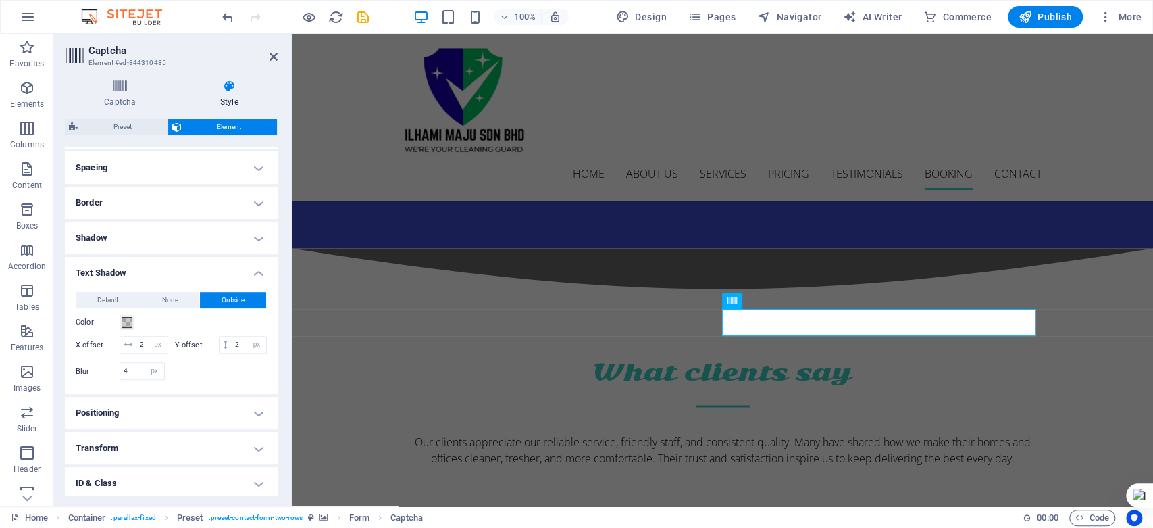
click at [261, 241] on h4 "Shadow" at bounding box center [171, 238] width 213 height 32
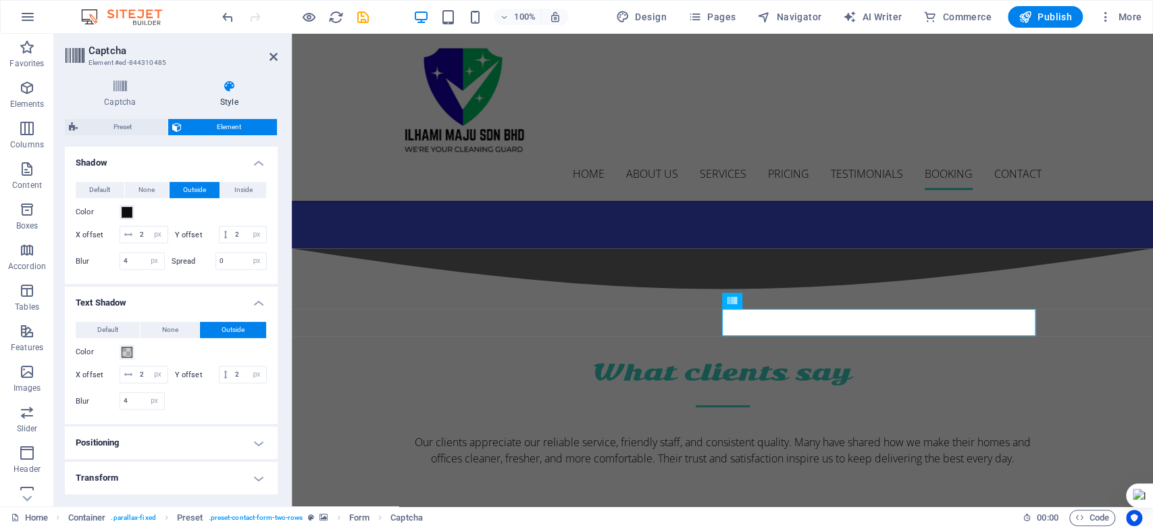
scroll to position [403, 0]
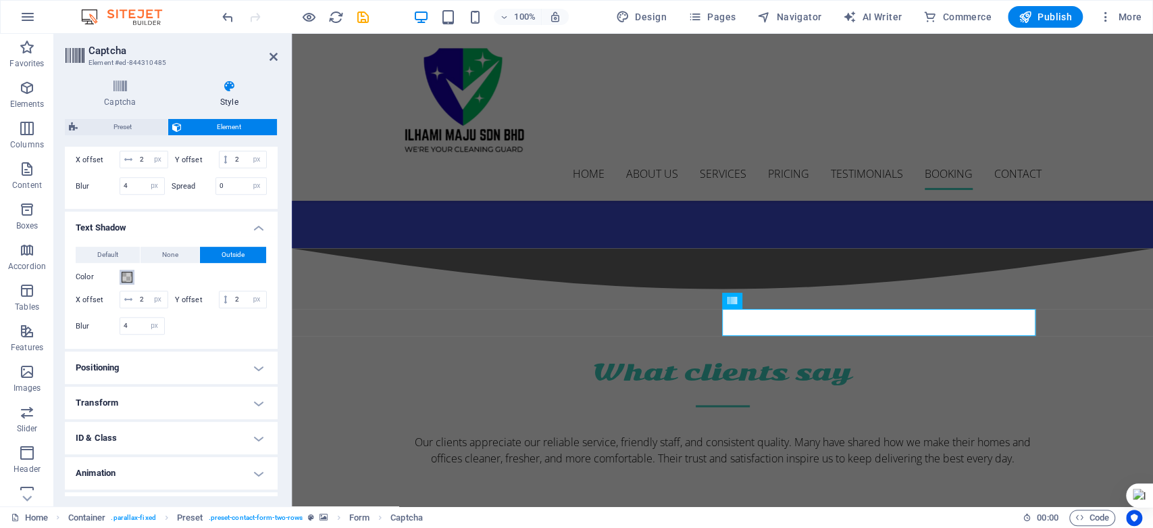
click at [130, 282] on span at bounding box center [127, 277] width 11 height 11
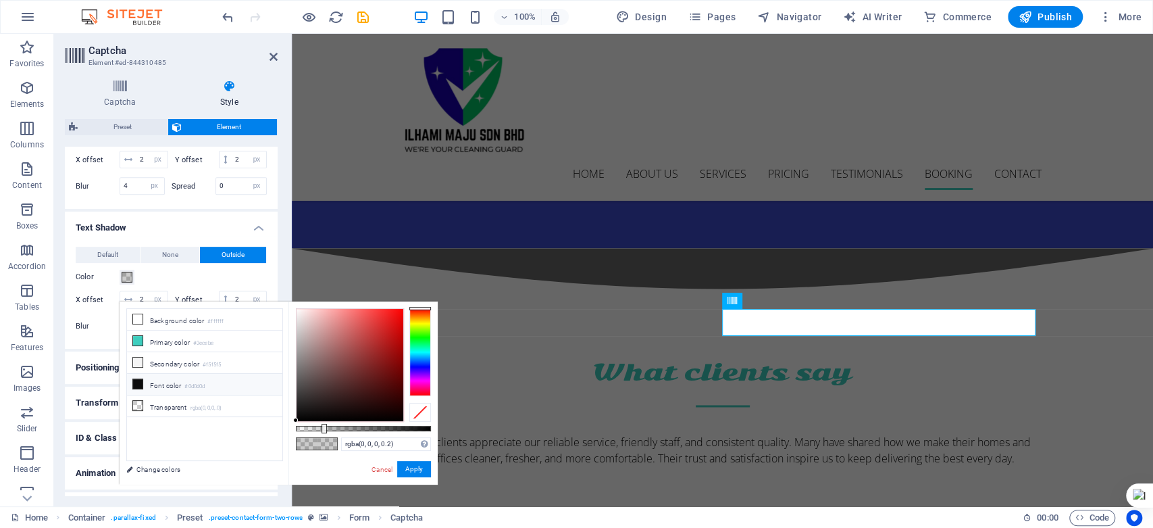
click at [134, 382] on icon at bounding box center [137, 383] width 9 height 9
type input "#0d0d0d"
click at [419, 463] on button "Apply" at bounding box center [414, 469] width 34 height 16
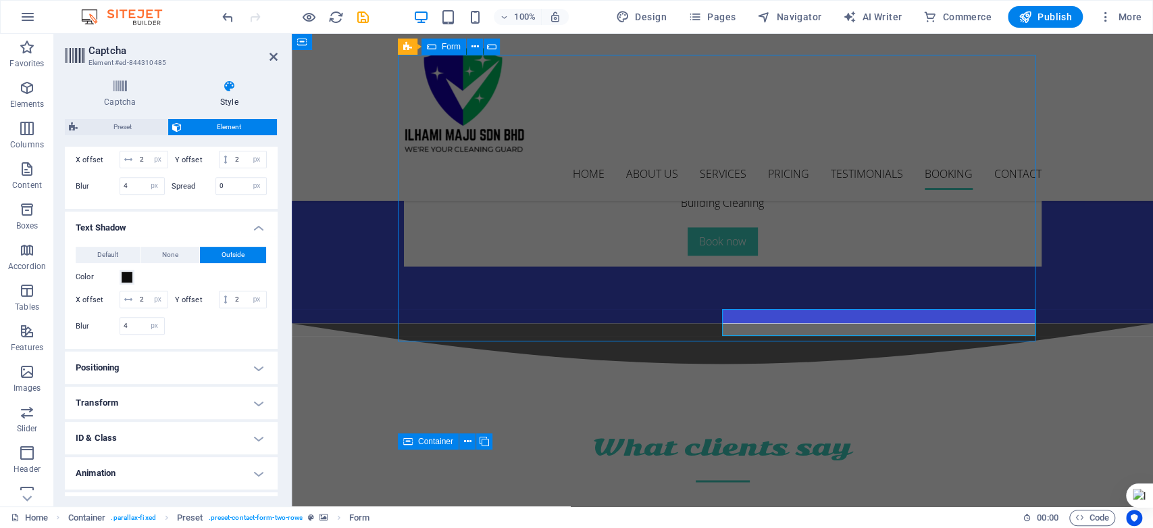
scroll to position [4803, 0]
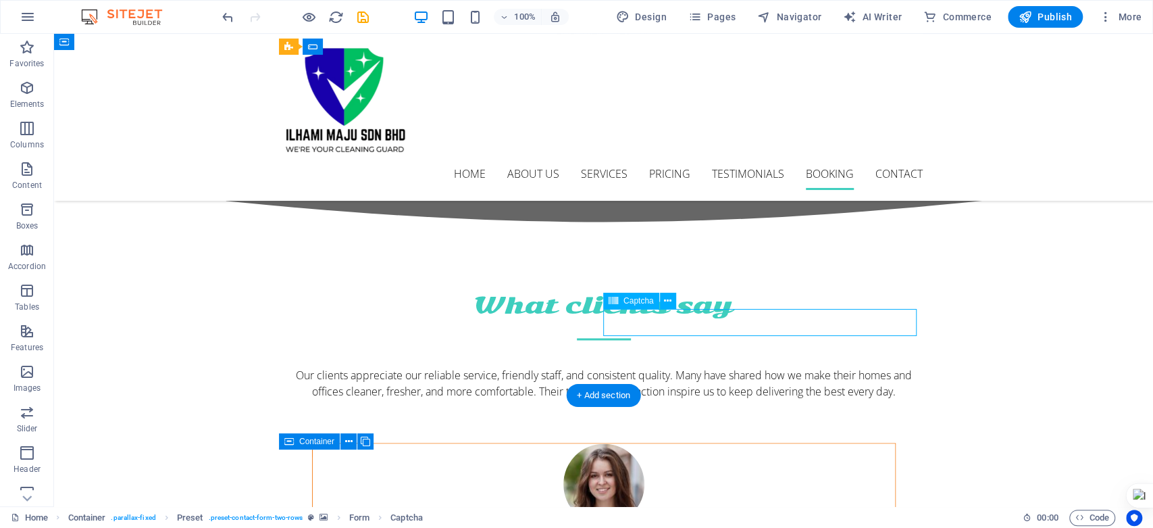
scroll to position [4736, 0]
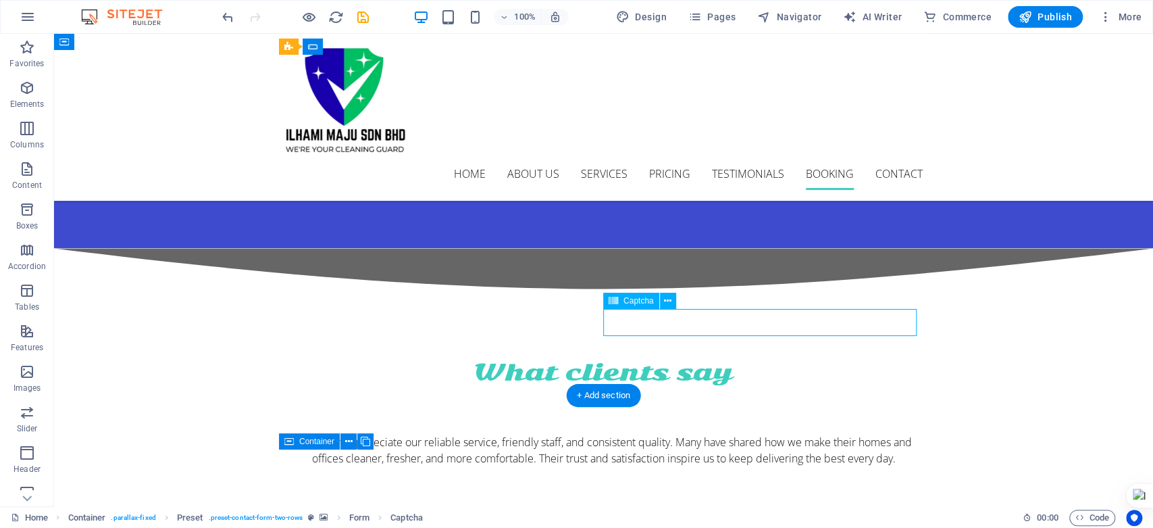
select select "px"
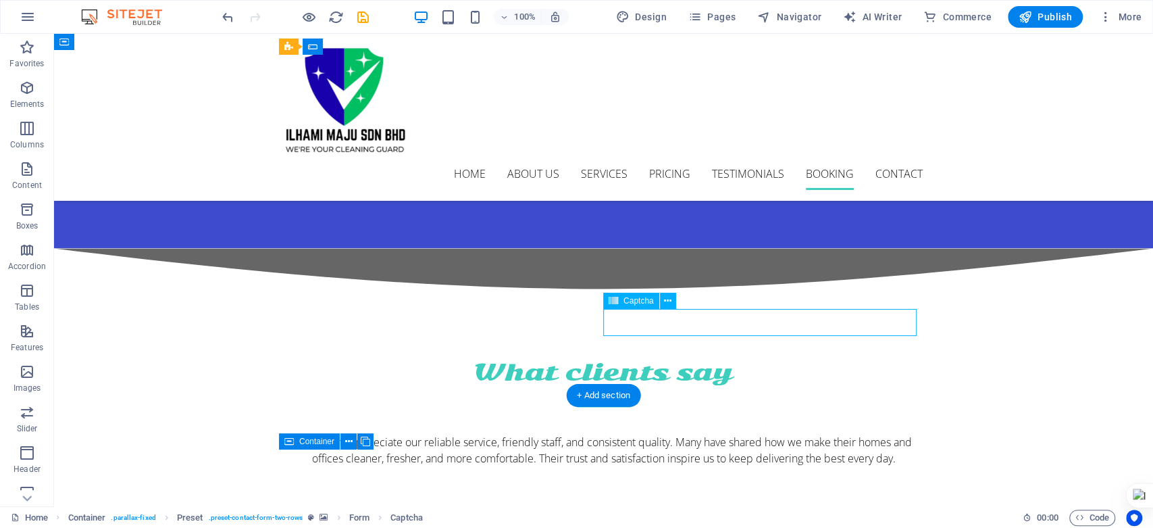
select select "px"
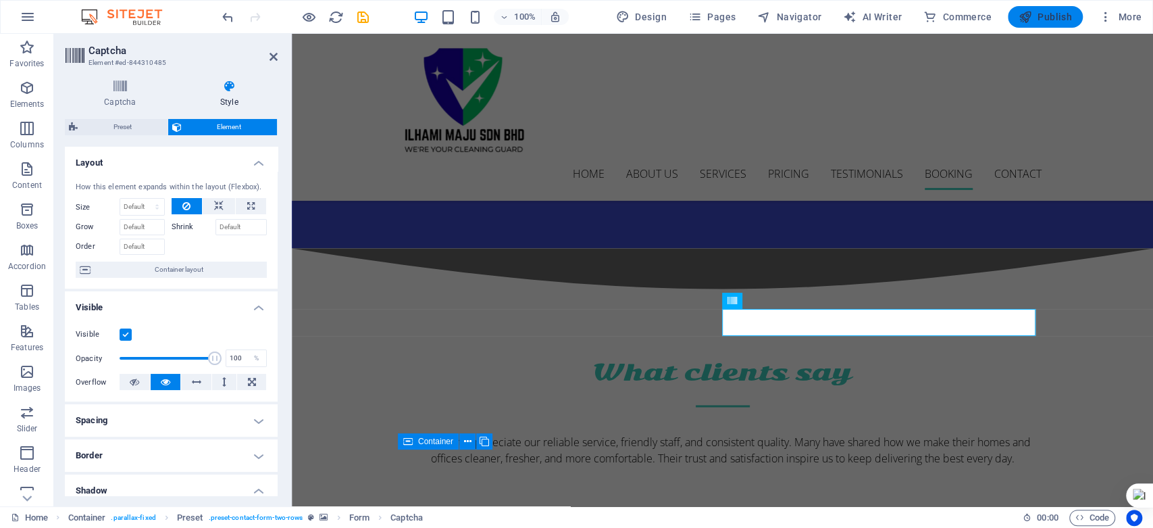
click at [861, 214] on span "Publish" at bounding box center [430, 241] width 861 height 54
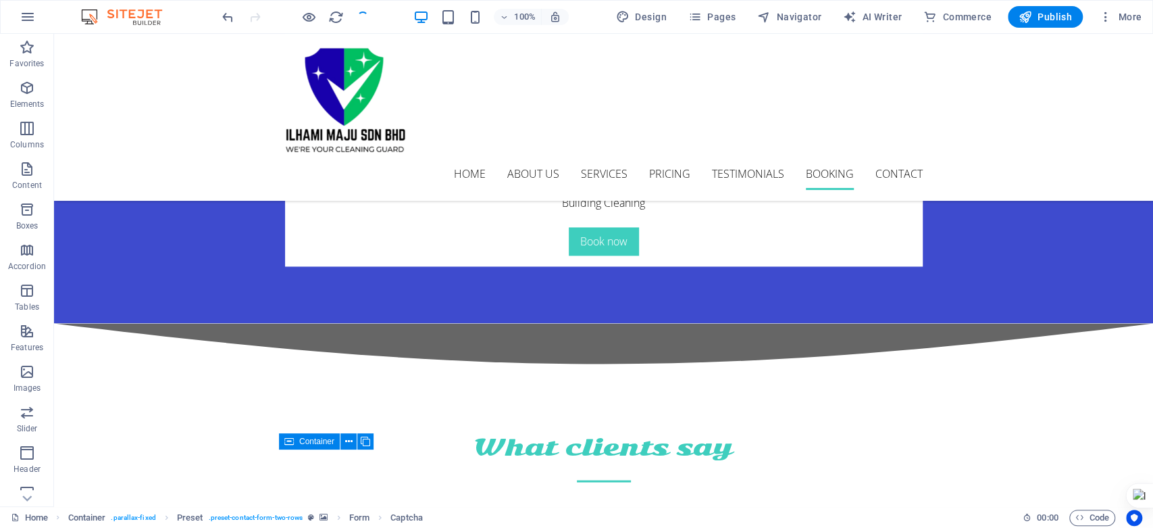
scroll to position [4803, 0]
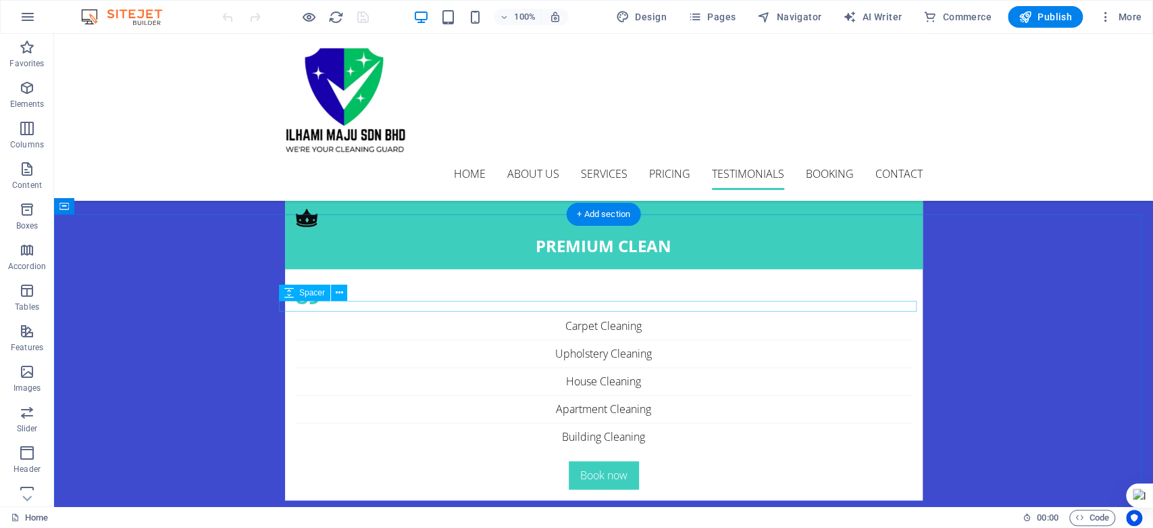
scroll to position [4878, 0]
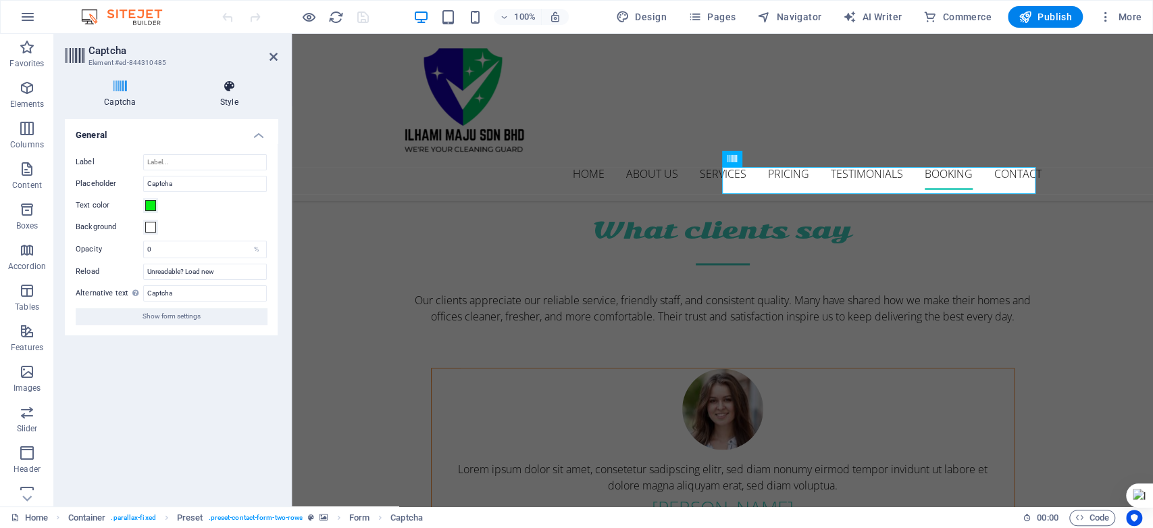
click at [238, 95] on h4 "Style" at bounding box center [229, 94] width 97 height 28
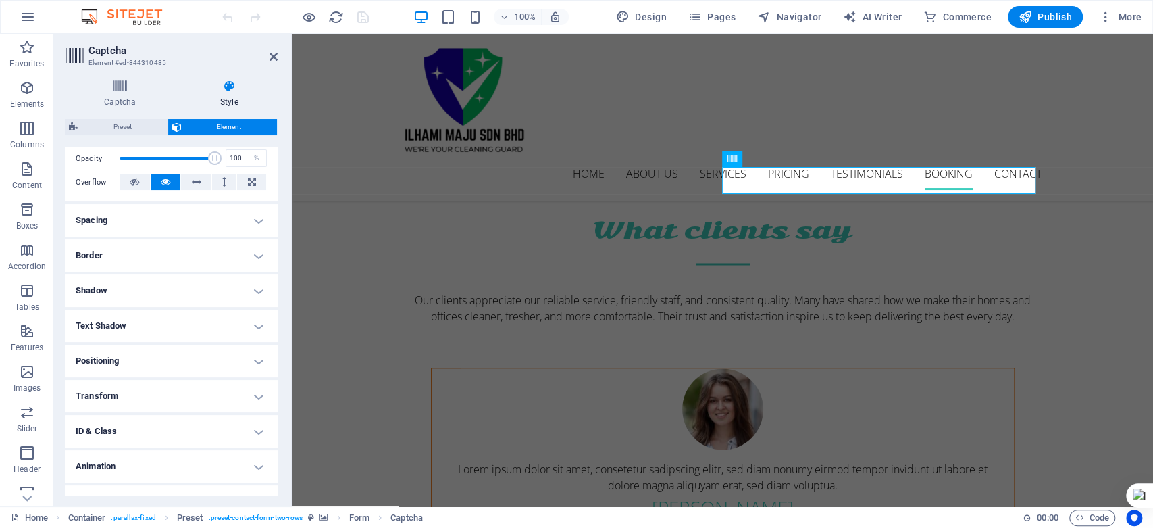
scroll to position [222, 0]
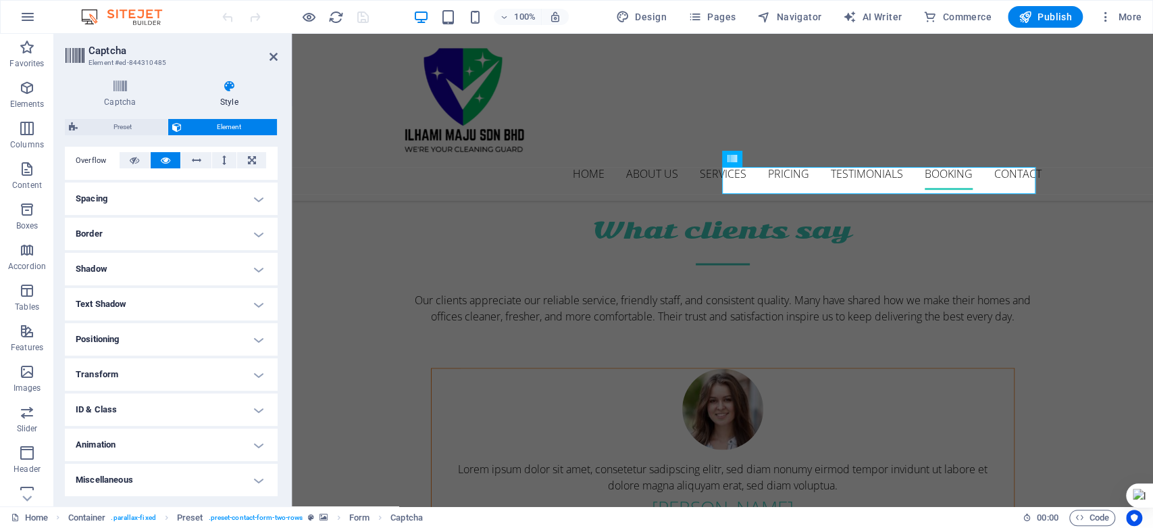
click at [255, 272] on h4 "Shadow" at bounding box center [171, 269] width 213 height 32
click at [142, 297] on span "None" at bounding box center [146, 296] width 16 height 16
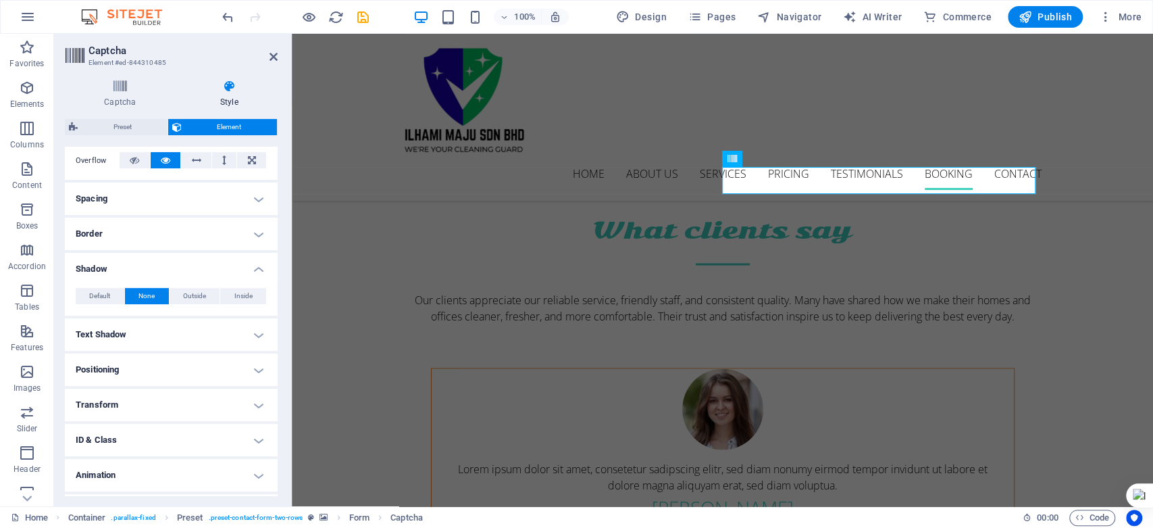
click at [174, 226] on h4 "Border" at bounding box center [171, 233] width 213 height 32
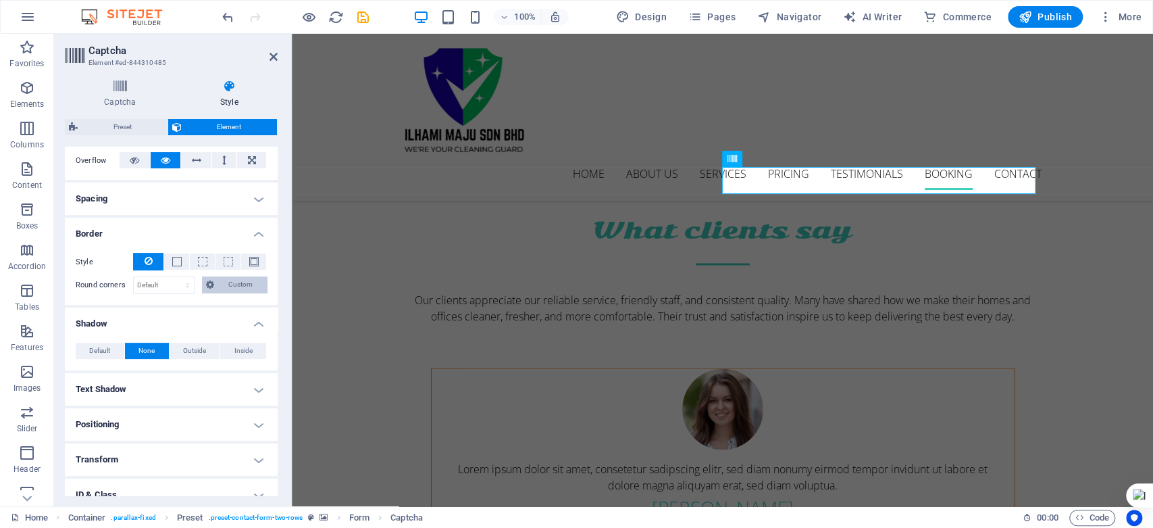
click at [206, 286] on icon at bounding box center [210, 284] width 8 height 16
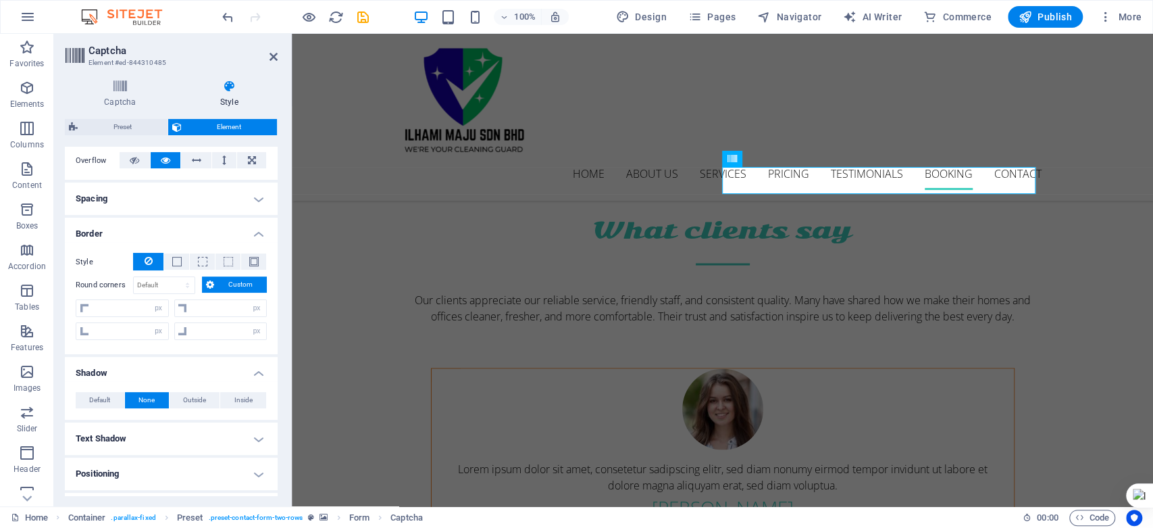
click at [215, 282] on button "Custom" at bounding box center [235, 284] width 66 height 16
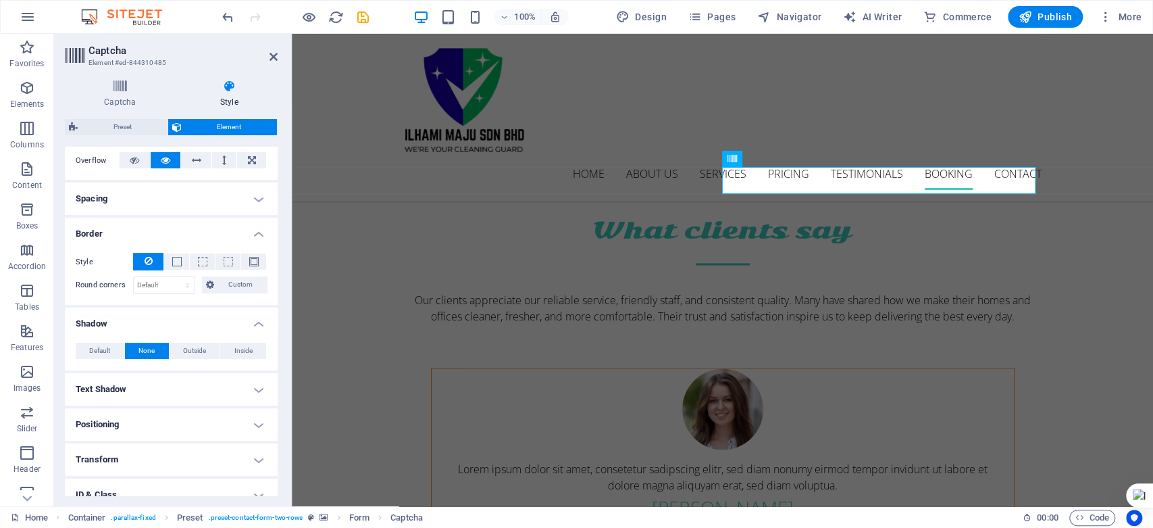
click at [125, 390] on h4 "Text Shadow" at bounding box center [171, 389] width 213 height 32
click at [173, 420] on span "None" at bounding box center [170, 416] width 16 height 16
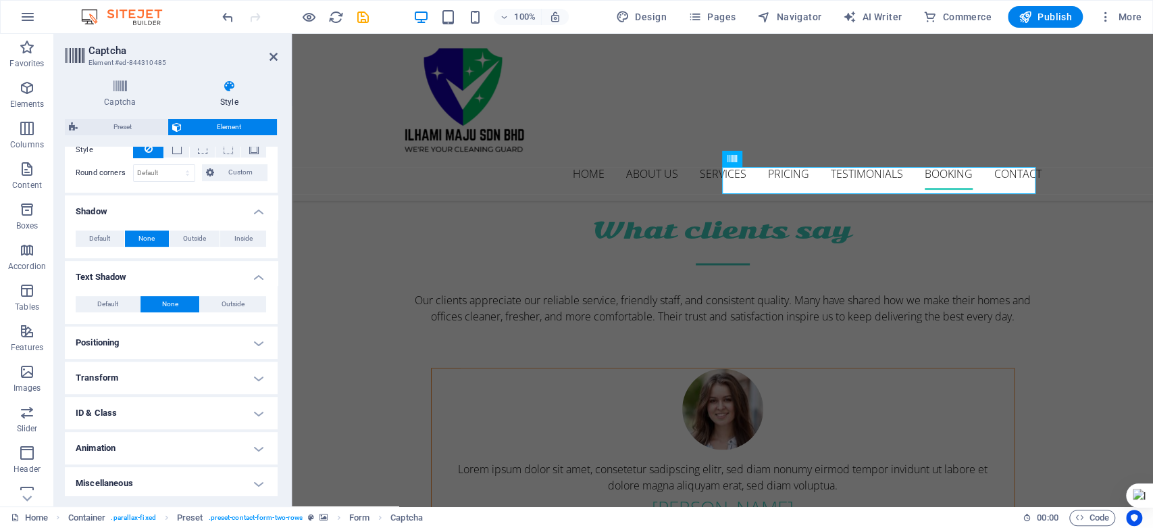
scroll to position [336, 0]
click at [171, 344] on h4 "Positioning" at bounding box center [171, 340] width 213 height 32
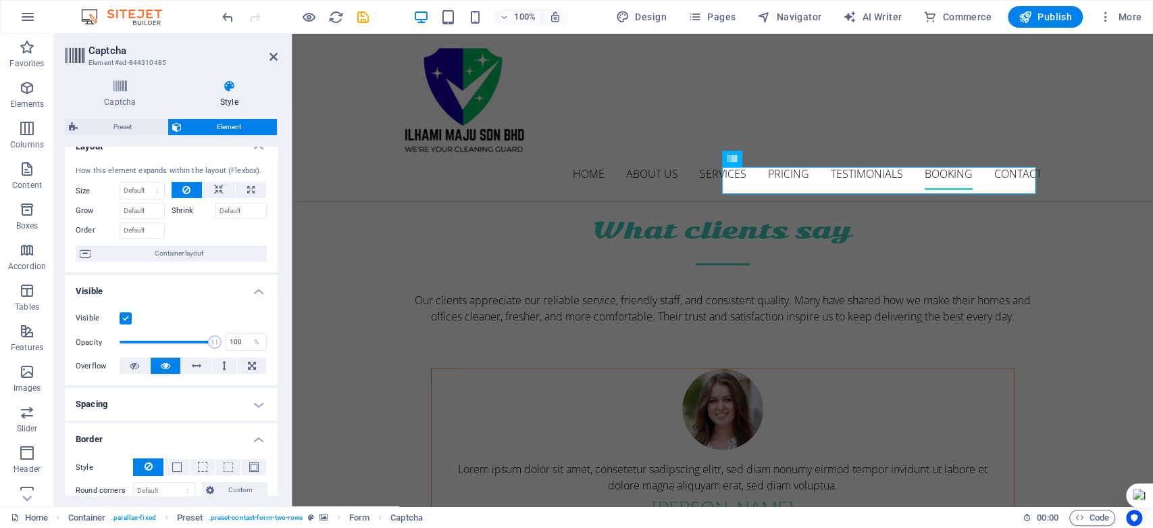
scroll to position [0, 0]
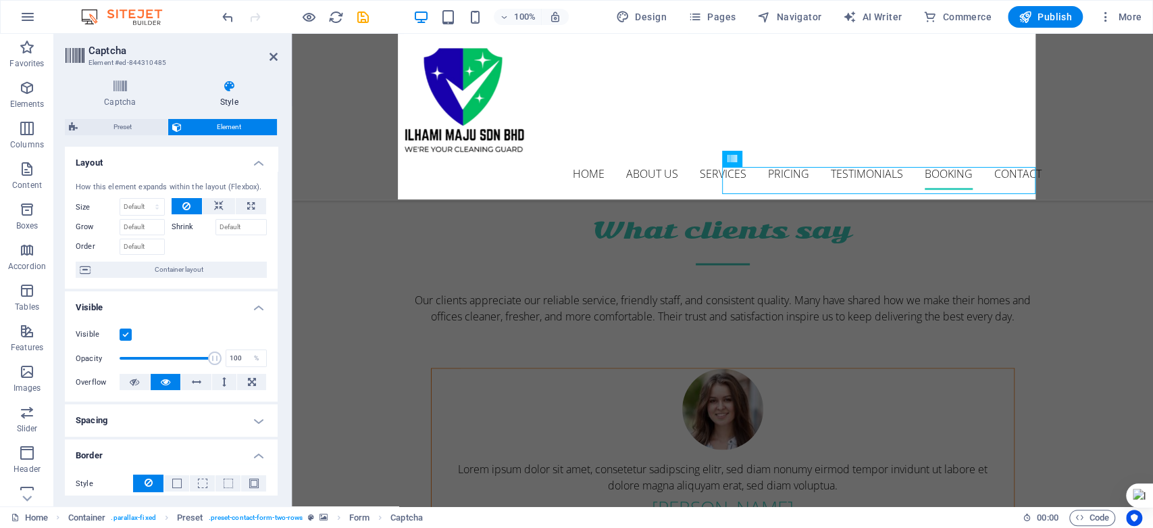
click at [134, 127] on span "Preset" at bounding box center [123, 127] width 82 height 16
select select "px"
select select "rem"
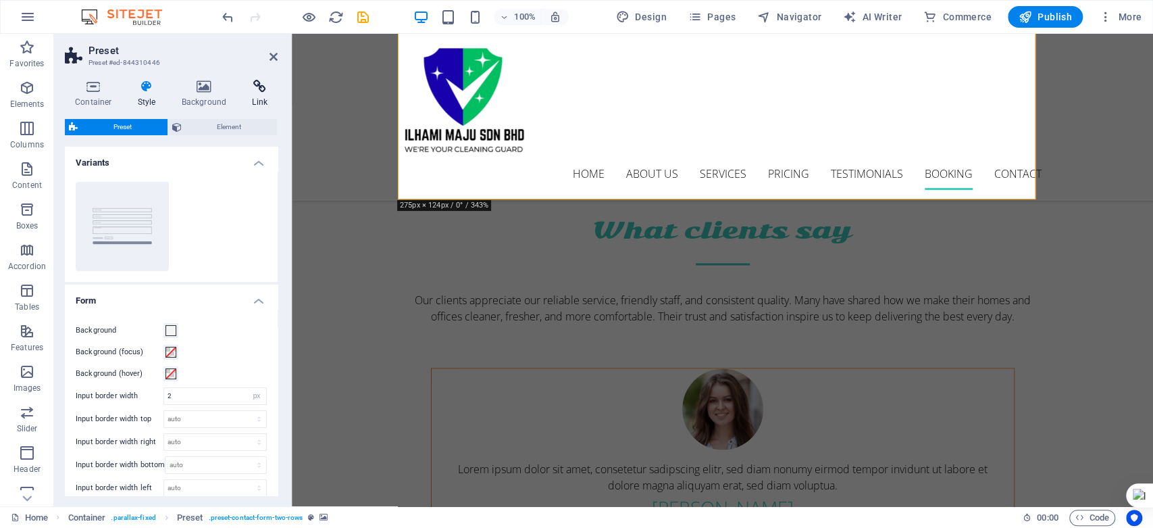
click at [260, 89] on icon at bounding box center [260, 87] width 36 height 14
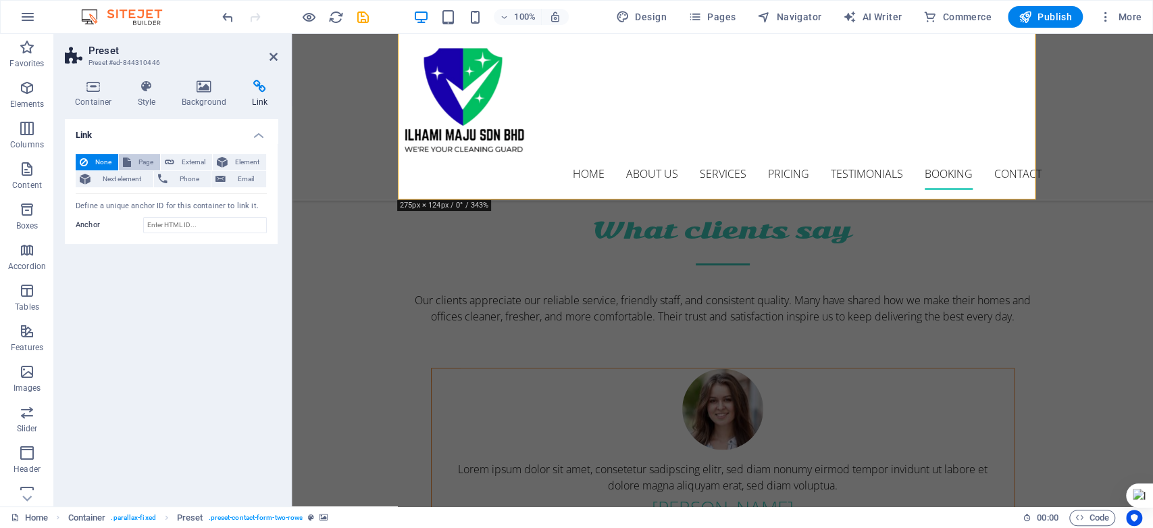
click at [135, 160] on span "Page" at bounding box center [145, 162] width 21 height 16
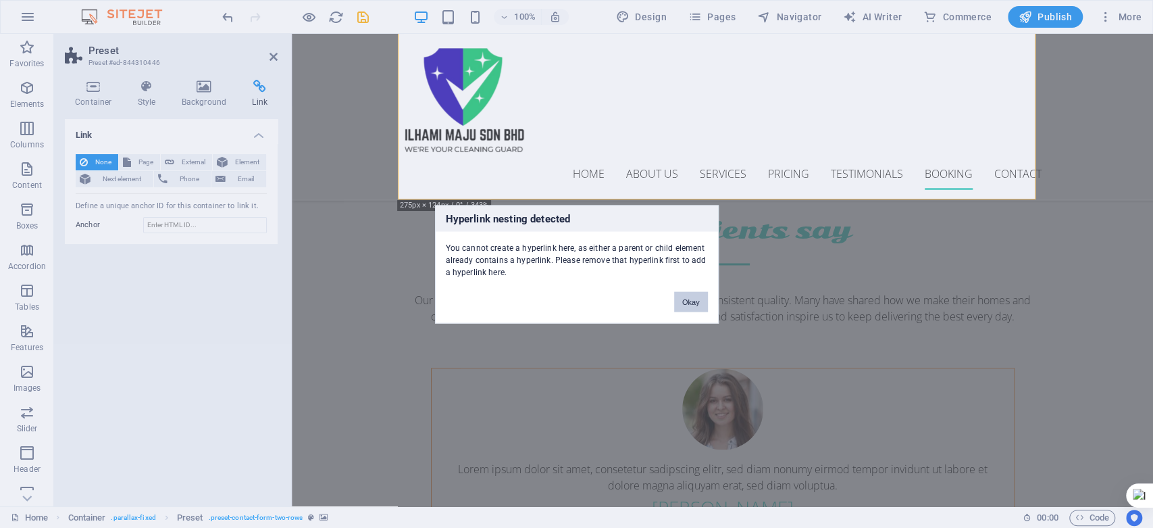
click at [684, 300] on button "Okay" at bounding box center [691, 301] width 34 height 20
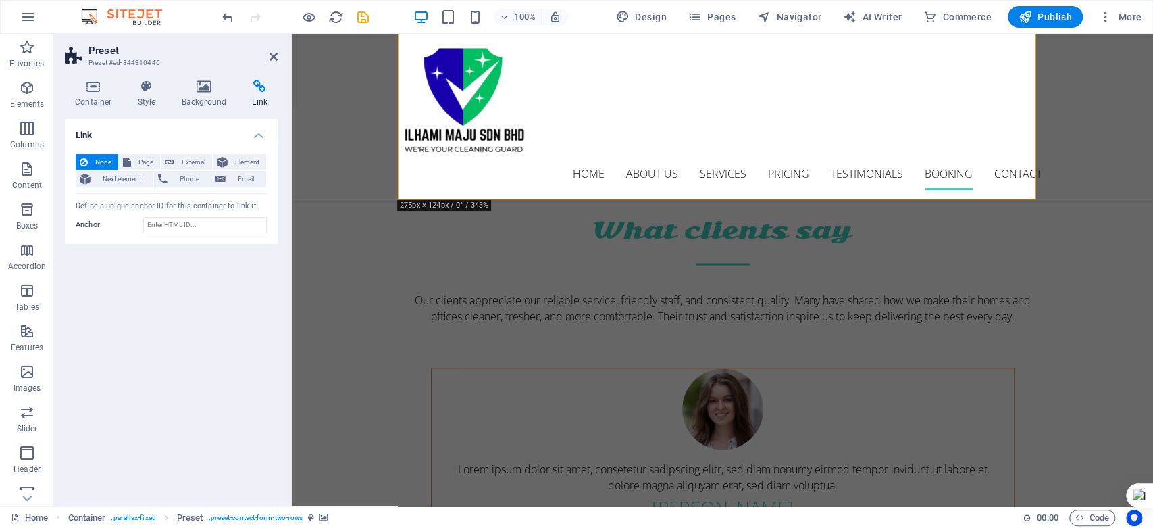
click at [215, 107] on div "Container Style Background Link Size Height Default px rem % vh vw Min. height …" at bounding box center [171, 287] width 213 height 415
click at [209, 101] on h4 "Background" at bounding box center [207, 94] width 71 height 28
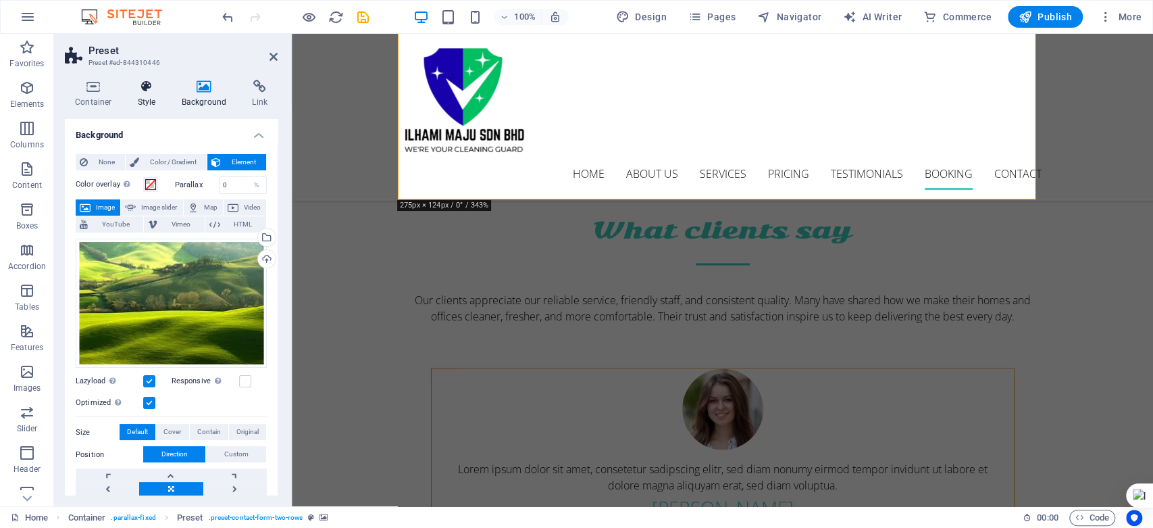
click at [145, 83] on icon at bounding box center [147, 87] width 39 height 14
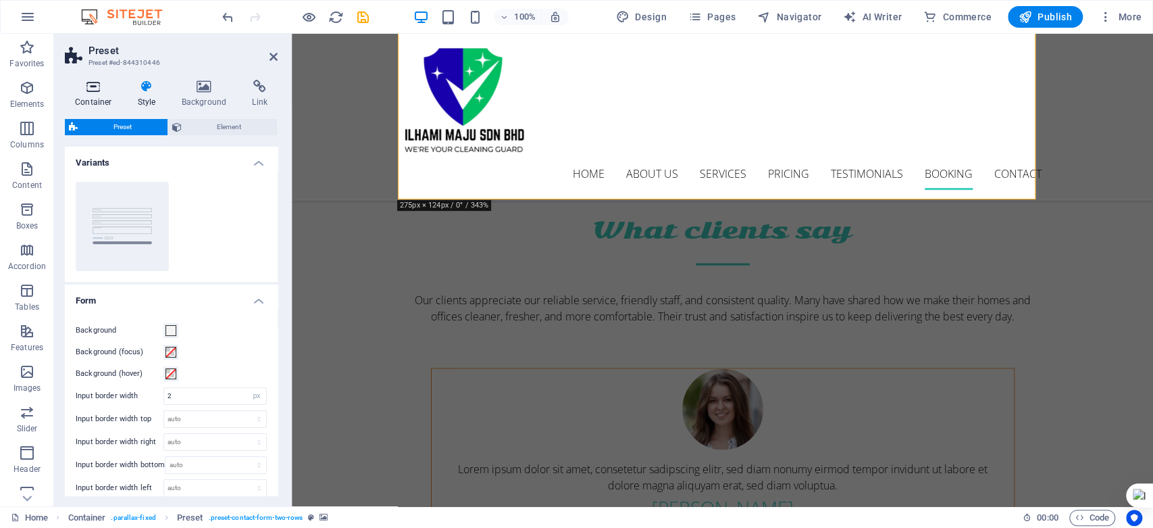
click at [98, 92] on icon at bounding box center [93, 87] width 57 height 14
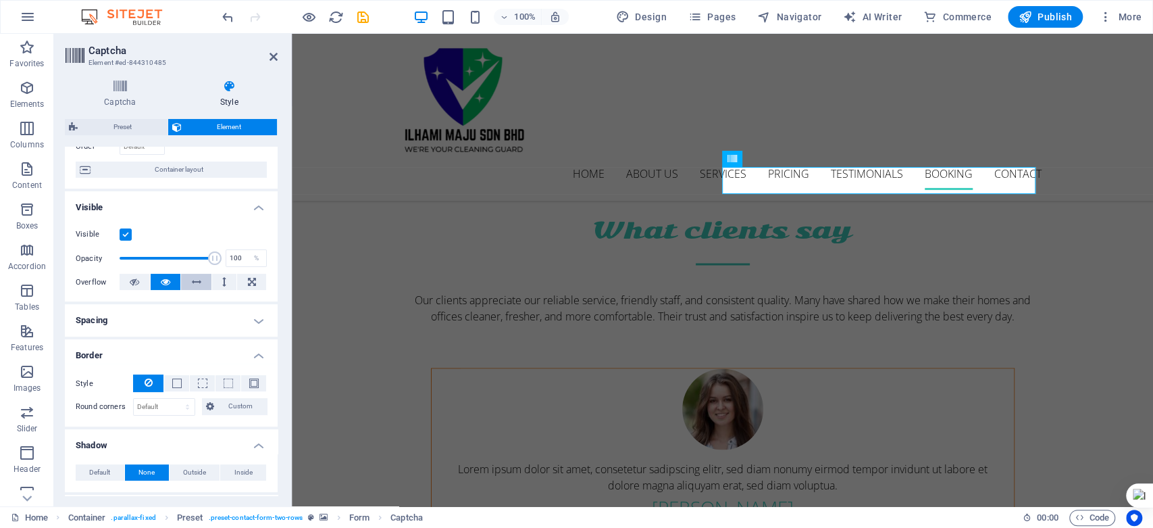
scroll to position [84, 0]
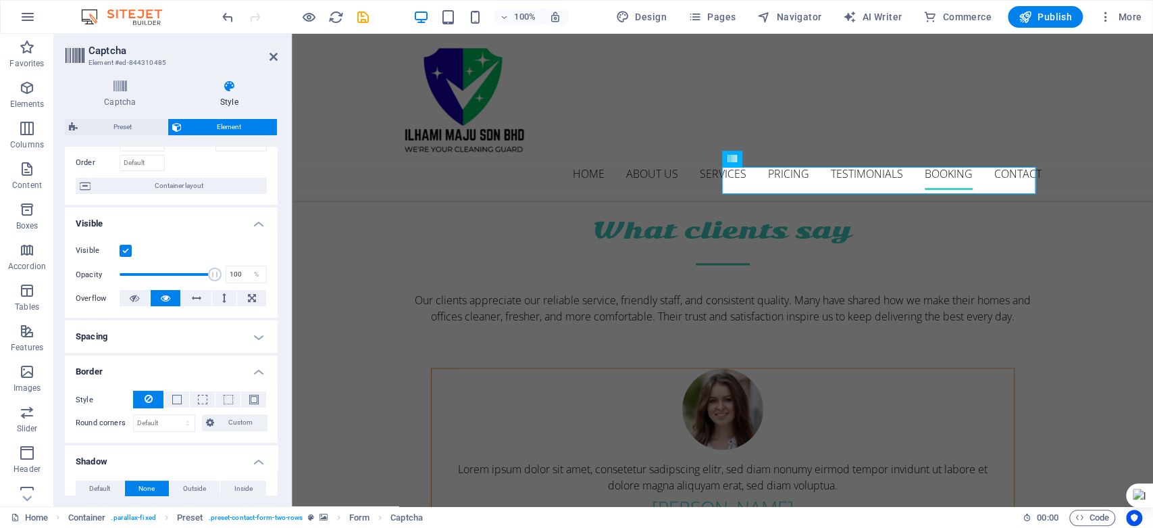
click at [255, 340] on h4 "Spacing" at bounding box center [171, 336] width 213 height 32
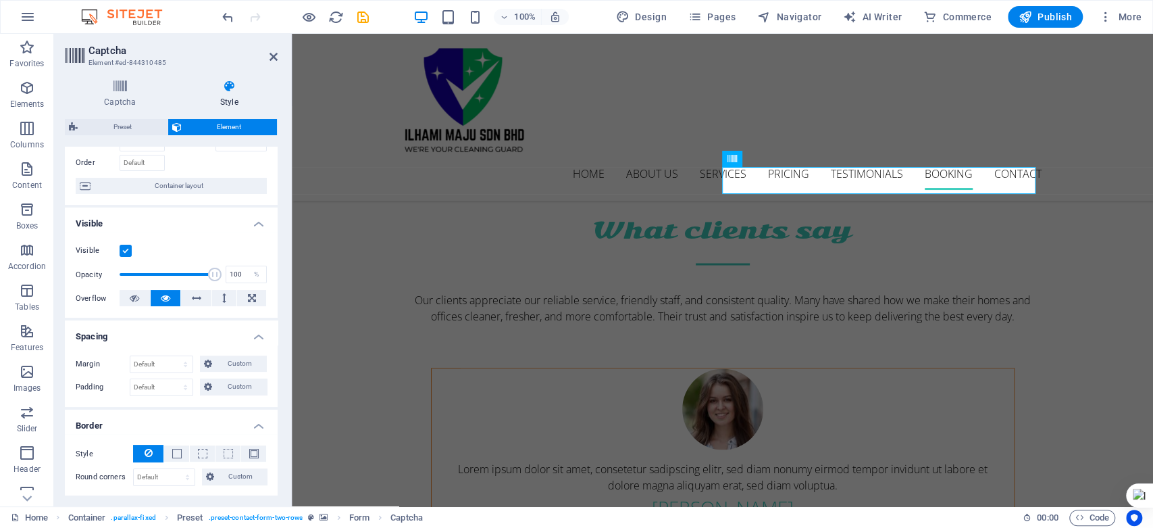
click at [251, 334] on h4 "Spacing" at bounding box center [171, 332] width 213 height 24
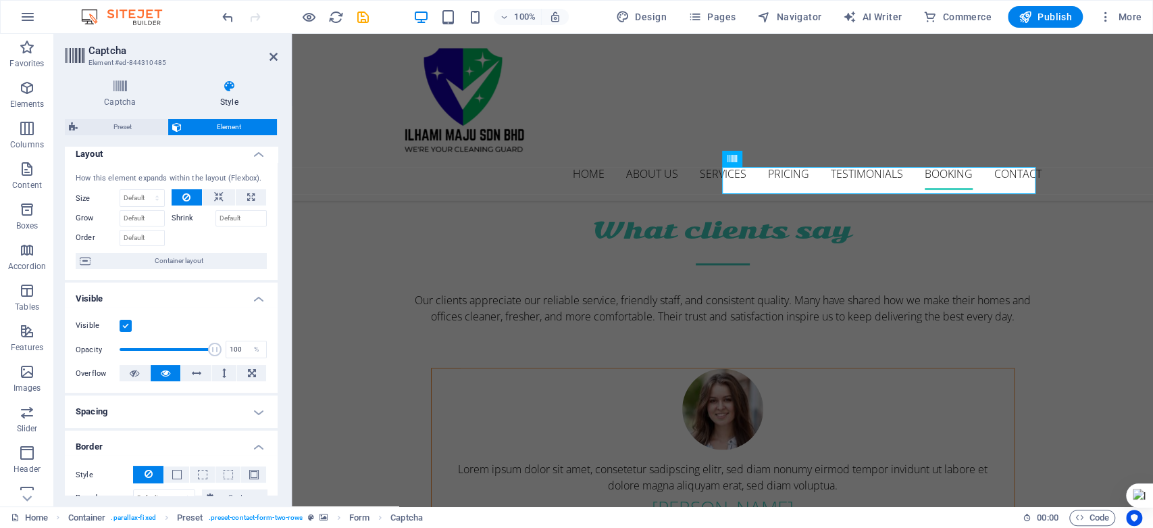
scroll to position [0, 0]
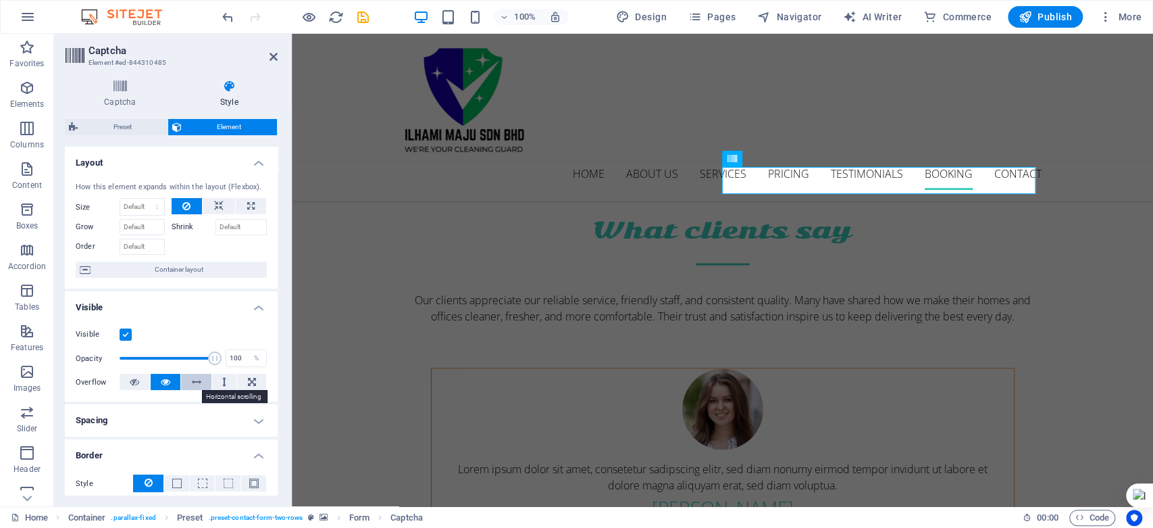
click at [195, 384] on icon at bounding box center [196, 382] width 9 height 16
click at [163, 386] on icon at bounding box center [165, 382] width 9 height 16
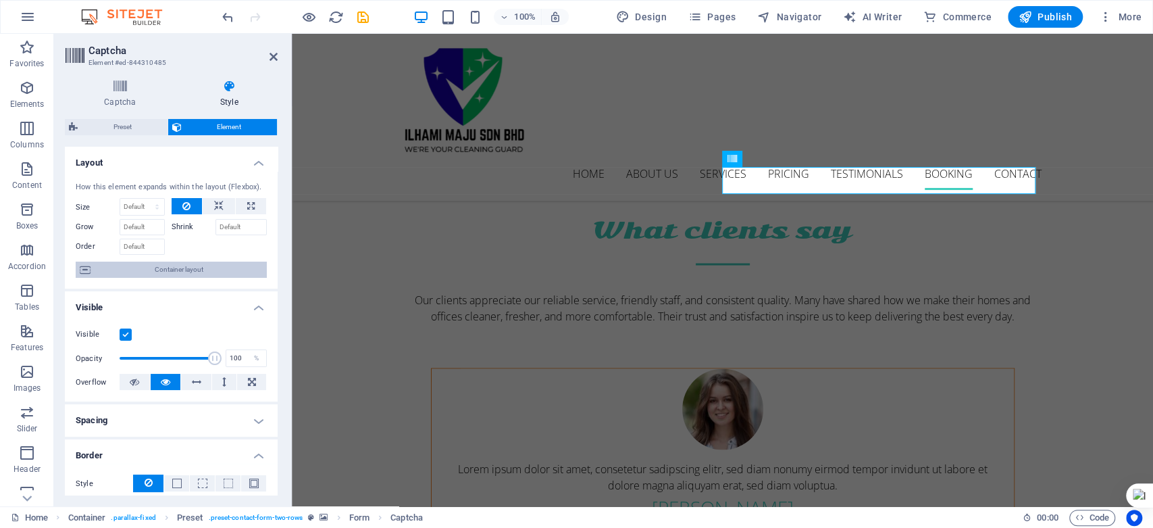
click at [112, 267] on span "Container layout" at bounding box center [179, 269] width 168 height 16
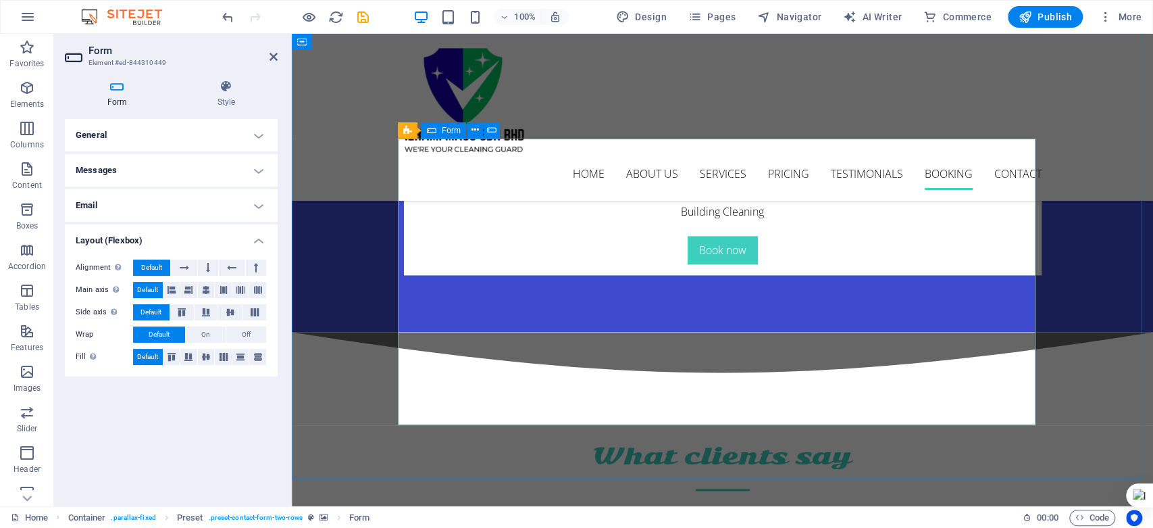
scroll to position [4728, 0]
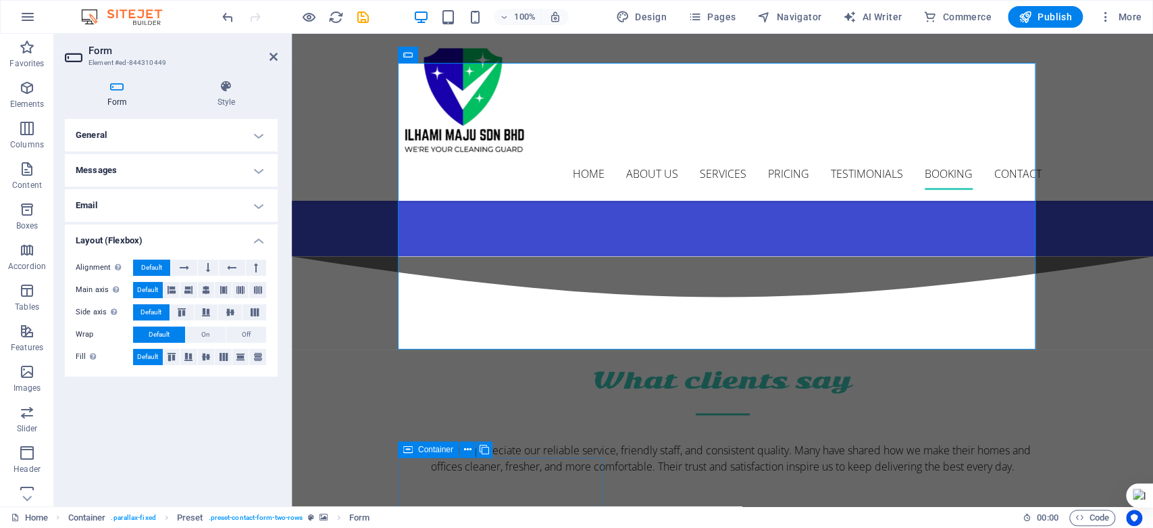
click at [259, 207] on h4 "Email" at bounding box center [171, 205] width 213 height 32
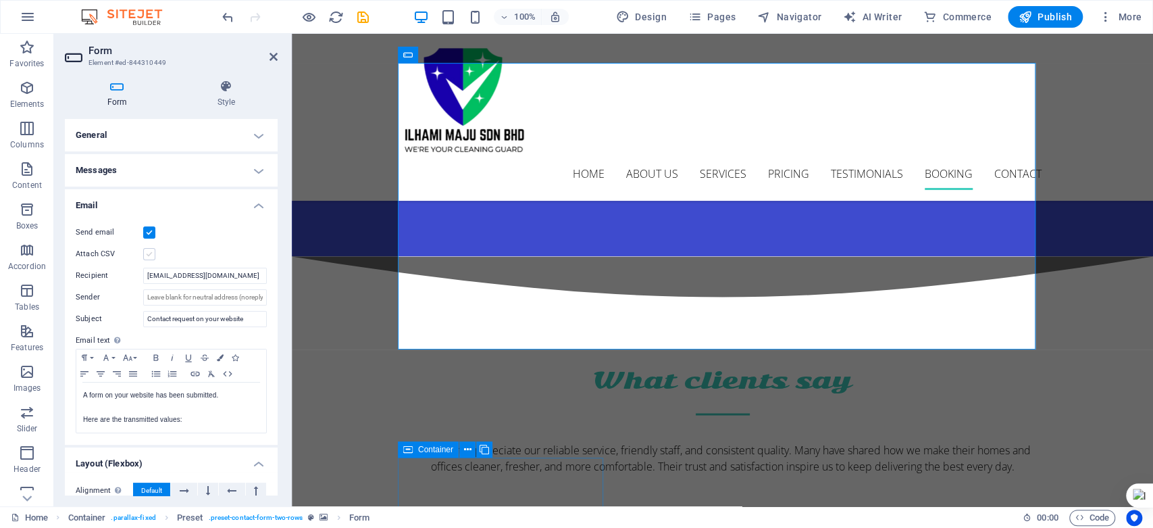
click at [152, 254] on label at bounding box center [149, 254] width 12 height 12
click at [0, 0] on input "Attach CSV" at bounding box center [0, 0] width 0 height 0
click at [149, 254] on label at bounding box center [149, 254] width 12 height 12
click at [0, 0] on input "Attach CSV" at bounding box center [0, 0] width 0 height 0
click at [148, 252] on label at bounding box center [149, 254] width 12 height 12
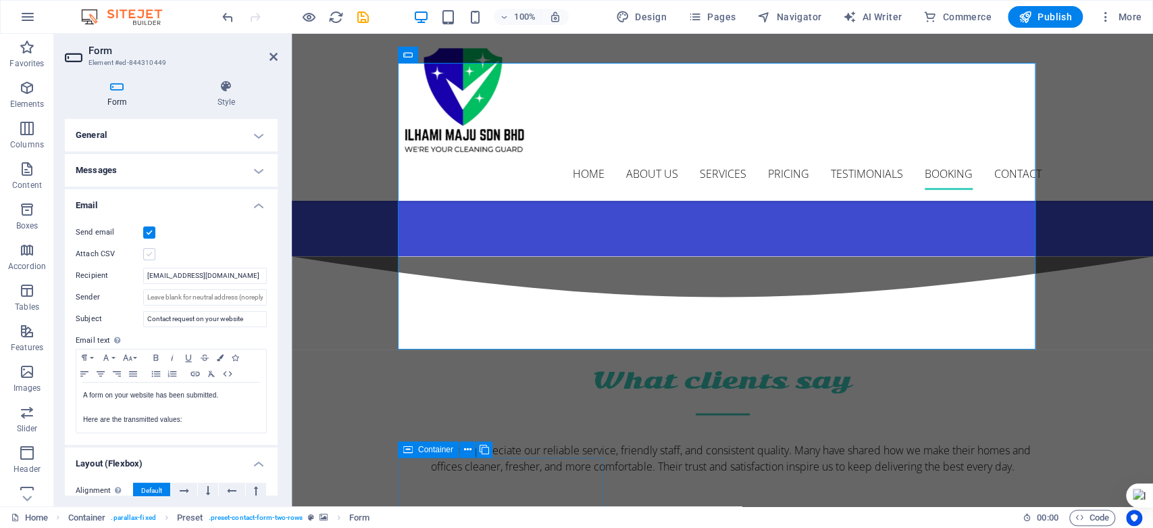
click at [0, 0] on input "Attach CSV" at bounding box center [0, 0] width 0 height 0
click at [148, 252] on label at bounding box center [149, 254] width 12 height 12
click at [0, 0] on input "Attach CSV" at bounding box center [0, 0] width 0 height 0
click at [148, 252] on label at bounding box center [149, 254] width 12 height 12
click at [0, 0] on input "Attach CSV" at bounding box center [0, 0] width 0 height 0
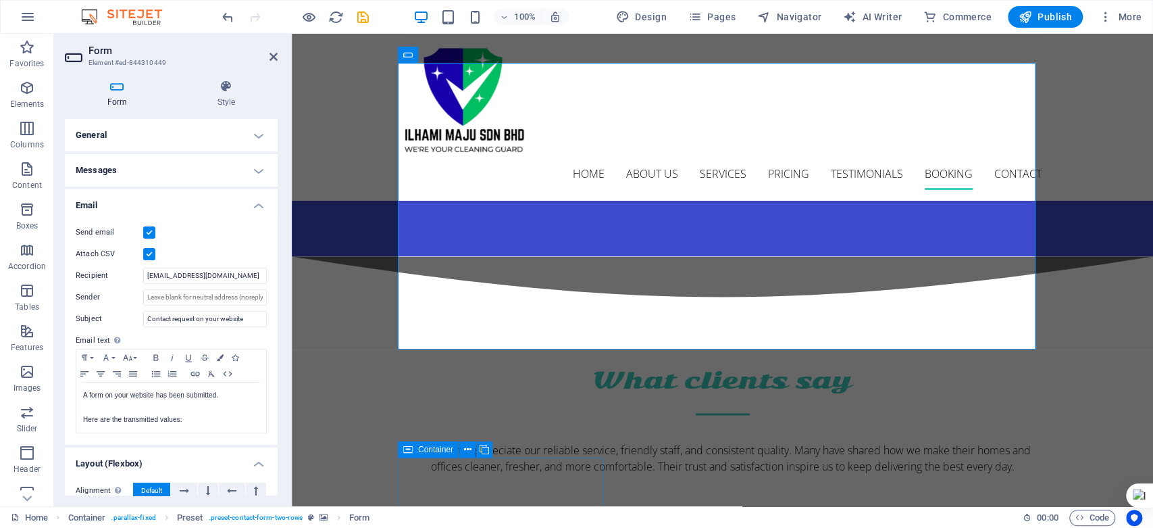
click at [148, 252] on label at bounding box center [149, 254] width 12 height 12
click at [0, 0] on input "Attach CSV" at bounding box center [0, 0] width 0 height 0
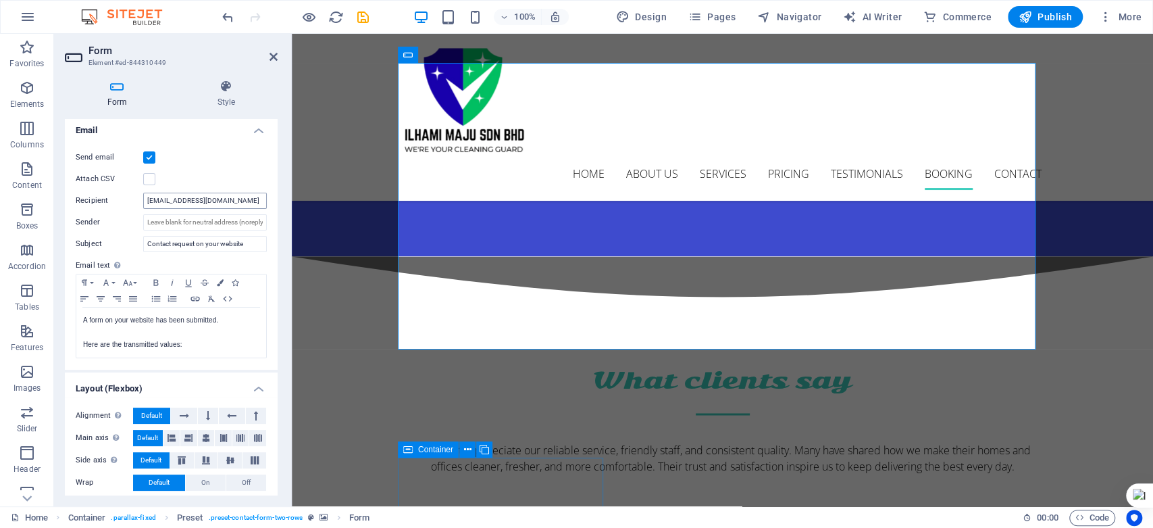
scroll to position [0, 0]
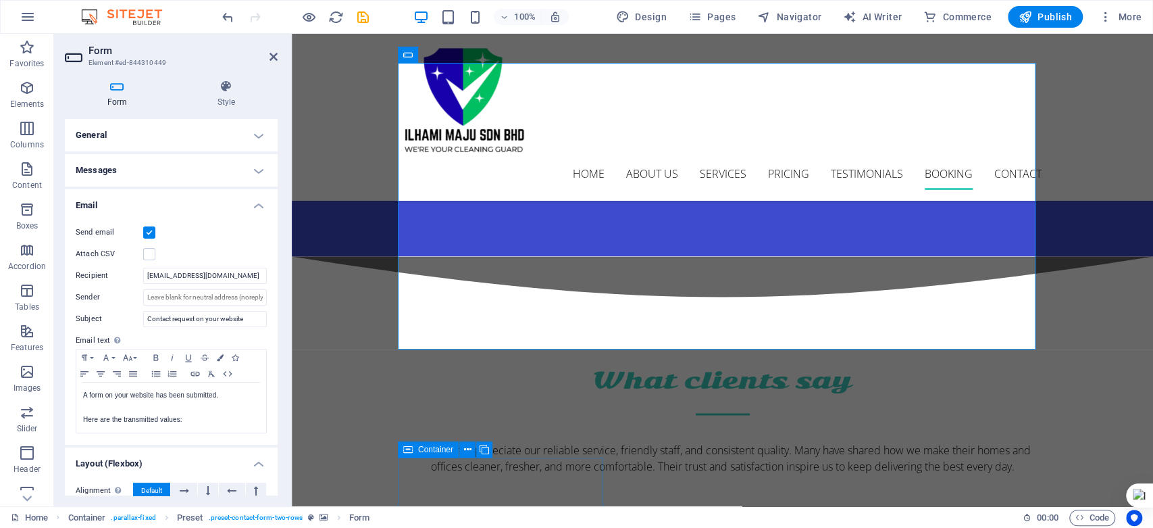
click at [262, 170] on h4 "Messages" at bounding box center [171, 170] width 213 height 32
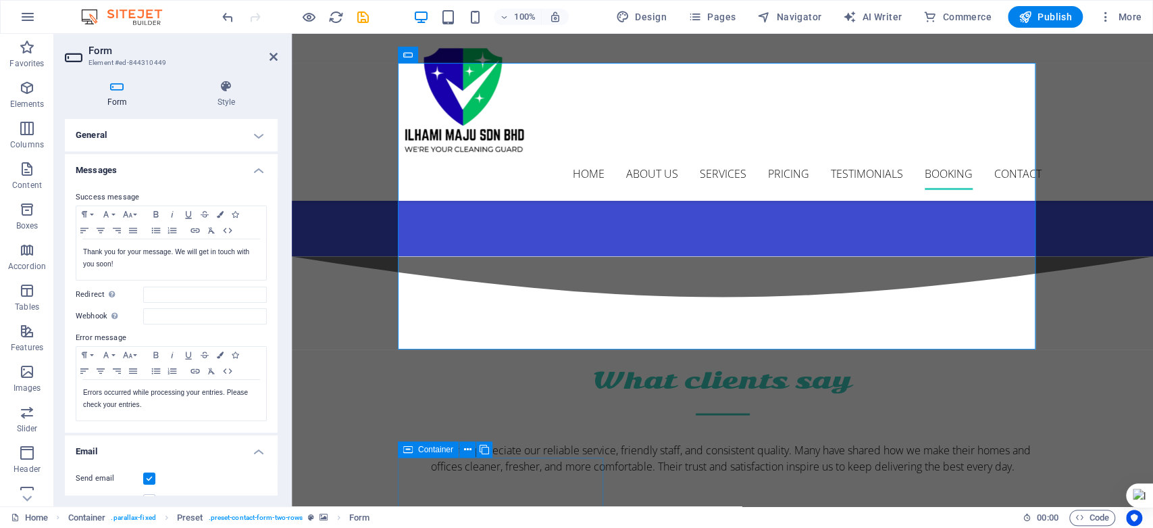
click at [251, 145] on h4 "General" at bounding box center [171, 135] width 213 height 32
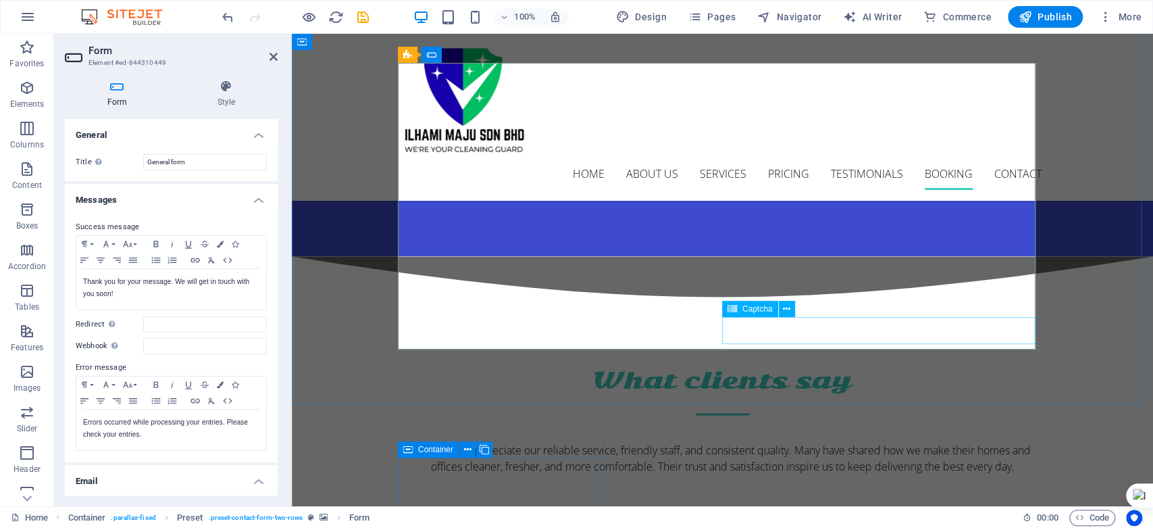
click at [788, 311] on icon at bounding box center [786, 309] width 7 height 14
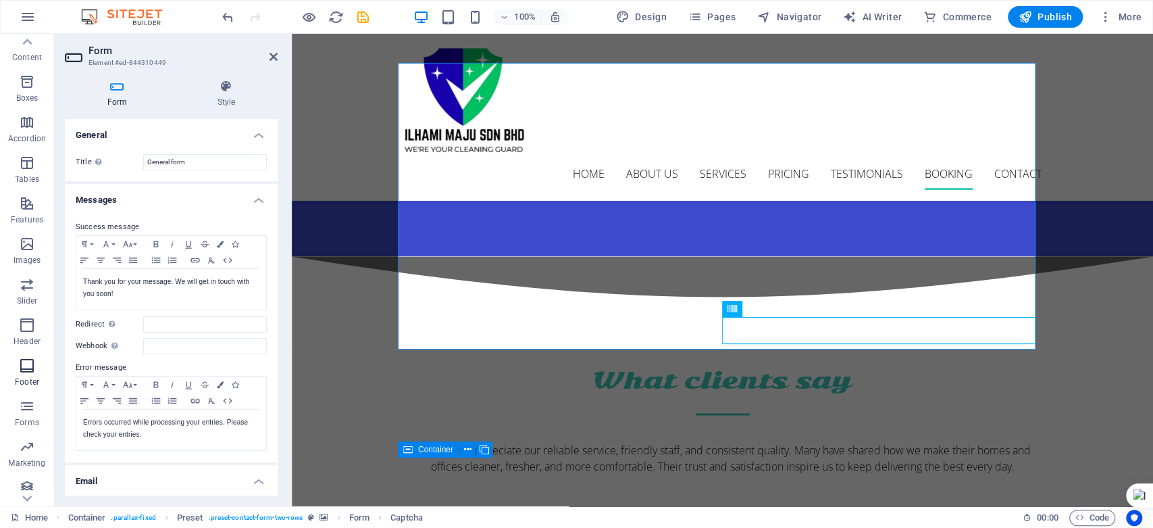
scroll to position [150, 0]
click at [22, 380] on icon "button" at bounding box center [27, 384] width 16 height 16
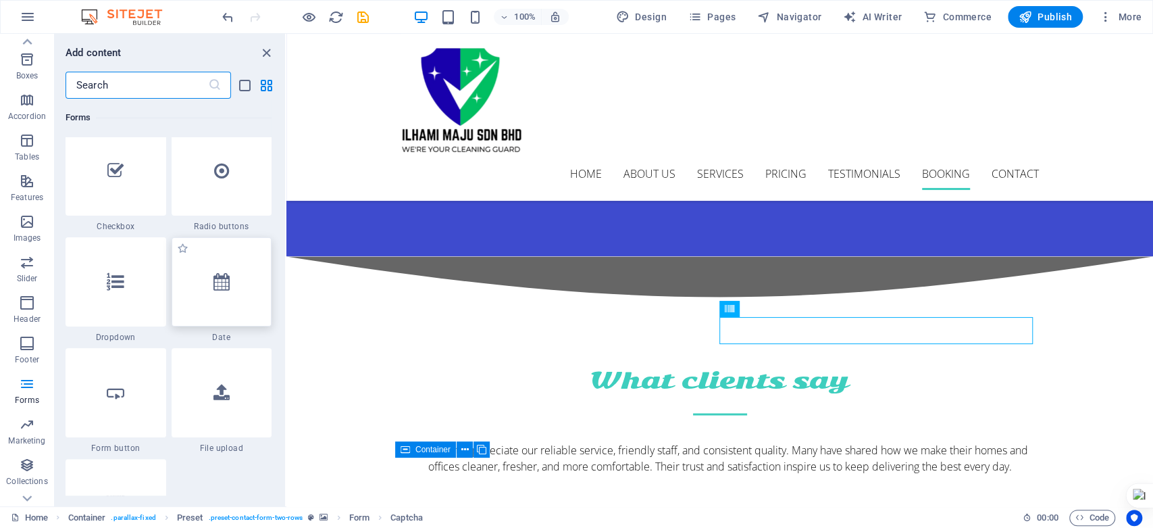
scroll to position [10612, 0]
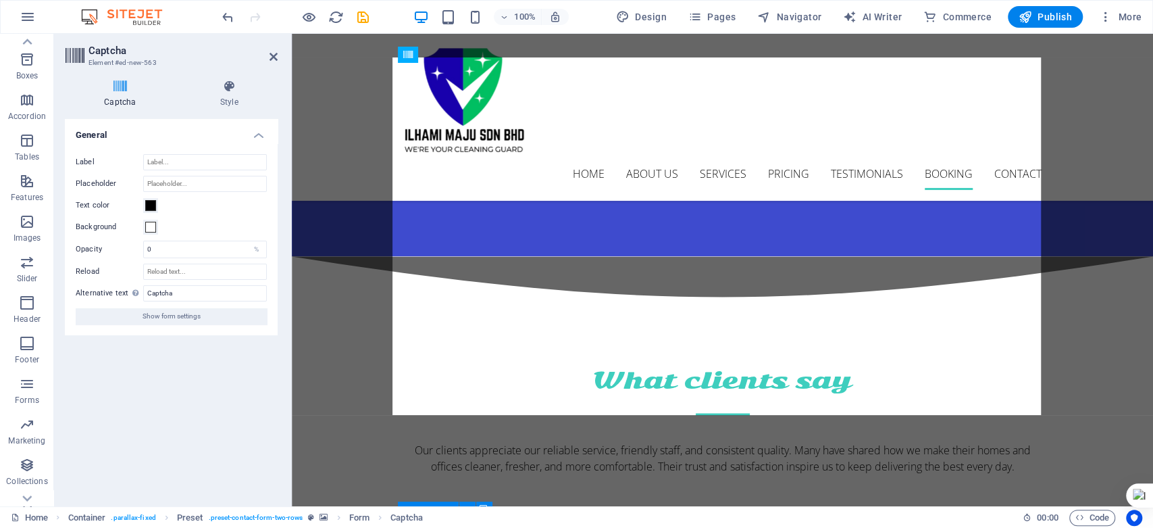
drag, startPoint x: 805, startPoint y: 336, endPoint x: 612, endPoint y: 341, distance: 193.3
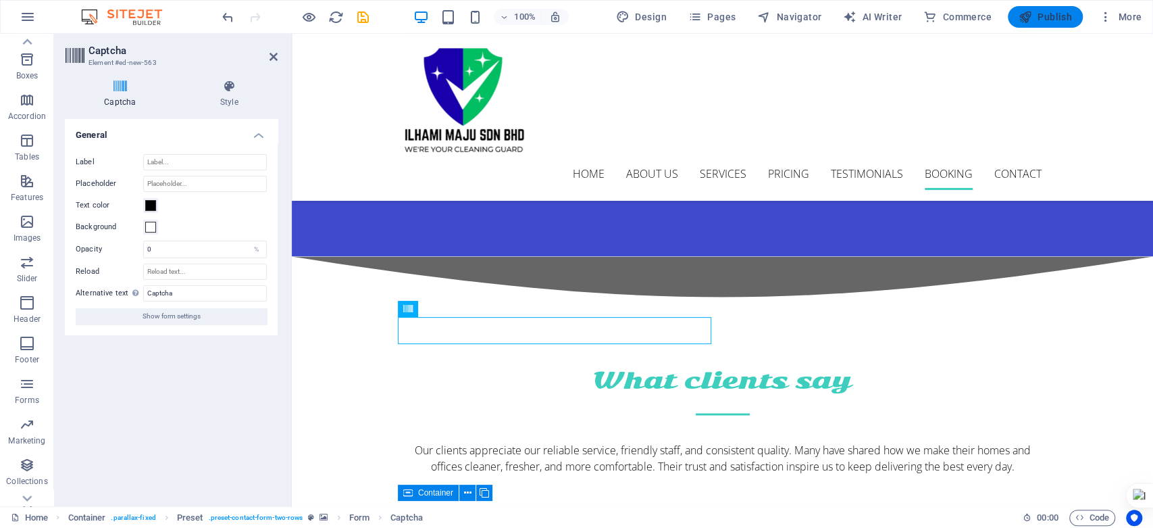
click at [1033, 16] on span "Publish" at bounding box center [1045, 17] width 53 height 14
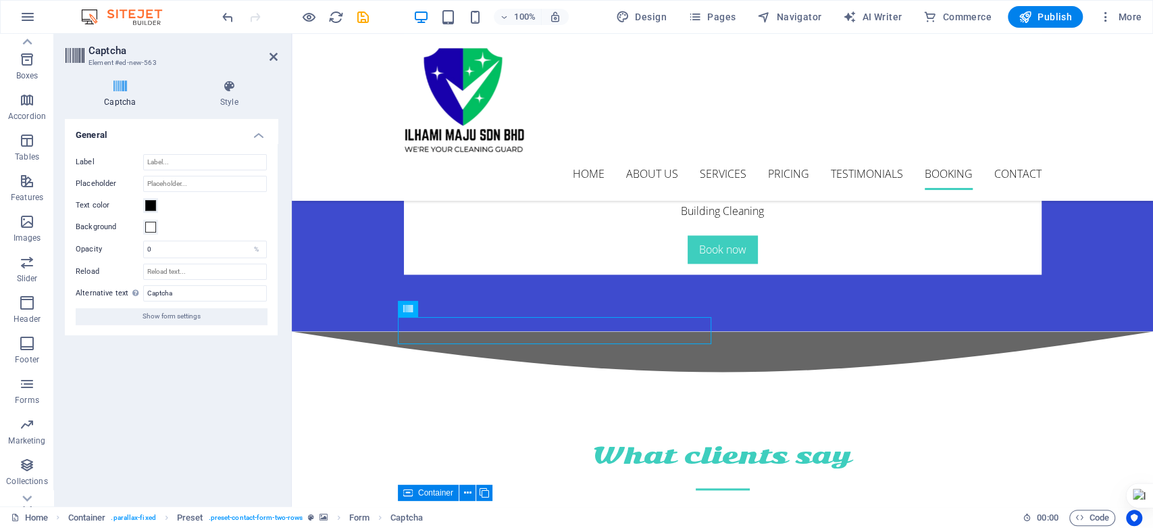
scroll to position [4794, 0]
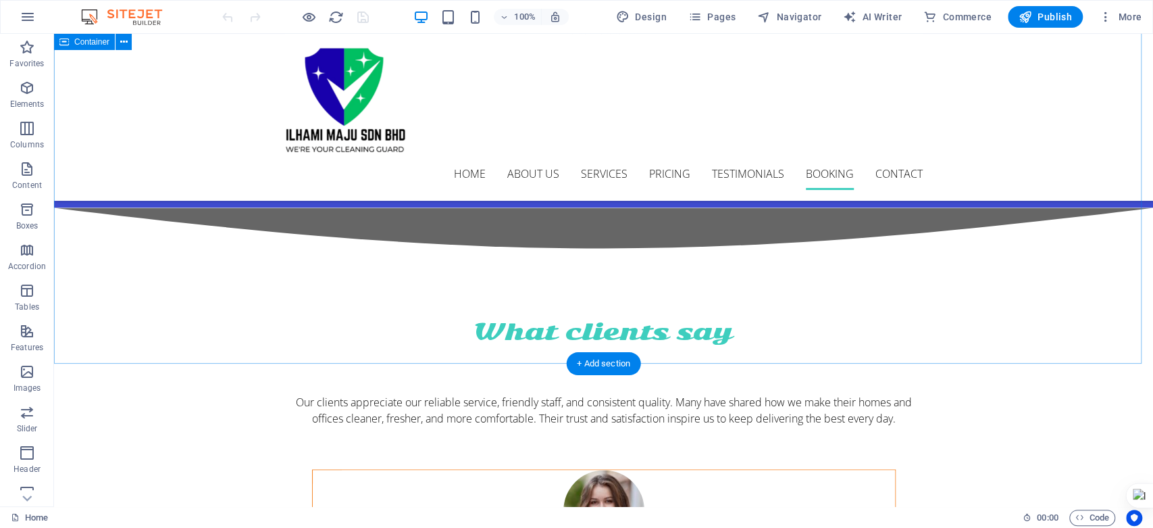
scroll to position [4878, 0]
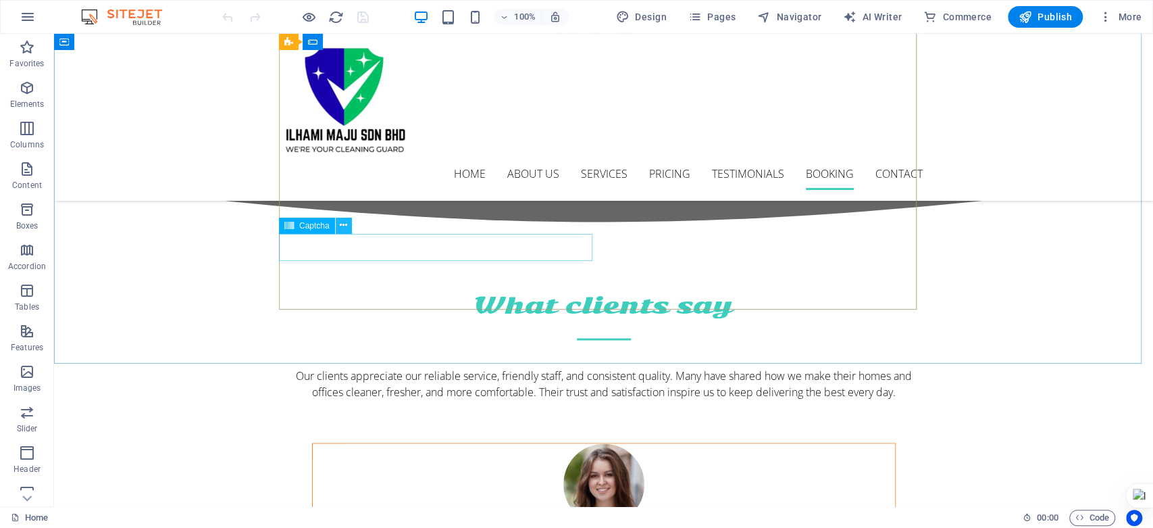
click at [343, 222] on icon at bounding box center [343, 225] width 7 height 14
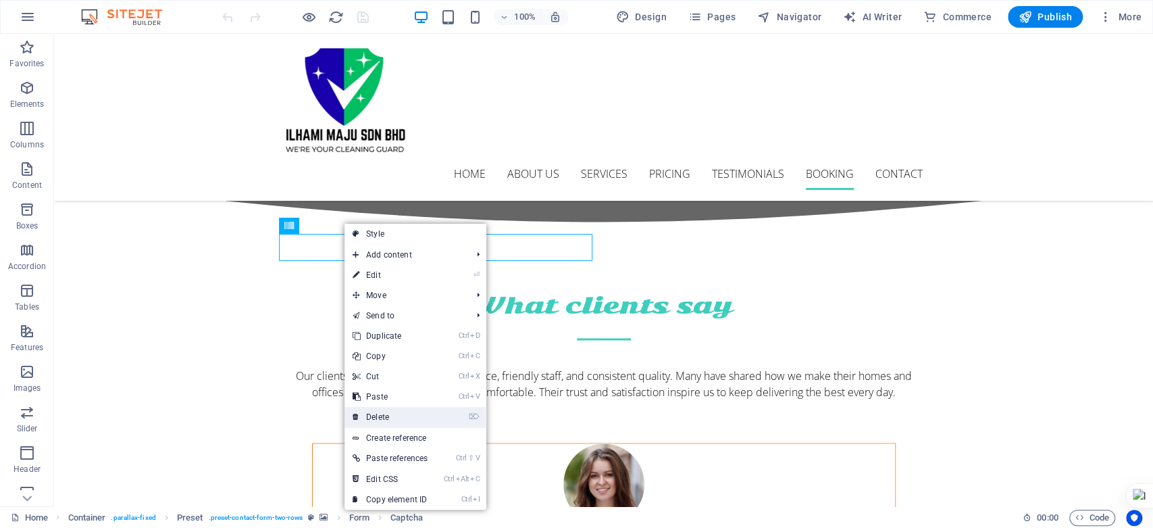
click at [409, 415] on link "⌦ Delete" at bounding box center [389, 417] width 91 height 20
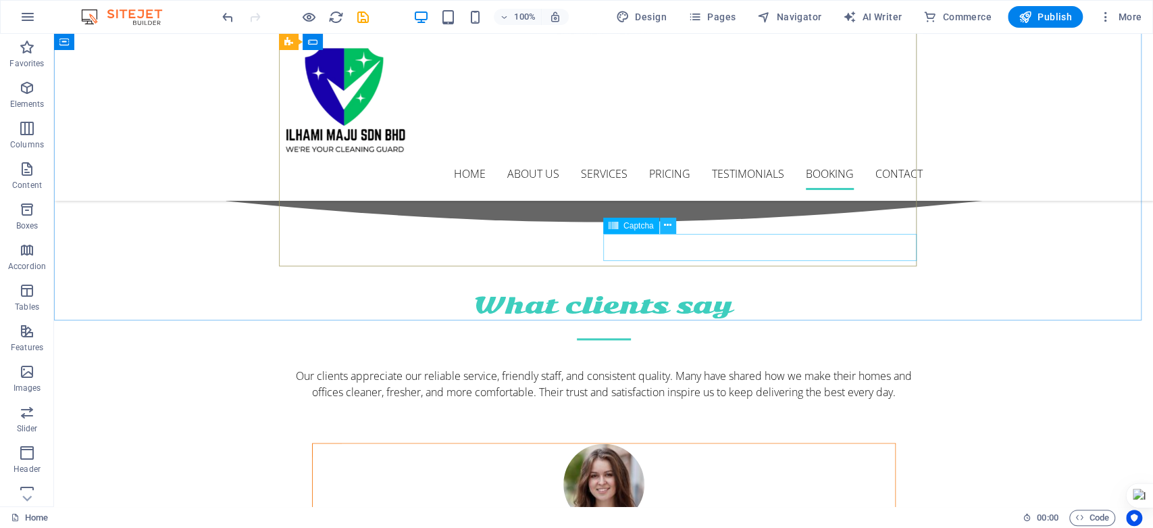
click at [669, 224] on icon at bounding box center [667, 225] width 7 height 14
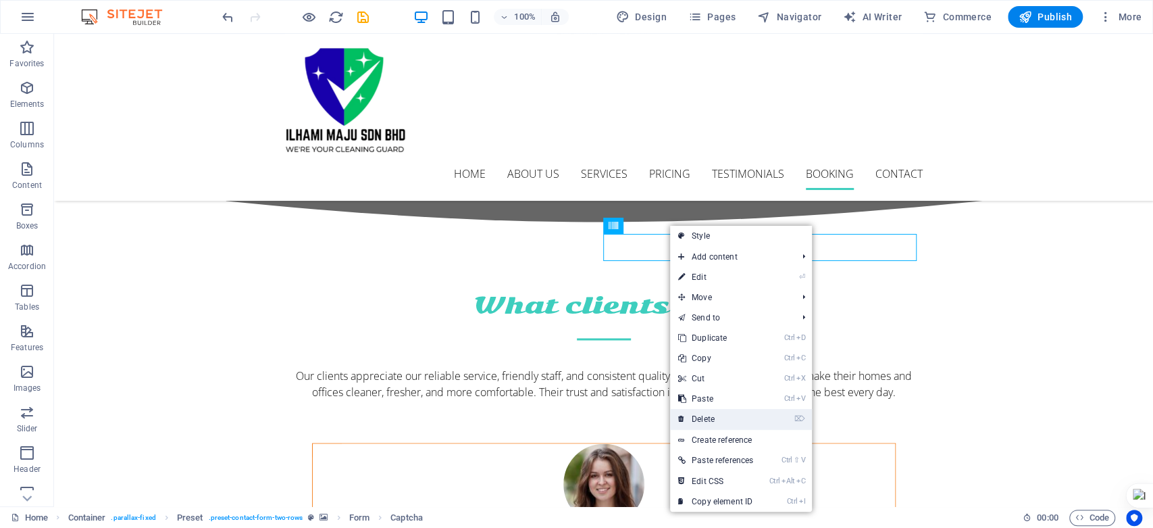
click at [701, 419] on link "⌦ Delete" at bounding box center [715, 419] width 91 height 20
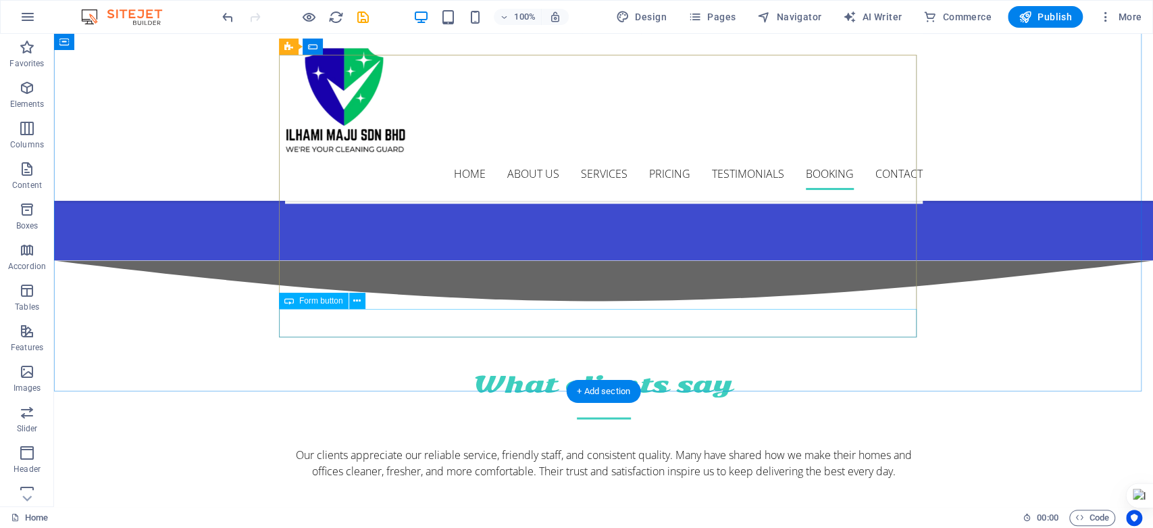
scroll to position [4803, 0]
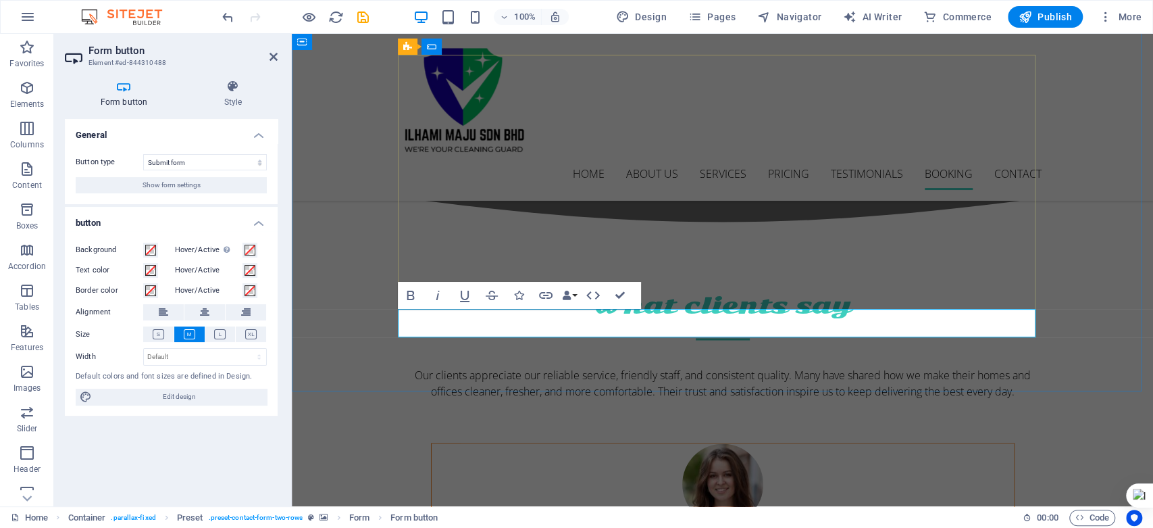
scroll to position [4736, 0]
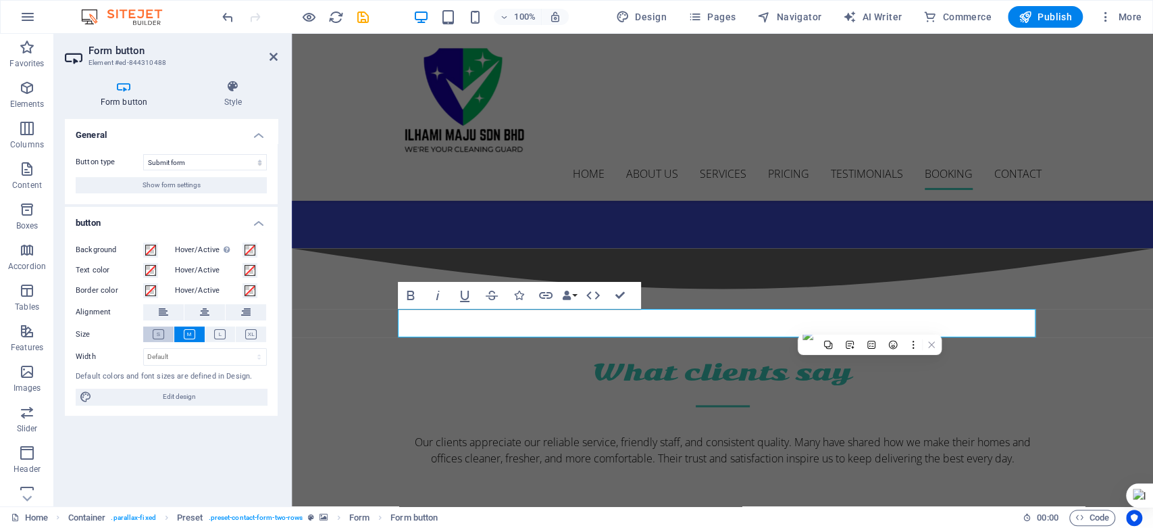
click at [161, 333] on icon at bounding box center [158, 334] width 11 height 10
click at [188, 334] on icon at bounding box center [189, 334] width 11 height 10
click at [220, 333] on icon at bounding box center [219, 334] width 11 height 10
click at [254, 330] on icon at bounding box center [250, 334] width 11 height 10
click at [161, 333] on icon at bounding box center [158, 334] width 11 height 10
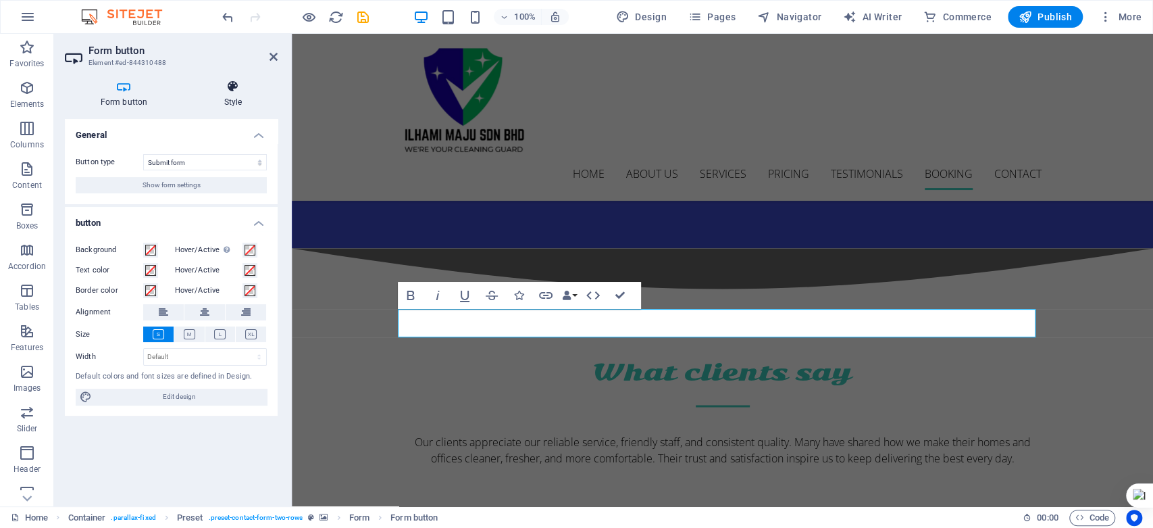
click at [232, 82] on icon at bounding box center [232, 87] width 89 height 14
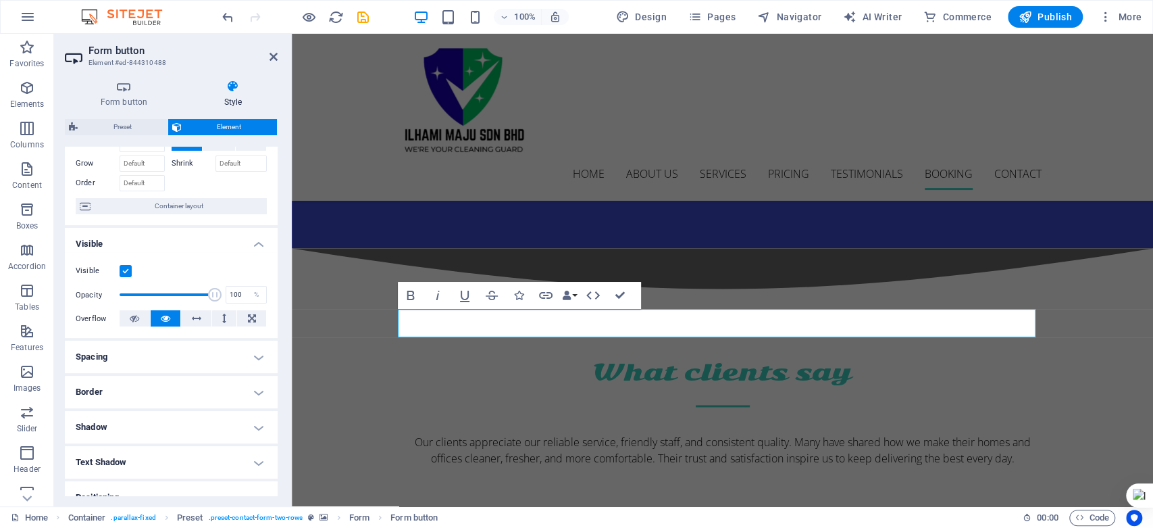
scroll to position [150, 0]
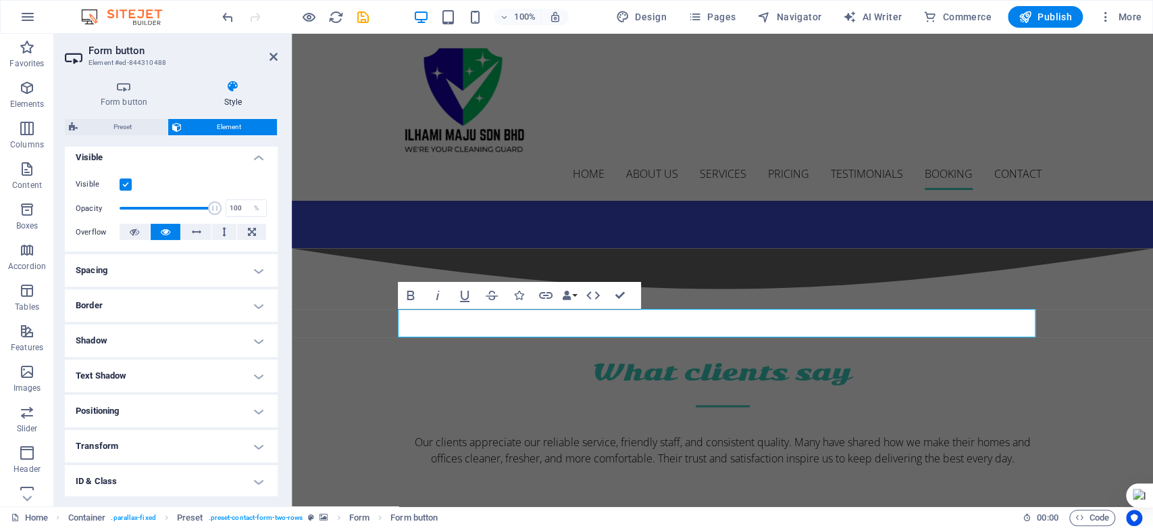
click at [257, 409] on h4 "Positioning" at bounding box center [171, 410] width 213 height 32
click at [121, 440] on span "Static" at bounding box center [122, 438] width 16 height 16
click at [154, 436] on span "Relative" at bounding box center [153, 438] width 22 height 16
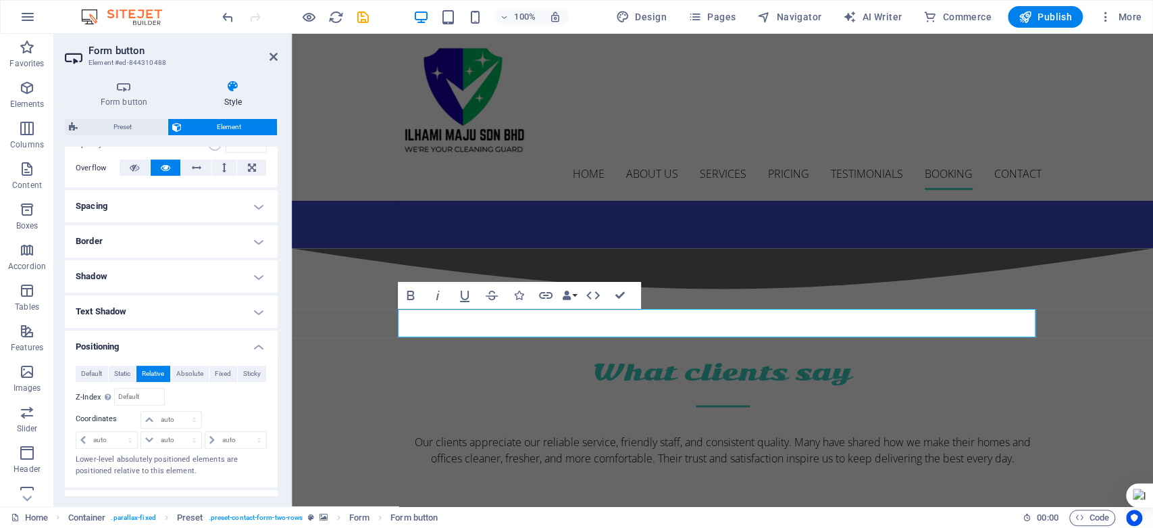
scroll to position [300, 0]
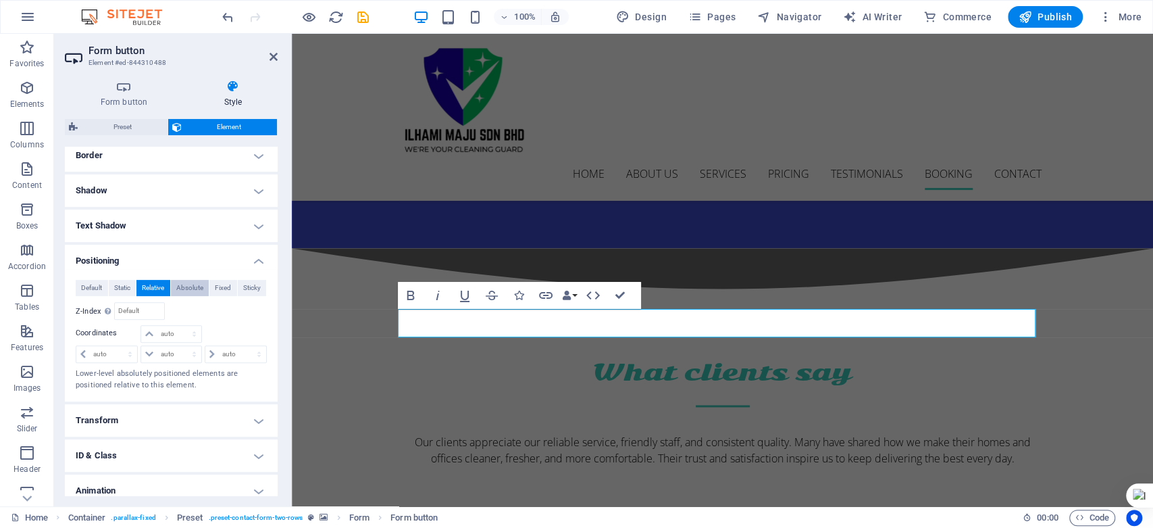
click at [192, 285] on span "Absolute" at bounding box center [189, 288] width 27 height 16
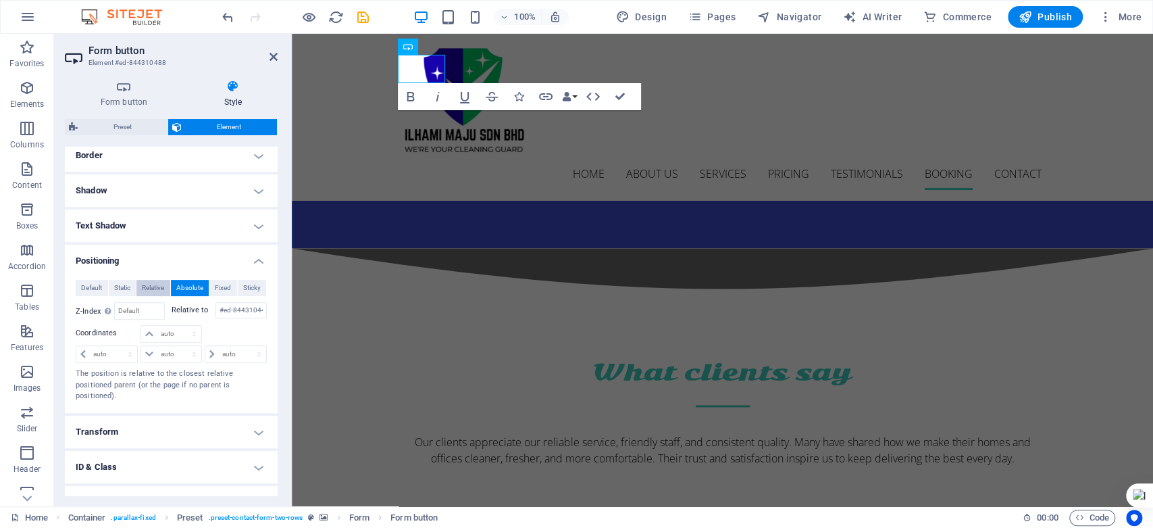
click at [153, 292] on span "Relative" at bounding box center [153, 288] width 22 height 16
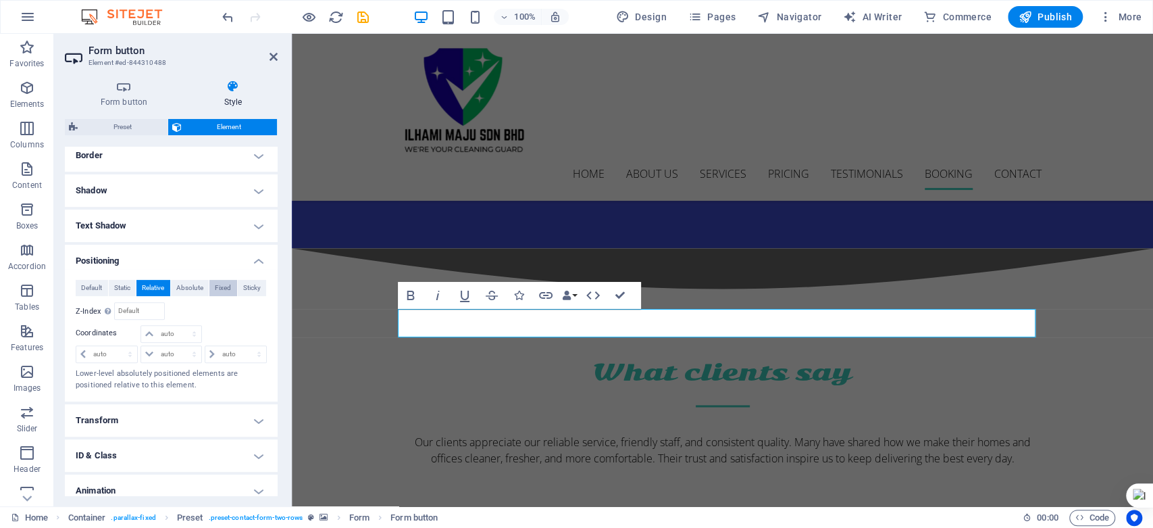
click at [224, 291] on span "Fixed" at bounding box center [223, 288] width 16 height 16
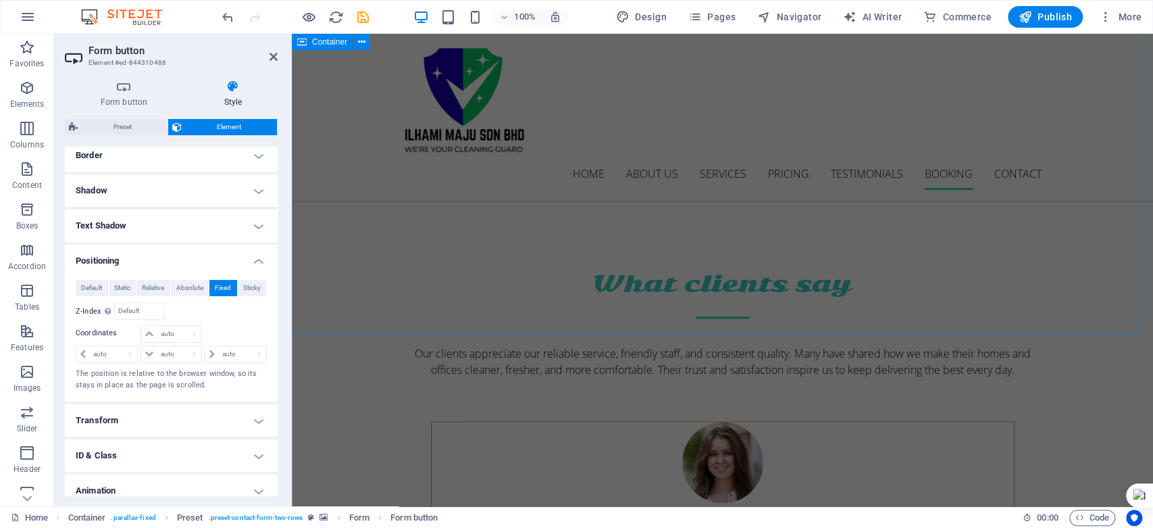
scroll to position [4744, 0]
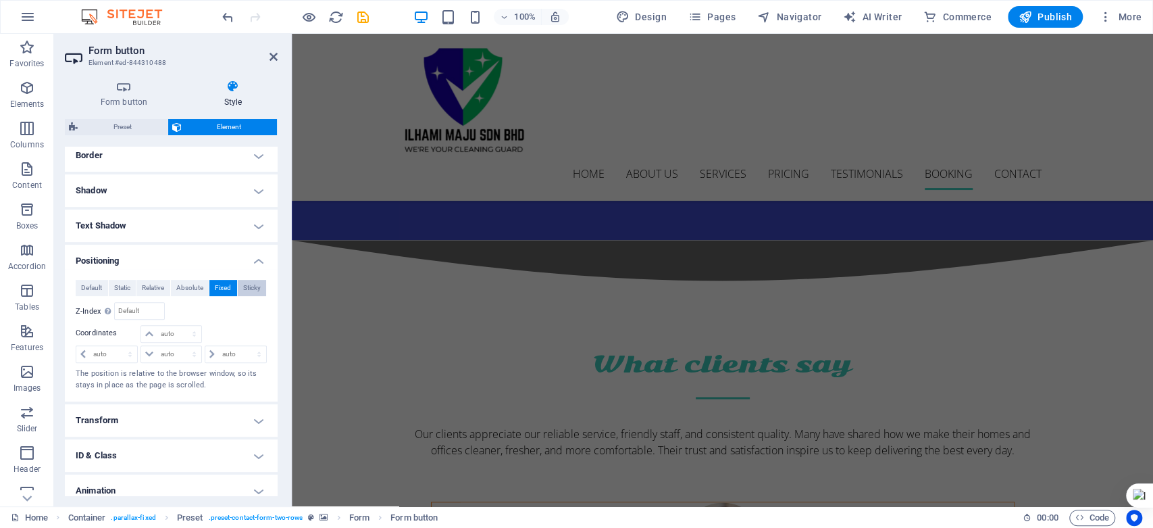
click at [248, 289] on span "Sticky" at bounding box center [252, 288] width 18 height 16
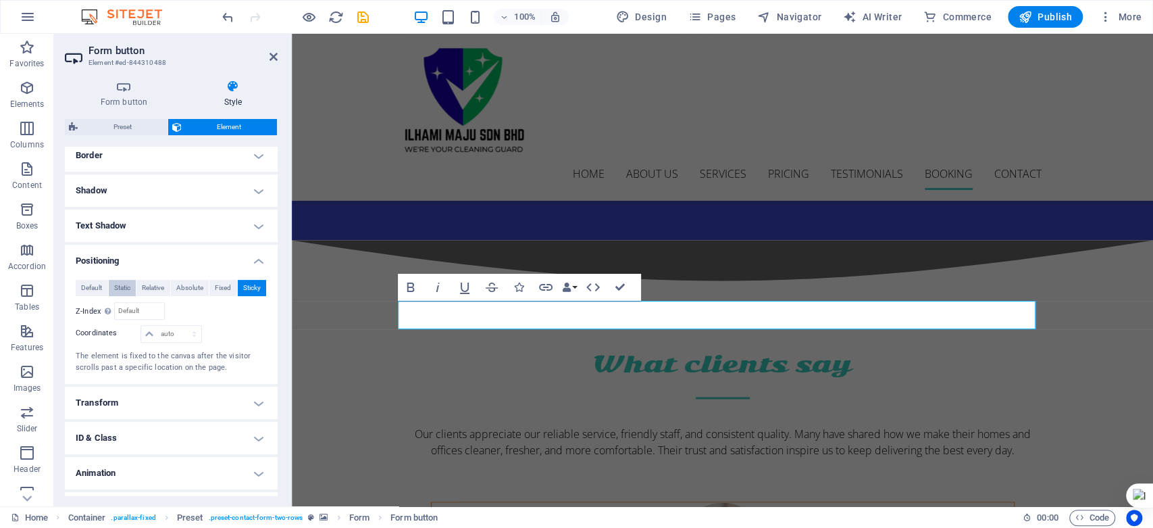
click at [121, 288] on span "Static" at bounding box center [122, 288] width 16 height 16
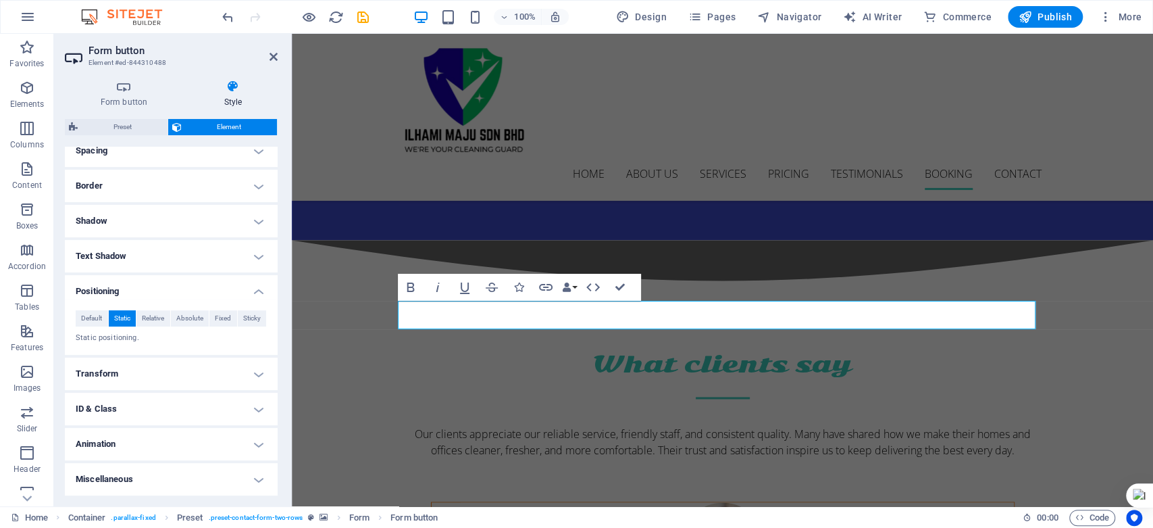
scroll to position [269, 0]
click at [151, 317] on span "Relative" at bounding box center [153, 319] width 22 height 16
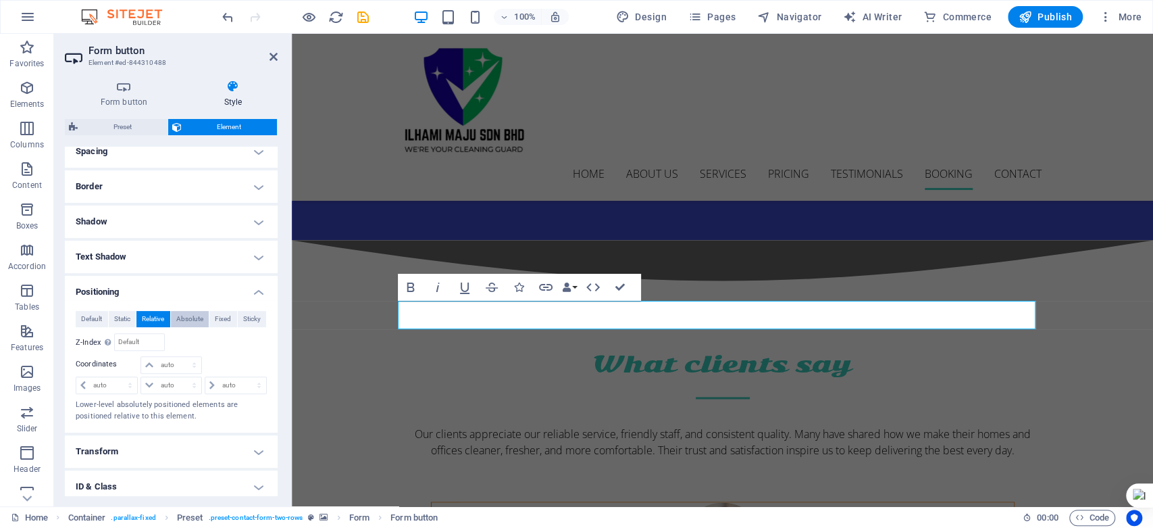
click at [182, 317] on span "Absolute" at bounding box center [189, 319] width 27 height 16
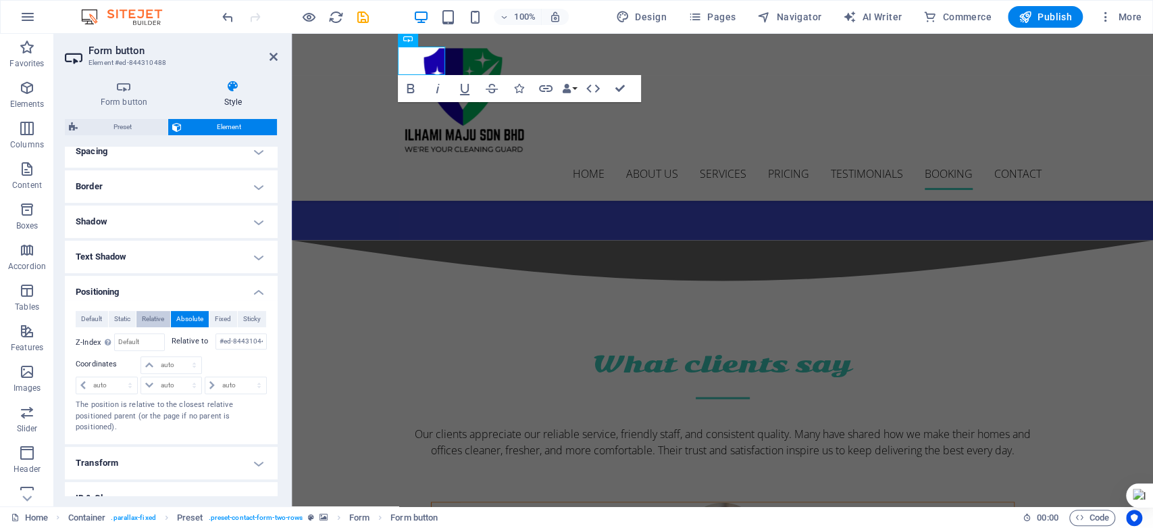
click at [162, 317] on span "Relative" at bounding box center [153, 319] width 22 height 16
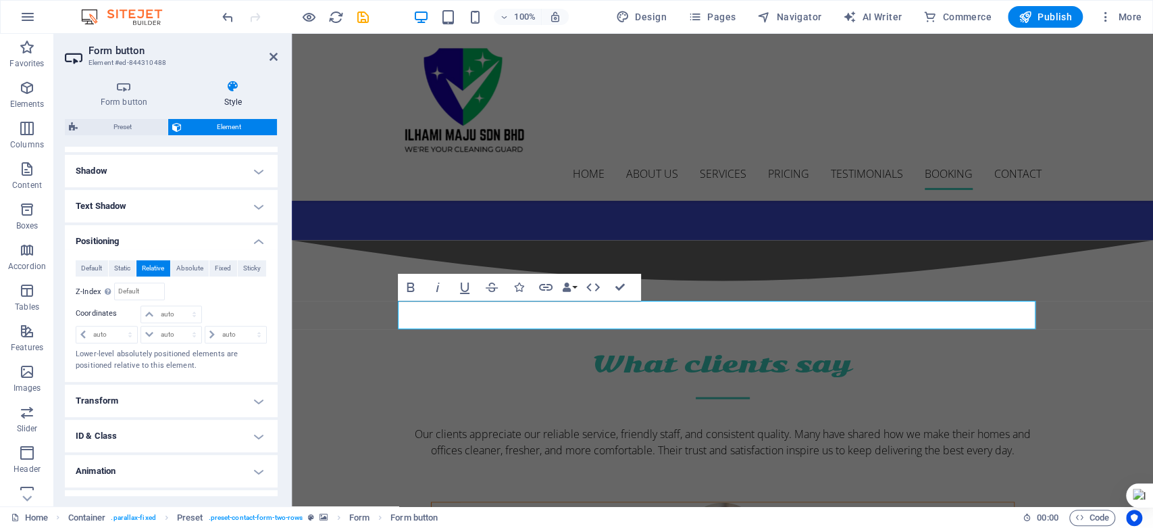
scroll to position [344, 0]
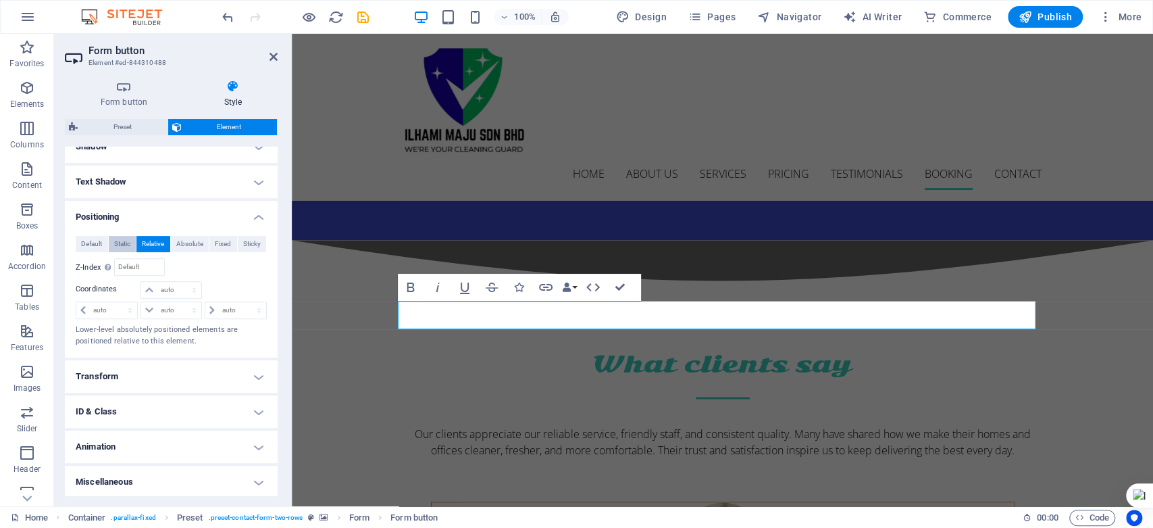
click at [123, 247] on span "Static" at bounding box center [122, 244] width 16 height 16
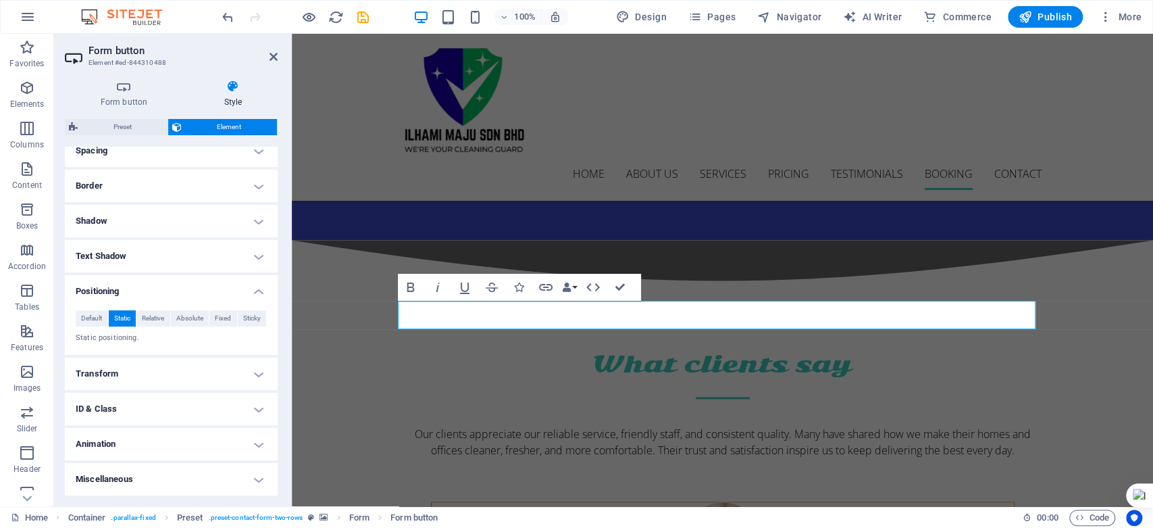
scroll to position [269, 0]
click at [91, 322] on span "Default" at bounding box center [91, 319] width 21 height 16
click at [256, 286] on h4 "Positioning" at bounding box center [171, 288] width 213 height 24
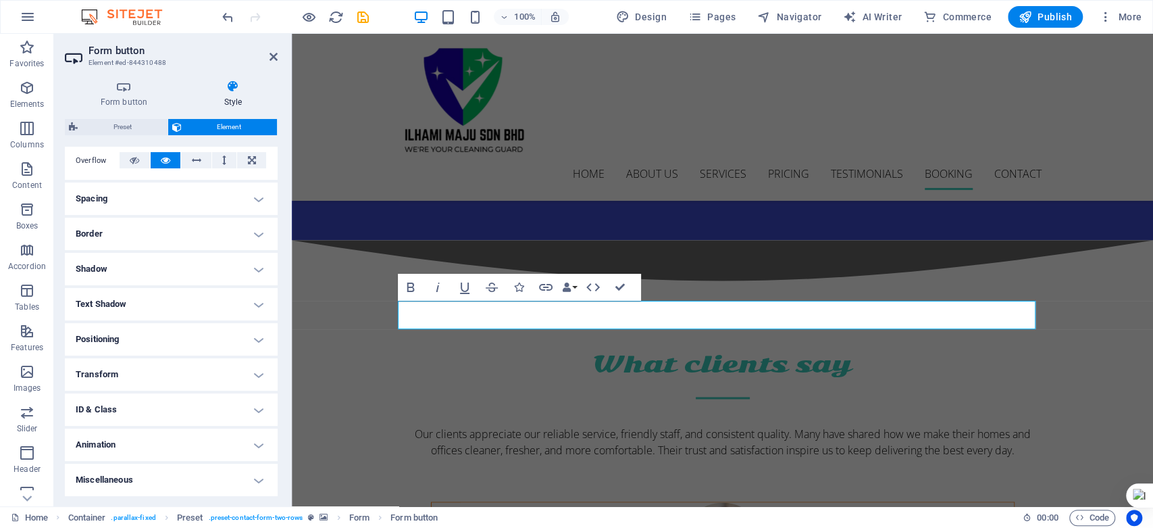
click at [259, 368] on h4 "Transform" at bounding box center [171, 374] width 213 height 32
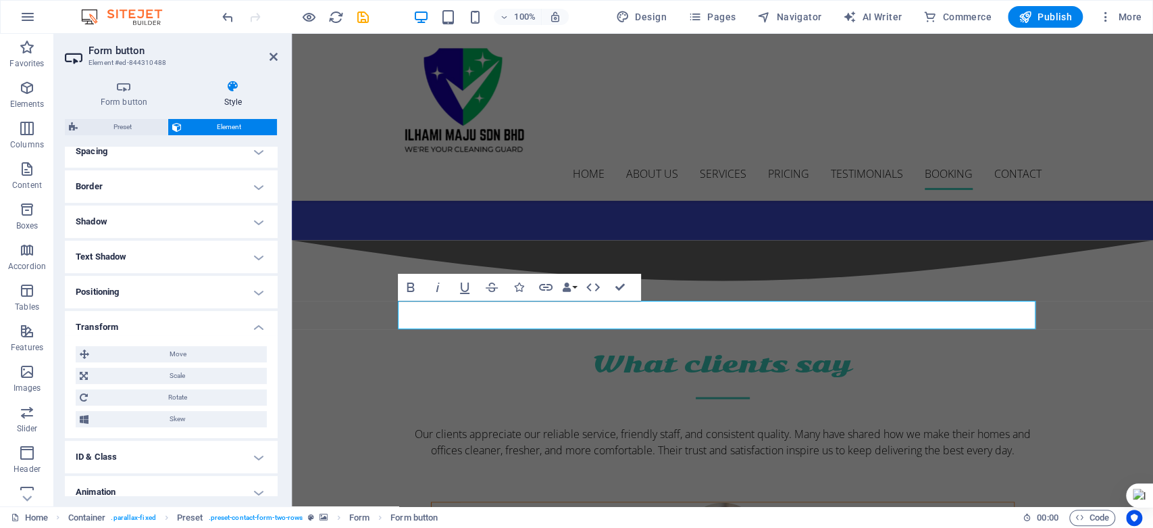
click at [259, 324] on h4 "Transform" at bounding box center [171, 323] width 213 height 24
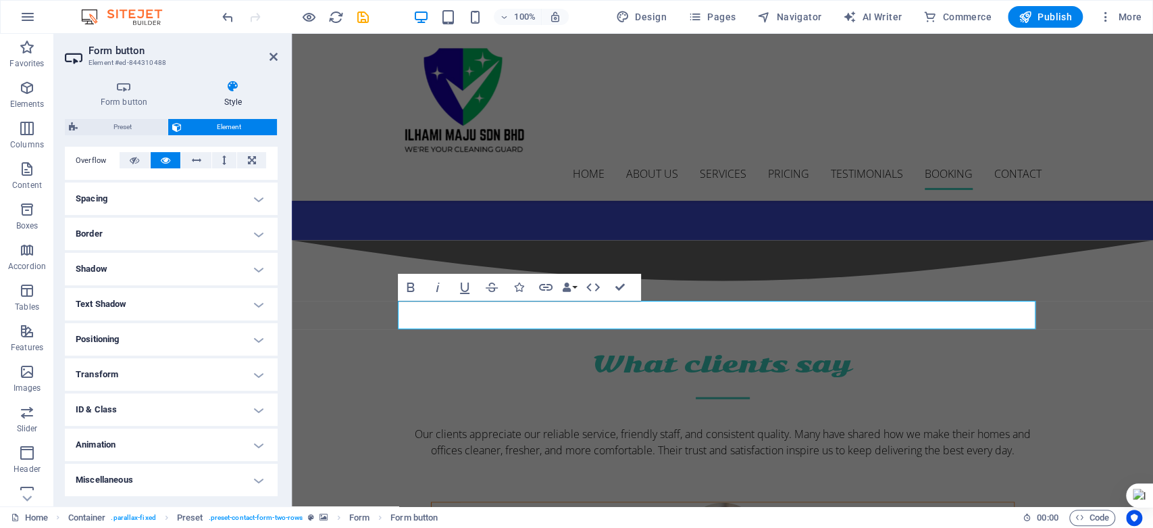
click at [259, 406] on h4 "ID & Class" at bounding box center [171, 409] width 213 height 32
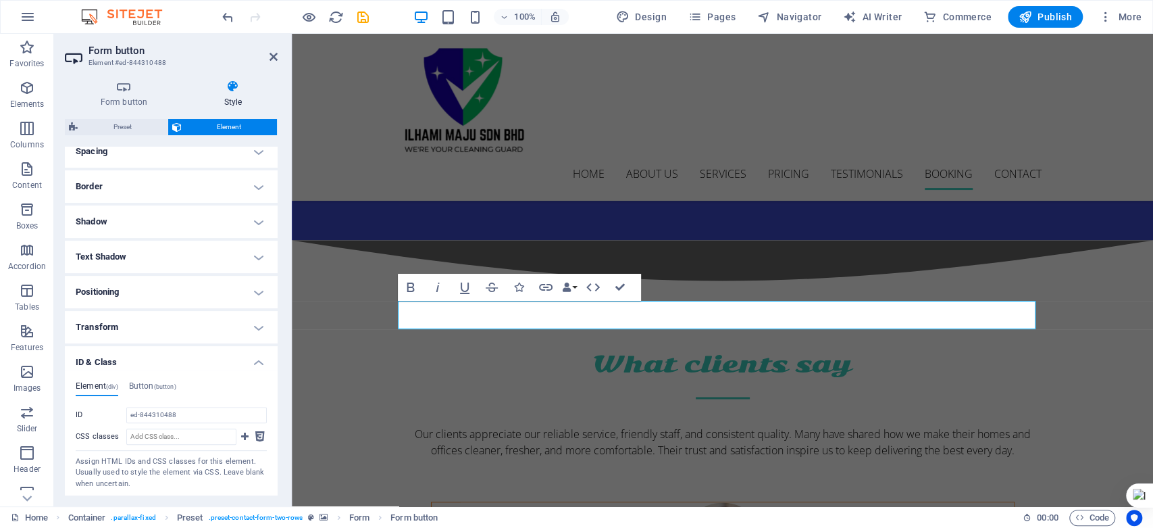
scroll to position [343, 0]
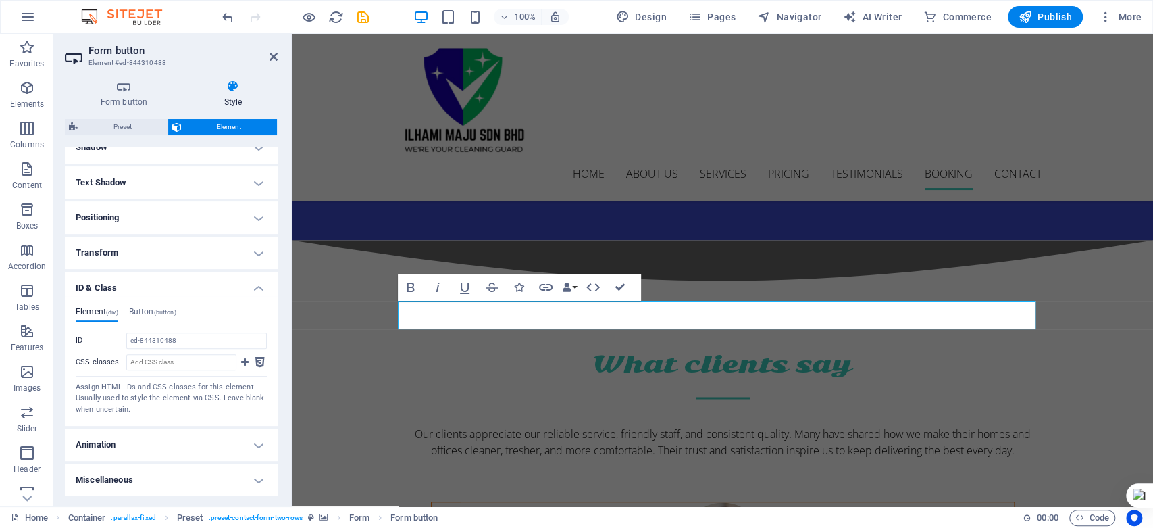
click at [263, 440] on h4 "Animation" at bounding box center [171, 444] width 213 height 32
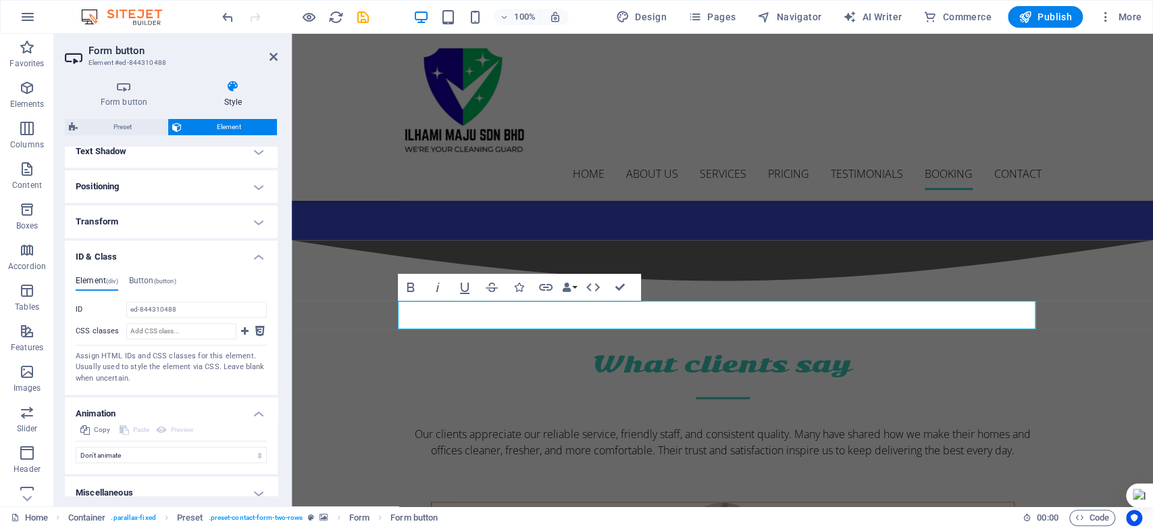
scroll to position [387, 0]
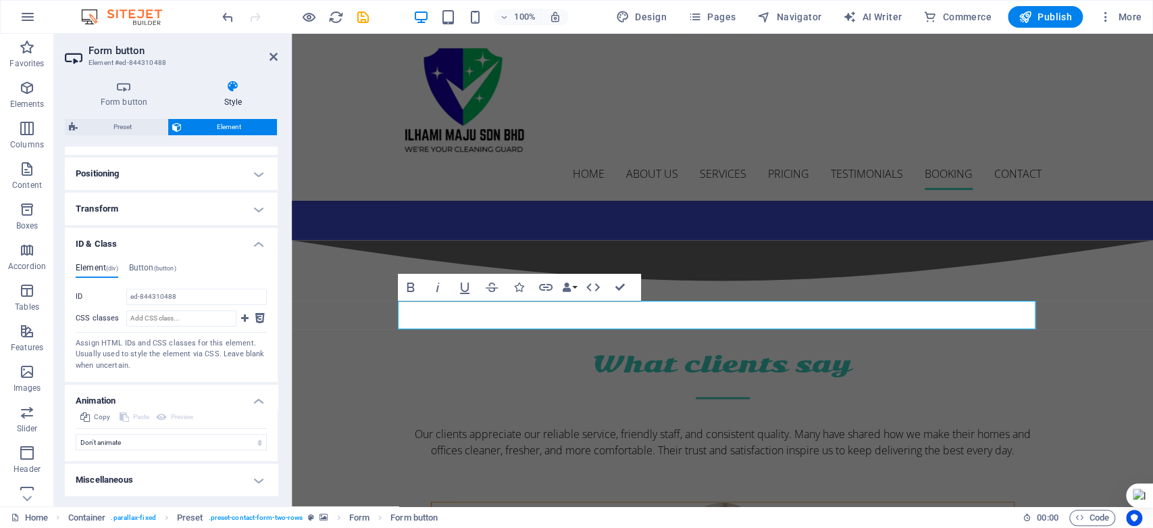
click at [265, 480] on h4 "Miscellaneous" at bounding box center [171, 479] width 213 height 32
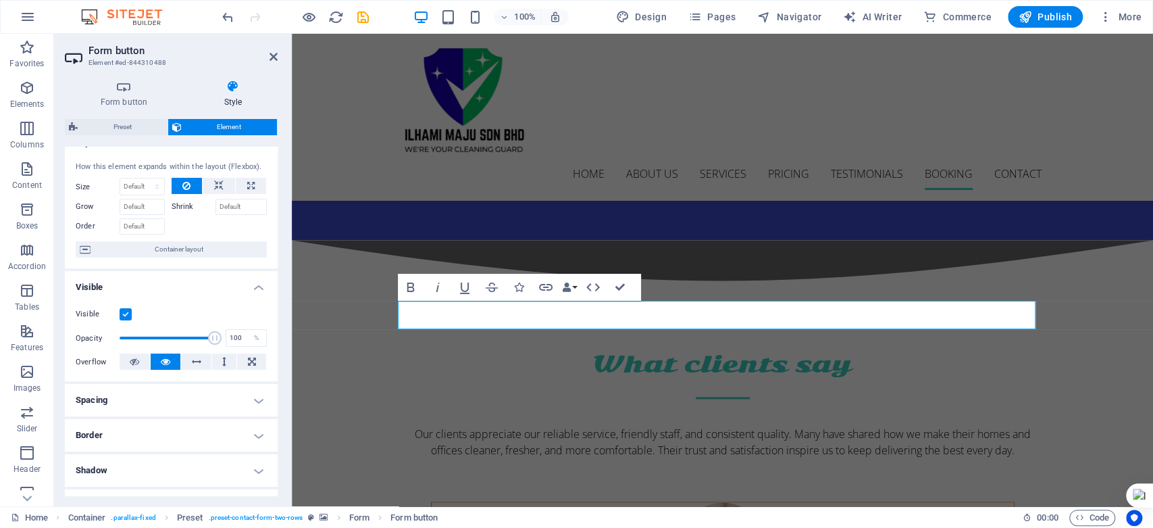
scroll to position [95, 0]
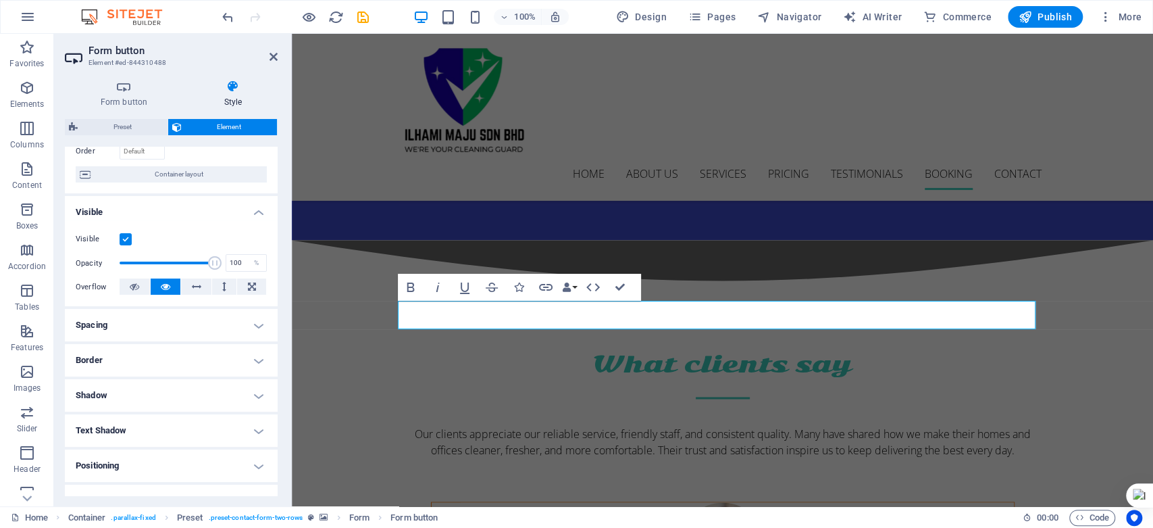
click at [245, 328] on h4 "Spacing" at bounding box center [171, 325] width 213 height 32
click at [243, 410] on h4 "Border" at bounding box center [171, 414] width 213 height 32
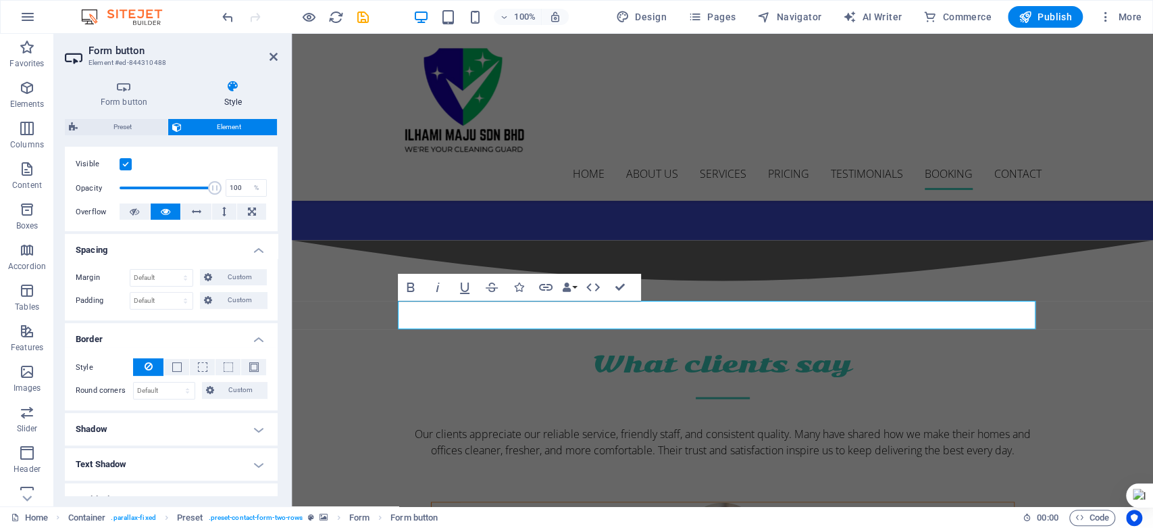
scroll to position [245, 0]
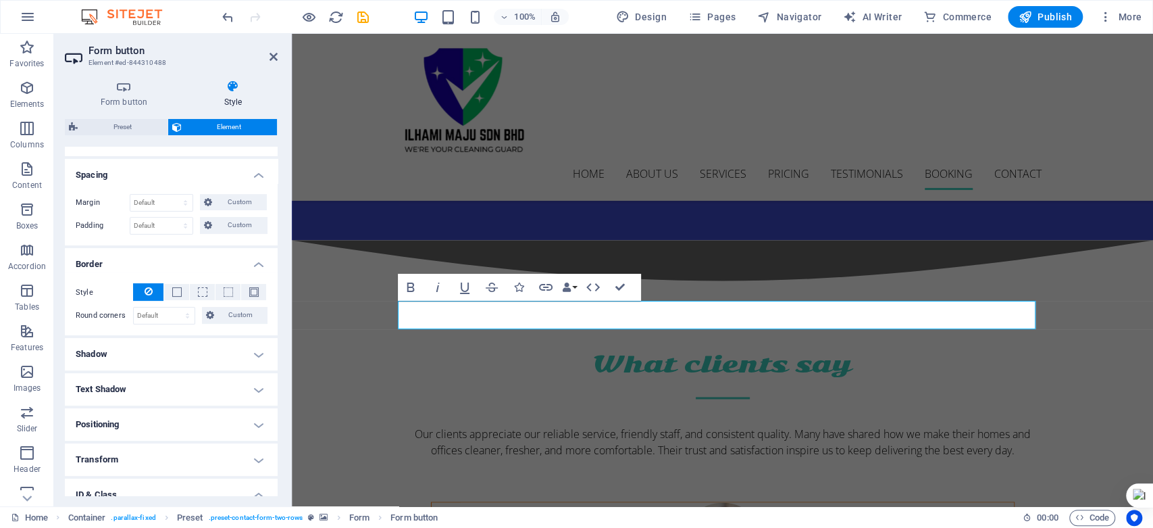
click at [247, 354] on h4 "Shadow" at bounding box center [171, 354] width 213 height 32
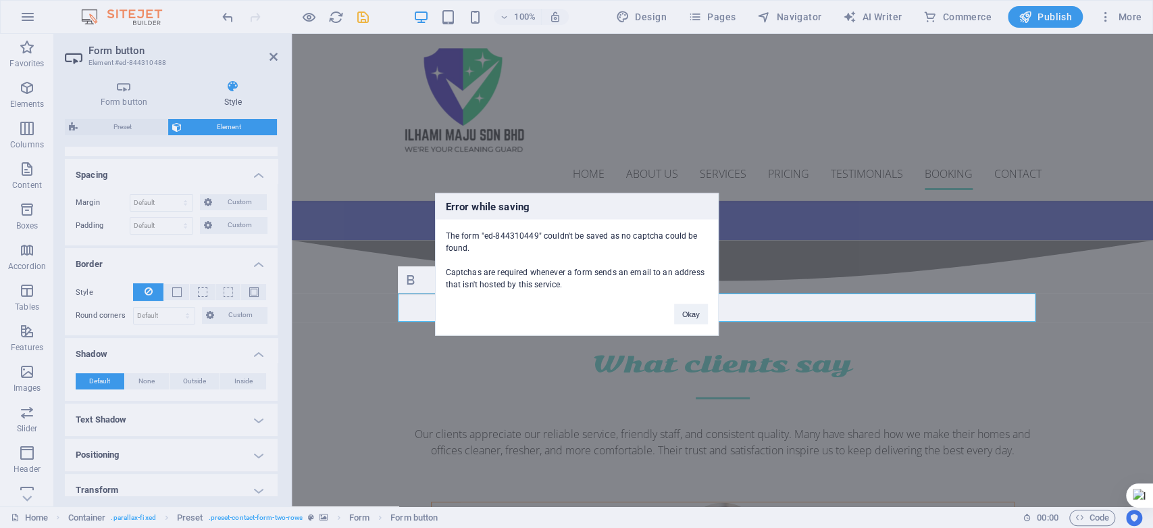
scroll to position [4752, 0]
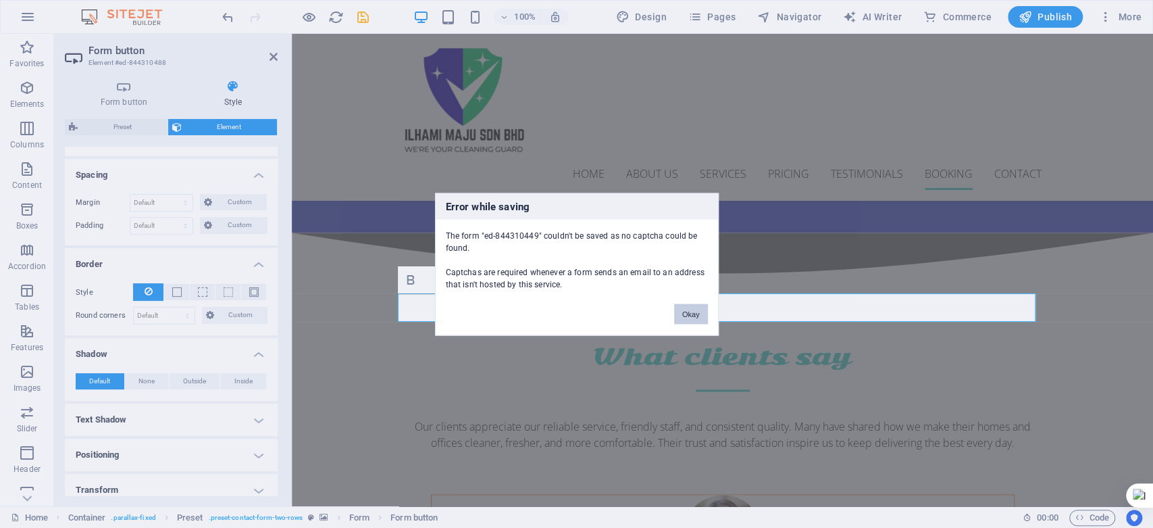
click at [696, 315] on button "Okay" at bounding box center [691, 313] width 34 height 20
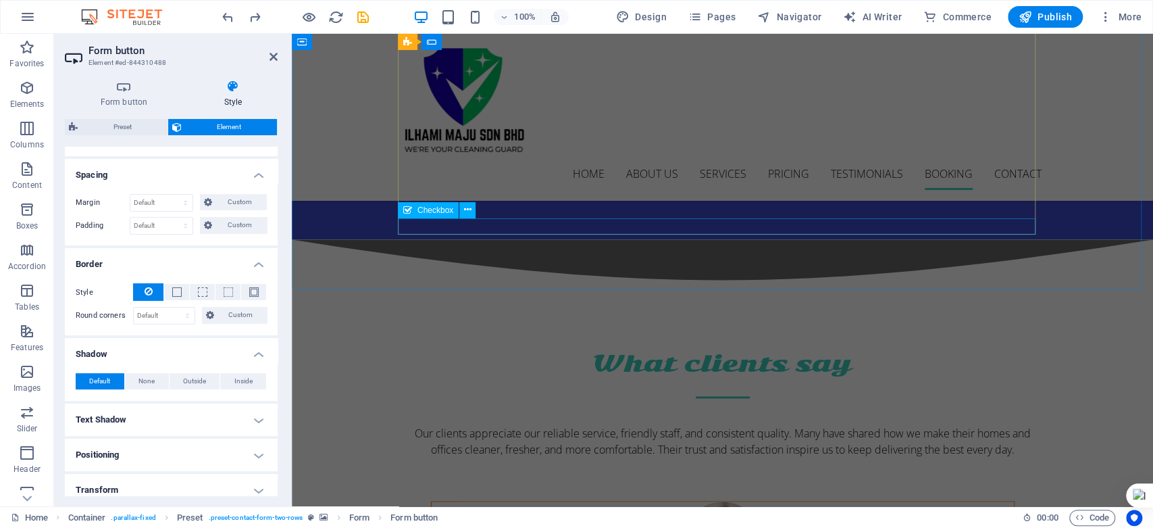
scroll to position [4669, 0]
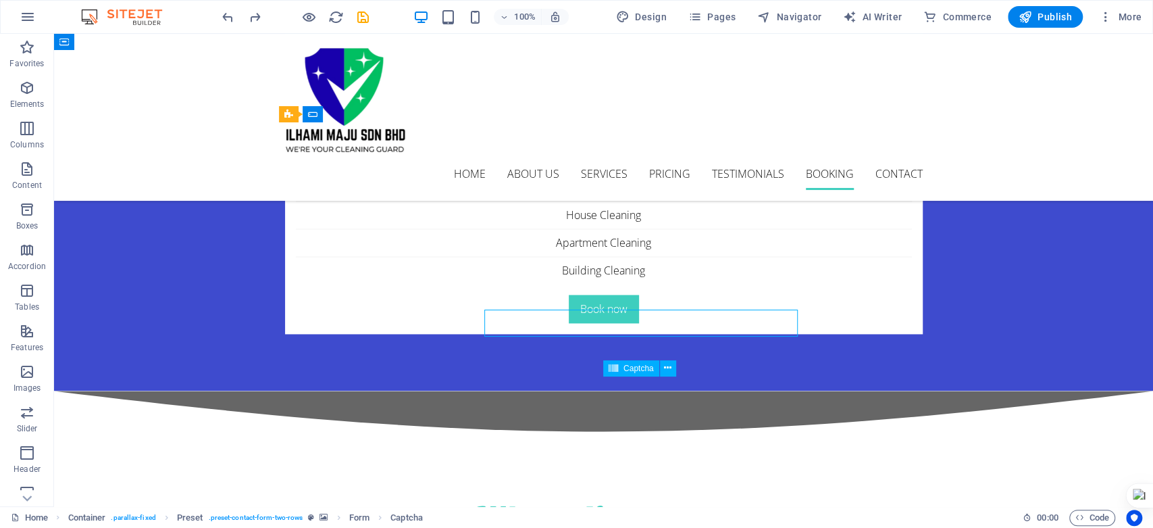
scroll to position [4736, 0]
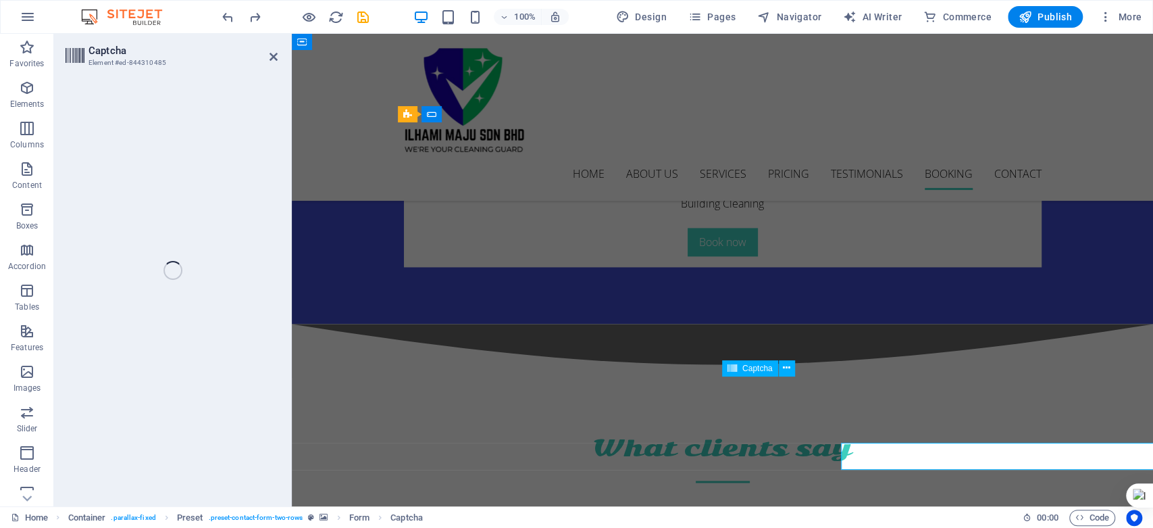
scroll to position [4669, 0]
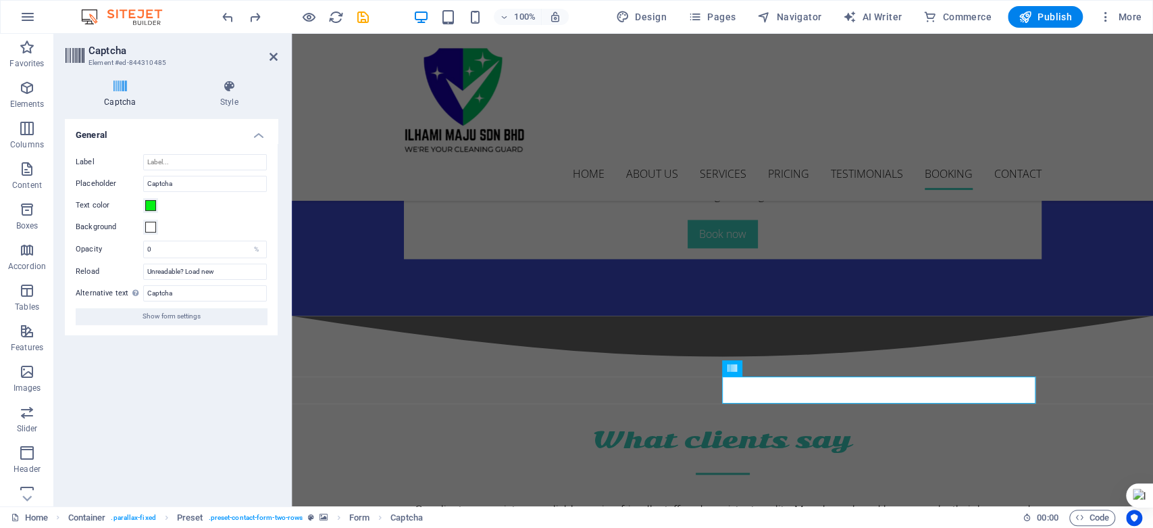
click at [234, 74] on div "Captcha Style Turnstile Turnstile by Cloudfare is a third-party integration tha…" at bounding box center [171, 287] width 234 height 437
click at [233, 95] on h4 "Style" at bounding box center [229, 94] width 97 height 28
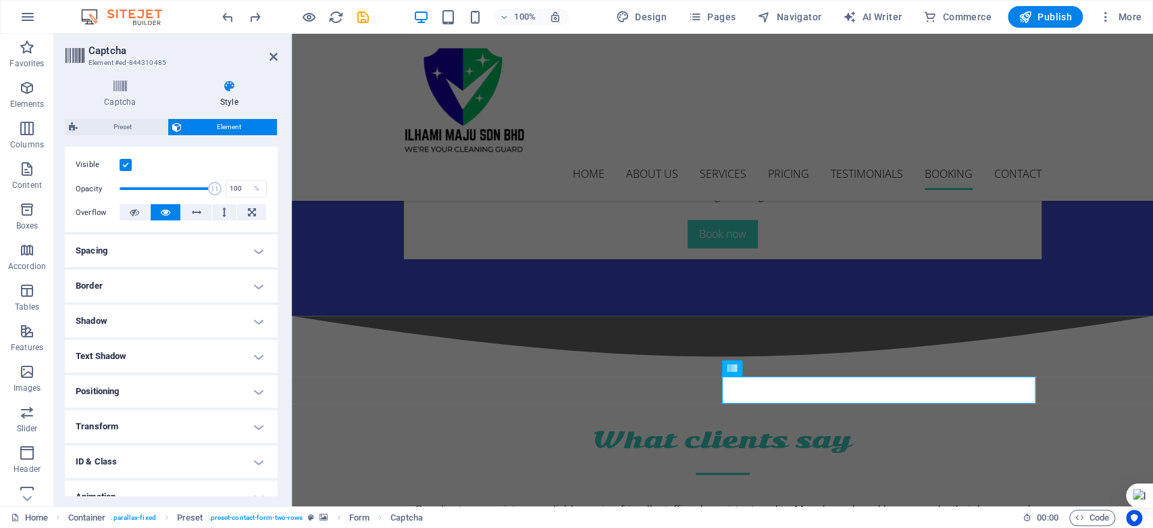
scroll to position [222, 0]
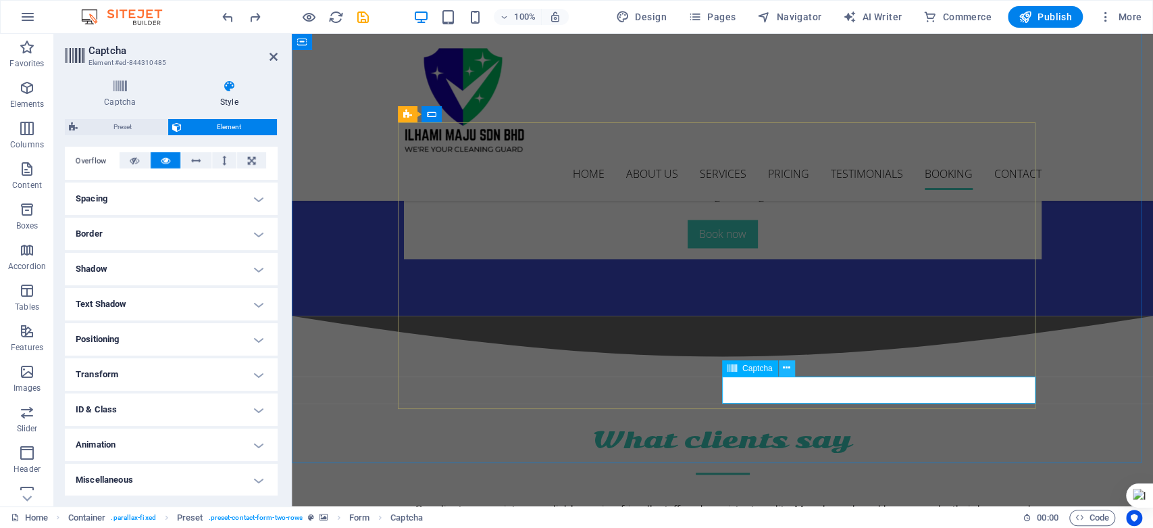
click at [784, 366] on icon at bounding box center [786, 368] width 7 height 14
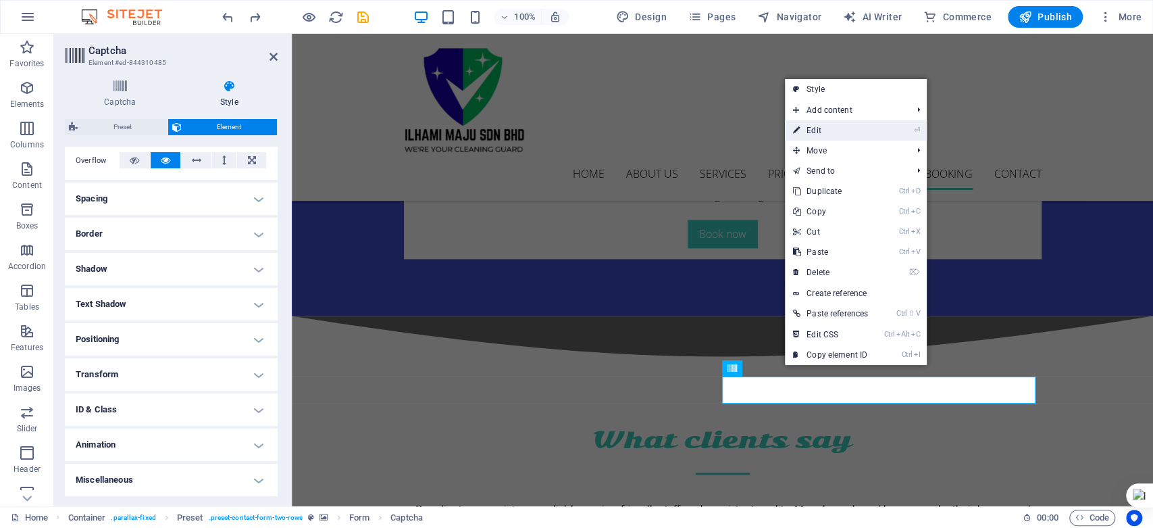
click at [851, 133] on link "⏎ Edit" at bounding box center [830, 130] width 91 height 20
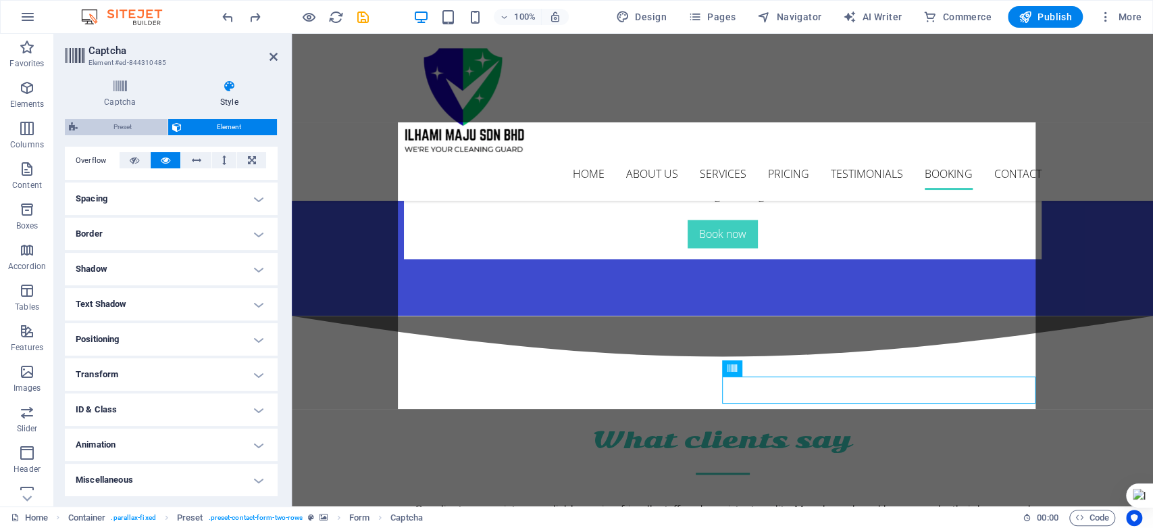
click at [151, 124] on span "Preset" at bounding box center [123, 127] width 82 height 16
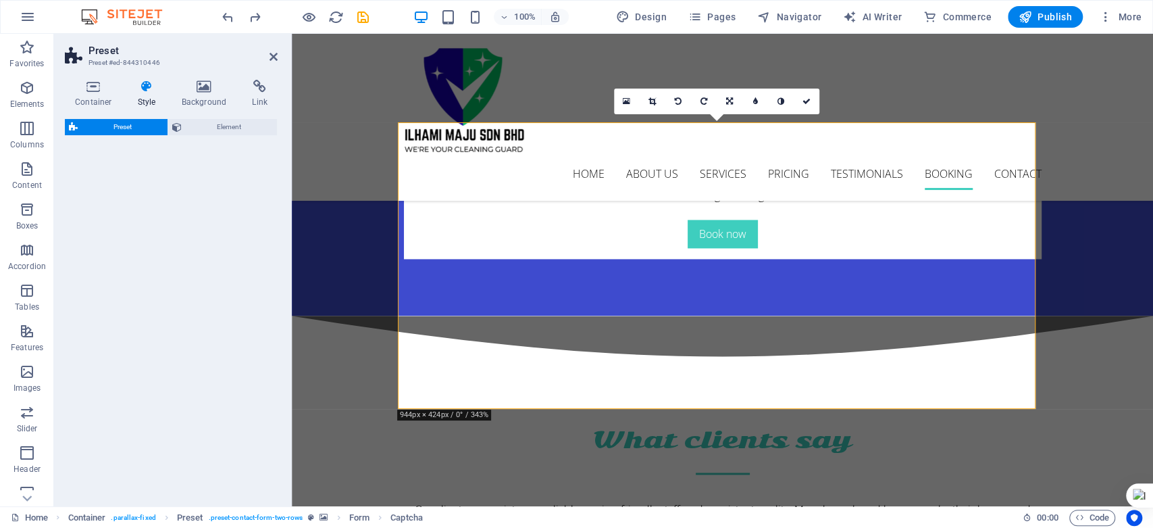
select select "px"
select select "rem"
select select "px"
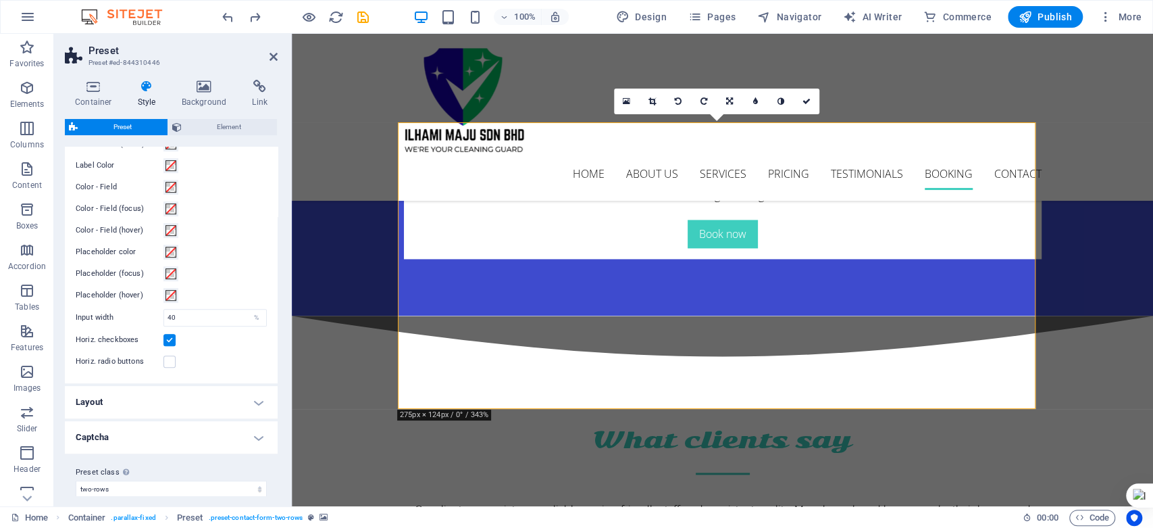
scroll to position [465, 0]
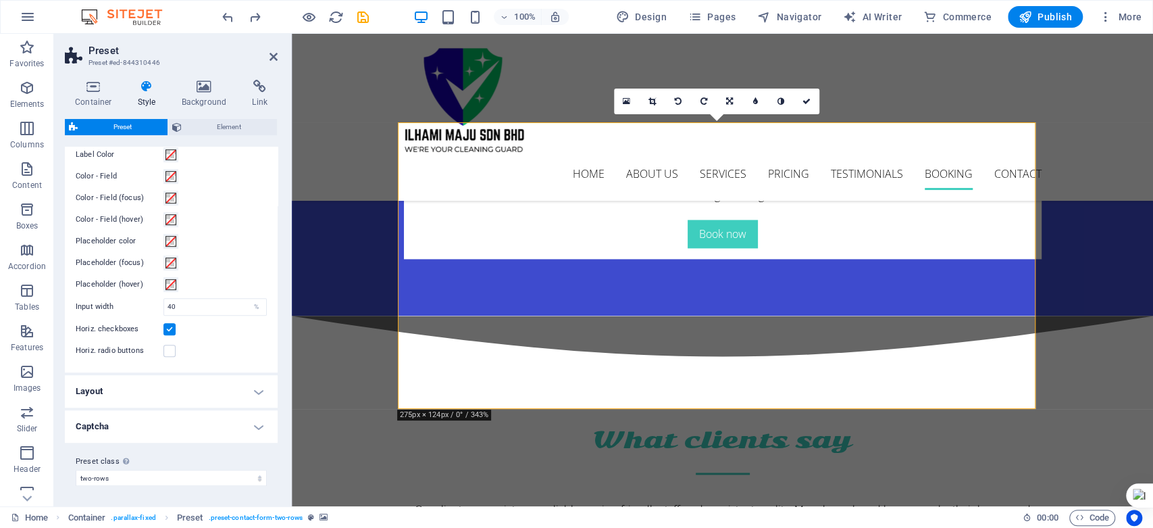
click at [256, 424] on h4 "Captcha" at bounding box center [171, 426] width 213 height 32
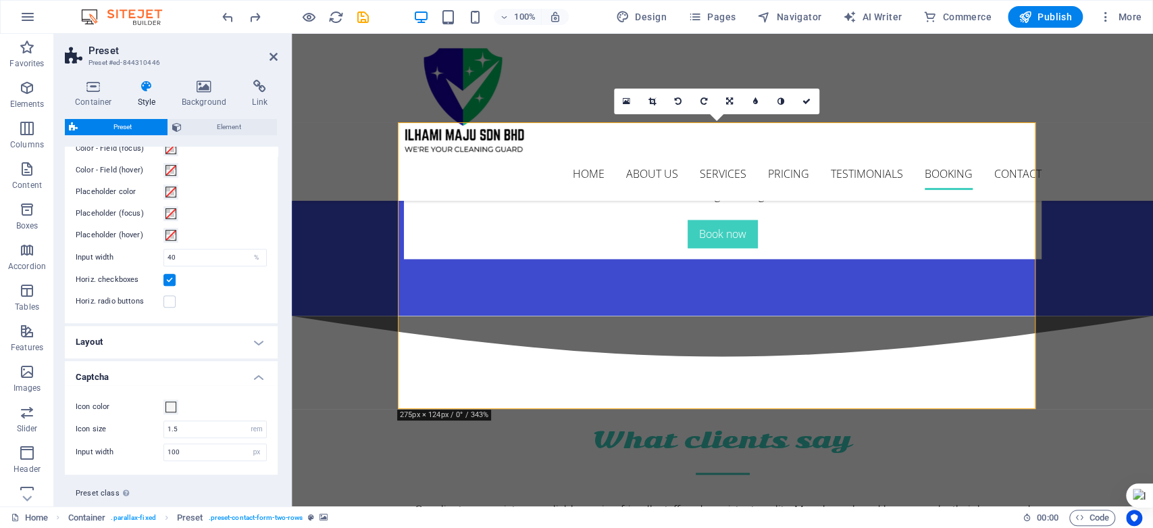
scroll to position [545, 0]
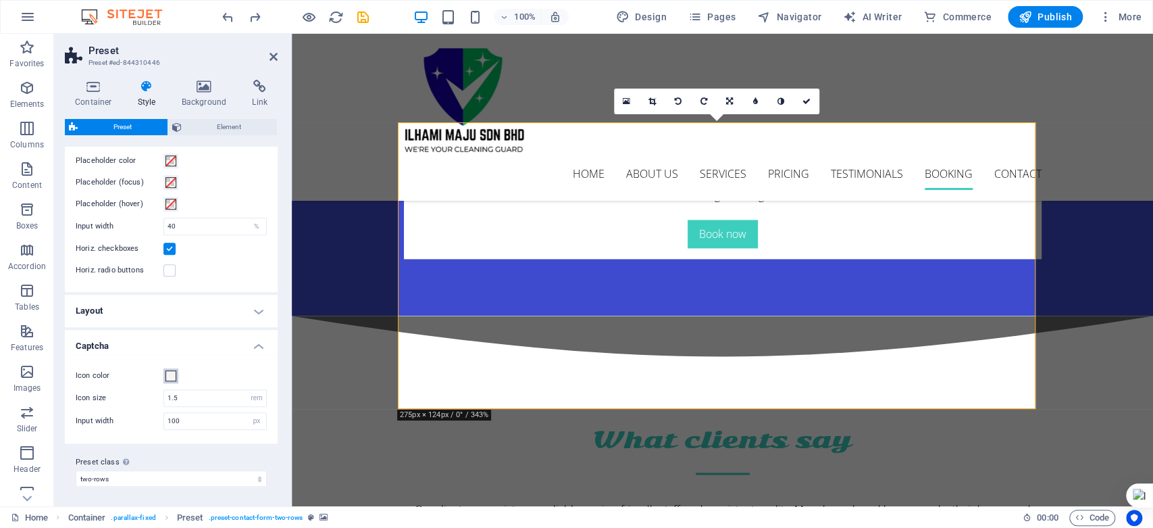
click at [168, 376] on span at bounding box center [170, 375] width 11 height 11
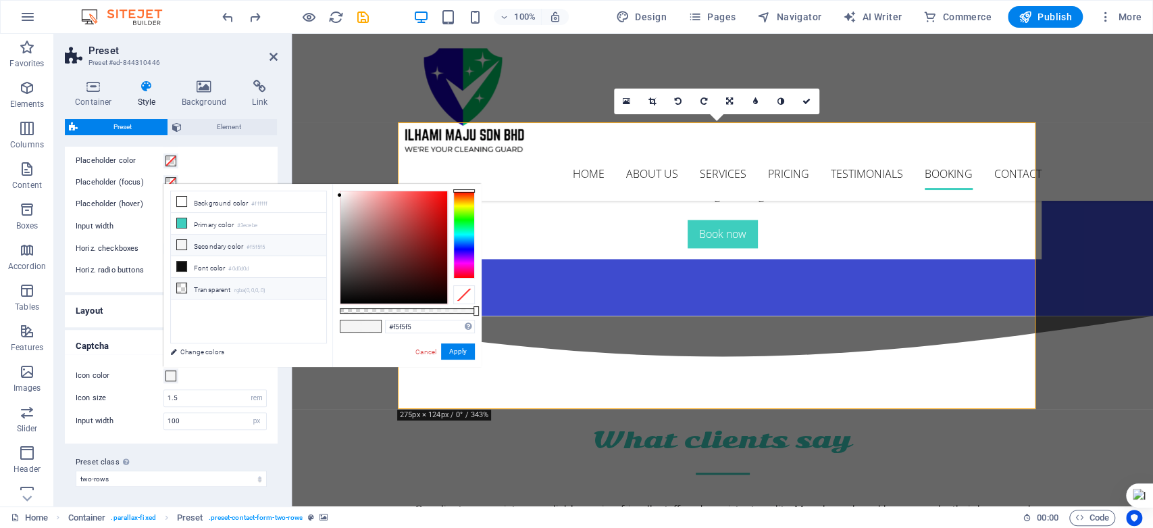
click at [186, 284] on span at bounding box center [181, 287] width 11 height 11
click at [195, 200] on li "Background color #ffffff" at bounding box center [248, 202] width 155 height 22
click at [184, 198] on icon at bounding box center [181, 201] width 9 height 9
click at [181, 225] on icon at bounding box center [181, 222] width 9 height 9
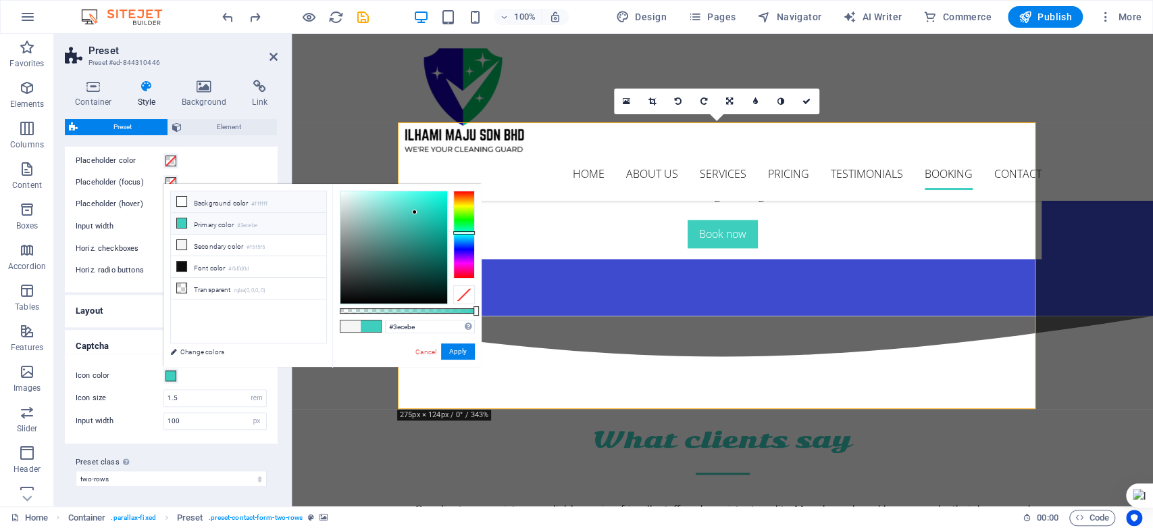
click at [182, 199] on icon at bounding box center [181, 201] width 9 height 9
type input "#ffffff"
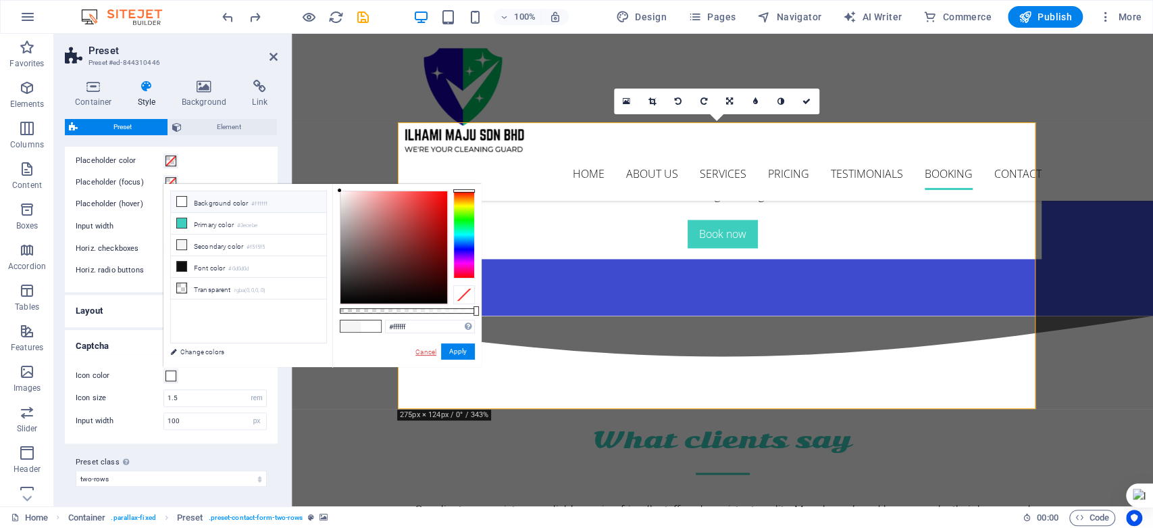
drag, startPoint x: 432, startPoint y: 347, endPoint x: 122, endPoint y: 325, distance: 311.5
click at [432, 348] on link "Cancel" at bounding box center [426, 352] width 24 height 10
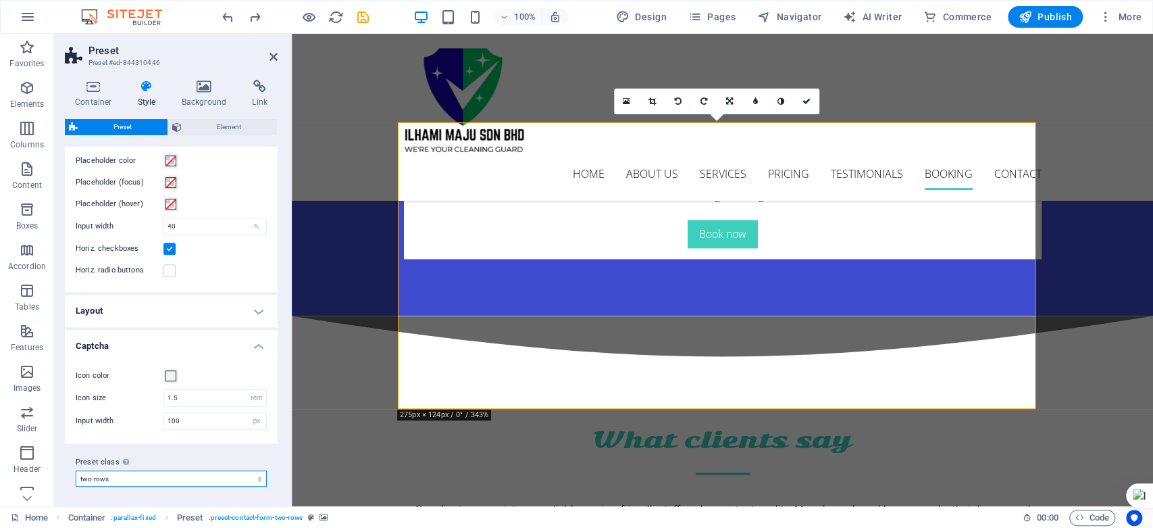
click at [222, 475] on select "two-rows Add preset class" at bounding box center [171, 478] width 191 height 16
click at [247, 483] on select "two-rows Add preset class" at bounding box center [171, 478] width 191 height 16
click at [76, 470] on select "two-rows Add preset class" at bounding box center [171, 478] width 191 height 16
select select "preset-contact-form-two-rows"
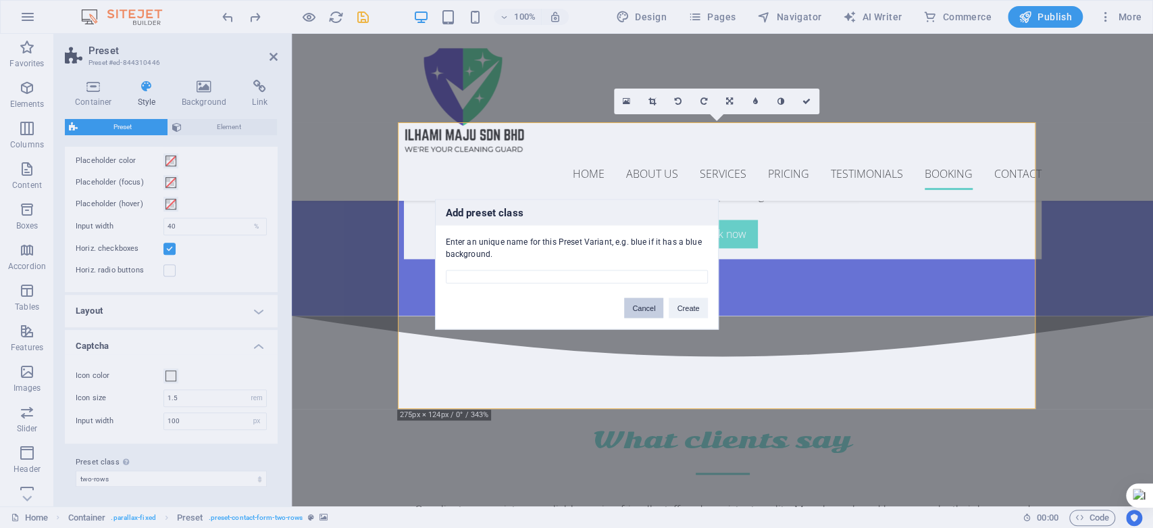
drag, startPoint x: 639, startPoint y: 309, endPoint x: 243, endPoint y: 305, distance: 395.8
click at [639, 309] on button "Cancel" at bounding box center [643, 307] width 39 height 20
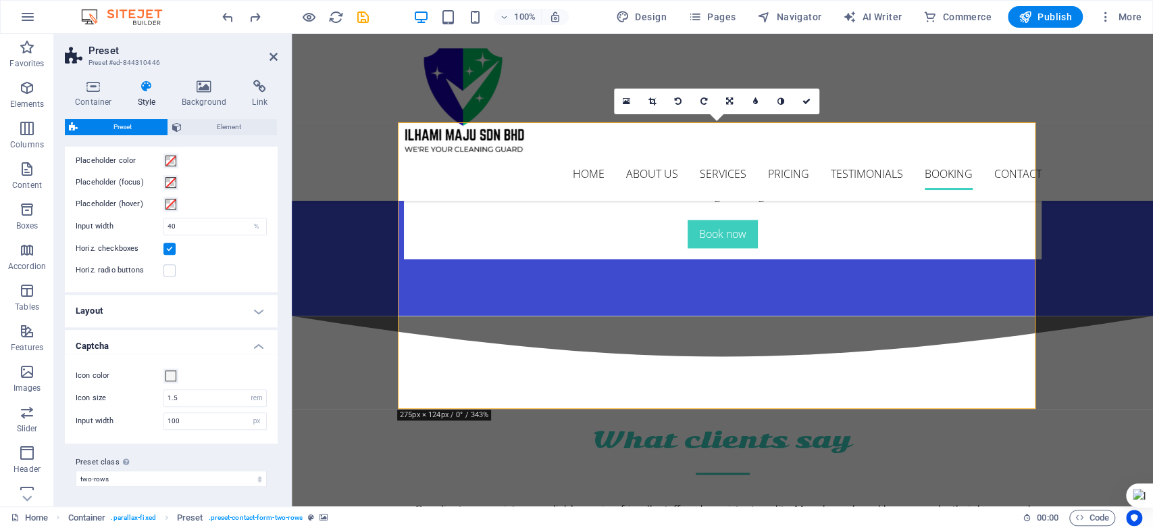
click at [259, 347] on h4 "Captcha" at bounding box center [171, 342] width 213 height 24
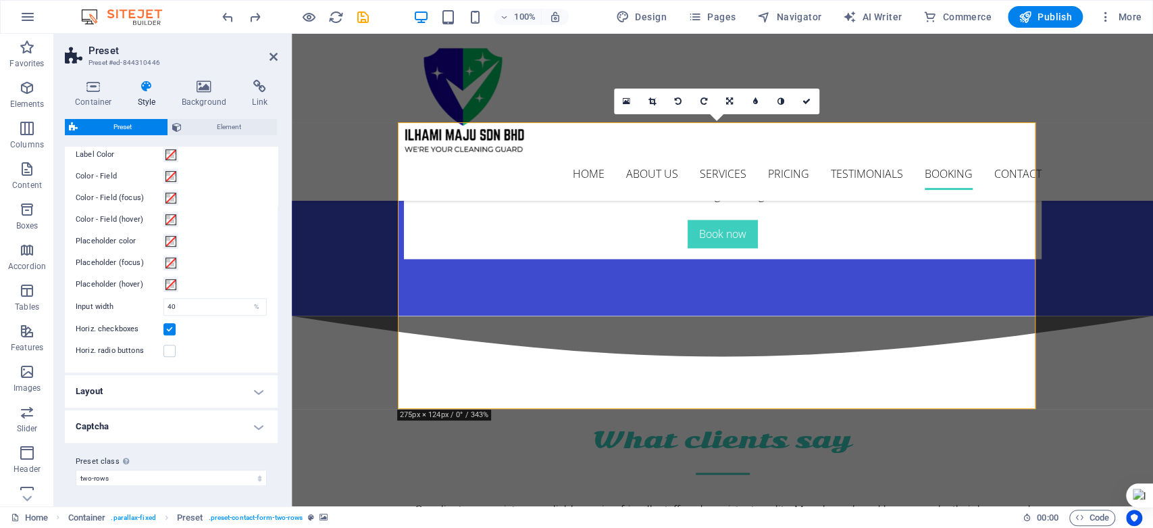
click at [253, 388] on h4 "Layout" at bounding box center [171, 391] width 213 height 32
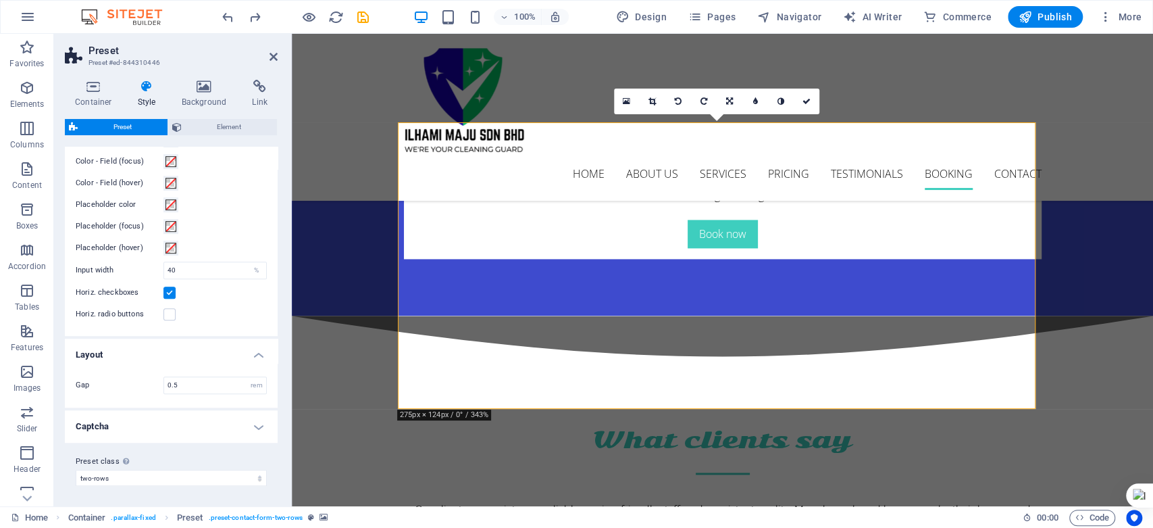
click at [253, 353] on h4 "Layout" at bounding box center [171, 350] width 213 height 24
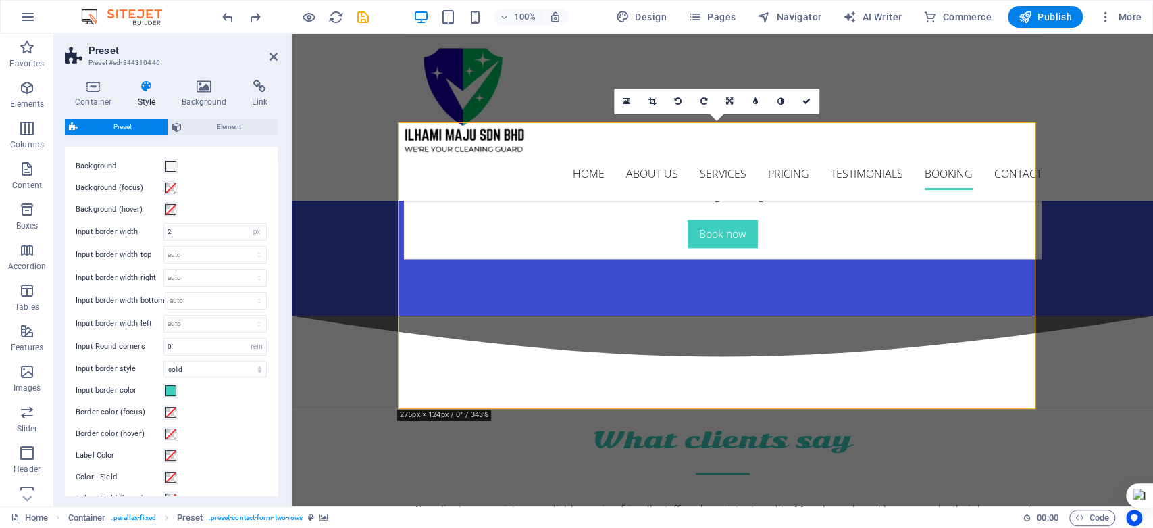
scroll to position [89, 0]
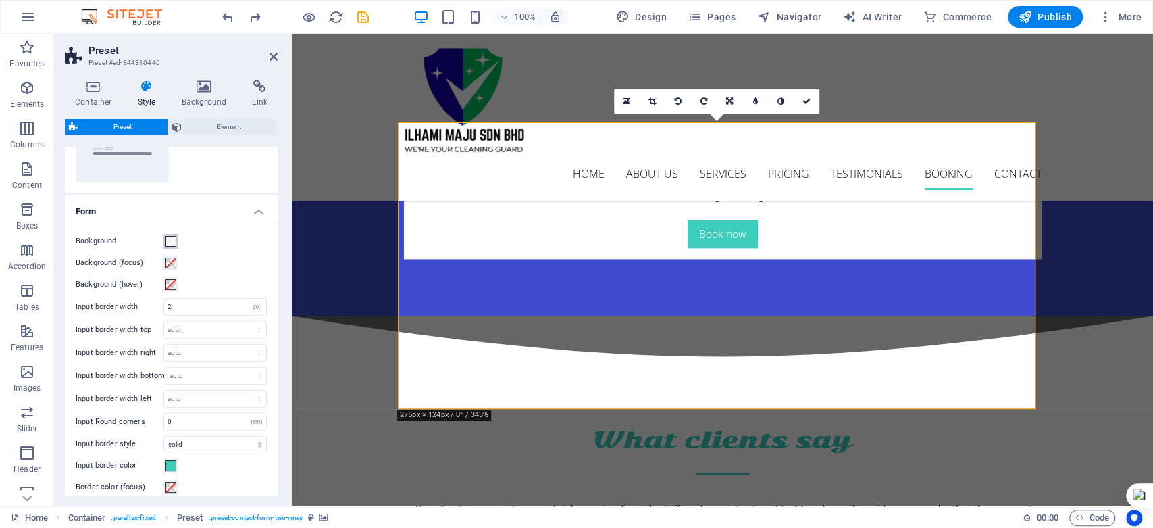
click at [167, 236] on span at bounding box center [170, 241] width 11 height 11
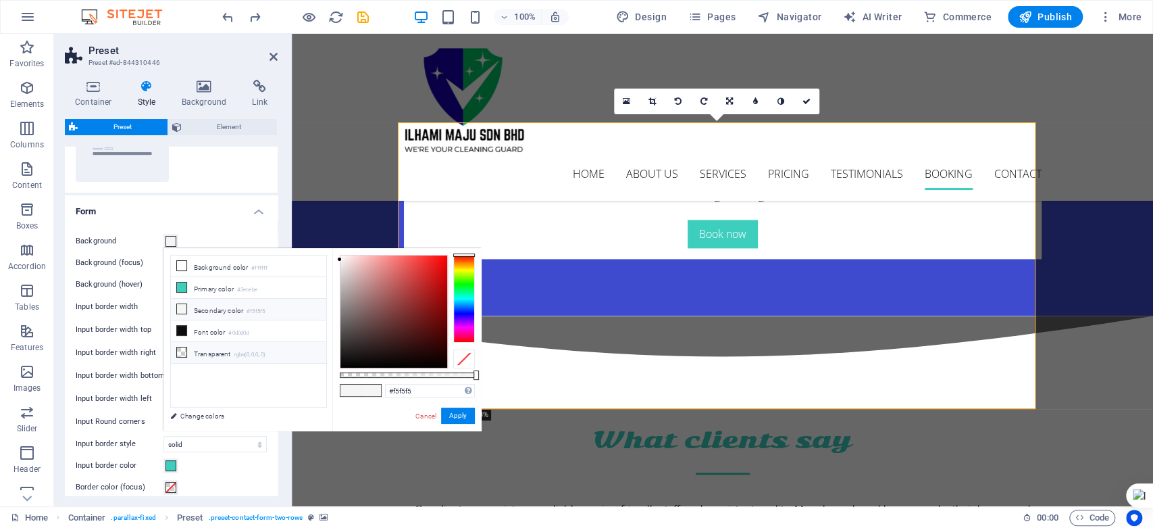
click at [180, 349] on icon at bounding box center [181, 351] width 9 height 9
type input "rgba(0, 0, 0, 0)"
click at [422, 412] on link "Cancel" at bounding box center [426, 416] width 24 height 10
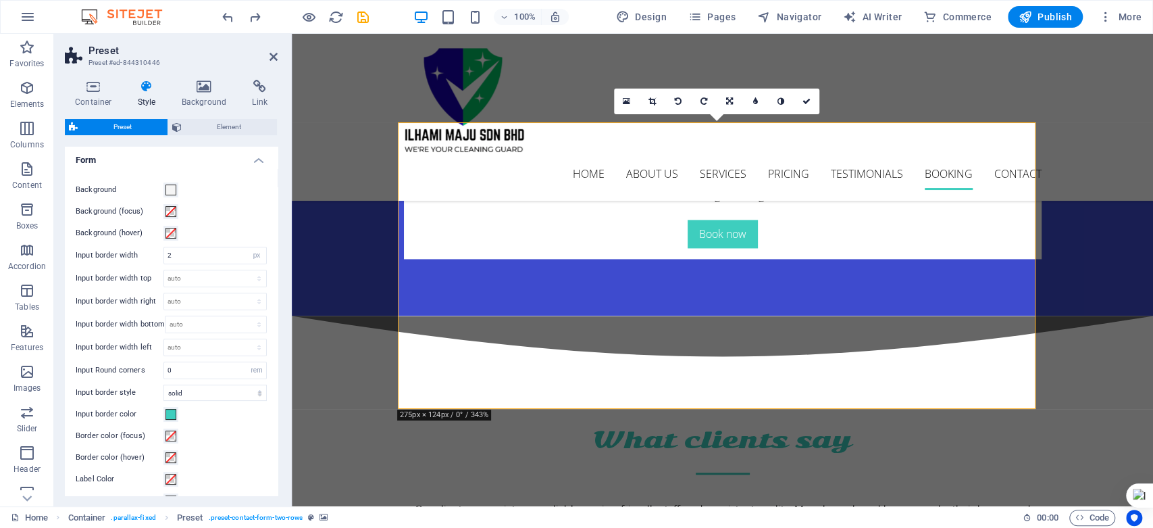
scroll to position [164, 0]
click at [168, 383] on button "Input border color" at bounding box center [170, 390] width 15 height 15
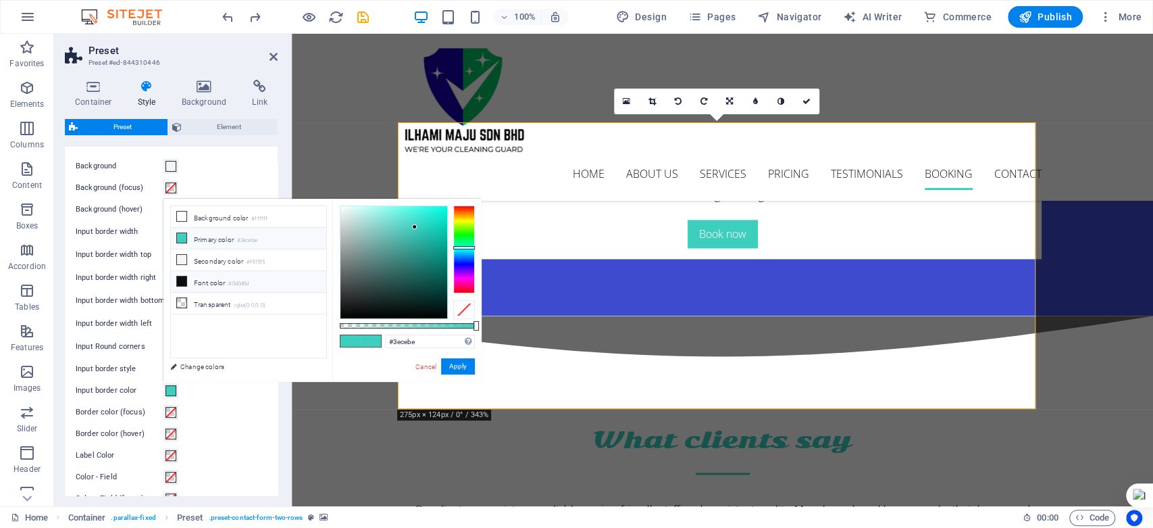
click at [181, 277] on icon at bounding box center [181, 280] width 9 height 9
type input "#0d0d0d"
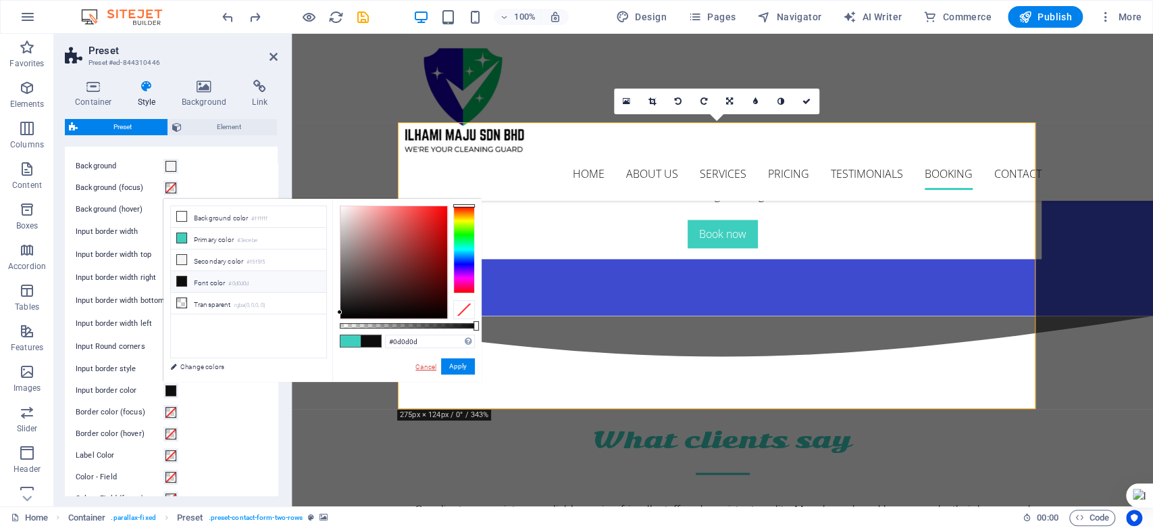
drag, startPoint x: 435, startPoint y: 364, endPoint x: 140, endPoint y: 330, distance: 296.4
click at [435, 364] on link "Cancel" at bounding box center [426, 366] width 24 height 10
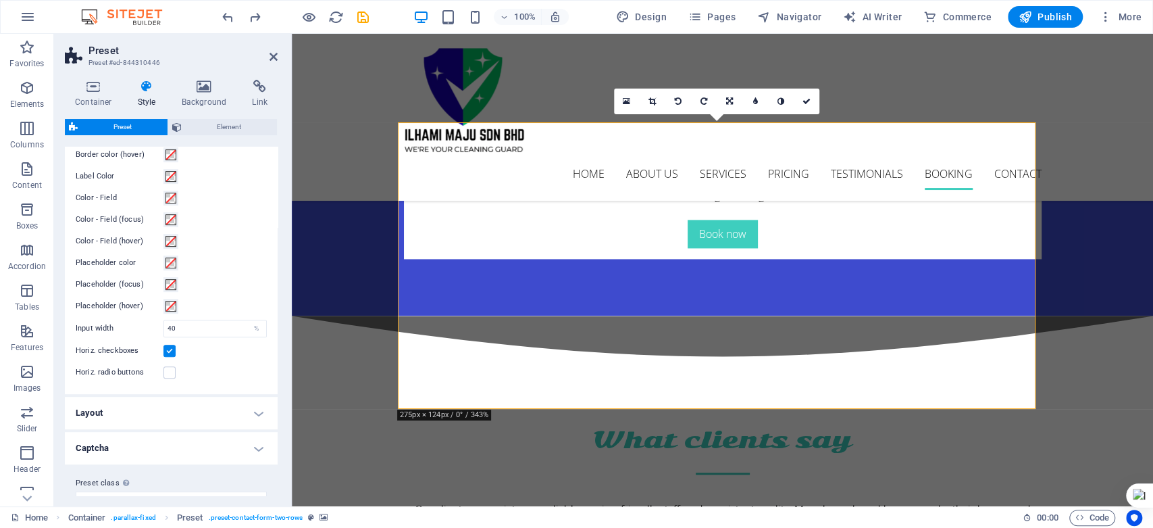
scroll to position [465, 0]
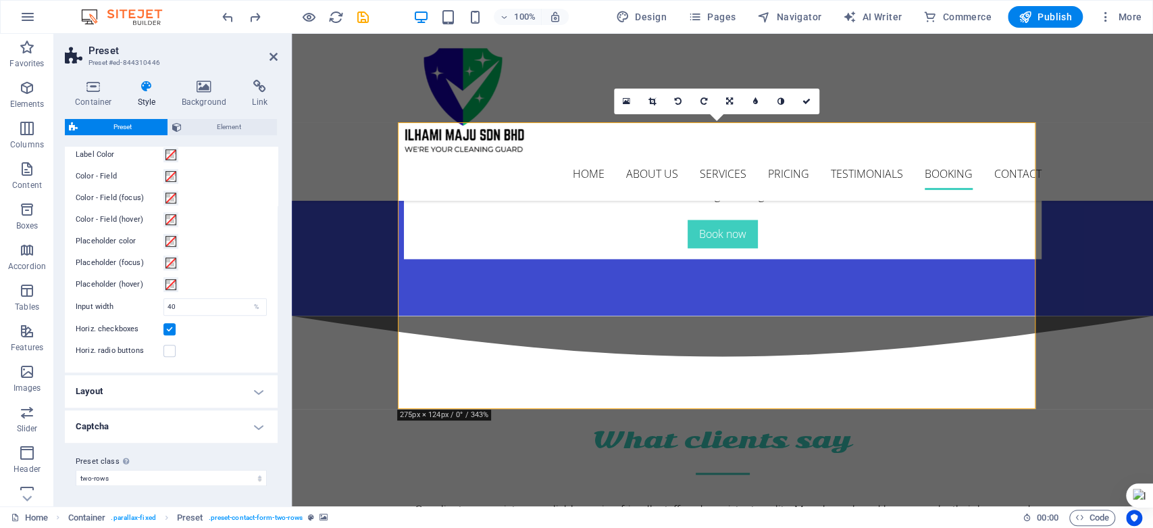
click at [254, 419] on h4 "Captcha" at bounding box center [171, 426] width 213 height 32
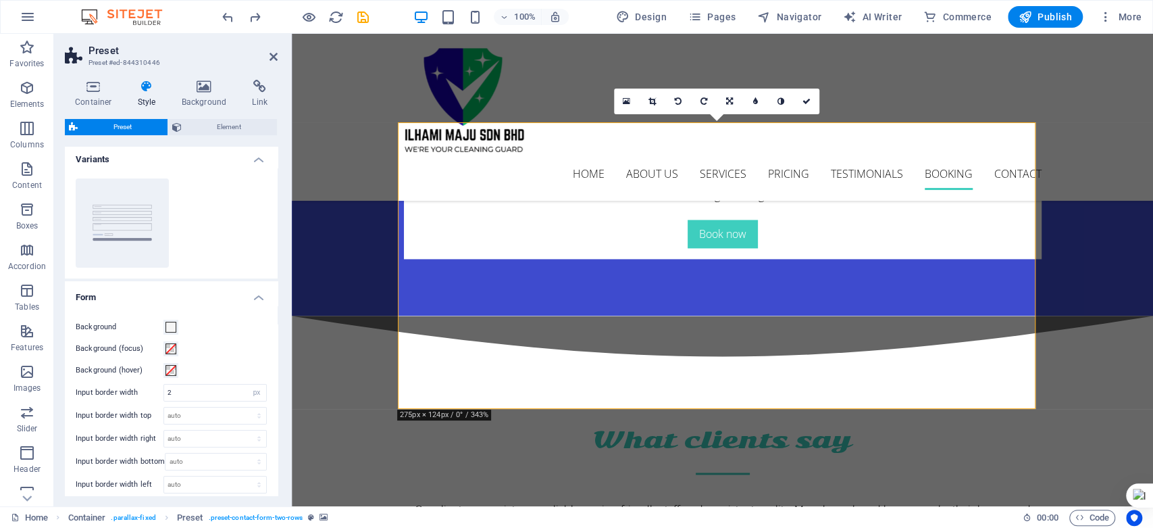
scroll to position [0, 0]
click at [209, 125] on span "Element" at bounding box center [230, 127] width 88 height 16
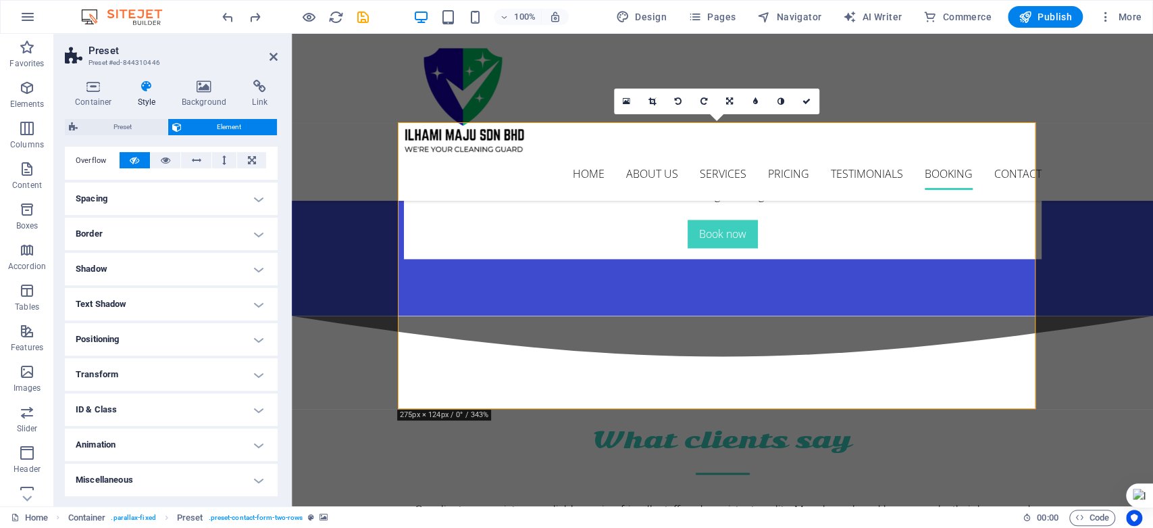
scroll to position [72, 0]
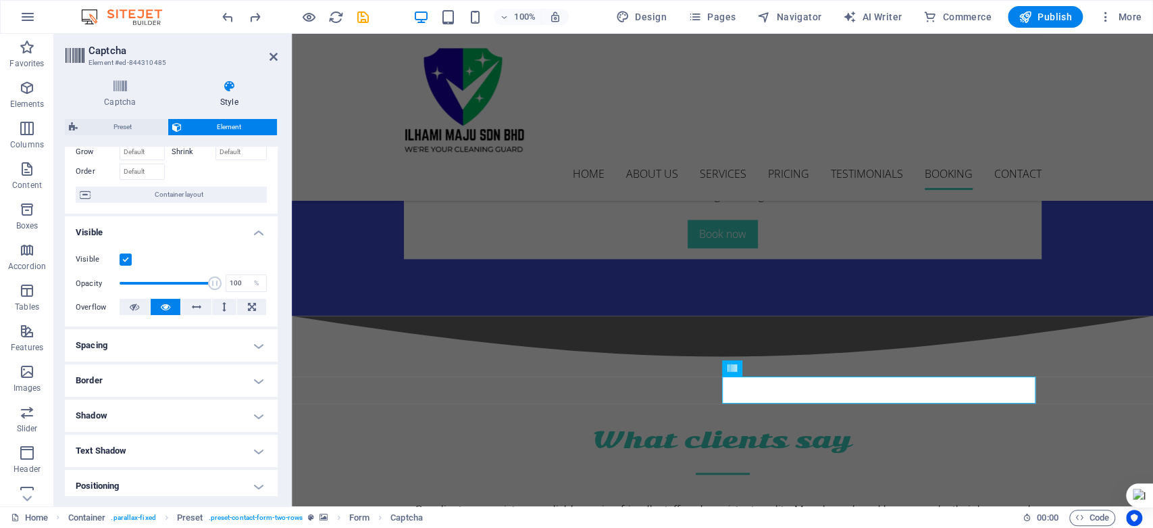
scroll to position [0, 0]
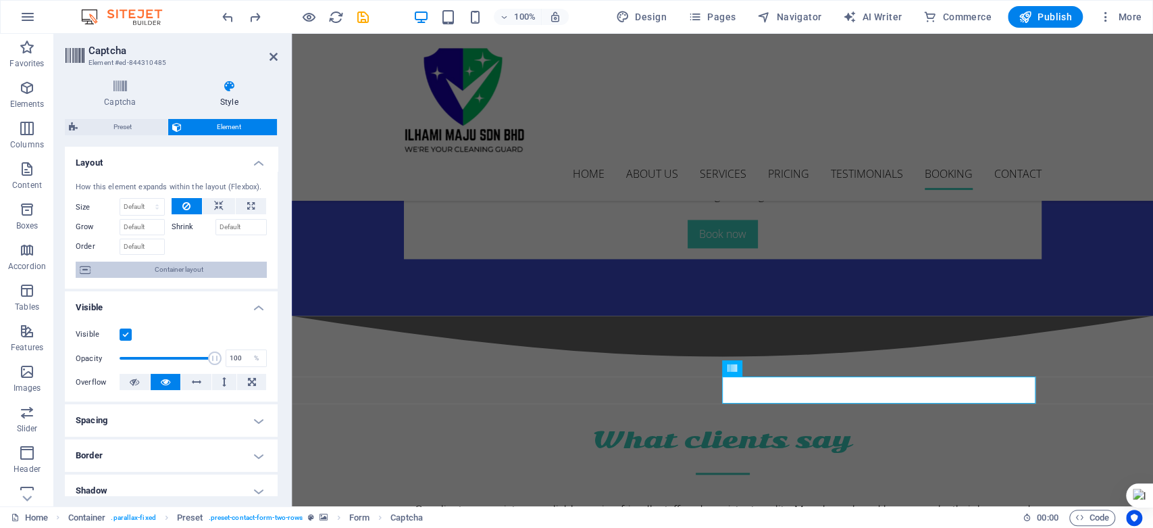
click at [93, 270] on button "Container layout" at bounding box center [171, 269] width 191 height 16
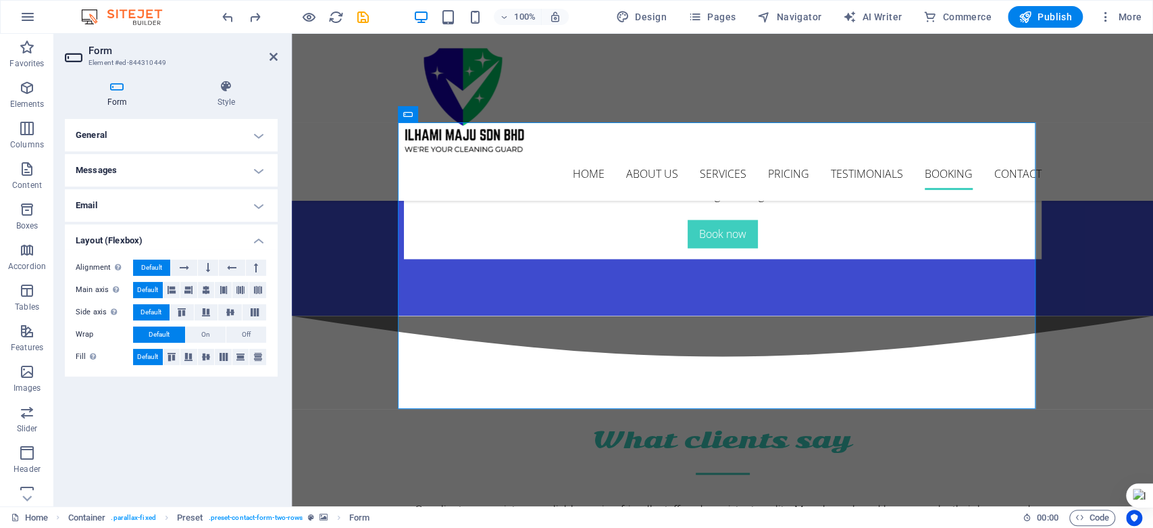
click at [252, 205] on h4 "Email" at bounding box center [171, 205] width 213 height 32
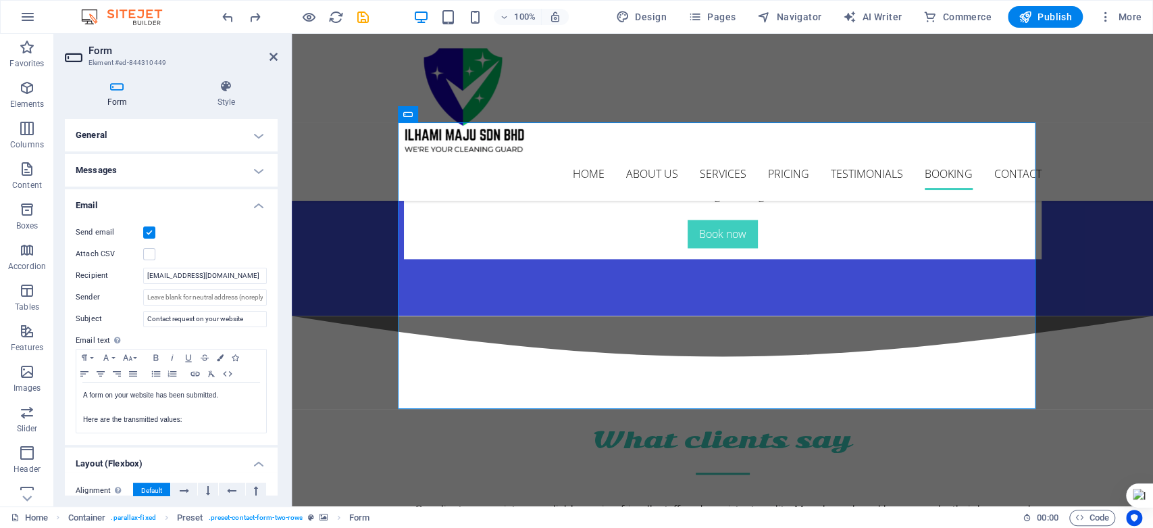
click at [254, 167] on h4 "Messages" at bounding box center [171, 170] width 213 height 32
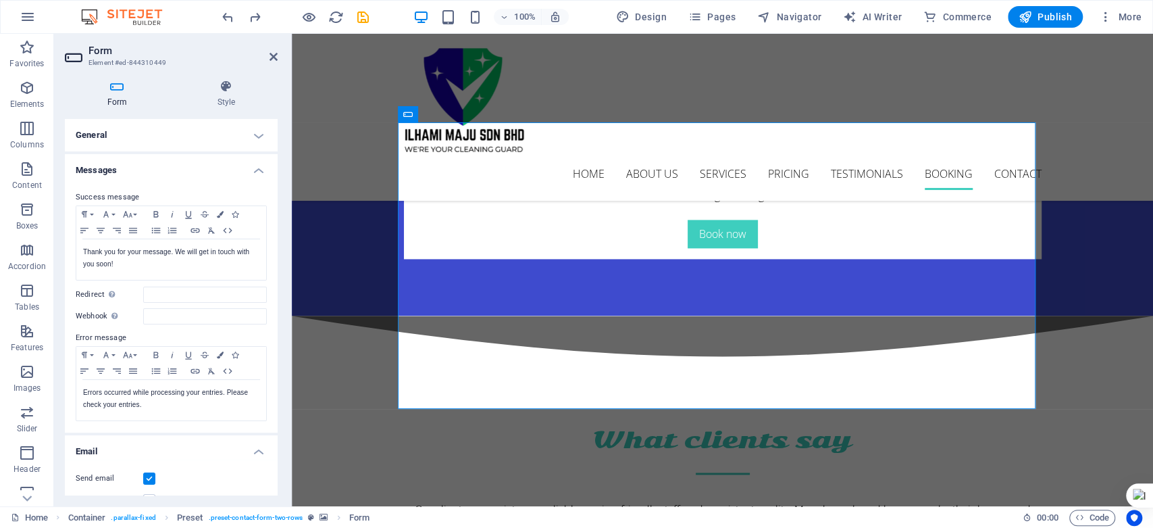
click at [259, 132] on h4 "General" at bounding box center [171, 135] width 213 height 32
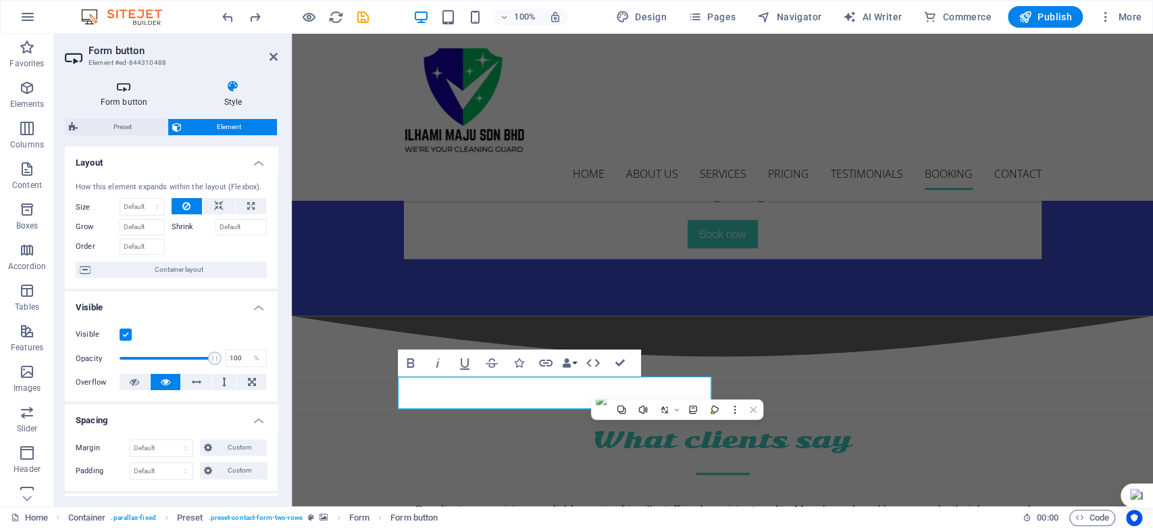
click at [124, 91] on icon at bounding box center [124, 87] width 118 height 14
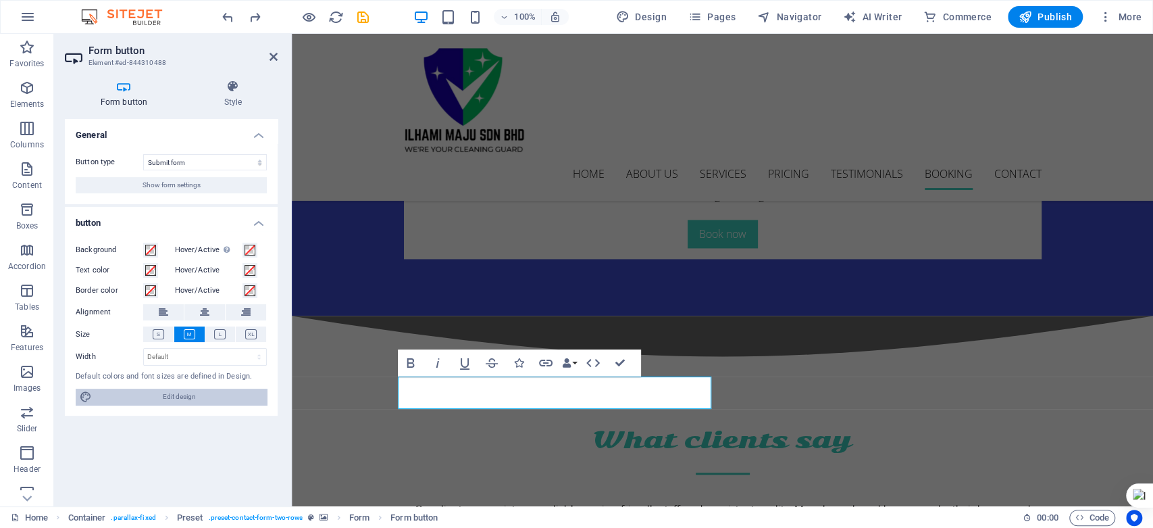
click at [161, 398] on span "Edit design" at bounding box center [179, 396] width 167 height 16
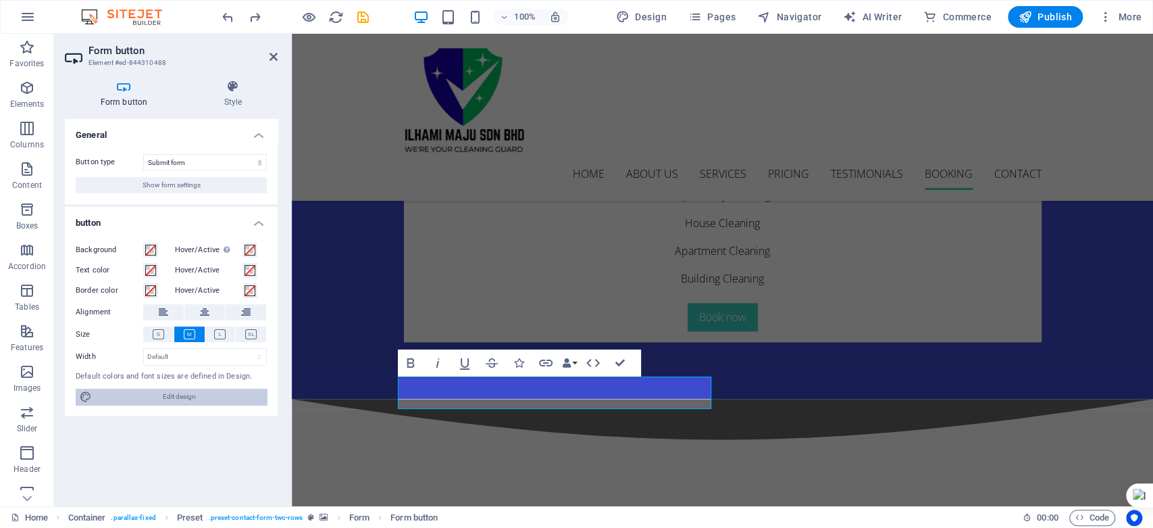
select select "ease-in-out"
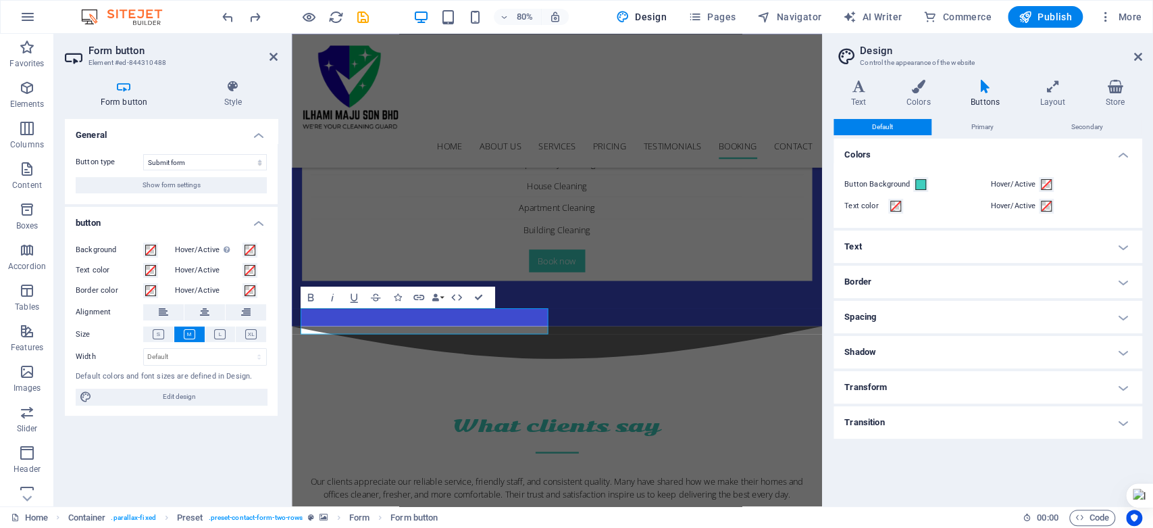
scroll to position [4717, 0]
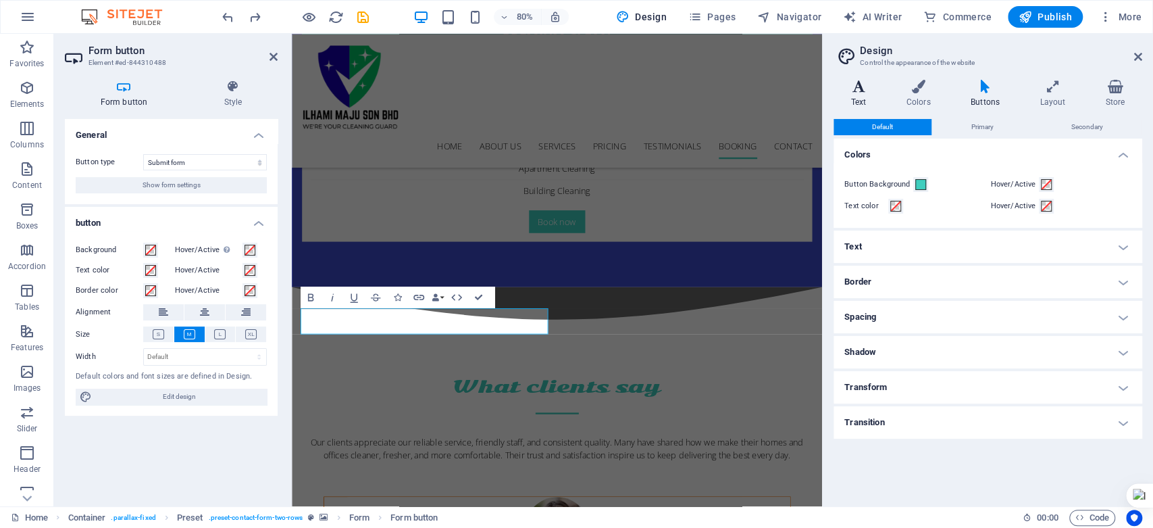
click at [854, 97] on h4 "Text" at bounding box center [861, 94] width 55 height 28
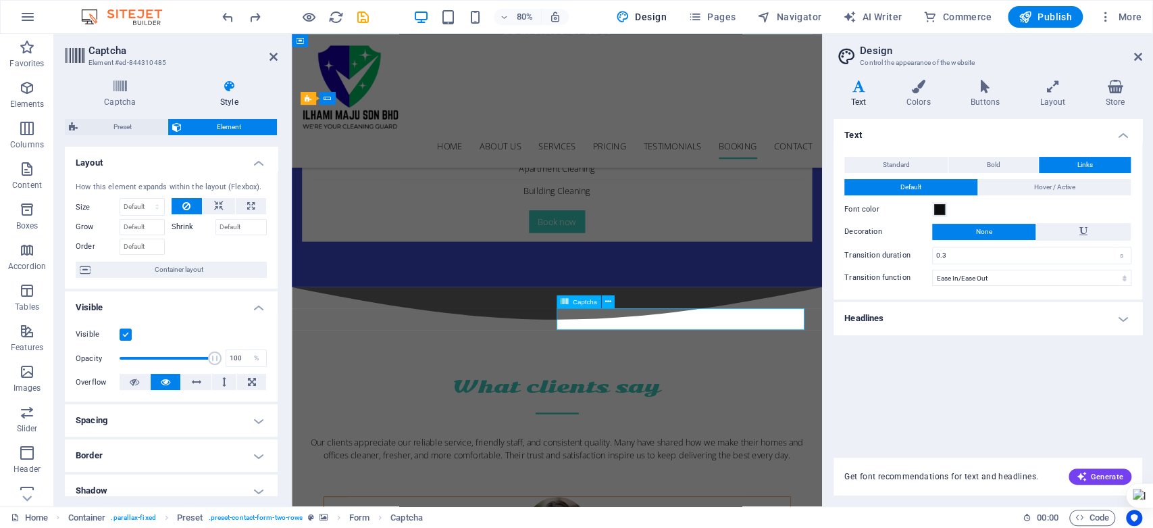
click at [910, 82] on icon at bounding box center [918, 87] width 59 height 14
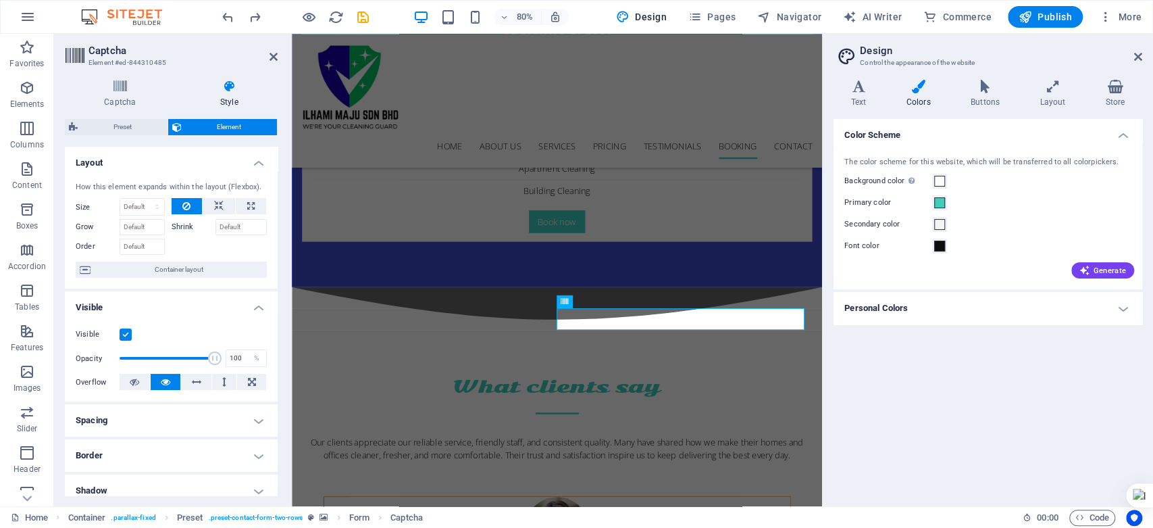
click at [969, 303] on h4 "Personal Colors" at bounding box center [988, 308] width 309 height 32
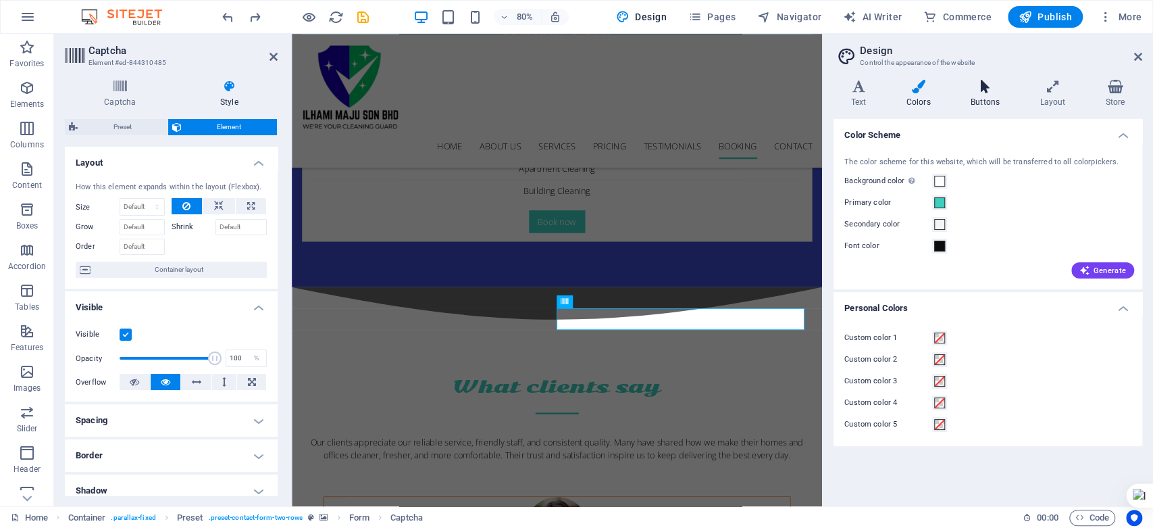
click at [978, 97] on h4 "Buttons" at bounding box center [987, 94] width 69 height 28
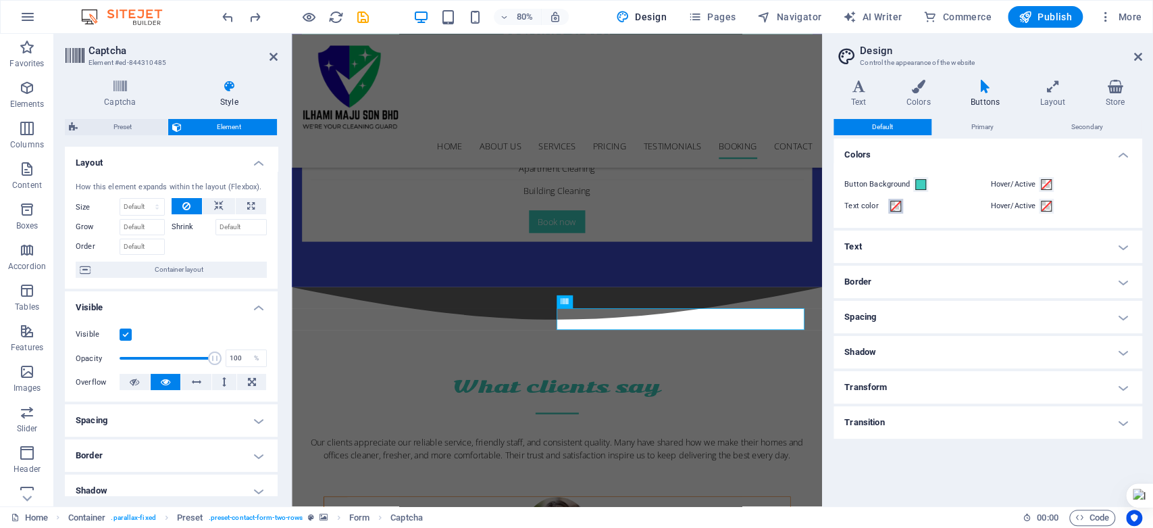
click at [897, 205] on span at bounding box center [895, 206] width 11 height 11
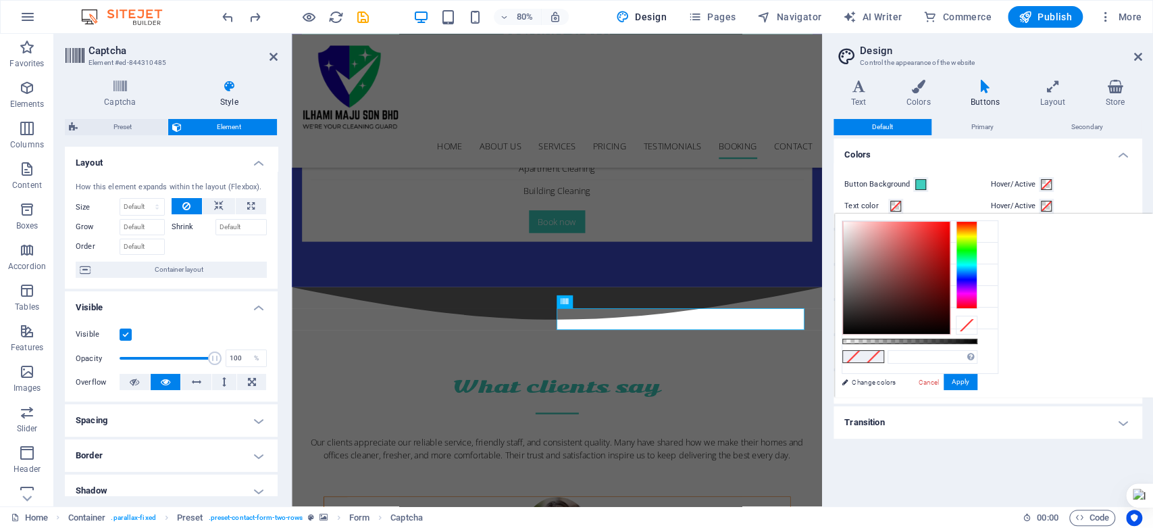
type input "#000000"
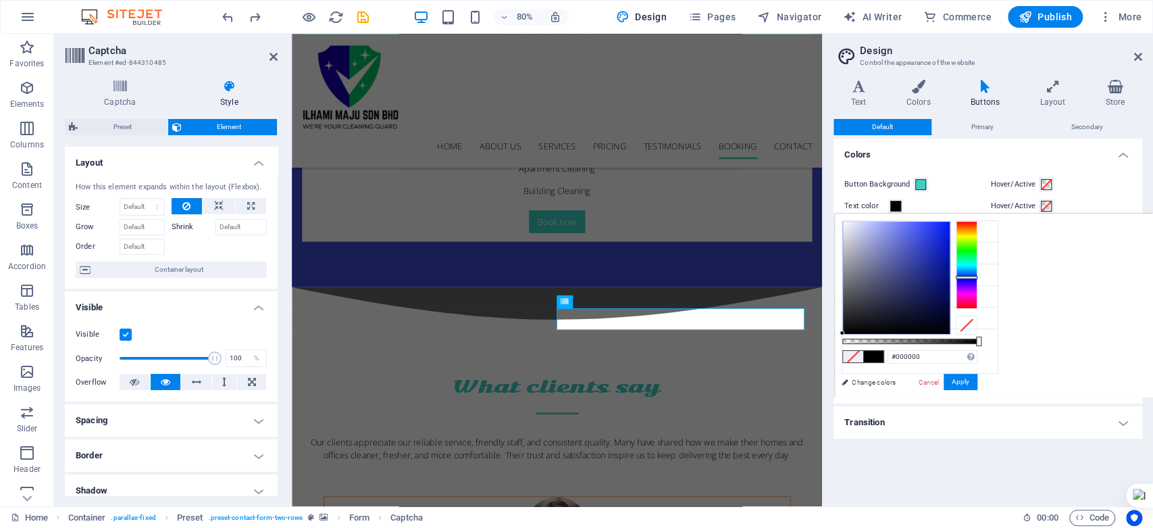
click at [972, 277] on div at bounding box center [967, 265] width 22 height 88
click at [935, 382] on link "Cancel" at bounding box center [929, 382] width 24 height 10
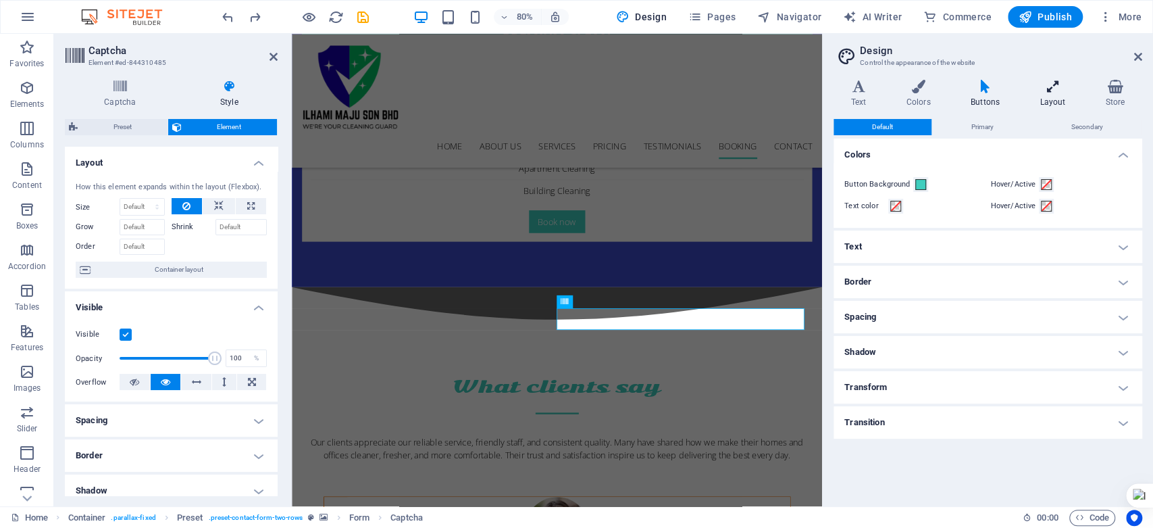
click at [1051, 95] on h4 "Layout" at bounding box center [1056, 94] width 66 height 28
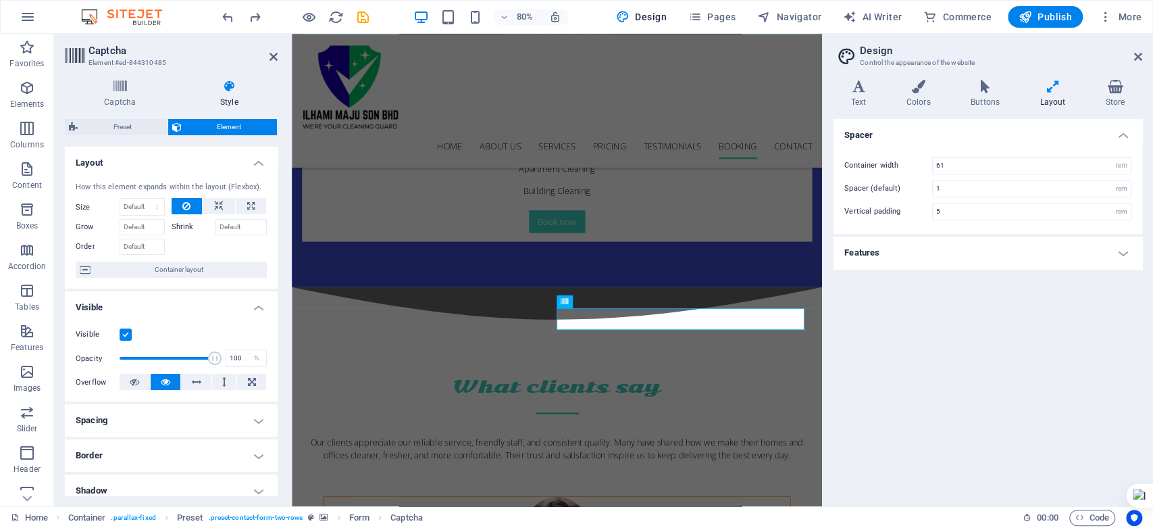
click at [1117, 257] on h4 "Features" at bounding box center [988, 252] width 309 height 32
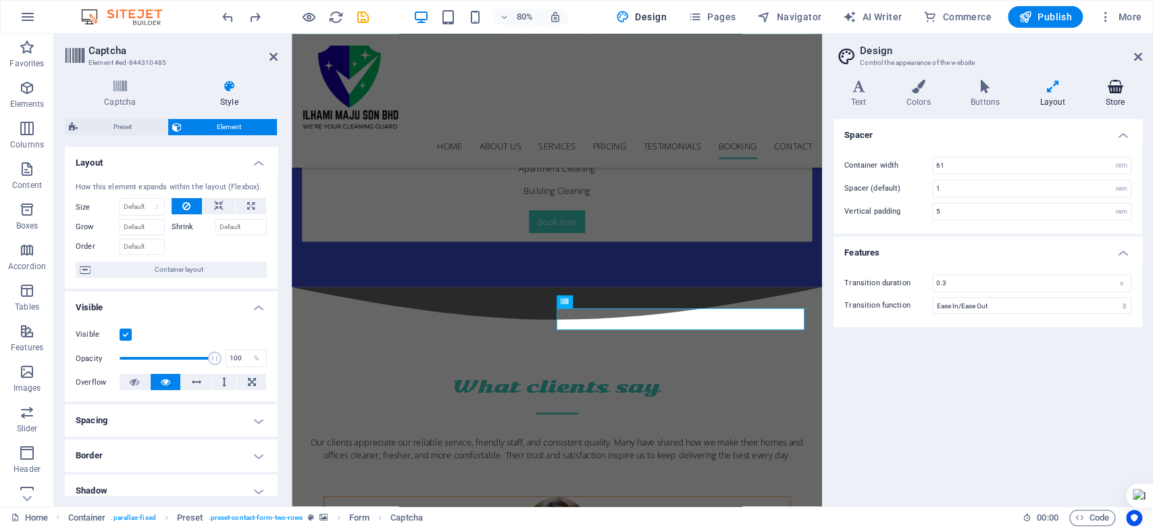
click at [1125, 96] on h4 "Store" at bounding box center [1115, 94] width 54 height 28
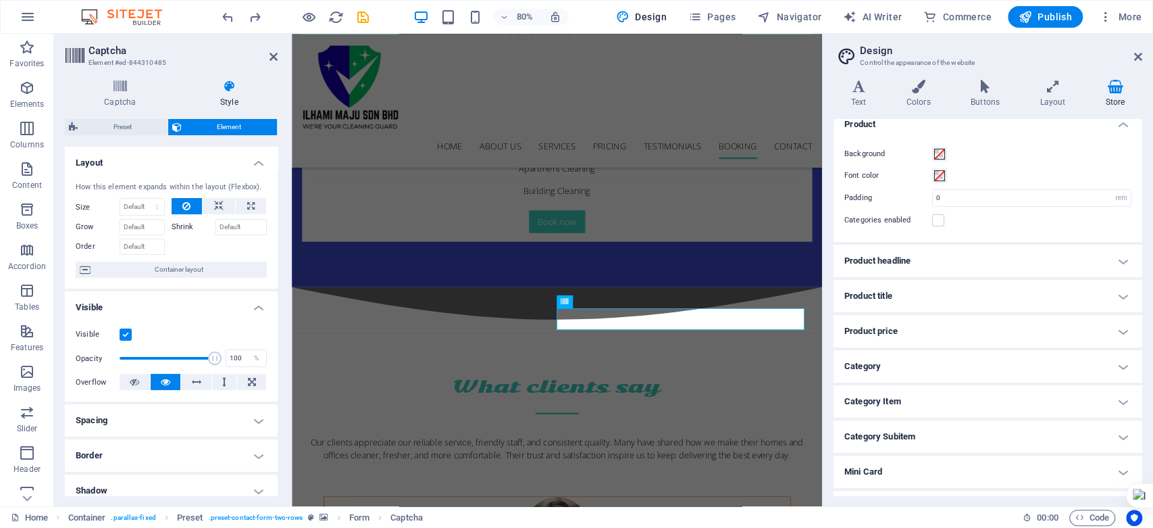
scroll to position [0, 0]
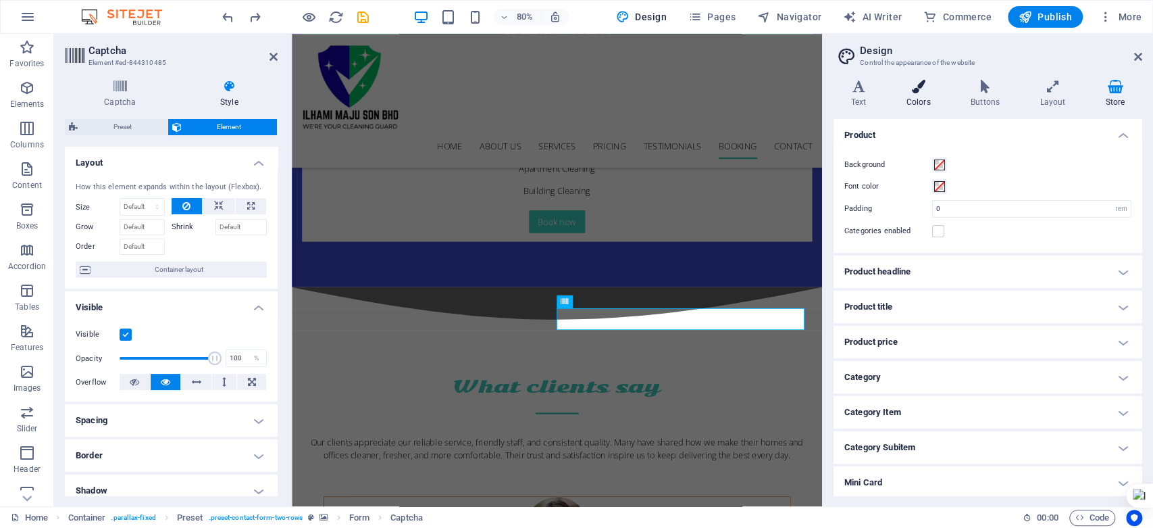
click at [919, 88] on icon at bounding box center [918, 87] width 59 height 14
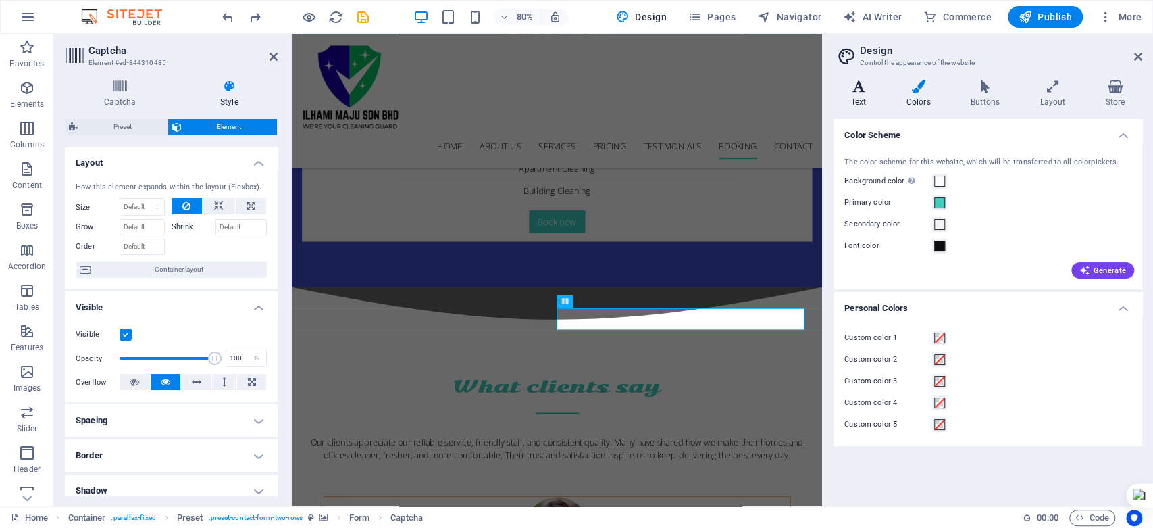
click at [871, 93] on h4 "Text" at bounding box center [861, 94] width 55 height 28
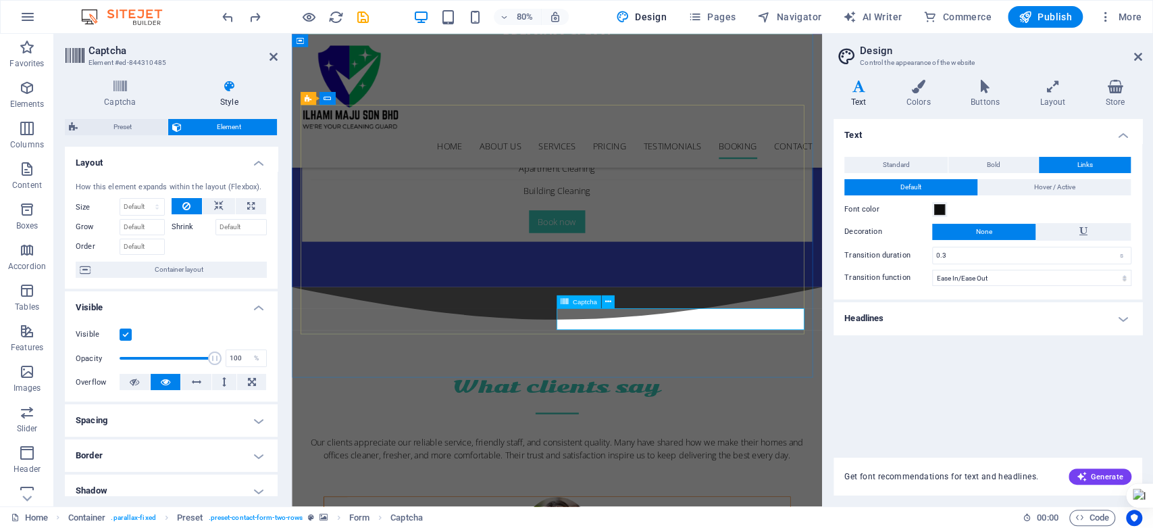
drag, startPoint x: 1139, startPoint y: 55, endPoint x: 843, endPoint y: 24, distance: 297.5
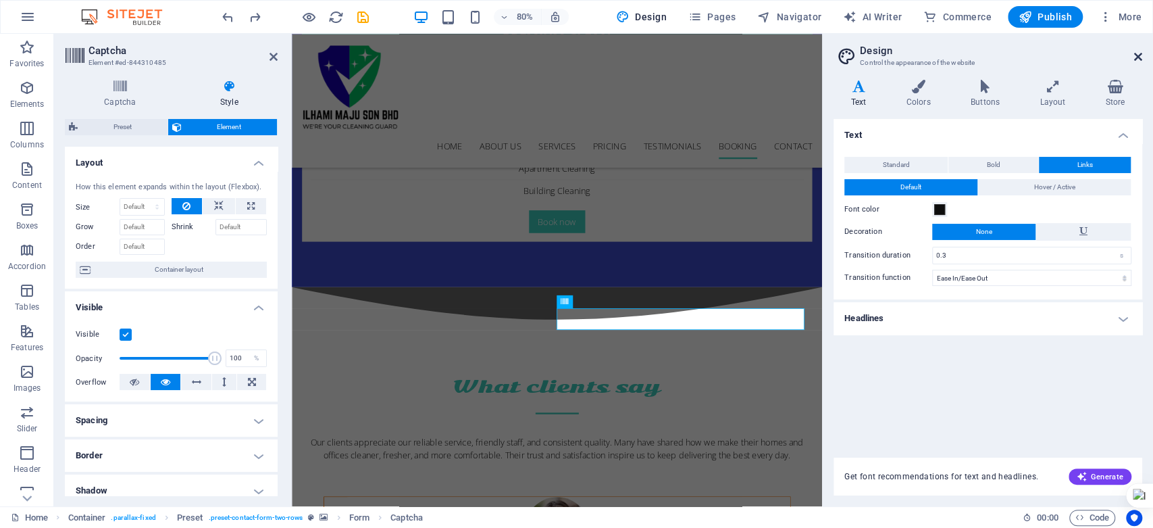
click at [1139, 55] on icon at bounding box center [1138, 56] width 8 height 11
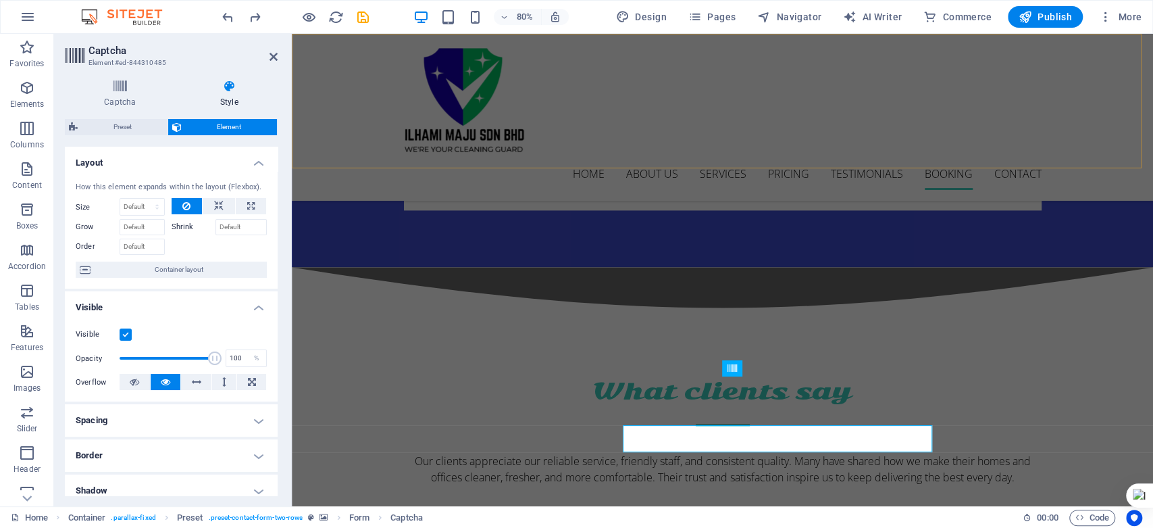
scroll to position [4669, 0]
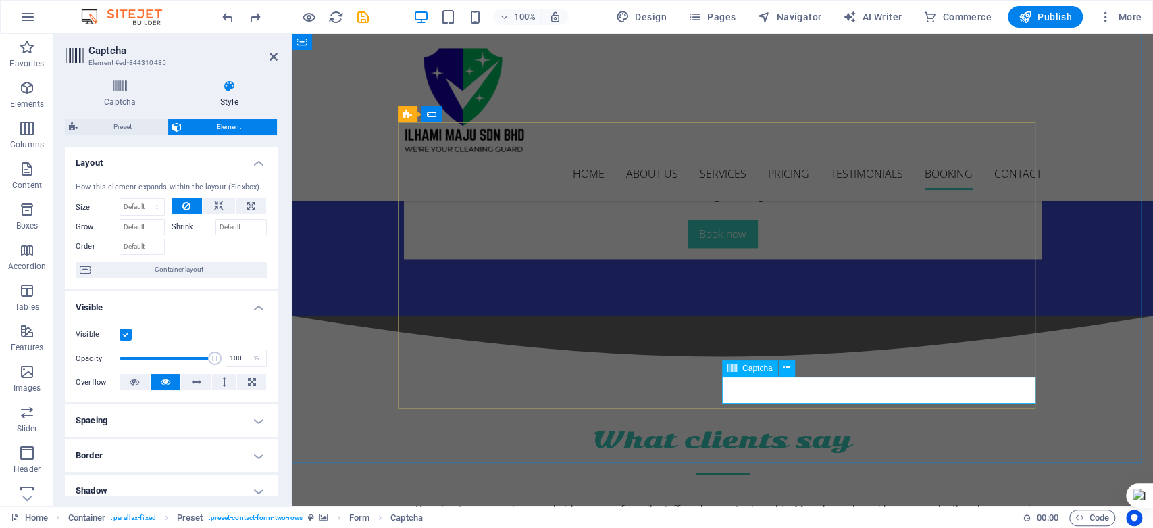
click at [759, 368] on span "Captcha" at bounding box center [757, 368] width 30 height 8
click at [751, 364] on span "Captcha" at bounding box center [757, 368] width 30 height 8
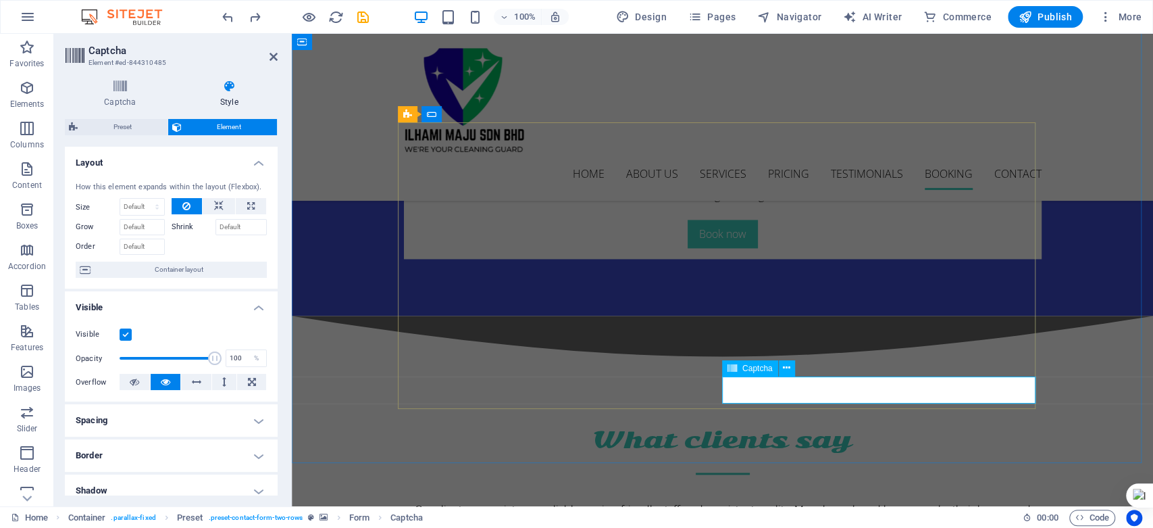
click at [751, 364] on span "Captcha" at bounding box center [757, 368] width 30 height 8
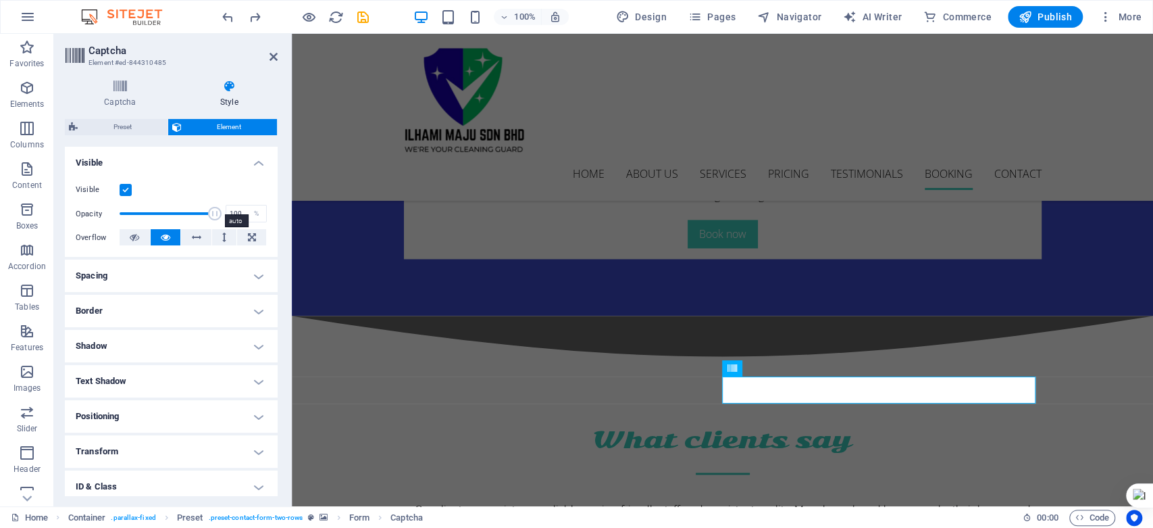
scroll to position [150, 0]
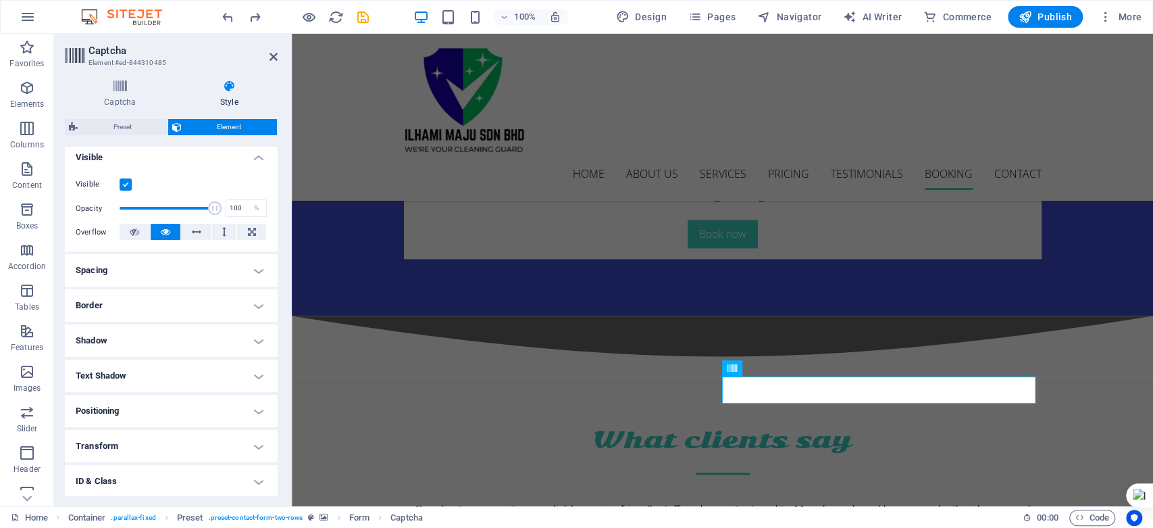
click at [267, 269] on h4 "Spacing" at bounding box center [171, 270] width 213 height 32
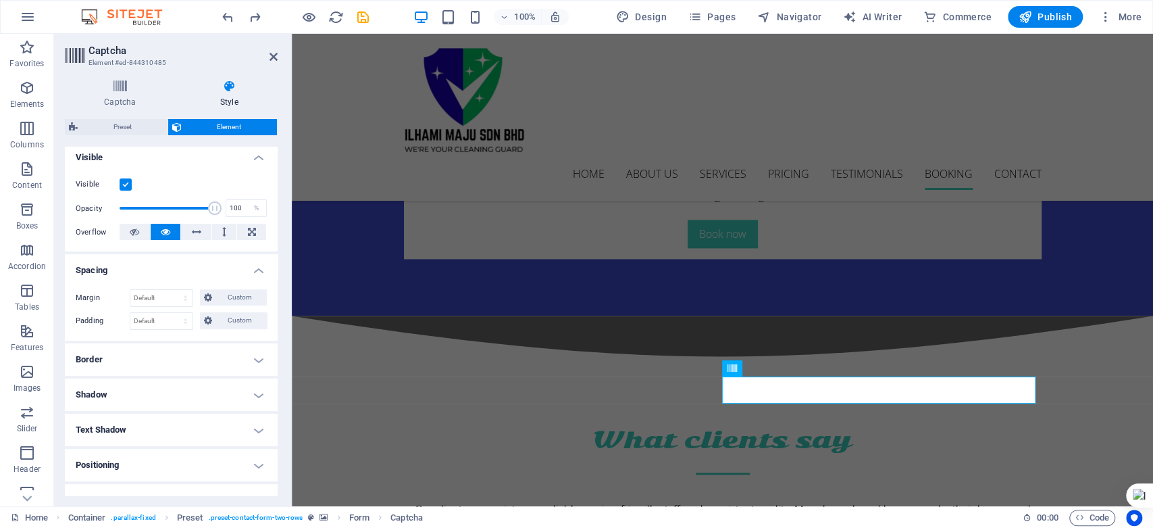
click at [257, 362] on h4 "Border" at bounding box center [171, 359] width 213 height 32
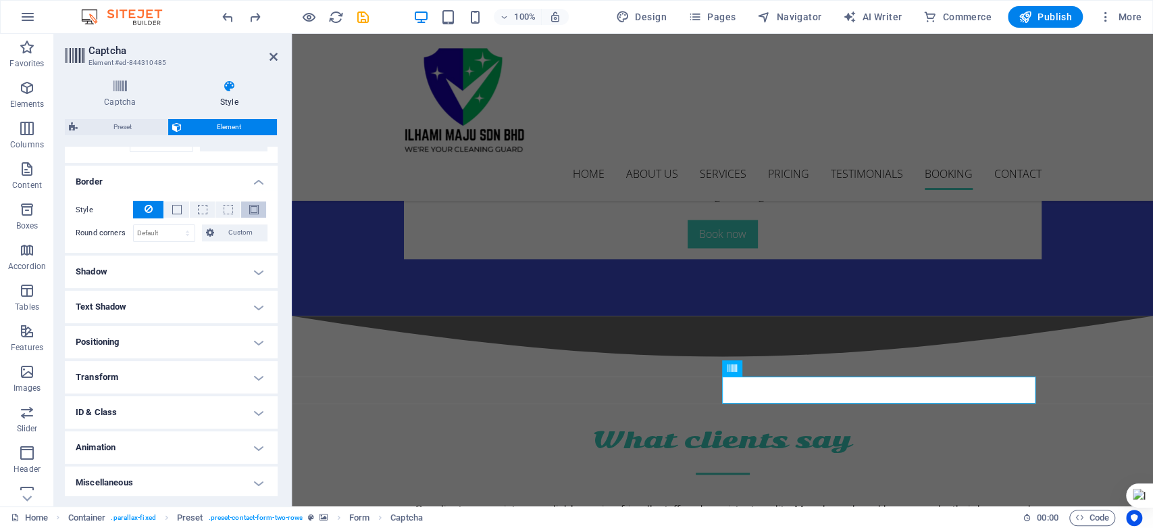
scroll to position [330, 0]
click at [254, 258] on h4 "Shadow" at bounding box center [171, 269] width 213 height 32
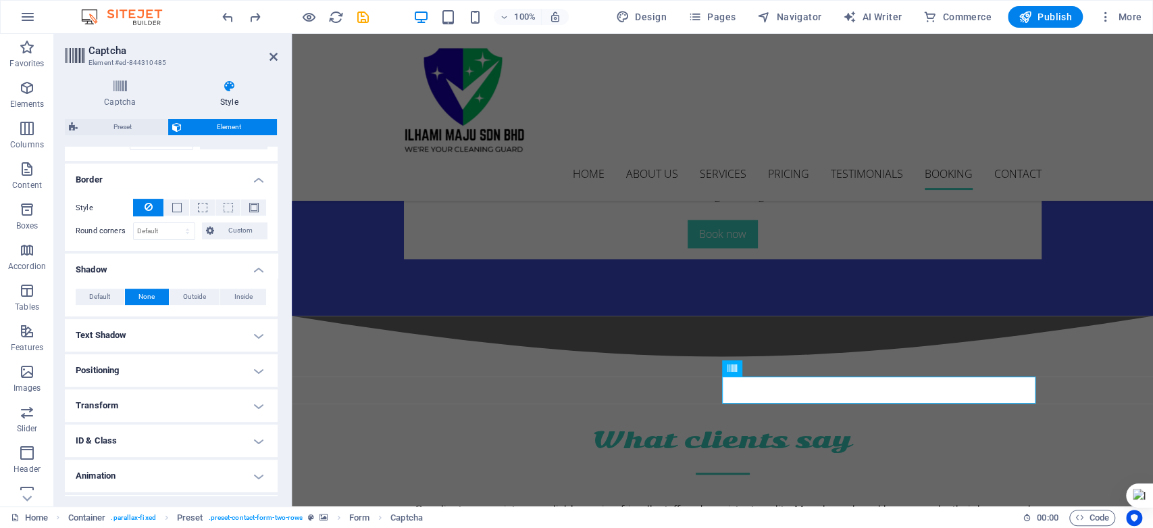
click at [259, 334] on h4 "Text Shadow" at bounding box center [171, 335] width 213 height 32
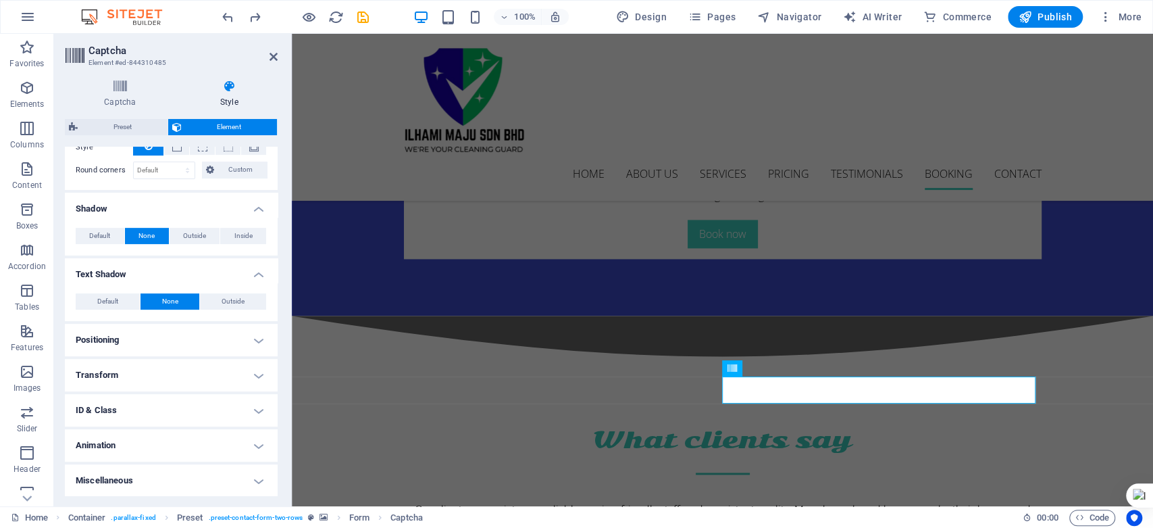
click at [263, 335] on h4 "Positioning" at bounding box center [171, 340] width 213 height 32
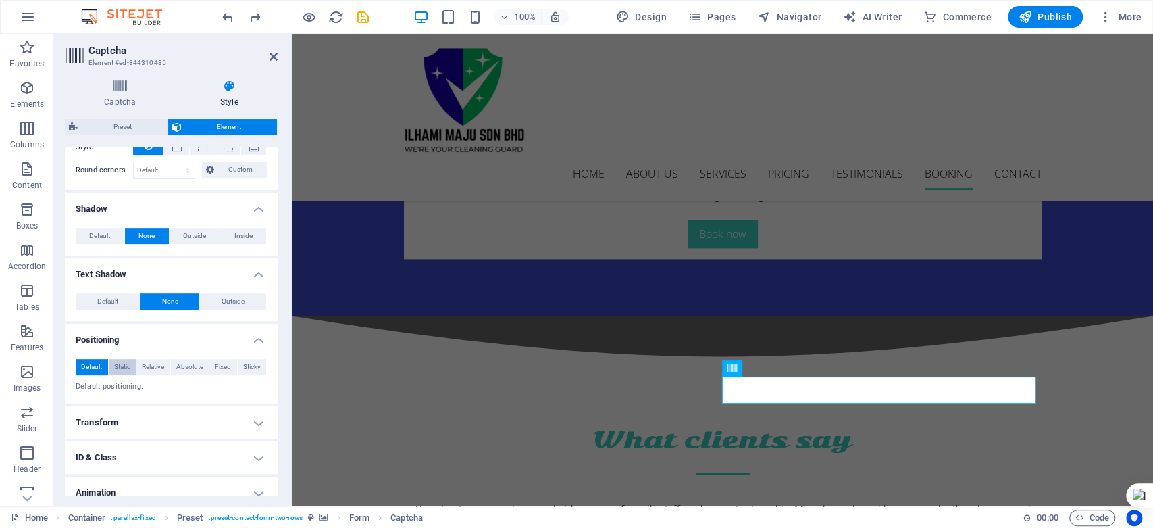
click at [128, 366] on span "Static" at bounding box center [122, 367] width 16 height 16
click at [151, 361] on span "Relative" at bounding box center [153, 367] width 22 height 16
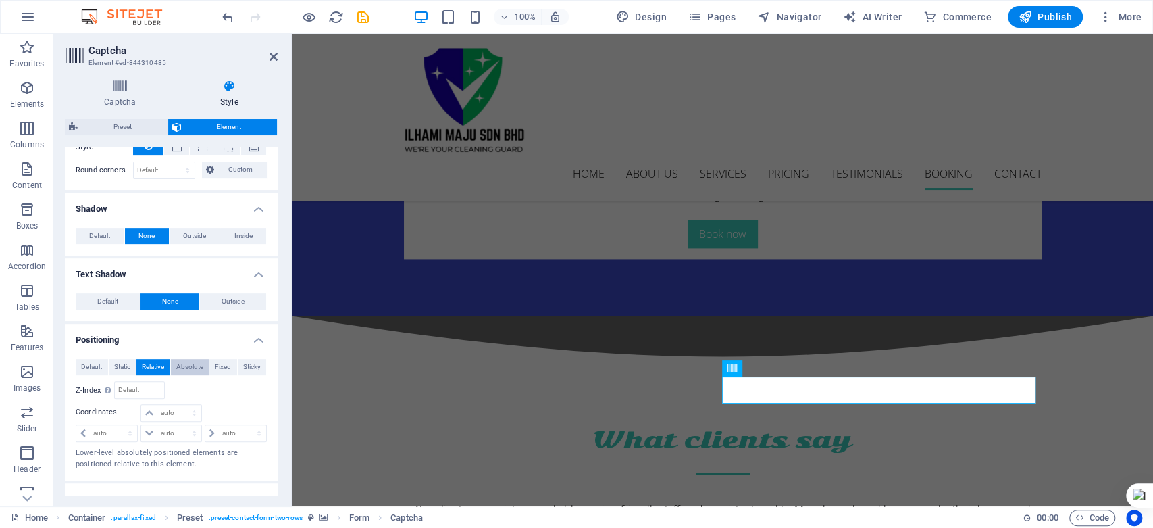
click at [184, 361] on span "Absolute" at bounding box center [189, 367] width 27 height 16
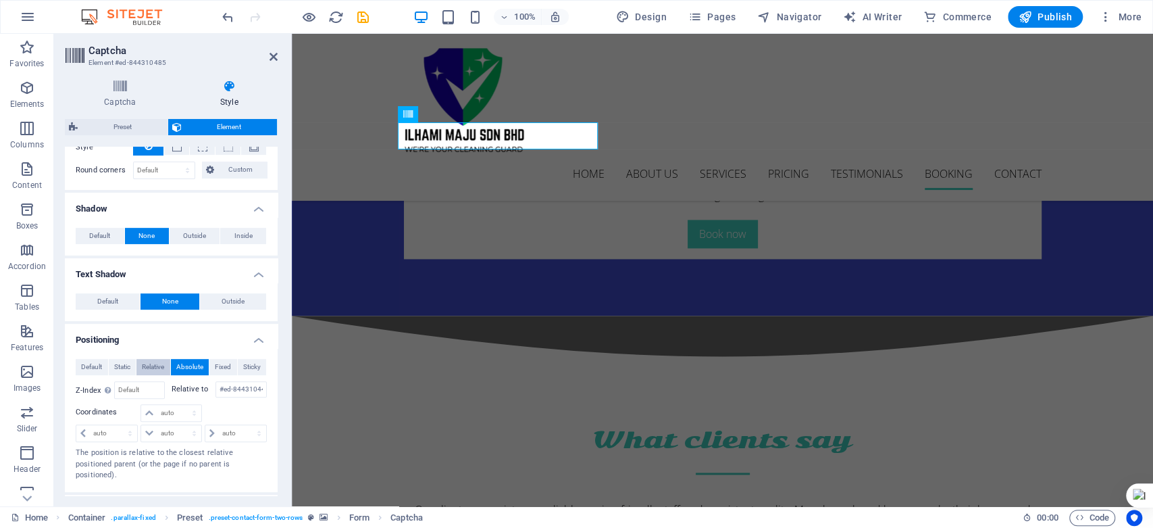
click at [157, 366] on span "Relative" at bounding box center [153, 367] width 22 height 16
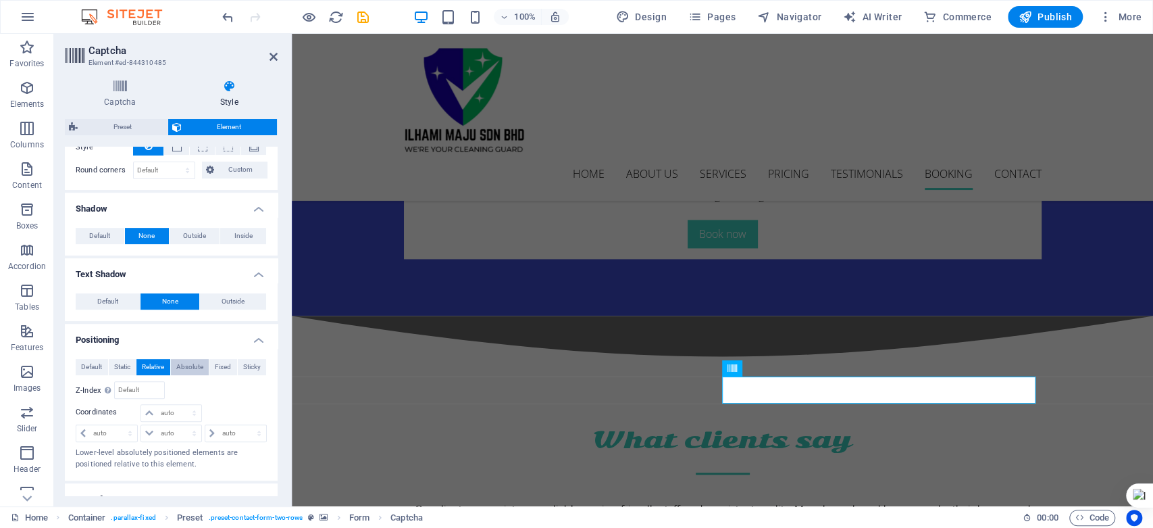
click at [193, 371] on span "Absolute" at bounding box center [189, 367] width 27 height 16
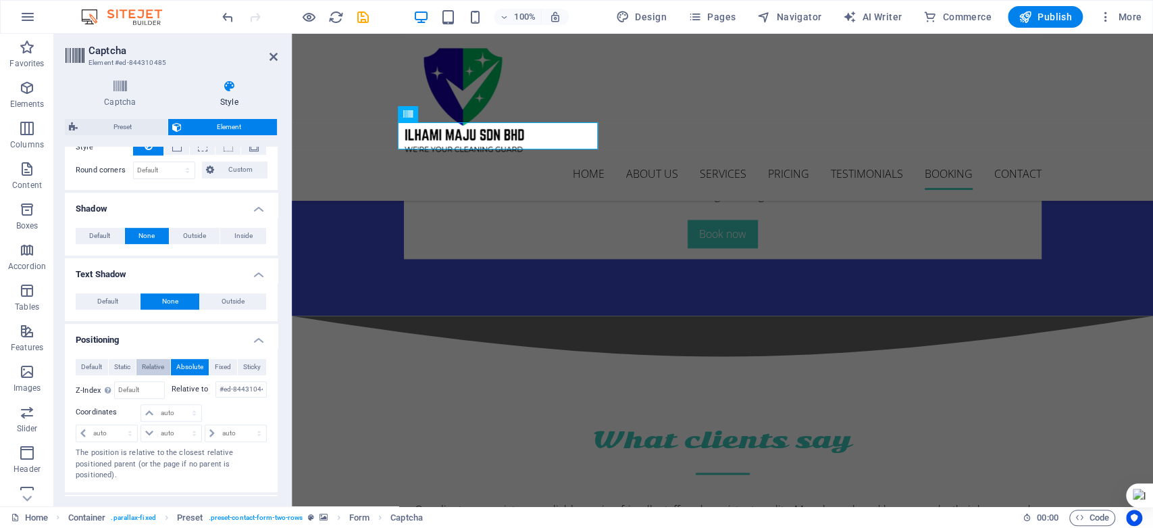
click at [147, 360] on span "Relative" at bounding box center [153, 367] width 22 height 16
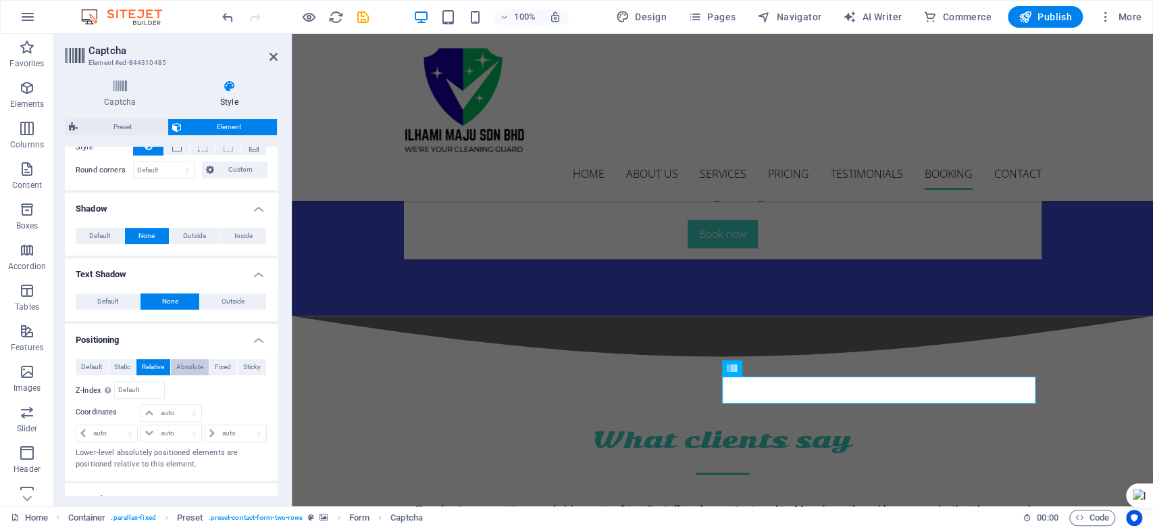
click at [194, 367] on span "Absolute" at bounding box center [189, 367] width 27 height 16
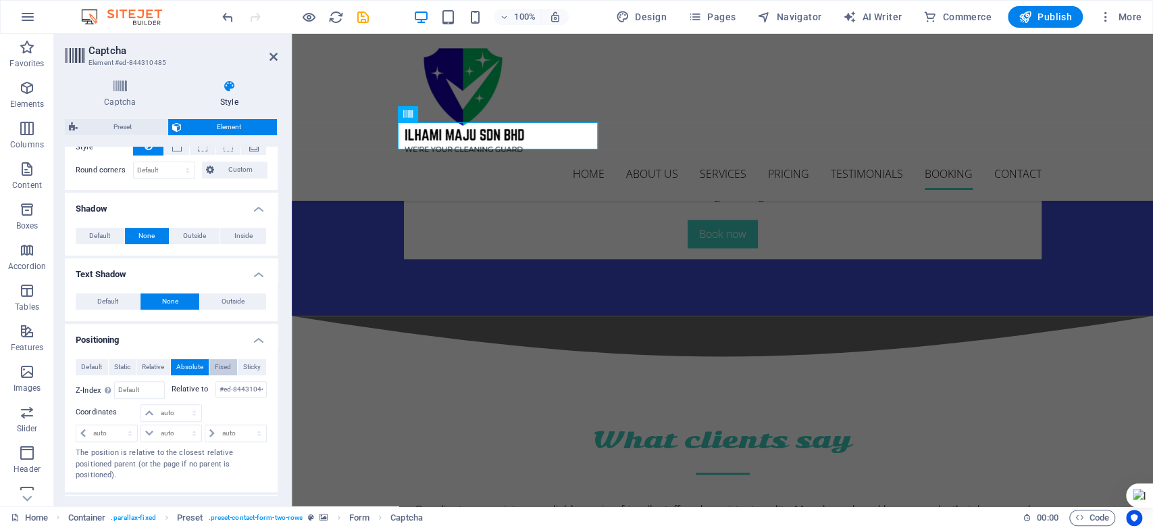
click at [224, 365] on span "Fixed" at bounding box center [223, 367] width 16 height 16
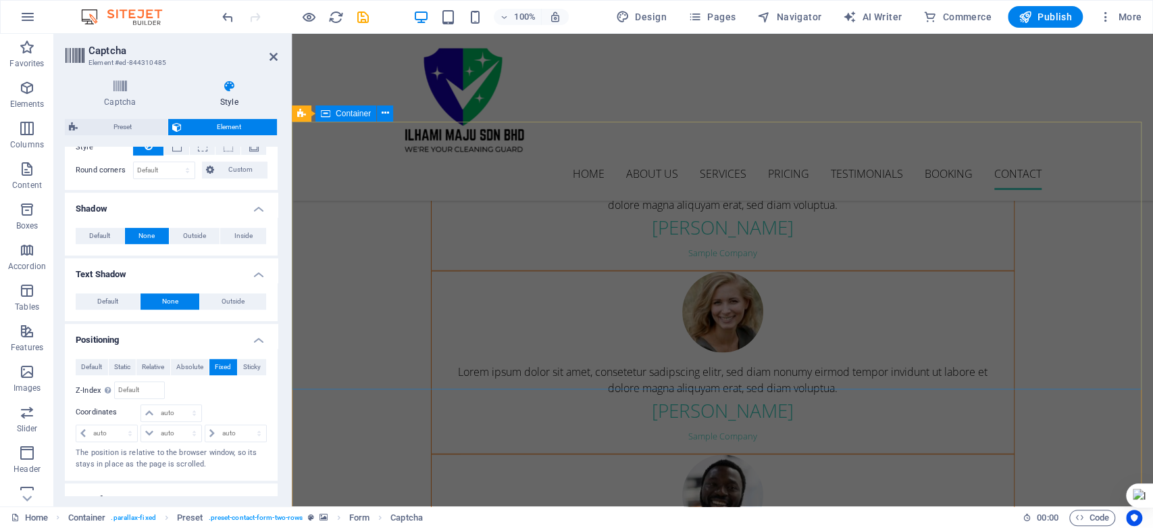
scroll to position [4708, 0]
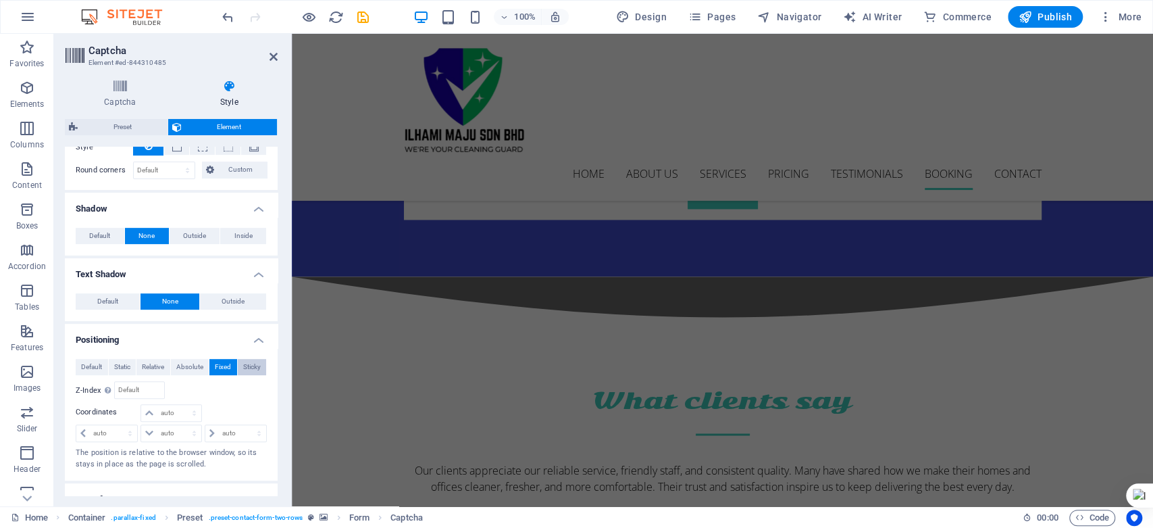
click at [259, 365] on button "Sticky" at bounding box center [252, 367] width 29 height 16
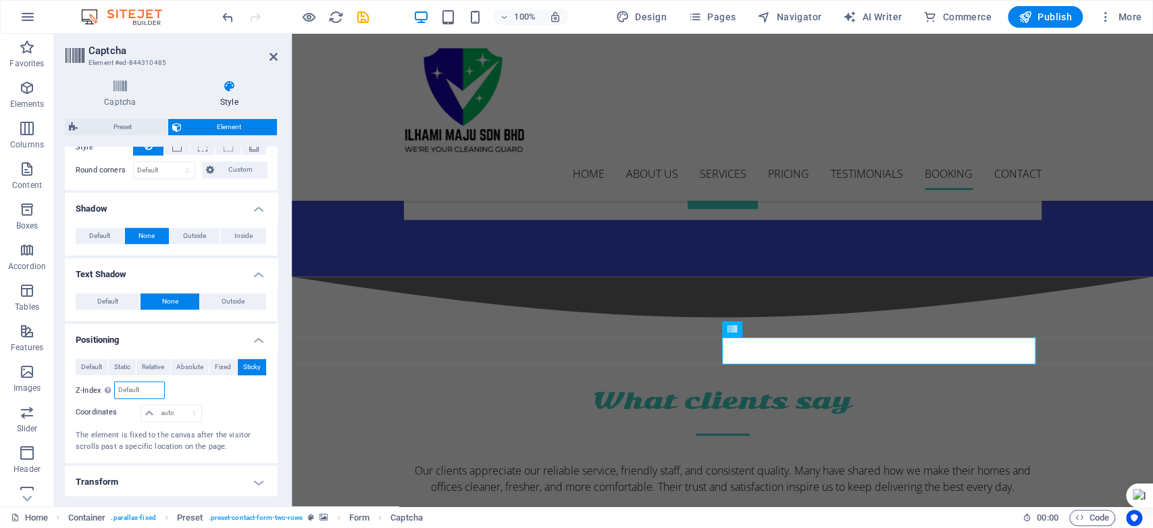
click at [122, 388] on input "number" at bounding box center [139, 390] width 49 height 16
click at [221, 360] on span "Fixed" at bounding box center [223, 367] width 16 height 16
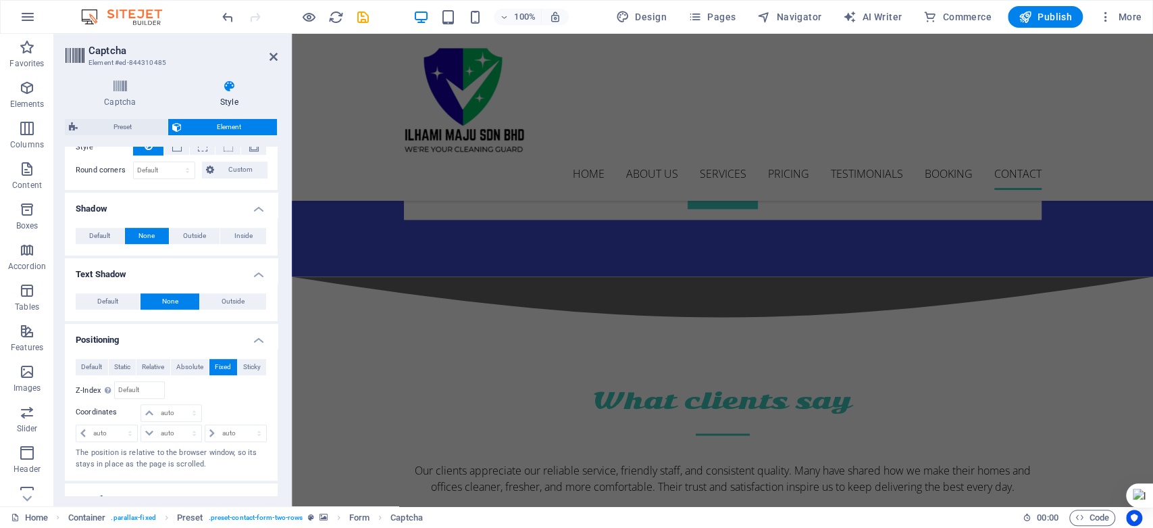
scroll to position [5158, 0]
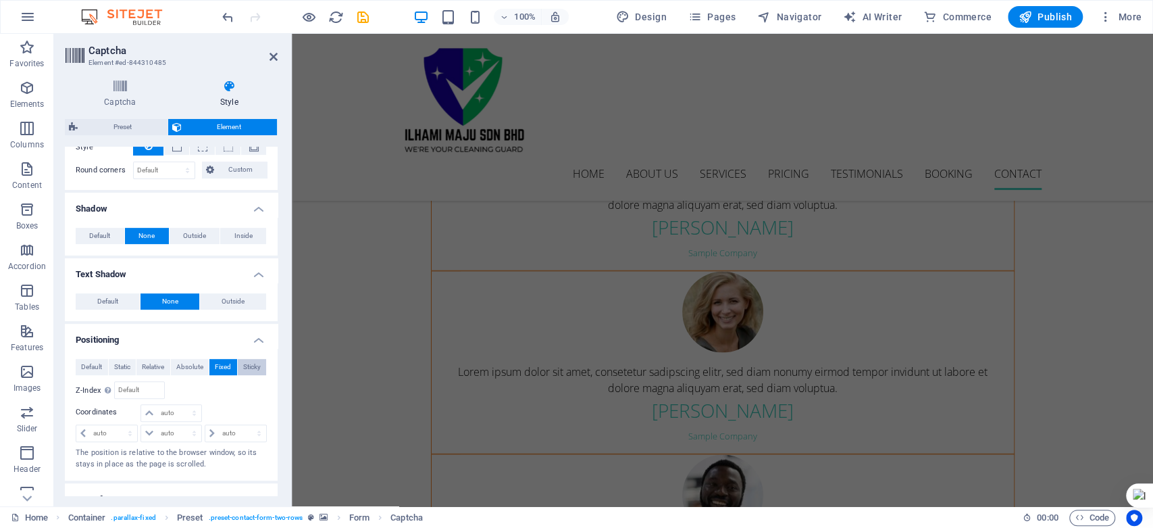
click at [253, 364] on span "Sticky" at bounding box center [252, 367] width 18 height 16
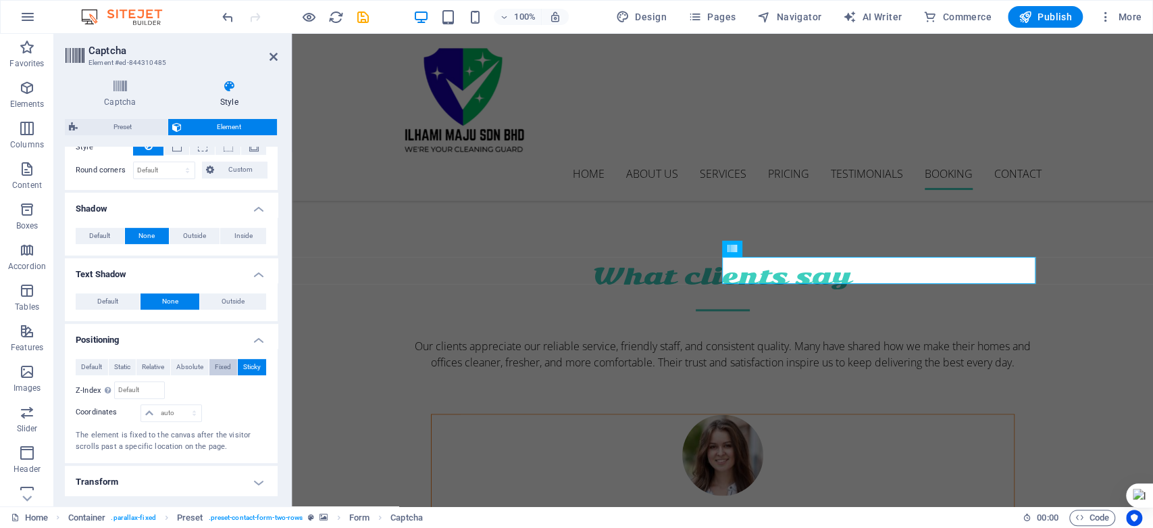
scroll to position [4788, 0]
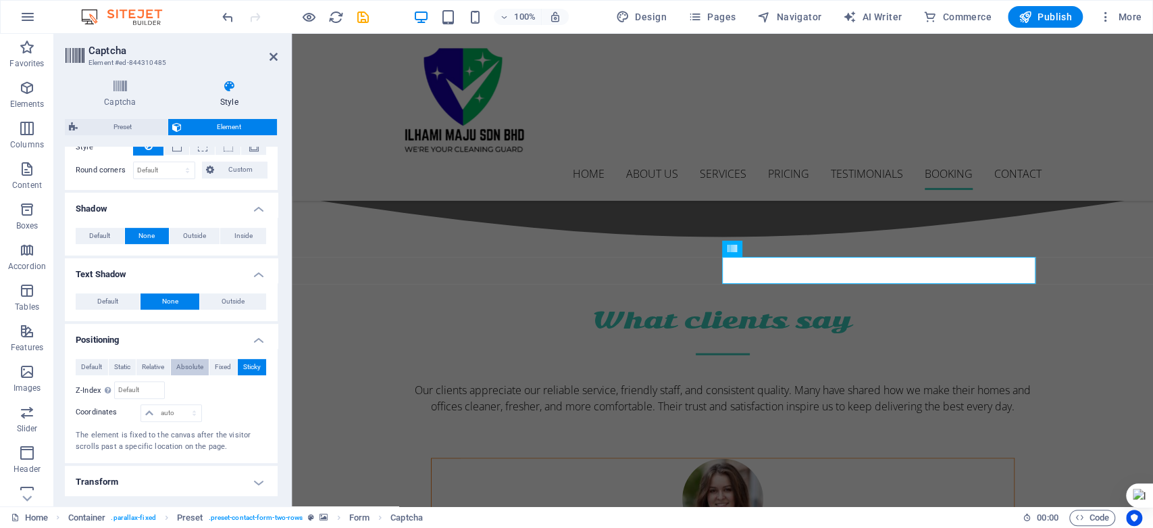
click at [196, 366] on span "Absolute" at bounding box center [189, 367] width 27 height 16
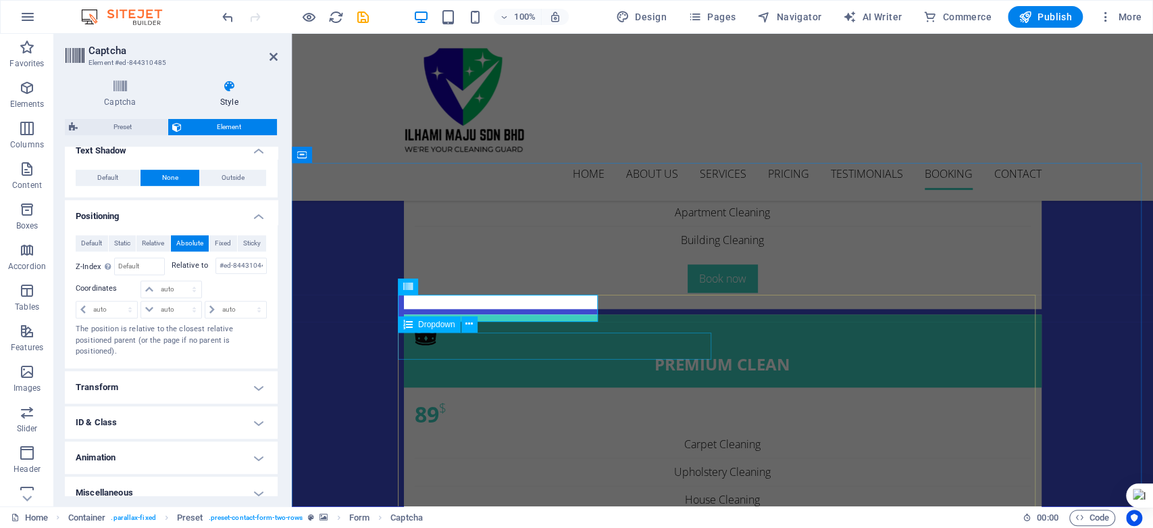
scroll to position [4685, 0]
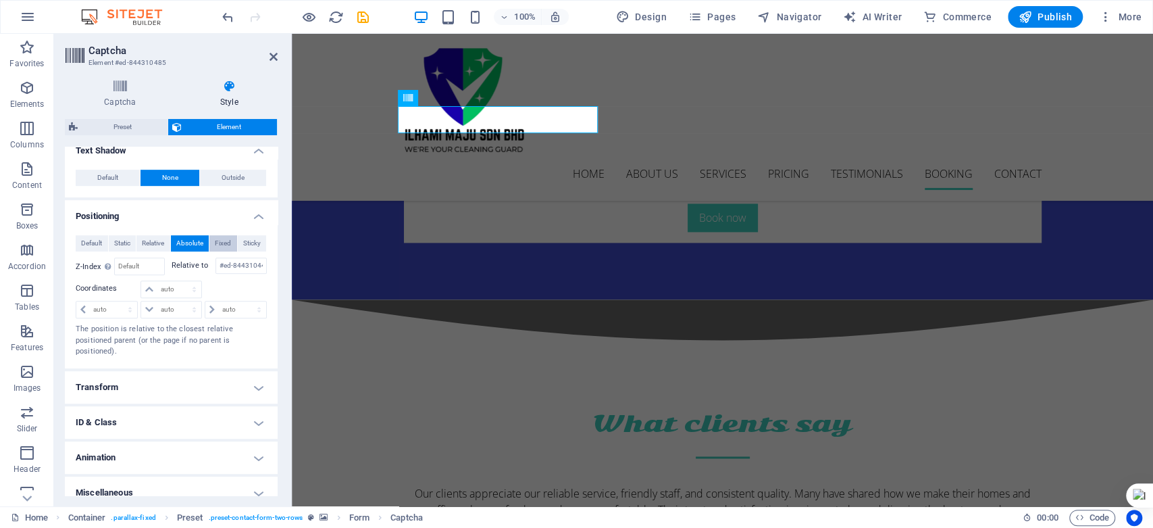
click at [222, 240] on span "Fixed" at bounding box center [223, 243] width 16 height 16
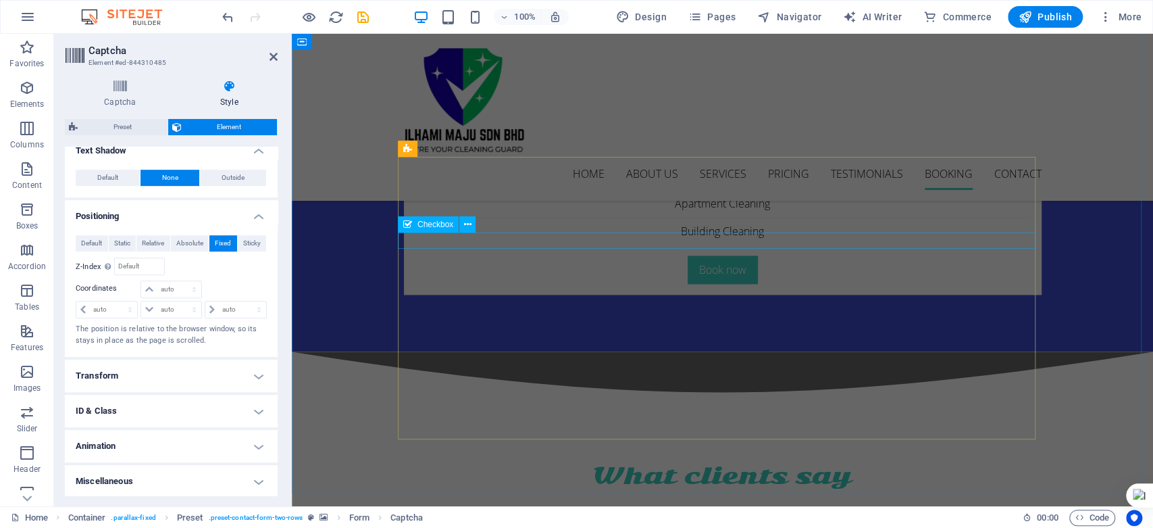
scroll to position [4708, 0]
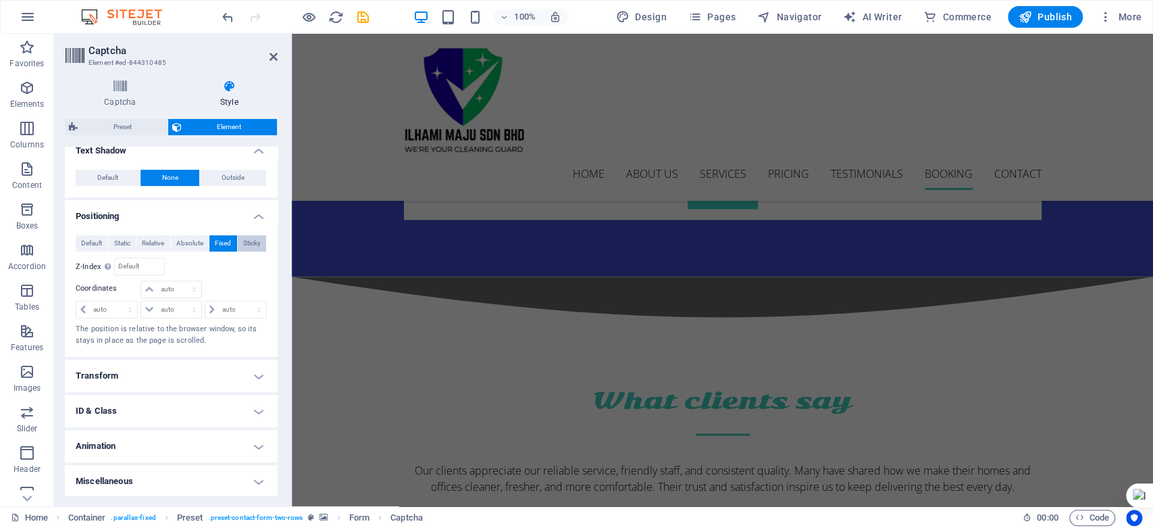
drag, startPoint x: 259, startPoint y: 238, endPoint x: 14, endPoint y: 219, distance: 245.2
click at [259, 238] on button "Sticky" at bounding box center [252, 243] width 29 height 16
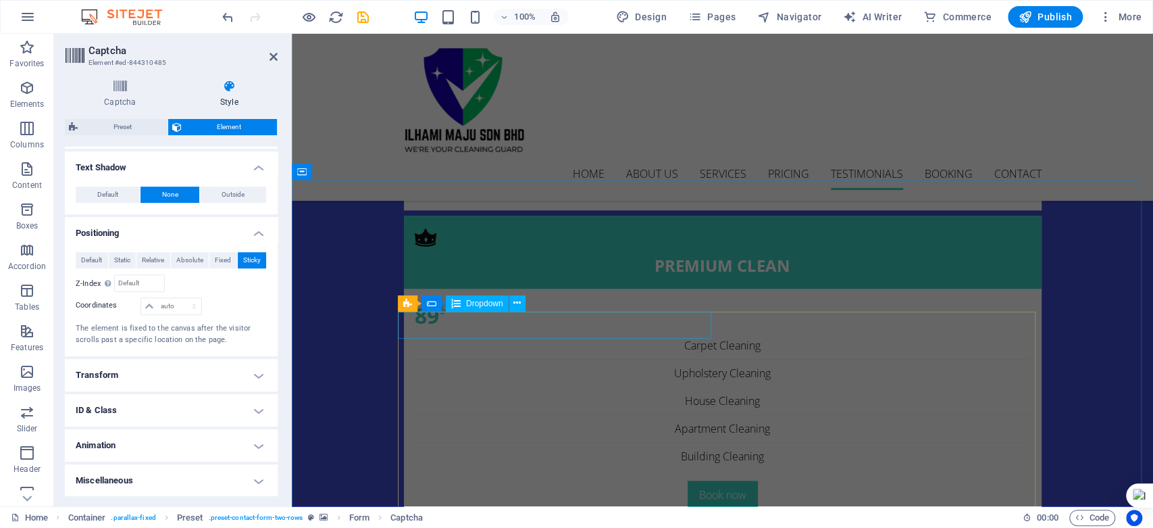
scroll to position [4558, 0]
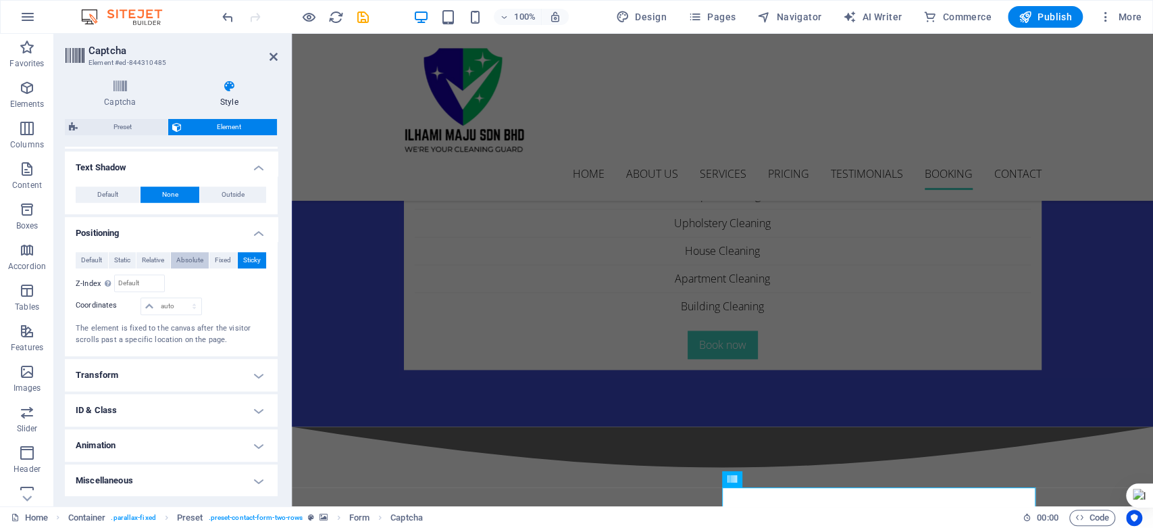
click at [195, 263] on span "Absolute" at bounding box center [189, 260] width 27 height 16
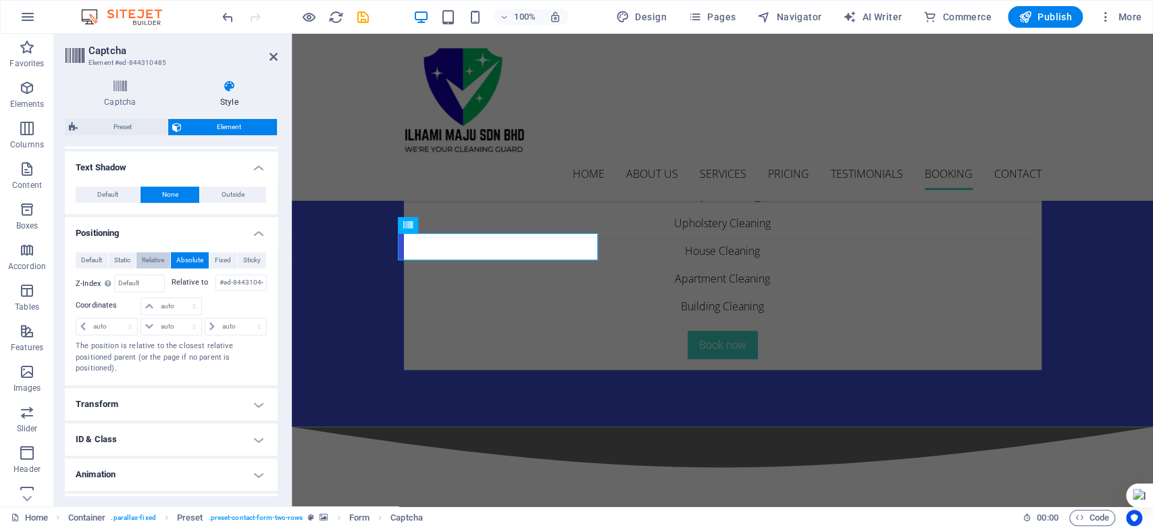
click at [161, 258] on span "Relative" at bounding box center [153, 260] width 22 height 16
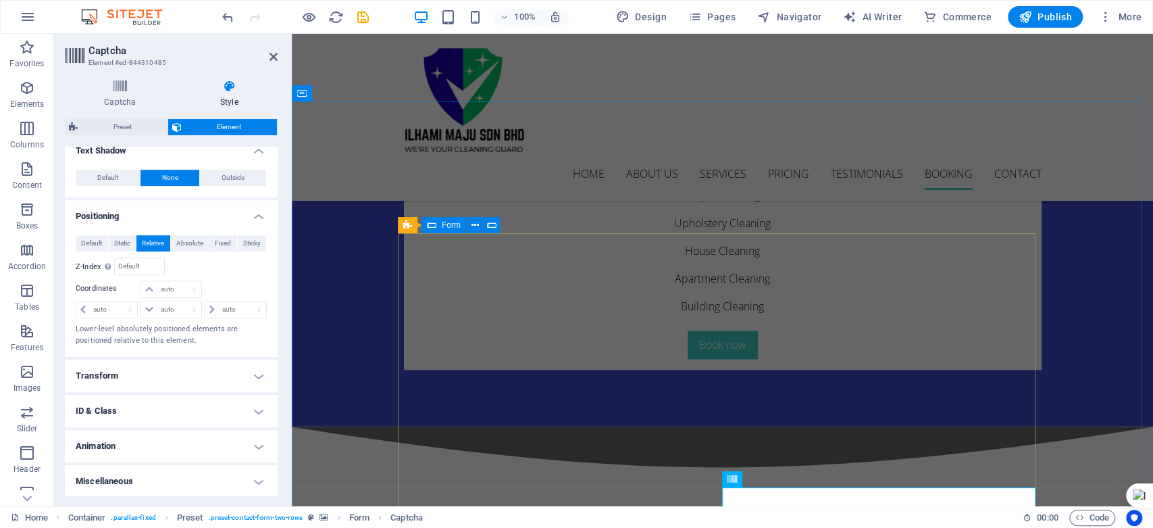
scroll to position [4633, 0]
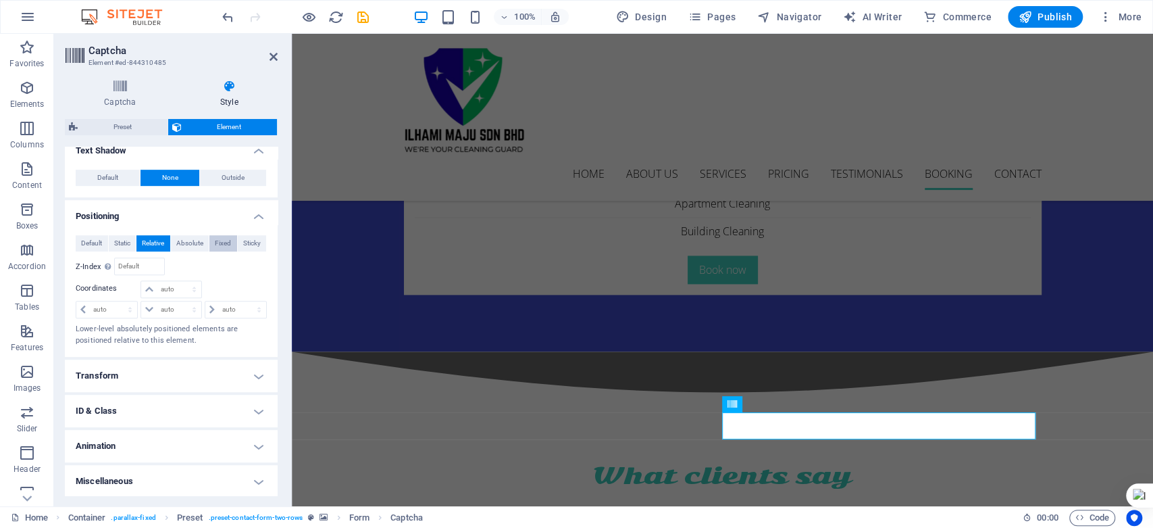
click at [217, 245] on span "Fixed" at bounding box center [223, 243] width 16 height 16
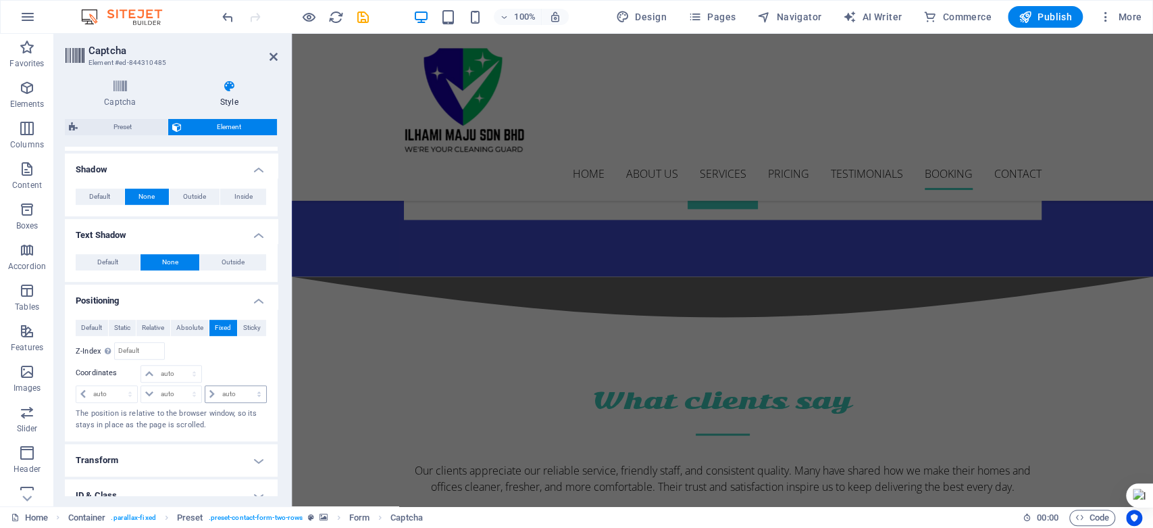
scroll to position [514, 0]
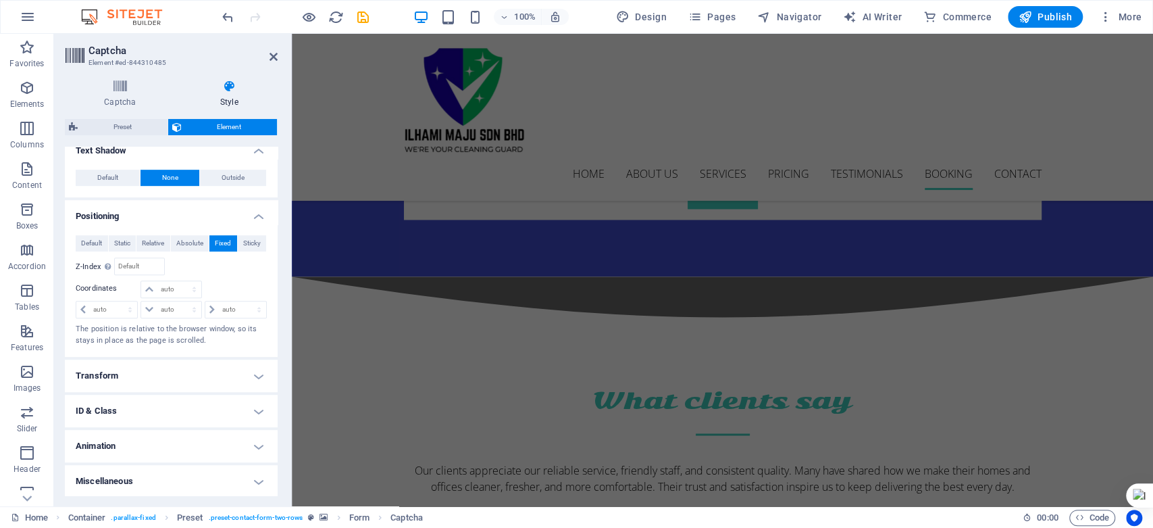
click at [252, 372] on h4 "Transform" at bounding box center [171, 375] width 213 height 32
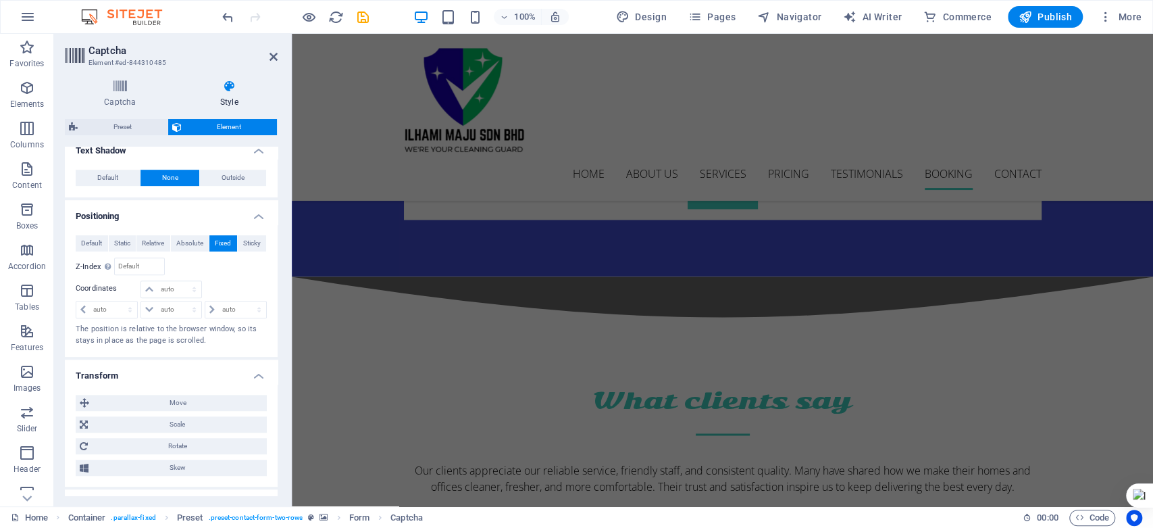
click at [252, 372] on h4 "Transform" at bounding box center [171, 371] width 213 height 24
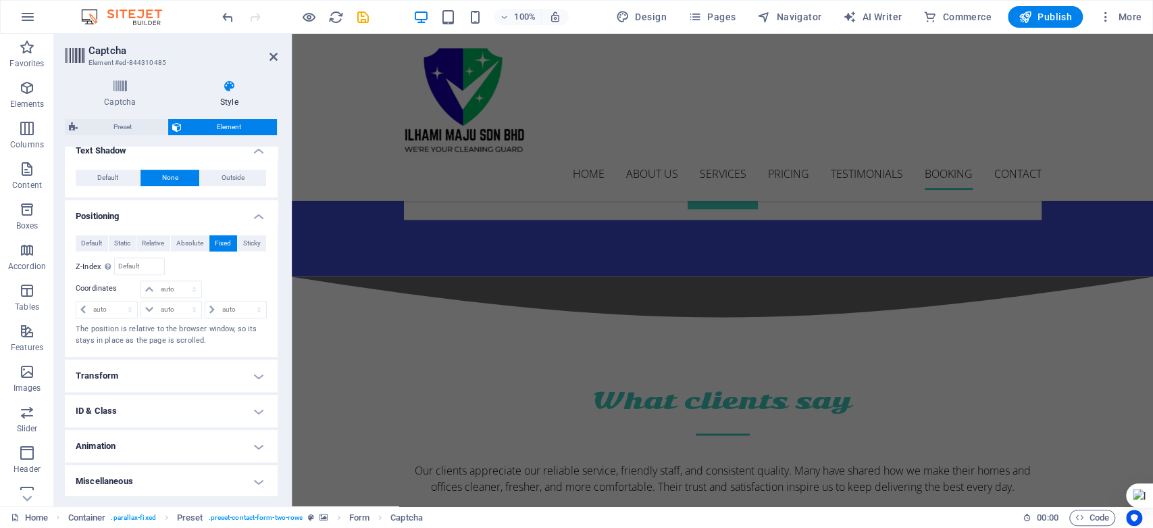
click at [252, 407] on h4 "ID & Class" at bounding box center [171, 410] width 213 height 32
click at [252, 407] on h4 "ID & Class" at bounding box center [171, 406] width 213 height 24
click at [252, 407] on h4 "ID & Class" at bounding box center [171, 410] width 213 height 32
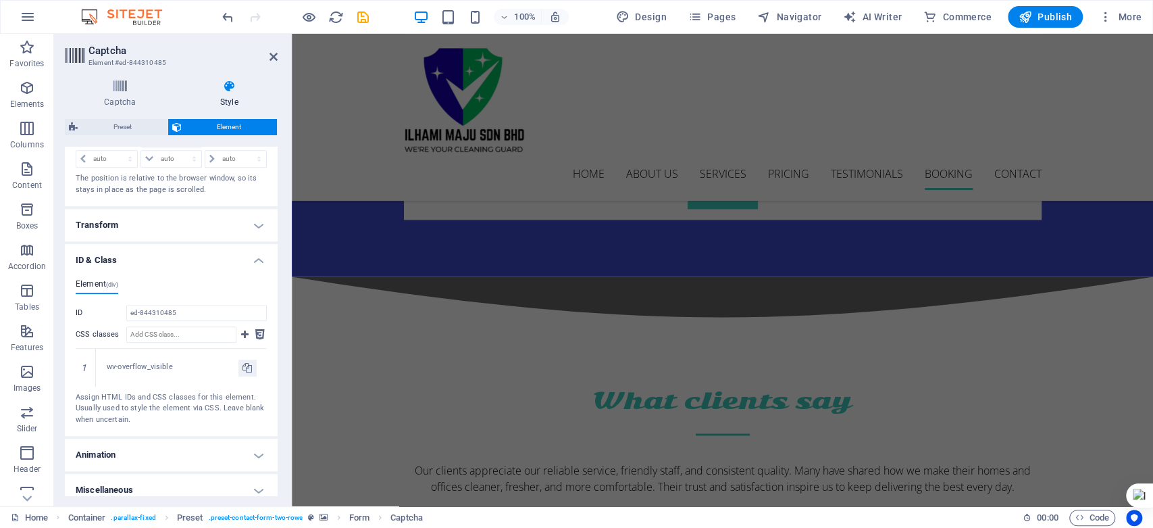
scroll to position [673, 0]
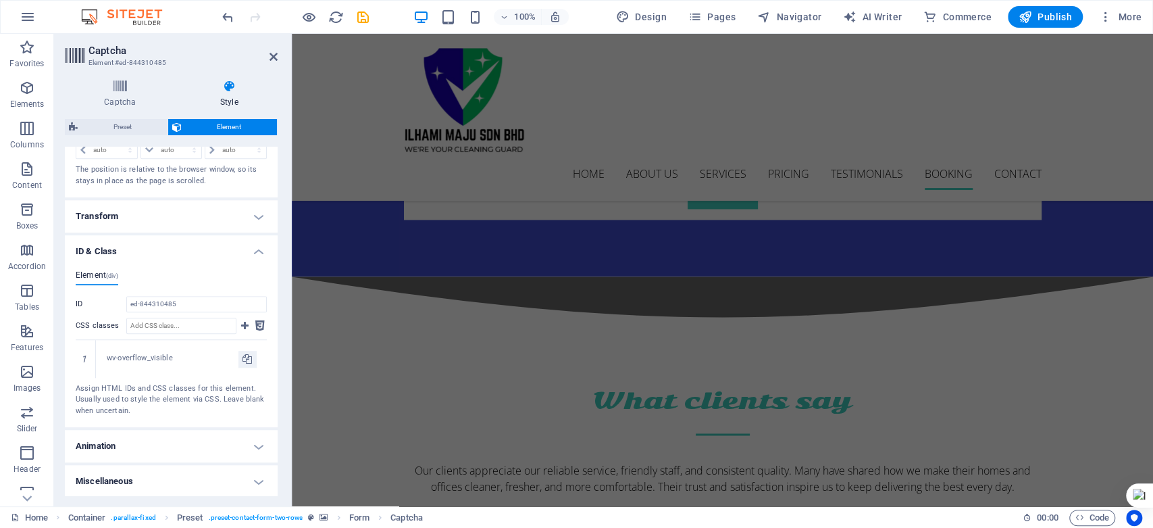
click at [254, 252] on h4 "ID & Class" at bounding box center [171, 247] width 213 height 24
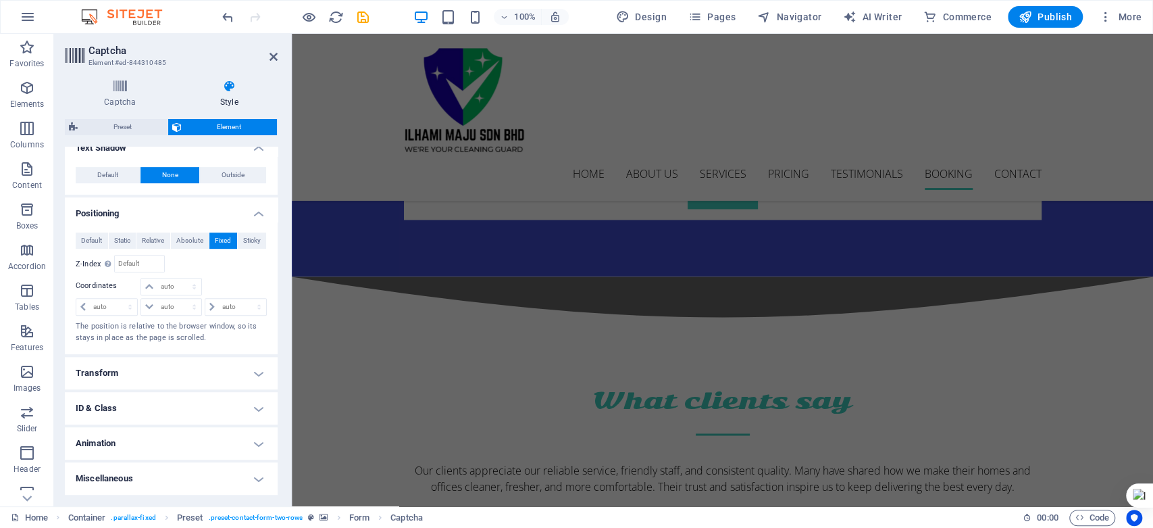
scroll to position [515, 0]
click at [251, 371] on h4 "Transform" at bounding box center [171, 375] width 213 height 32
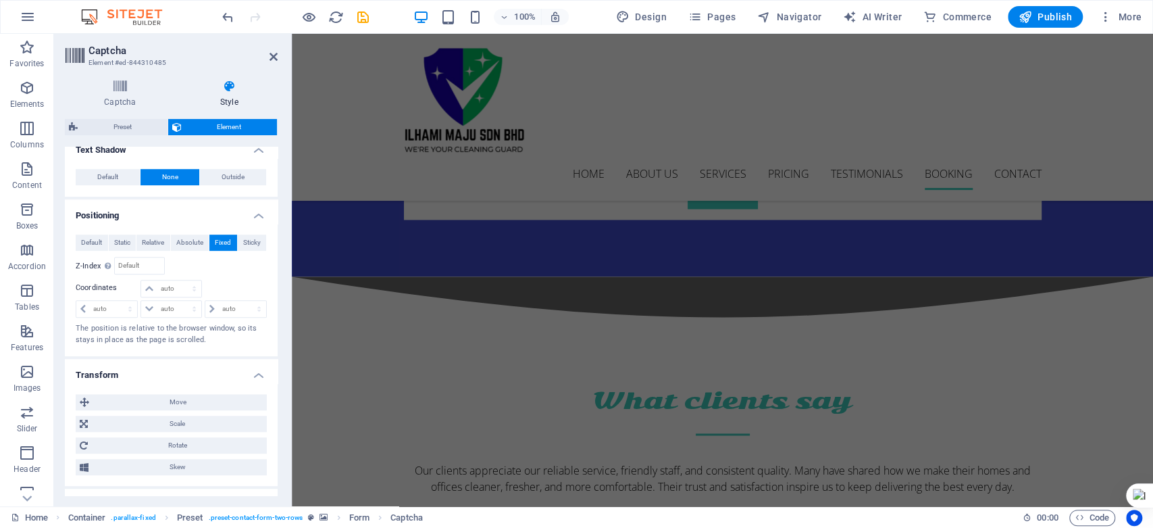
scroll to position [609, 0]
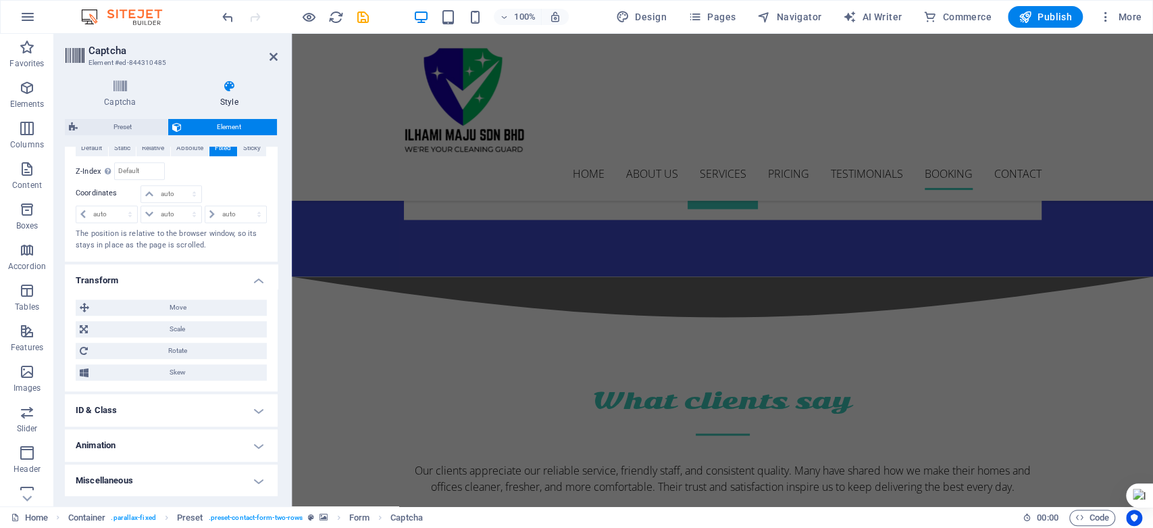
click at [255, 415] on h4 "ID & Class" at bounding box center [171, 410] width 213 height 32
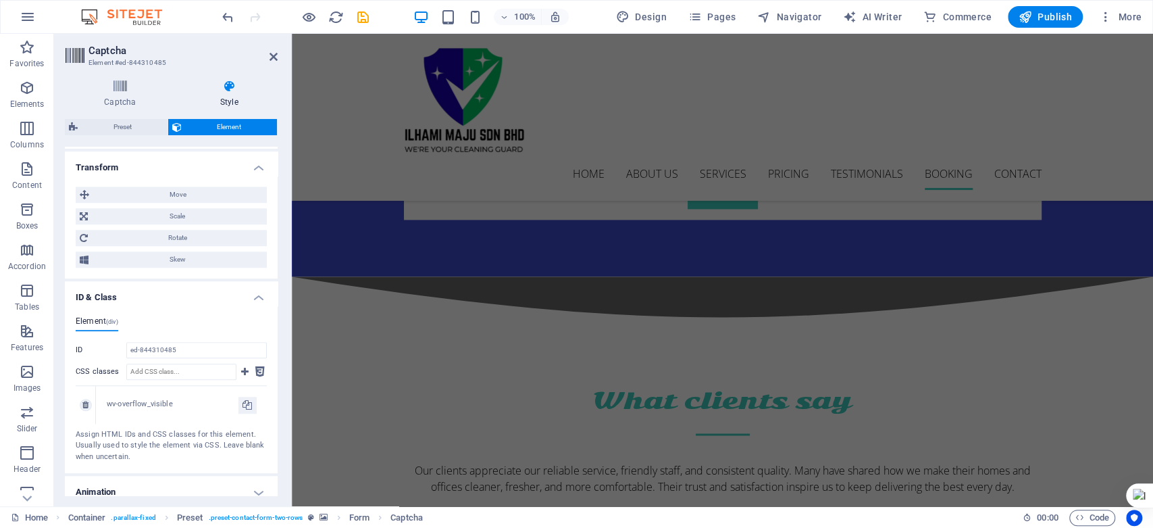
scroll to position [768, 0]
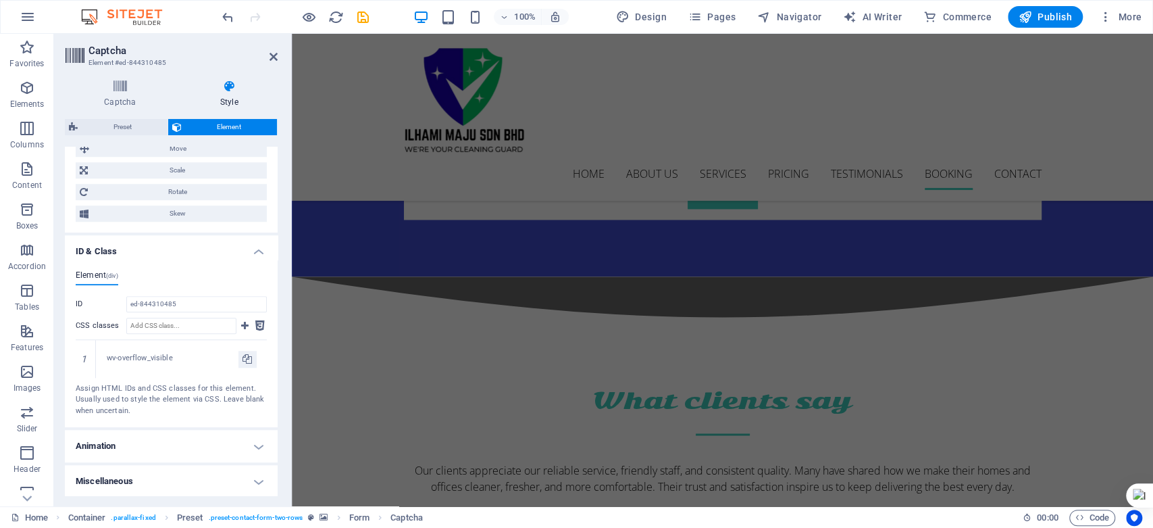
click at [259, 446] on h4 "Animation" at bounding box center [171, 446] width 213 height 32
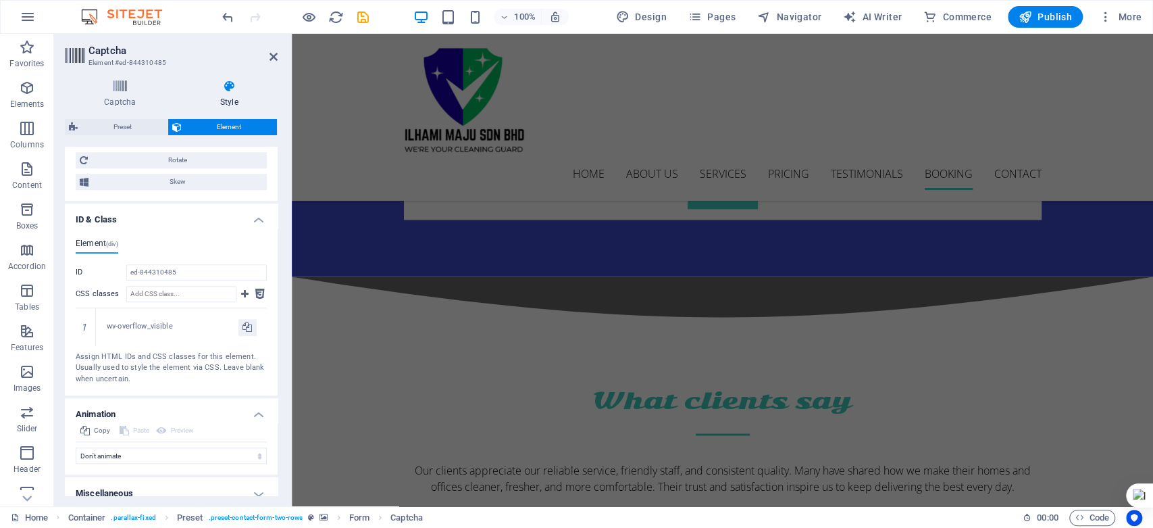
scroll to position [812, 0]
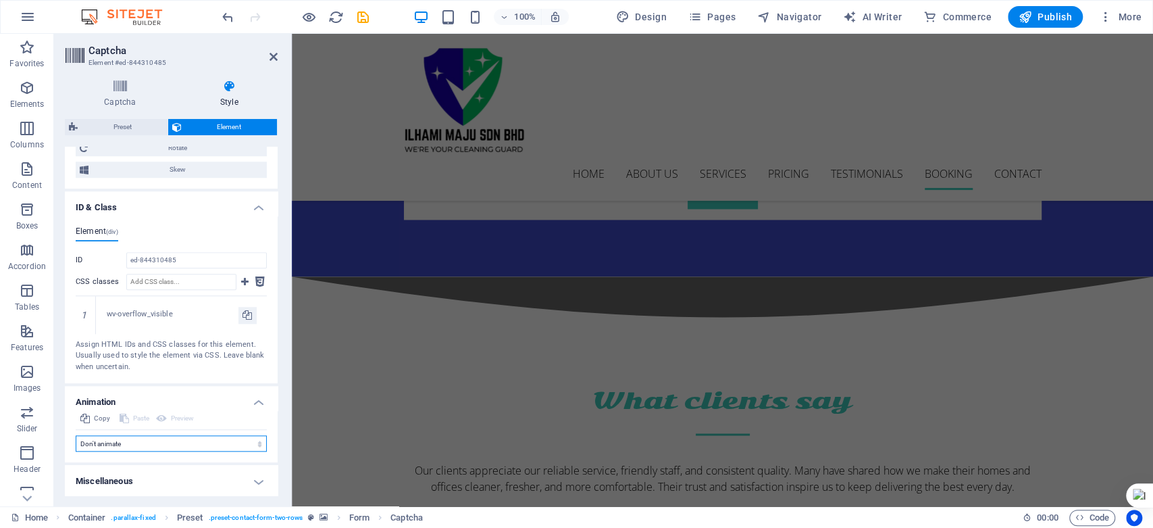
click at [130, 438] on select "Don't animate Show / Hide Slide up/down Zoom in/out Slide left to right Slide r…" at bounding box center [171, 443] width 191 height 16
click at [184, 471] on h4 "Miscellaneous" at bounding box center [171, 481] width 213 height 32
click at [263, 479] on h4 "Miscellaneous" at bounding box center [171, 477] width 213 height 24
click at [257, 480] on h4 "Miscellaneous" at bounding box center [171, 481] width 213 height 32
click at [257, 480] on h4 "Miscellaneous" at bounding box center [171, 477] width 213 height 24
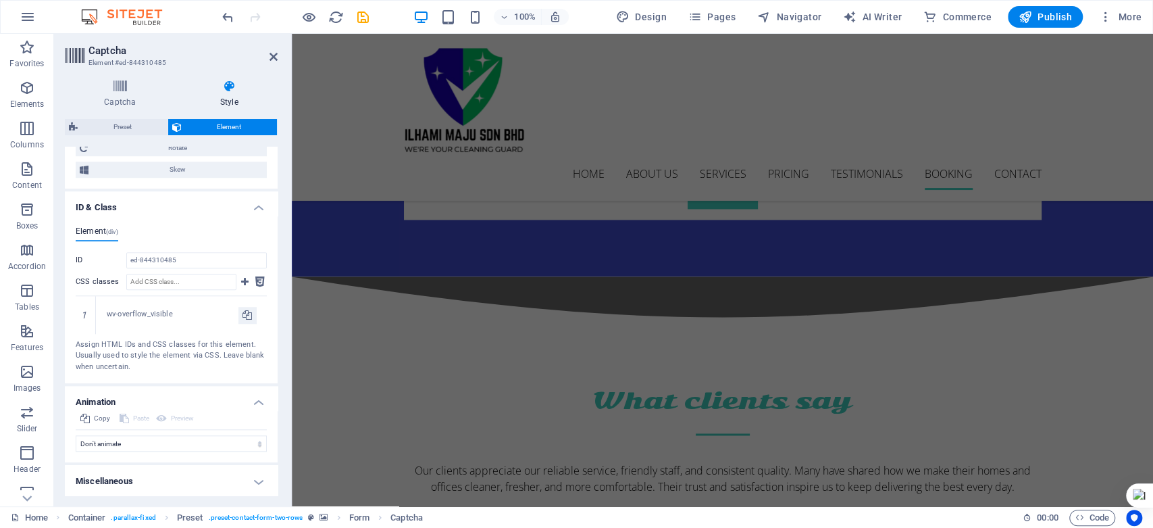
click at [259, 478] on h4 "Miscellaneous" at bounding box center [171, 481] width 213 height 32
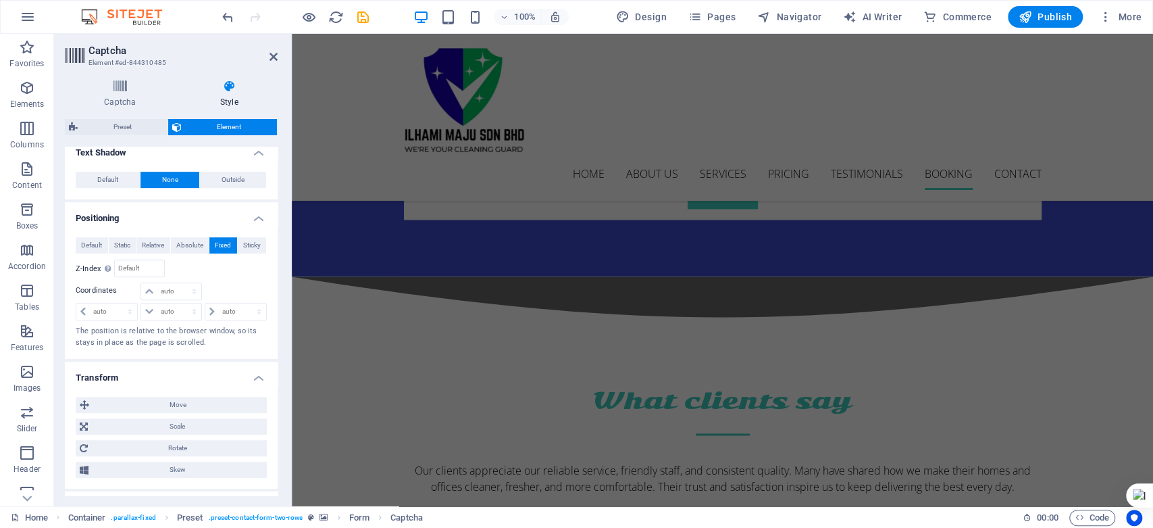
scroll to position [437, 0]
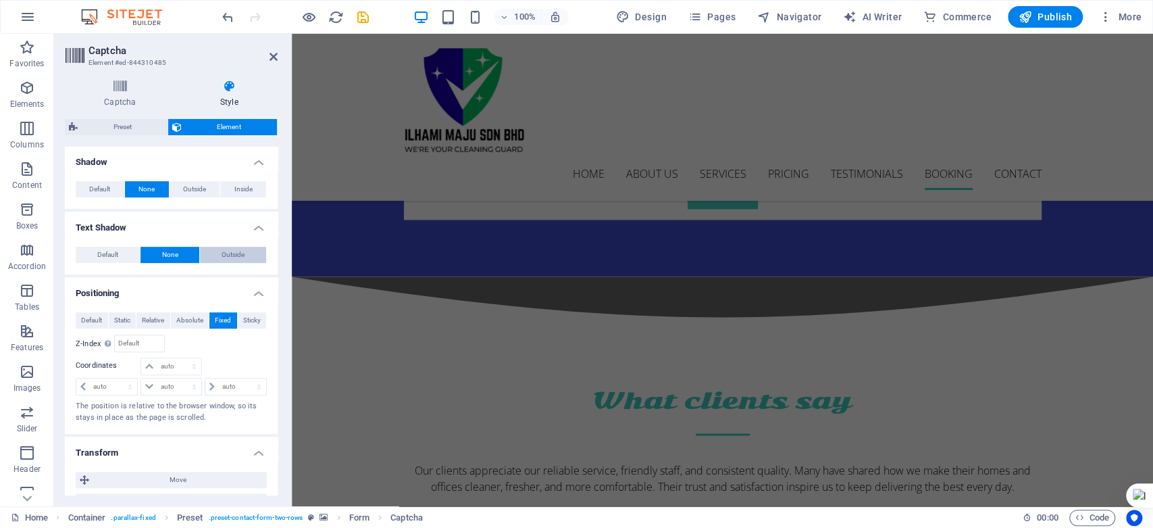
click at [227, 249] on span "Outside" at bounding box center [233, 255] width 23 height 16
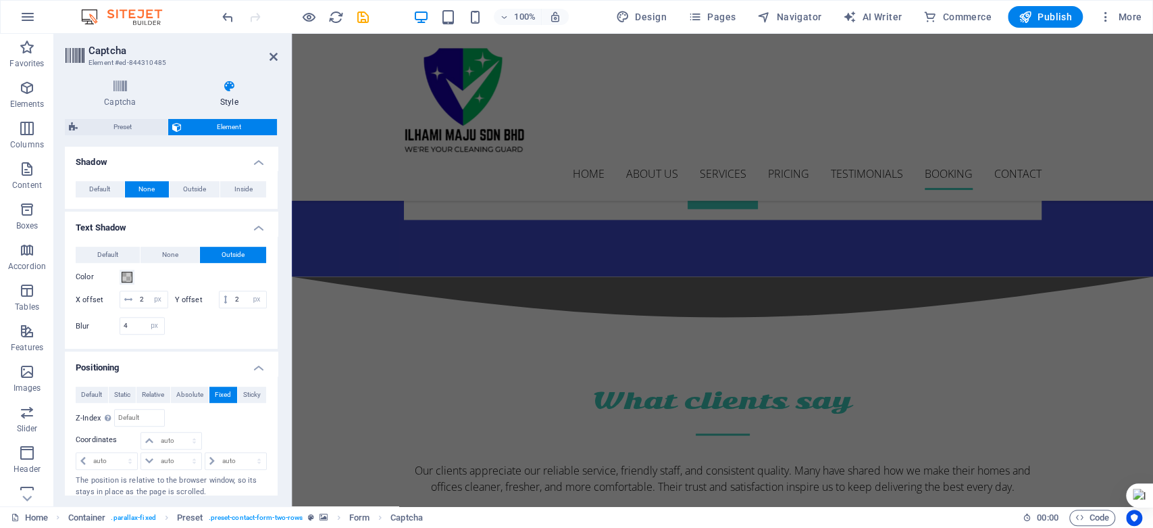
type input "2"
type input "4"
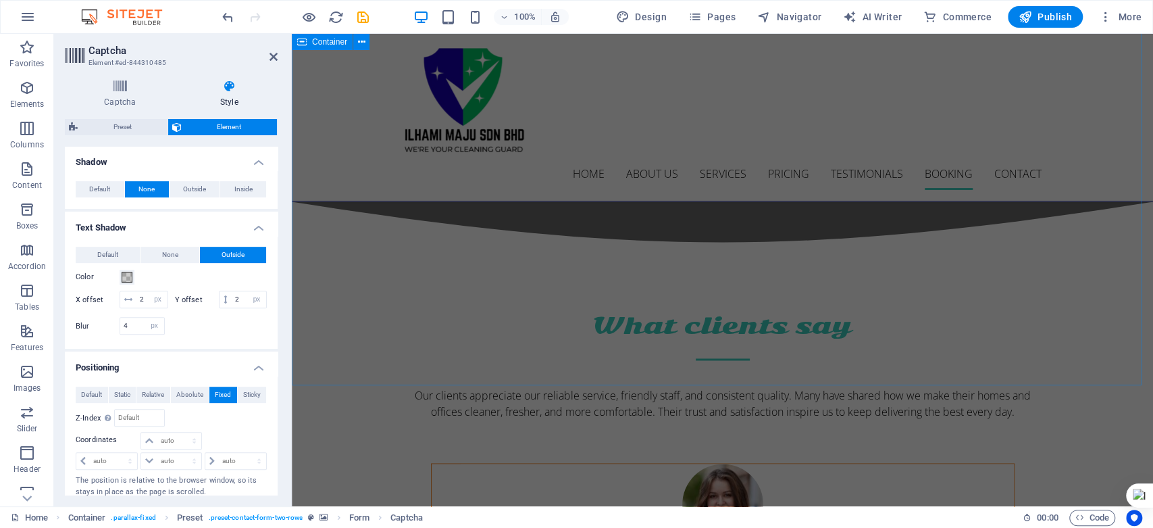
scroll to position [4708, 0]
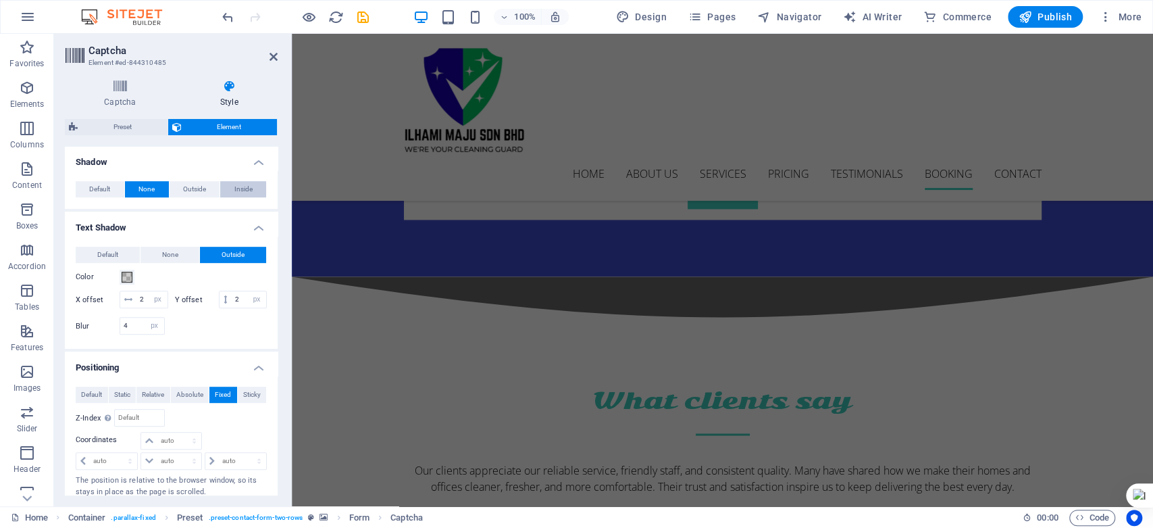
click at [228, 190] on button "Inside" at bounding box center [243, 189] width 46 height 16
type input "2"
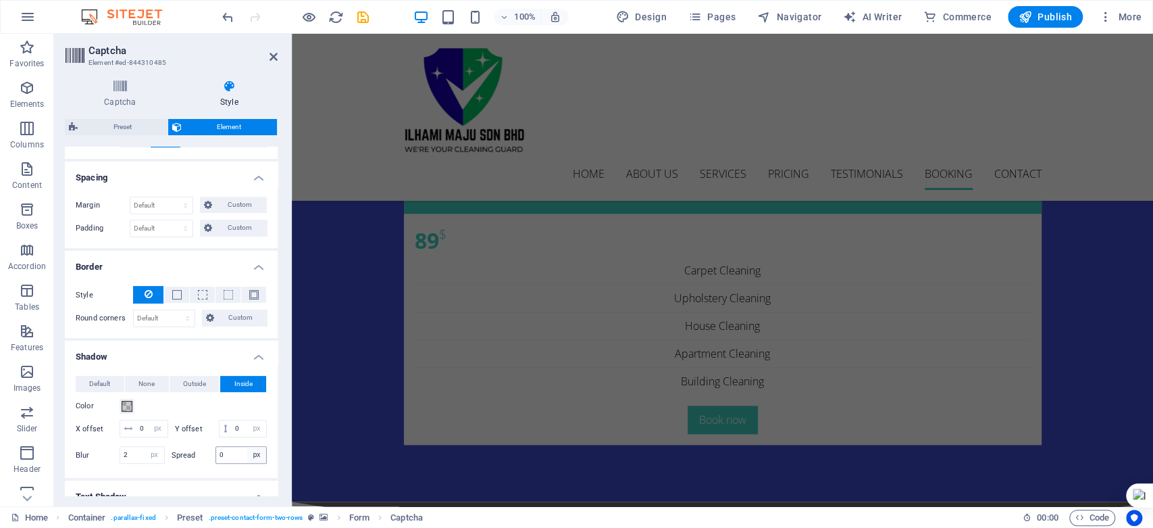
scroll to position [211, 0]
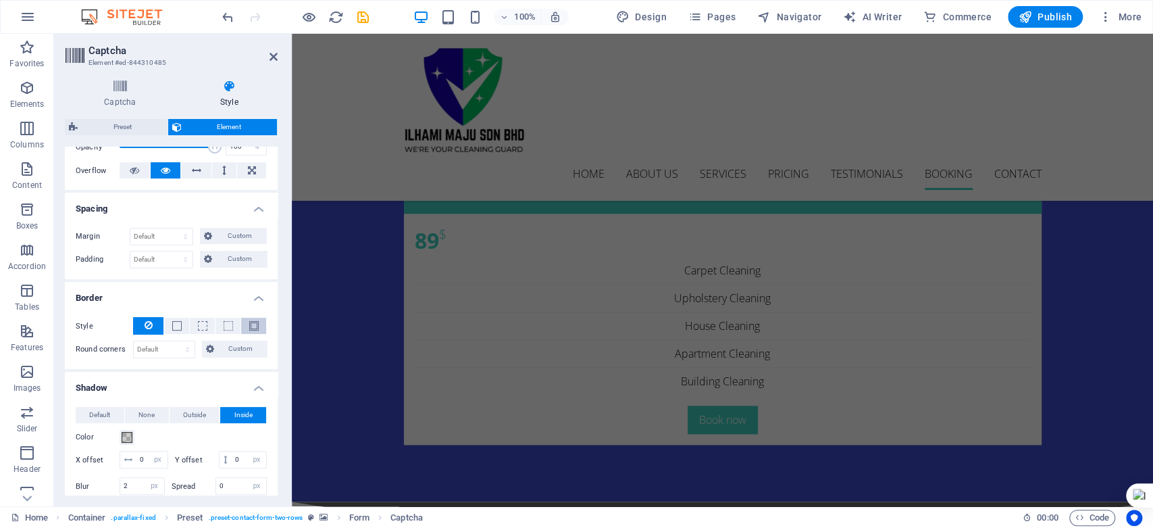
click at [249, 328] on span at bounding box center [253, 325] width 9 height 9
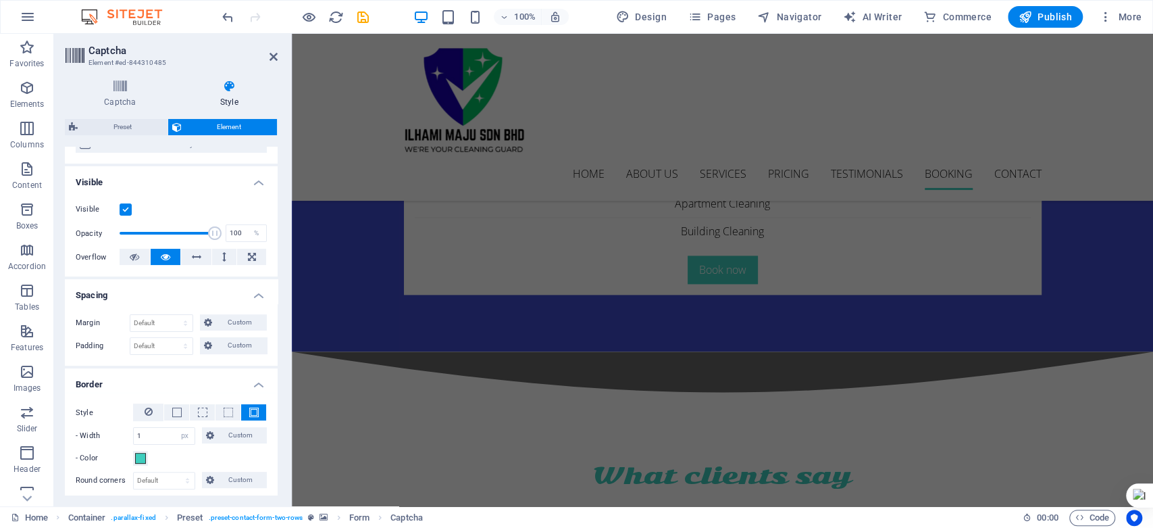
scroll to position [150, 0]
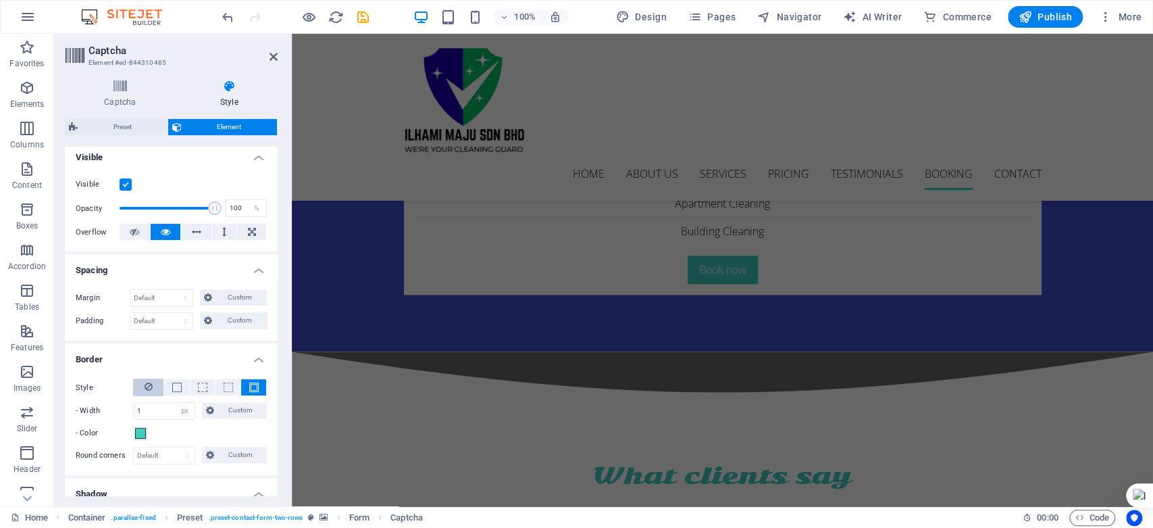
click at [143, 381] on button at bounding box center [148, 387] width 30 height 18
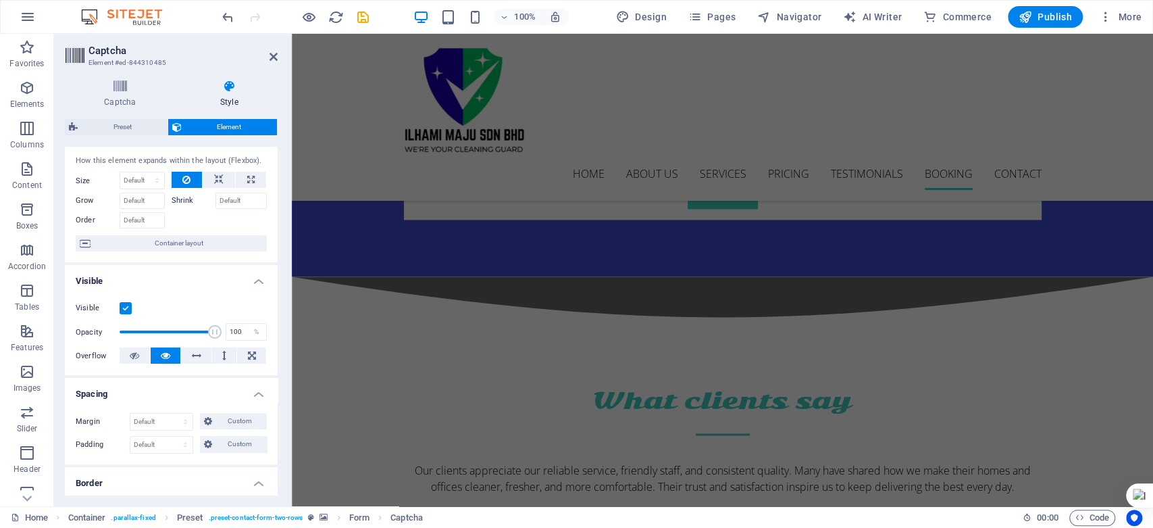
scroll to position [0, 0]
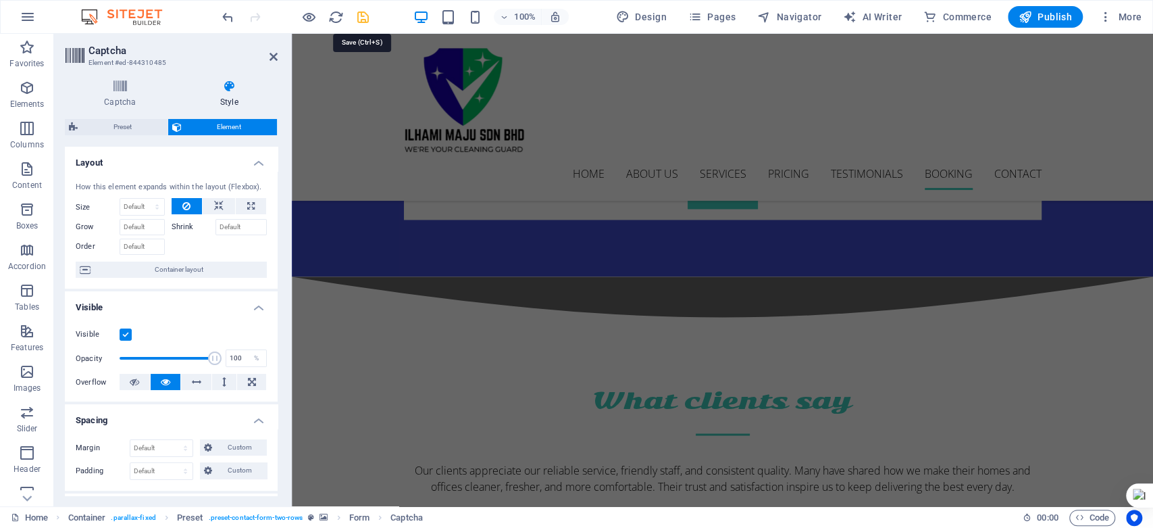
drag, startPoint x: 357, startPoint y: 15, endPoint x: 469, endPoint y: 20, distance: 112.9
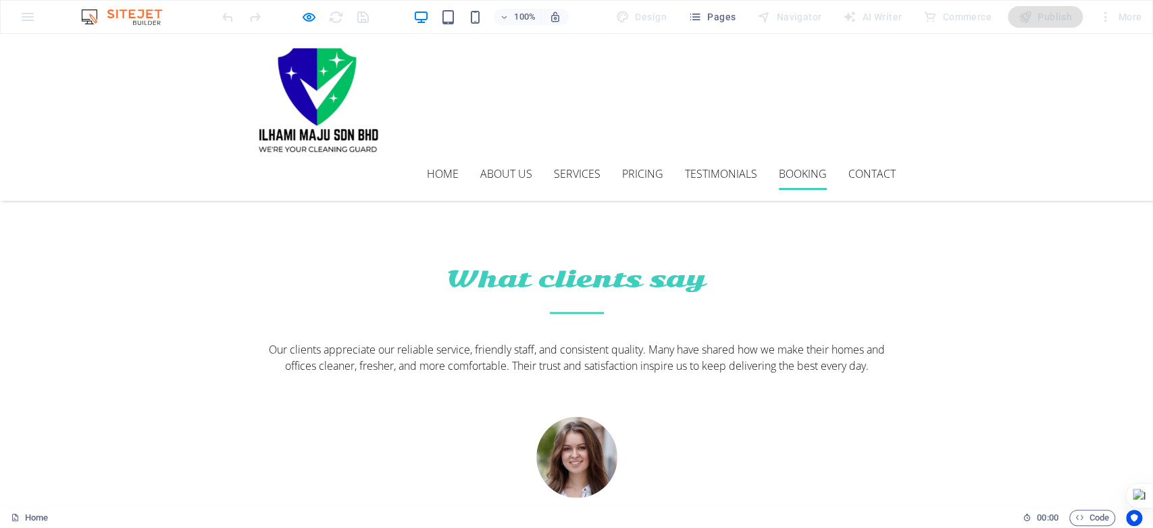
scroll to position [4776, 0]
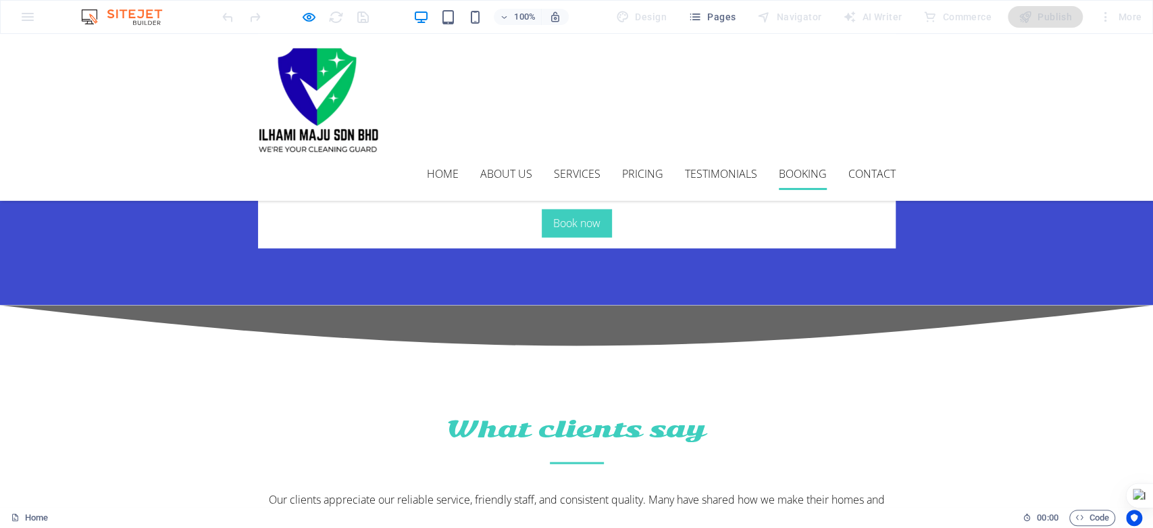
checkbox input "true"
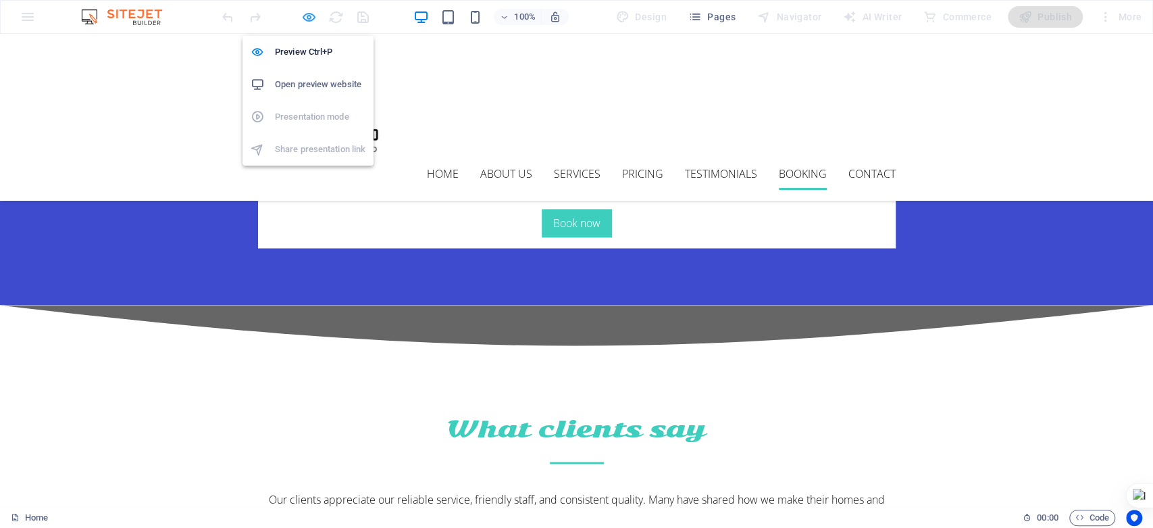
drag, startPoint x: 309, startPoint y: 17, endPoint x: 468, endPoint y: 7, distance: 159.0
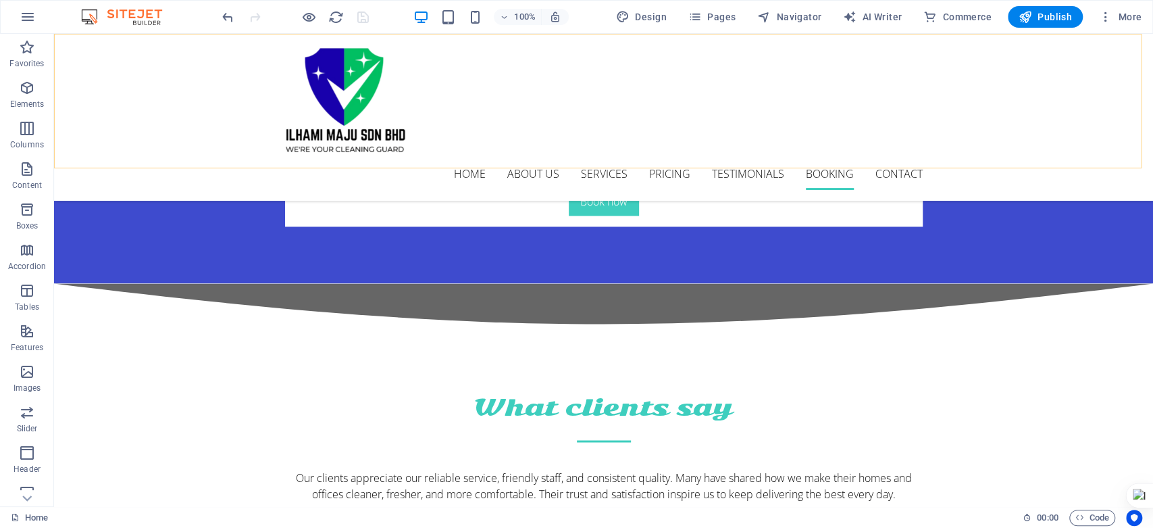
scroll to position [4764, 0]
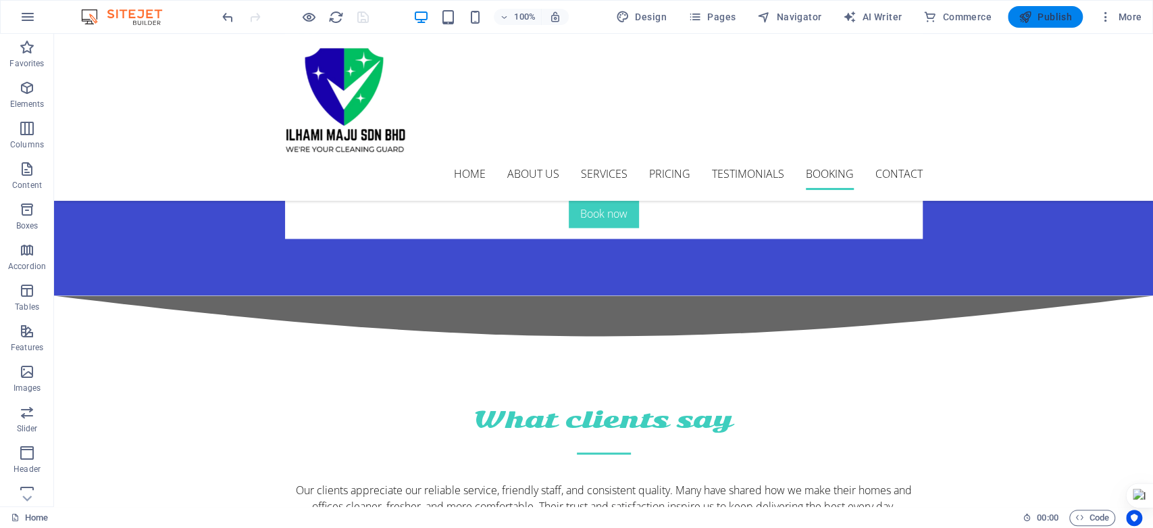
click at [1051, 15] on span "Publish" at bounding box center [1045, 17] width 53 height 14
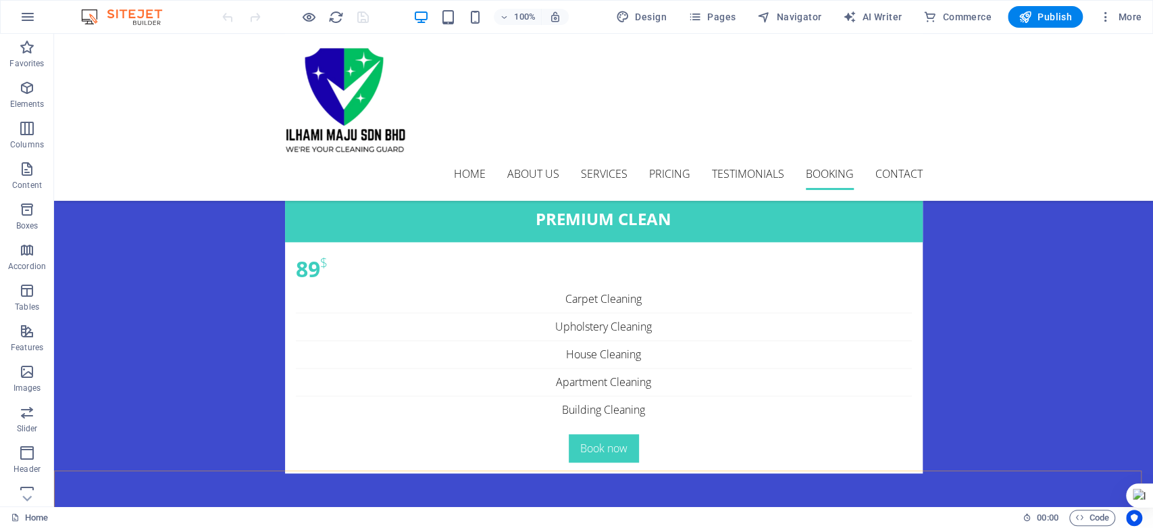
scroll to position [4728, 0]
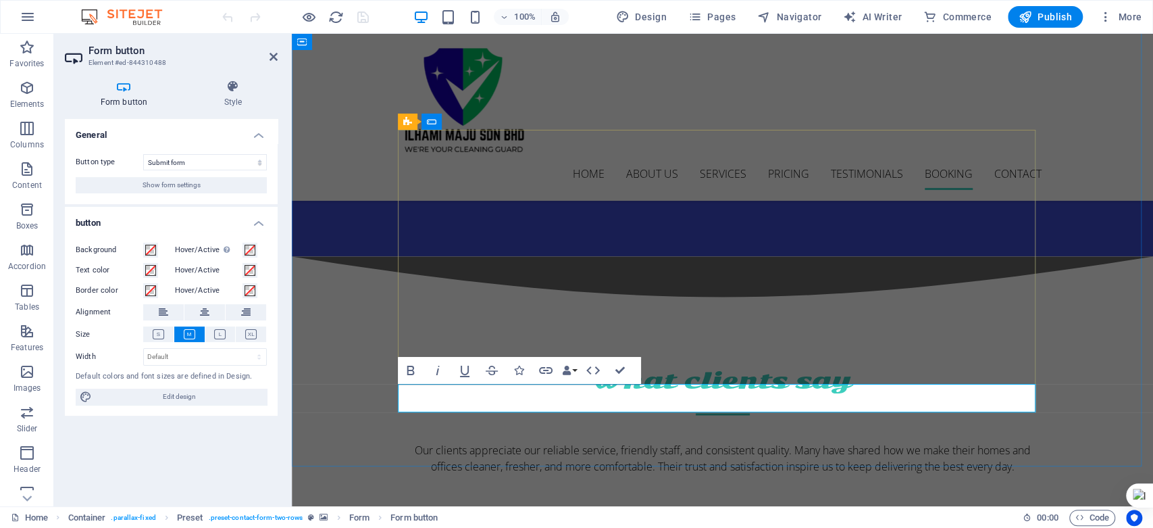
scroll to position [4661, 0]
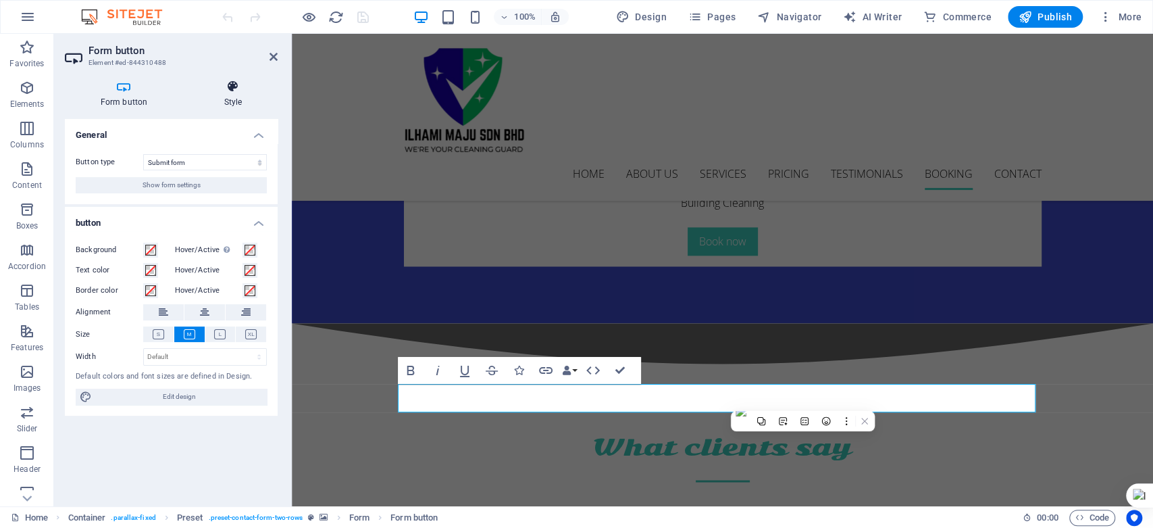
click at [242, 99] on h4 "Style" at bounding box center [232, 94] width 89 height 28
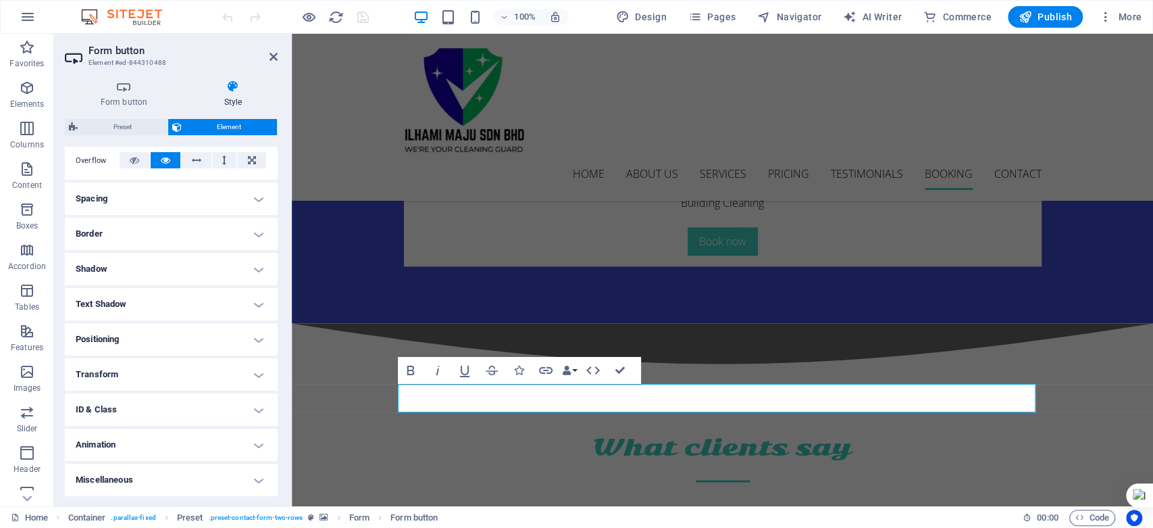
scroll to position [222, 0]
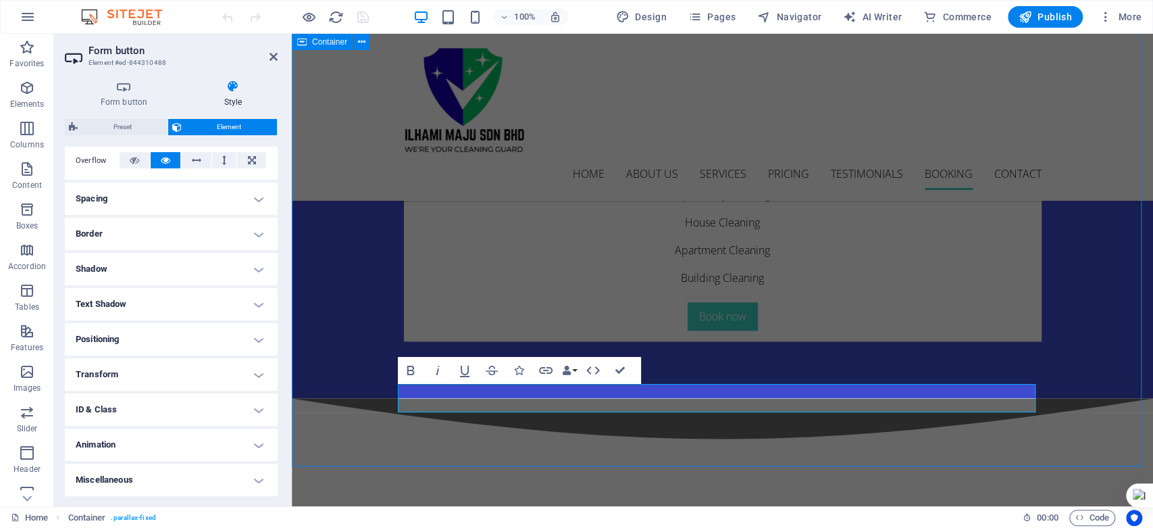
scroll to position [4728, 0]
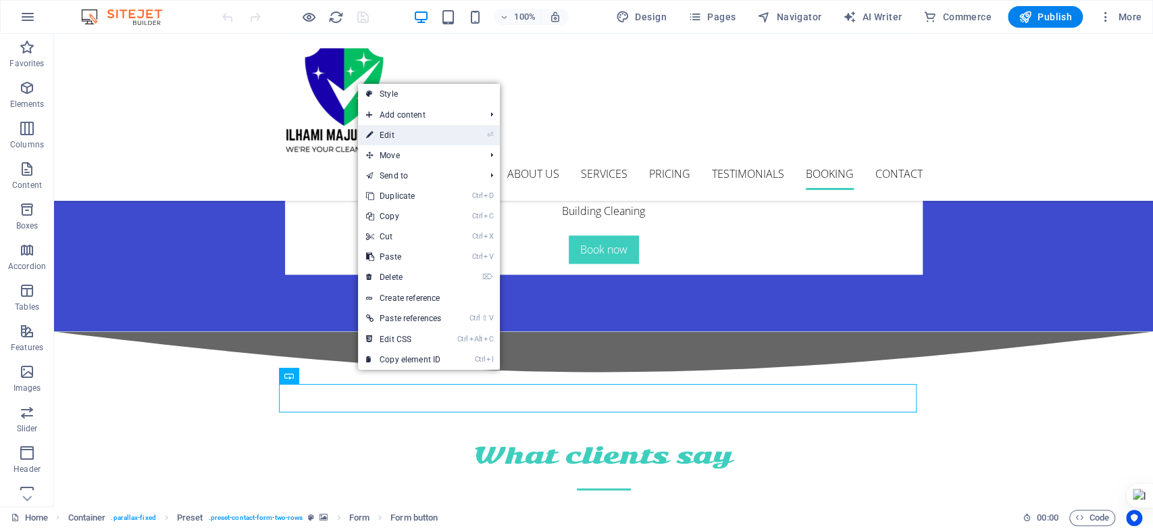
click at [412, 138] on link "⏎ Edit" at bounding box center [403, 135] width 91 height 20
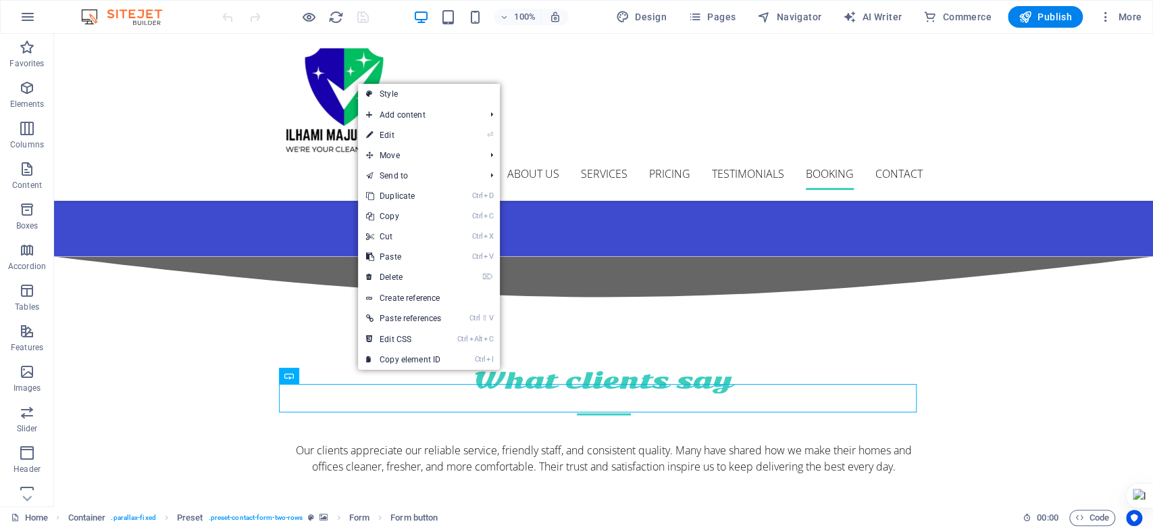
scroll to position [4661, 0]
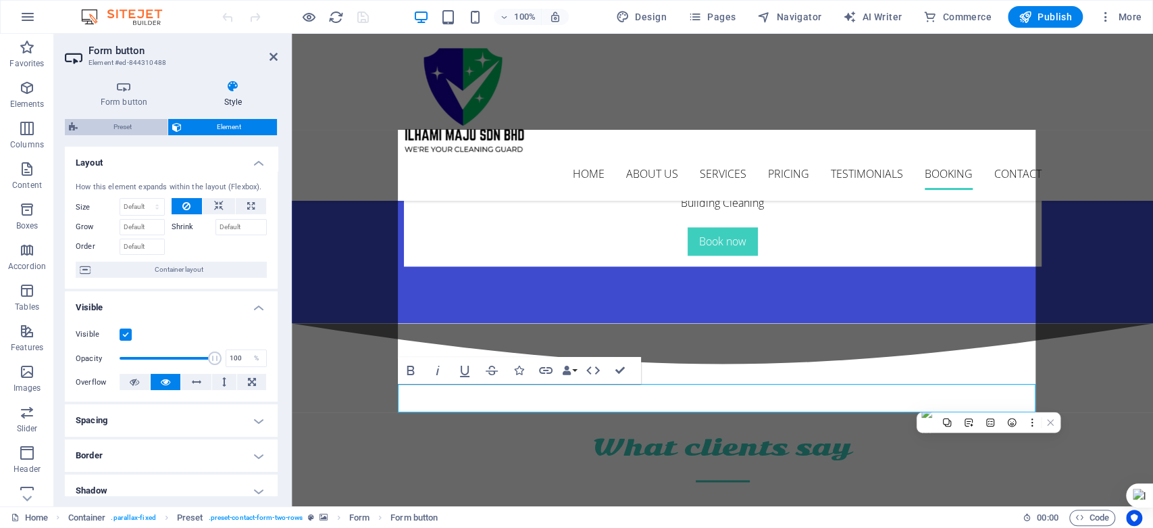
click at [143, 134] on span "Preset" at bounding box center [123, 127] width 82 height 16
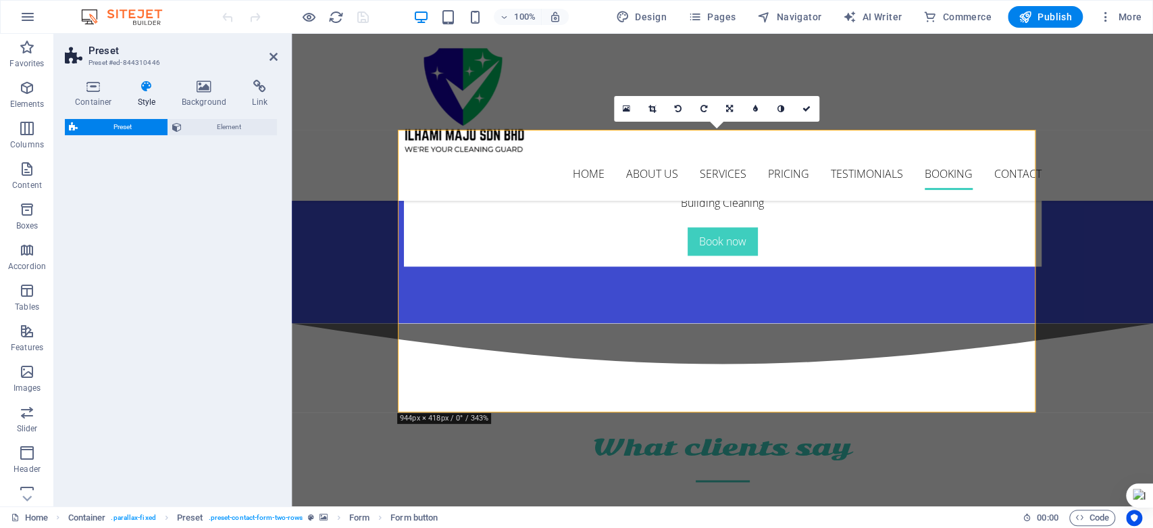
select select "px"
select select "rem"
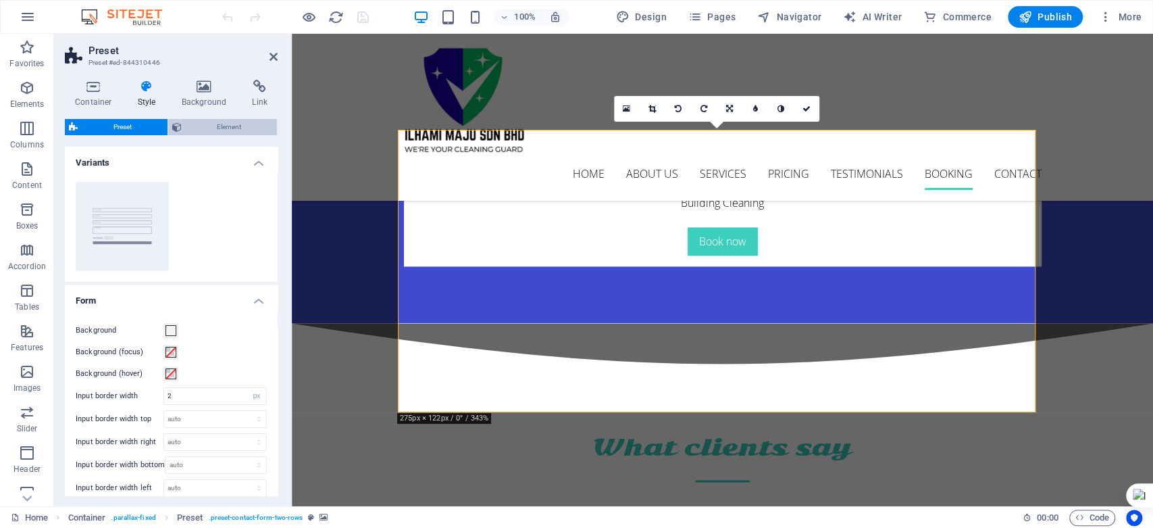
click at [211, 125] on span "Element" at bounding box center [230, 127] width 88 height 16
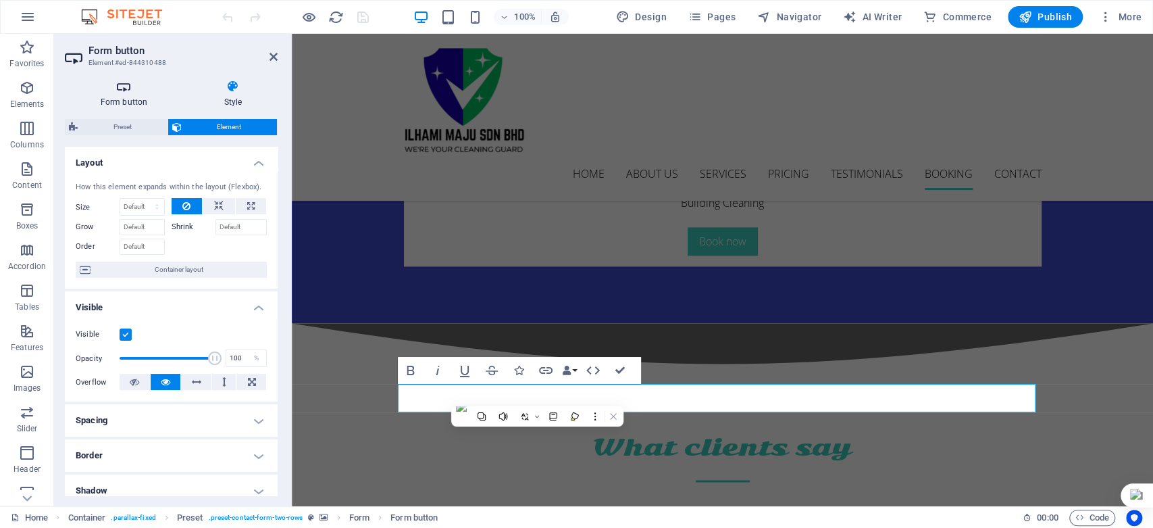
click at [118, 95] on h4 "Form button" at bounding box center [127, 94] width 124 height 28
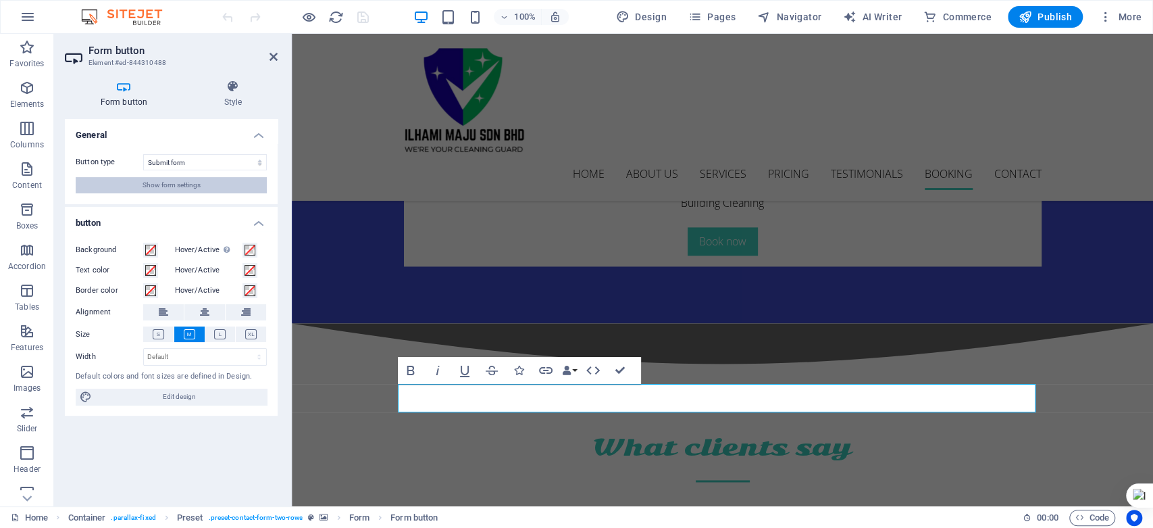
click at [211, 183] on button "Show form settings" at bounding box center [171, 185] width 191 height 16
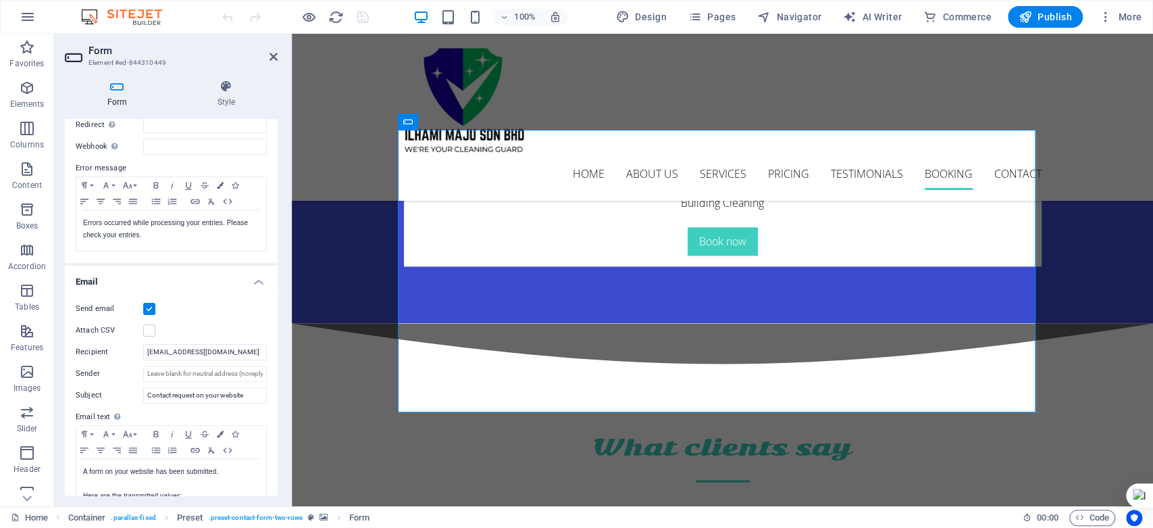
scroll to position [225, 0]
